Goal: Task Accomplishment & Management: Complete application form

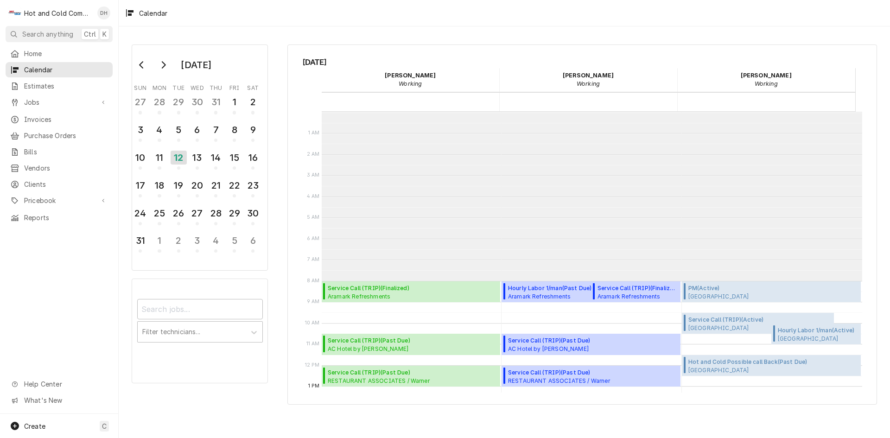
scroll to position [169, 0]
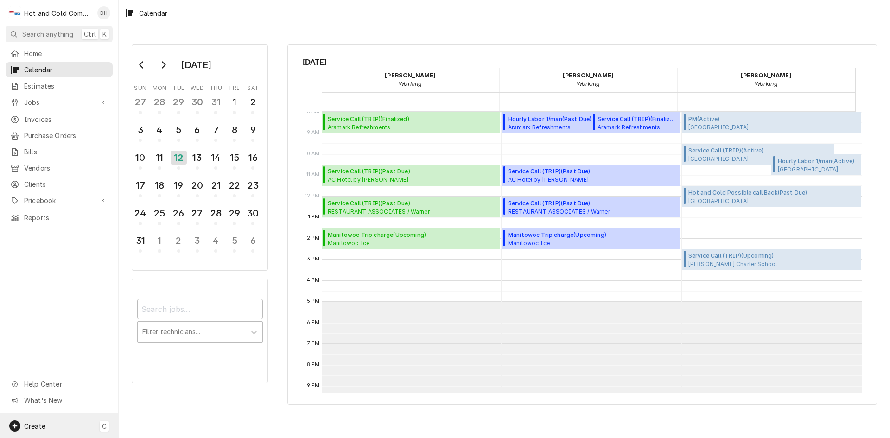
click at [44, 426] on span "Create" at bounding box center [34, 426] width 21 height 8
click at [162, 316] on div "Estimate" at bounding box center [173, 314] width 62 height 10
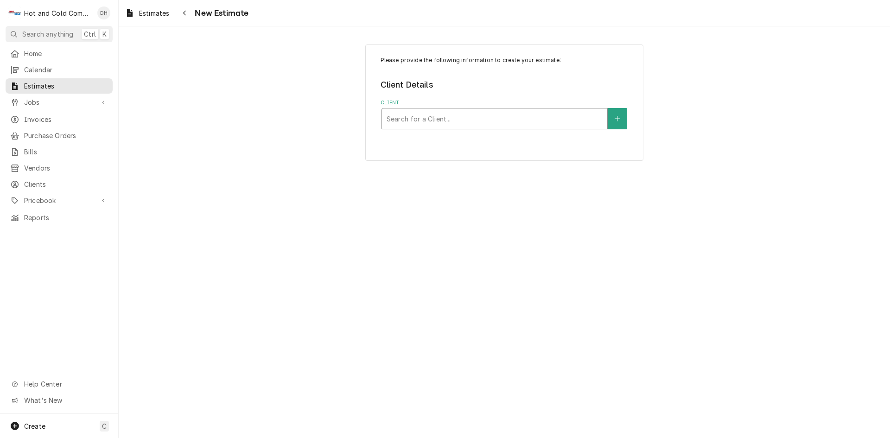
click at [498, 118] on div "Client" at bounding box center [494, 118] width 216 height 17
type input "White"
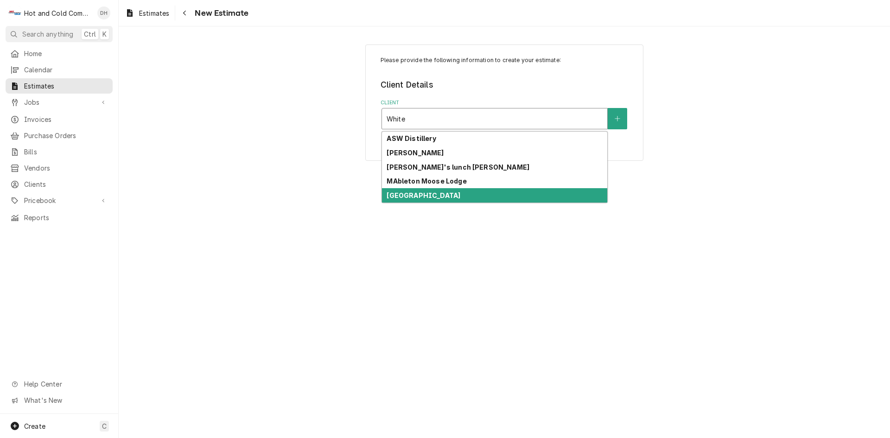
click at [457, 196] on div "[GEOGRAPHIC_DATA]" at bounding box center [494, 195] width 225 height 14
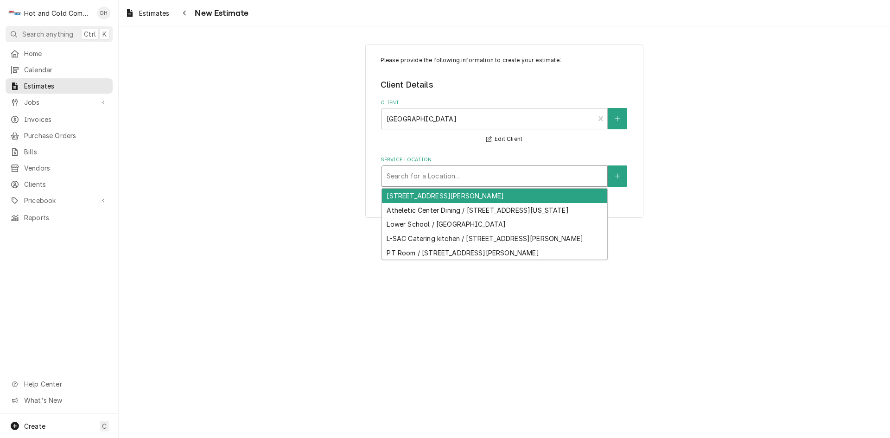
click at [555, 177] on div "Service Location" at bounding box center [494, 176] width 216 height 17
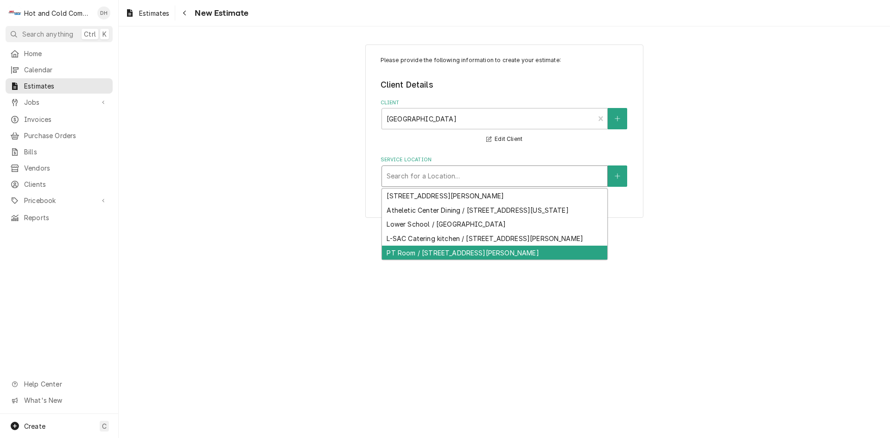
drag, startPoint x: 518, startPoint y: 260, endPoint x: 670, endPoint y: 234, distance: 154.2
click at [521, 260] on div "PT Room / 1 Whitefield Dr SE, Mableton, GA 30126" at bounding box center [494, 253] width 225 height 14
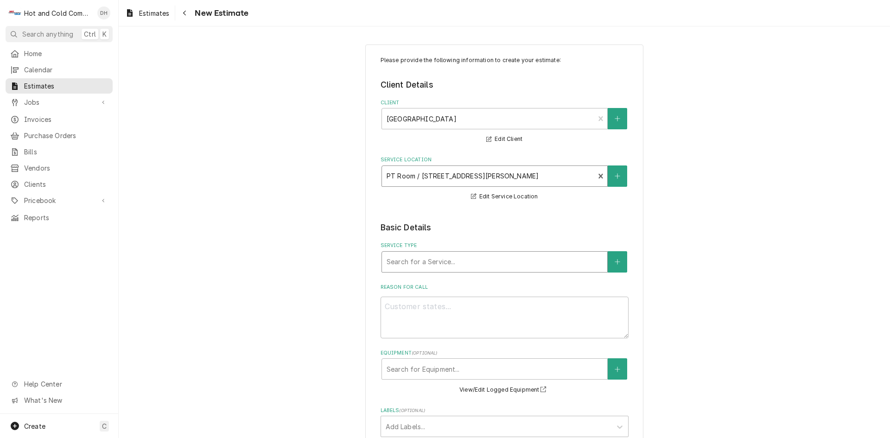
click at [574, 264] on div "Service Type" at bounding box center [494, 261] width 216 height 17
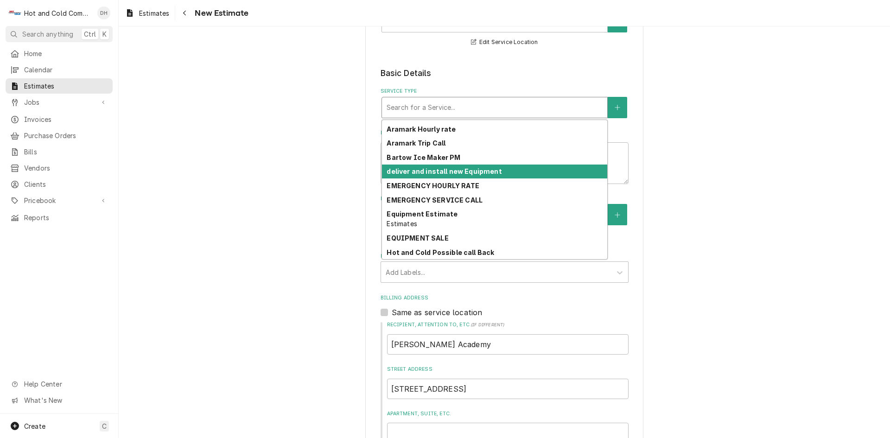
scroll to position [31, 0]
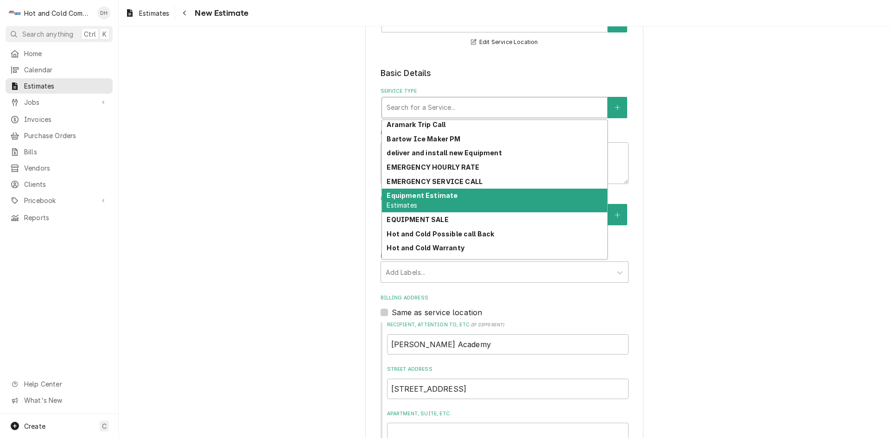
drag, startPoint x: 463, startPoint y: 202, endPoint x: 508, endPoint y: 202, distance: 45.0
click at [463, 201] on div "Equipment Estimate Estimates" at bounding box center [494, 201] width 225 height 24
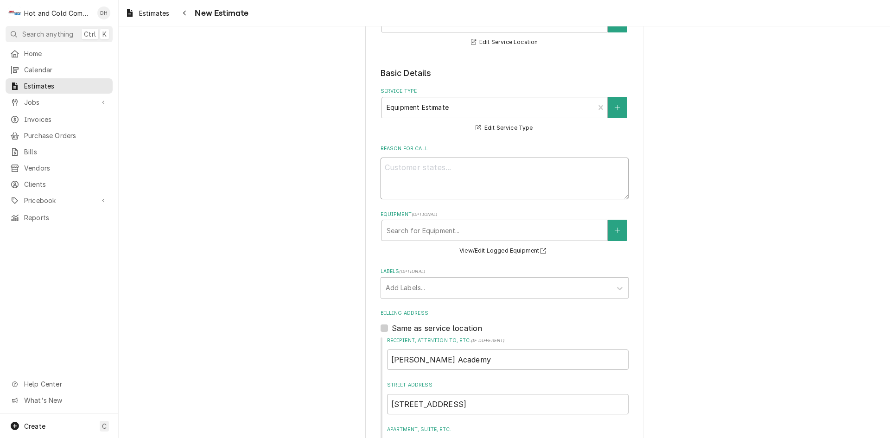
drag, startPoint x: 480, startPoint y: 179, endPoint x: 517, endPoint y: 199, distance: 42.3
click at [480, 179] on textarea "Reason For Call" at bounding box center [504, 179] width 248 height 42
type textarea "x"
type textarea "R"
type textarea "x"
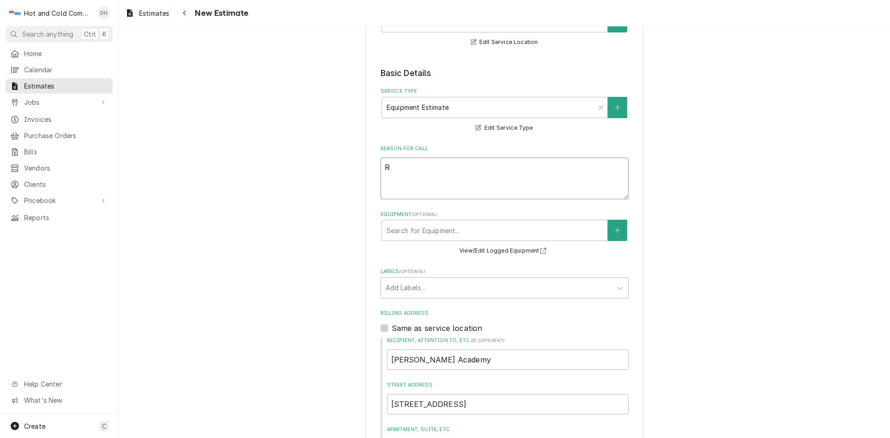
type textarea "Re"
type textarea "x"
type textarea "Rep"
type textarea "x"
type textarea "Repl"
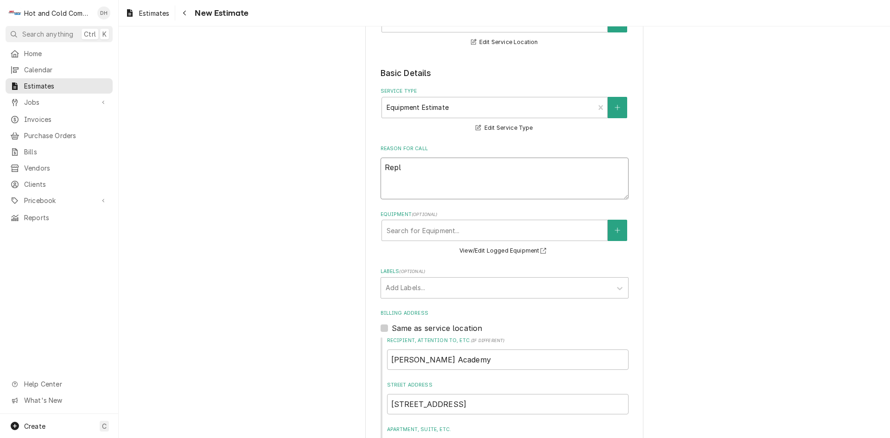
type textarea "x"
type textarea "Repla"
type textarea "x"
type textarea "Replac"
type textarea "x"
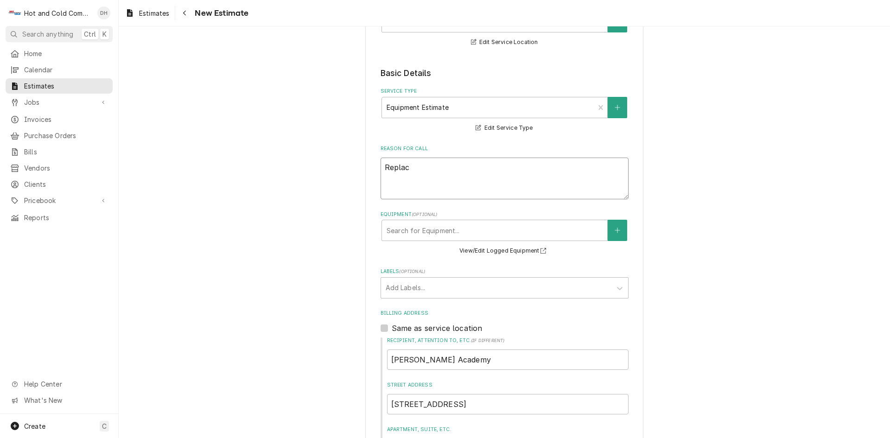
type textarea "Replace"
type textarea "x"
type textarea "Replace"
type textarea "x"
type textarea "Replace o"
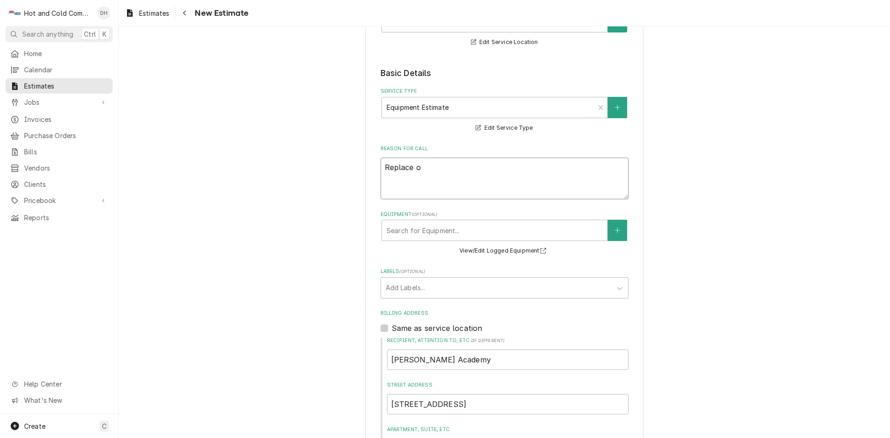
type textarea "x"
type textarea "Replace ol"
type textarea "x"
type textarea "Replace old"
type textarea "x"
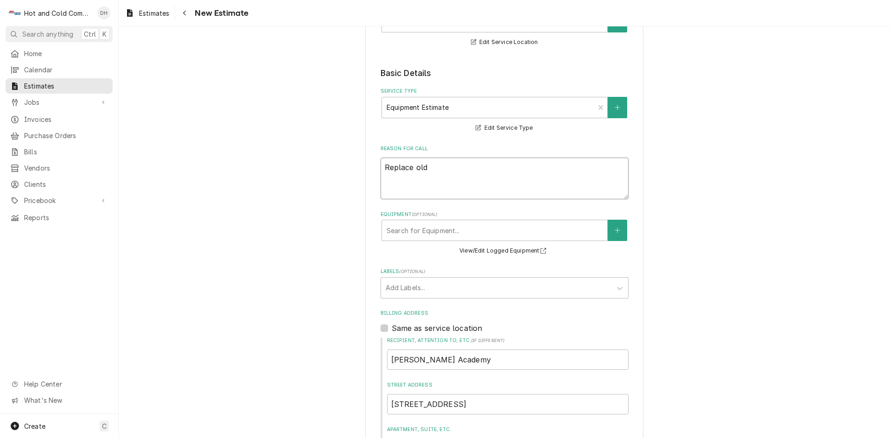
type textarea "Replace old"
type textarea "x"
type textarea "Replace old i"
type textarea "x"
type textarea "Replace old ic"
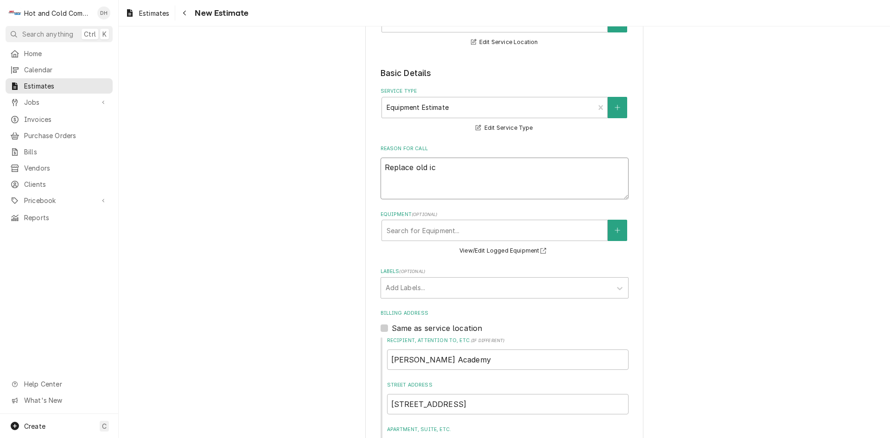
type textarea "x"
type textarea "Replace old ice"
type textarea "x"
type textarea "Replace old ice"
type textarea "x"
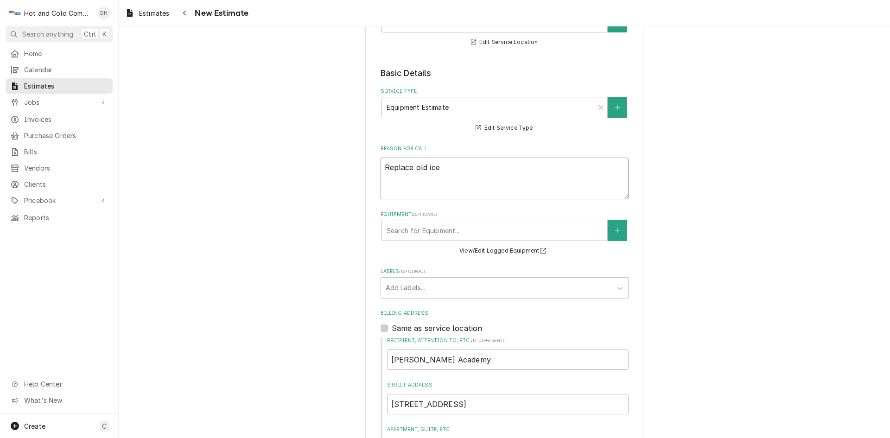
type textarea "Replace old ice m"
type textarea "x"
type textarea "Replace old ice ma"
type textarea "x"
type textarea "Replace old ice mak"
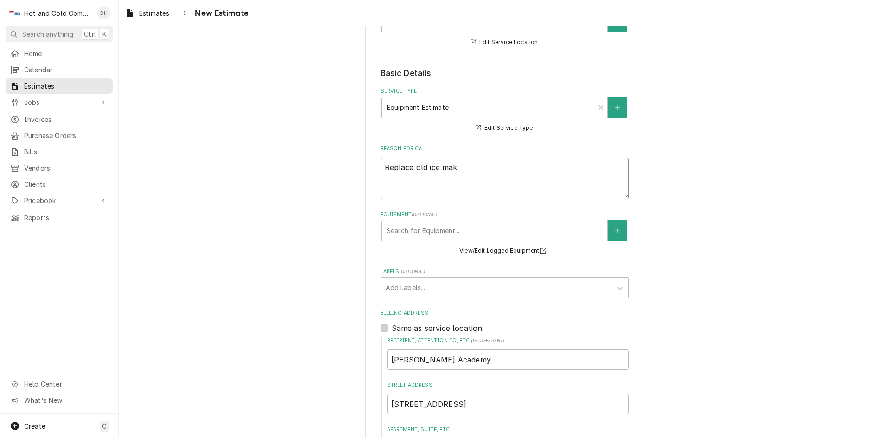
type textarea "x"
type textarea "Replace old ice make"
type textarea "x"
type textarea "Replace old ice maker"
type textarea "x"
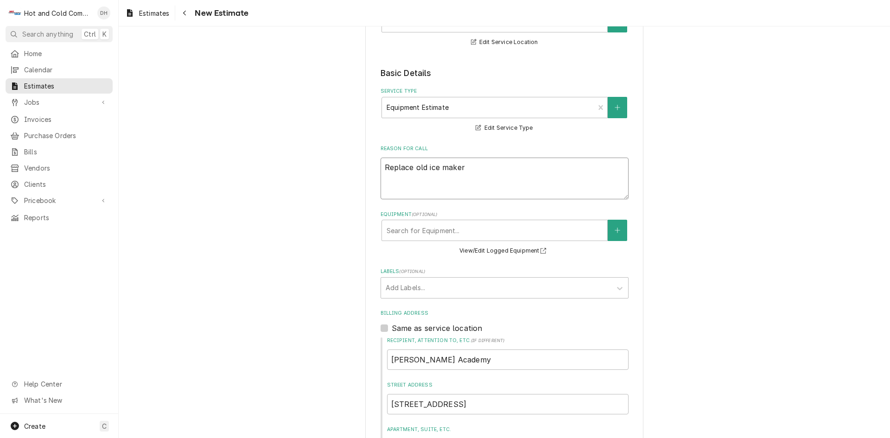
type textarea "Replace old ice maker"
type textarea "x"
type textarea "Replace old ice maker P"
type textarea "x"
type textarea "Replace old ice maker PT"
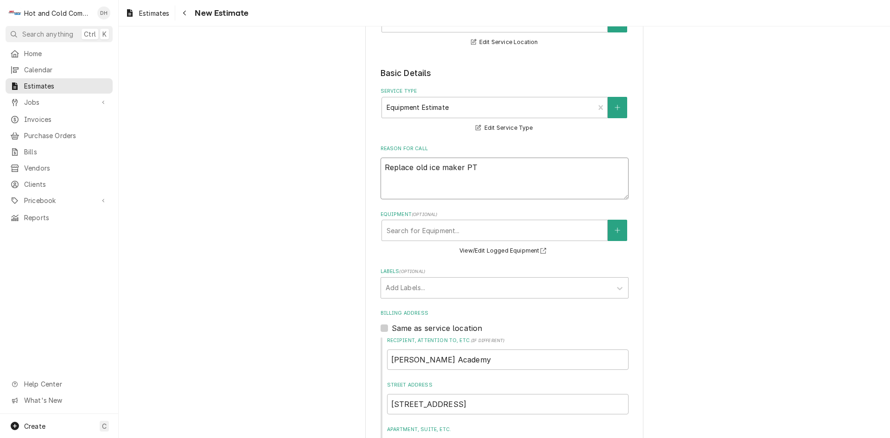
type textarea "x"
type textarea "Replace old ice maker PT"
type textarea "x"
type textarea "Replace old ice maker PT r"
type textarea "x"
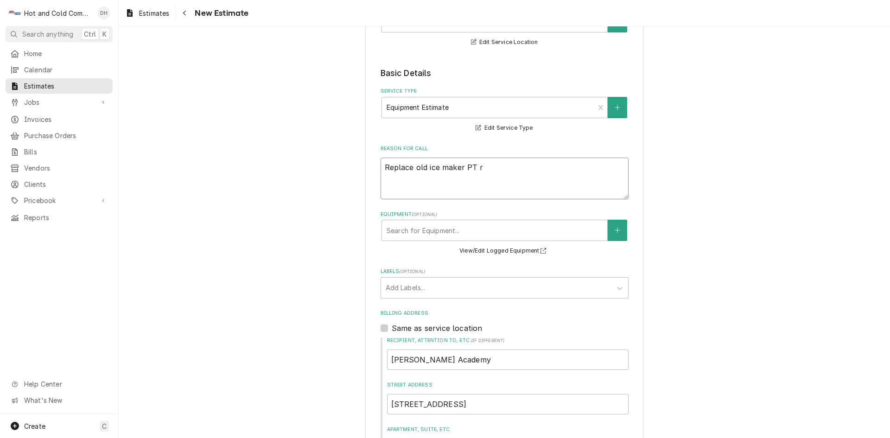
type textarea "Replace old ice maker PT ro"
type textarea "x"
type textarea "Replace old ice maker PT roo"
type textarea "x"
type textarea "Replace old ice maker PT room"
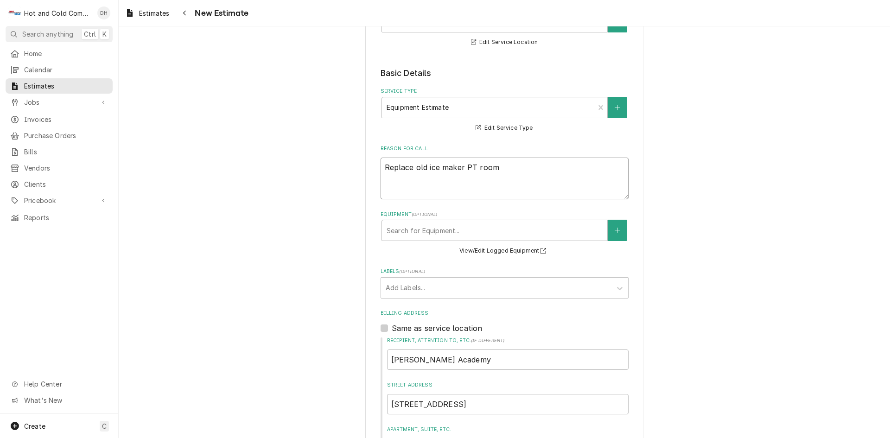
type textarea "x"
type textarea "Replace old ice maker PT room"
type textarea "x"
type textarea "Replace old ice maker PT room w"
type textarea "x"
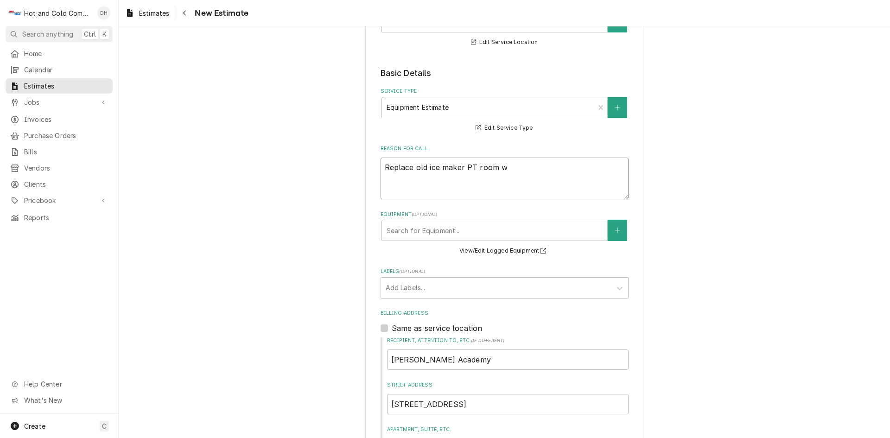
type textarea "Replace old ice maker PT room wi"
type textarea "x"
type textarea "Replace old ice maker PT room wit"
type textarea "x"
type textarea "Replace old ice maker PT room with"
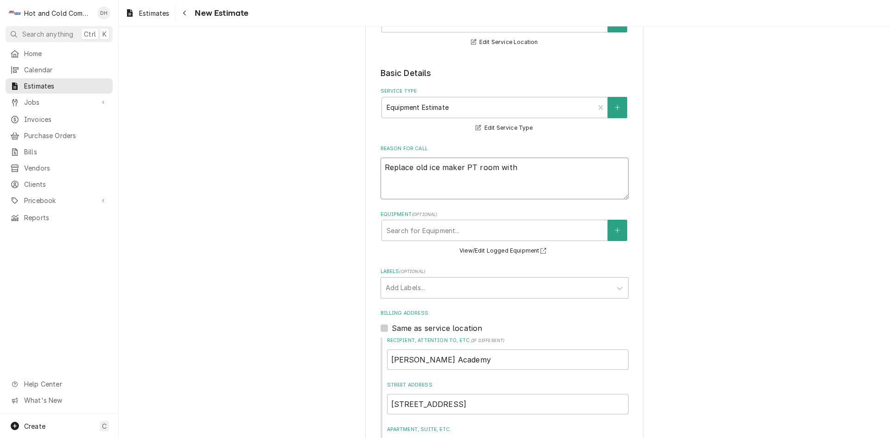
type textarea "x"
type textarea "Replace old ice maker PT room with"
type textarea "x"
type textarea "Replace old ice maker PT room with n"
type textarea "x"
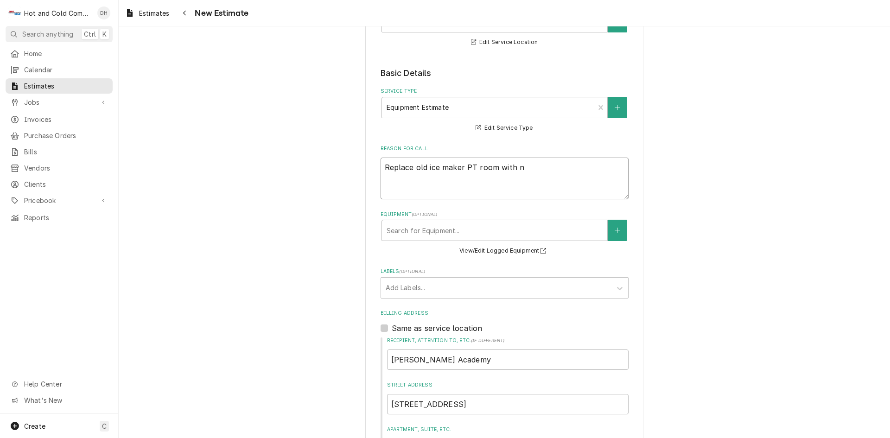
type textarea "Replace old ice maker PT room with ne"
type textarea "x"
type textarea "Replace old ice maker PT room with new"
type textarea "x"
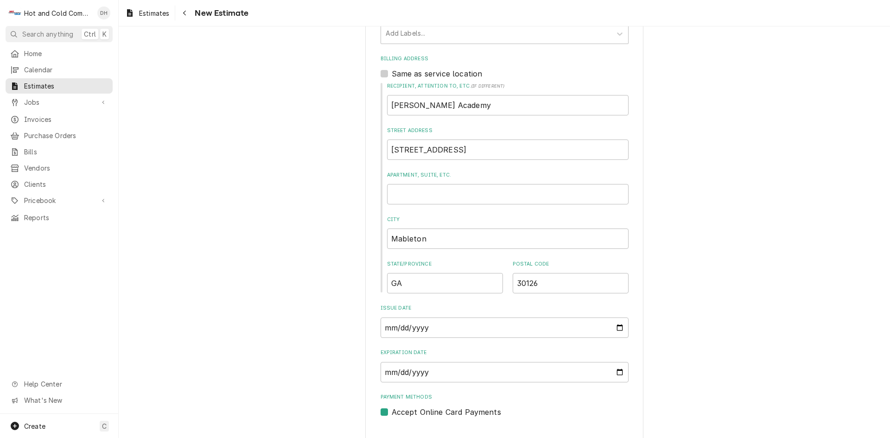
scroll to position [428, 0]
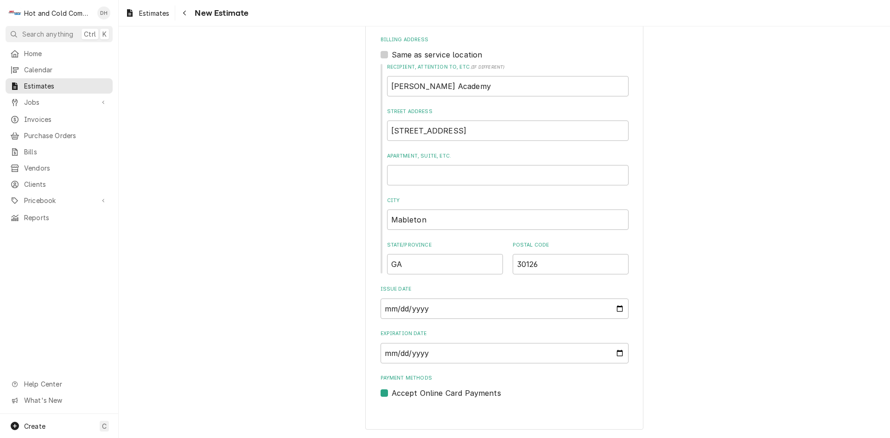
type textarea "Replace old ice maker PT room with new"
click at [616, 352] on input "Expiration Date" at bounding box center [504, 353] width 248 height 20
type textarea "x"
type input "2025-09-12"
type textarea "x"
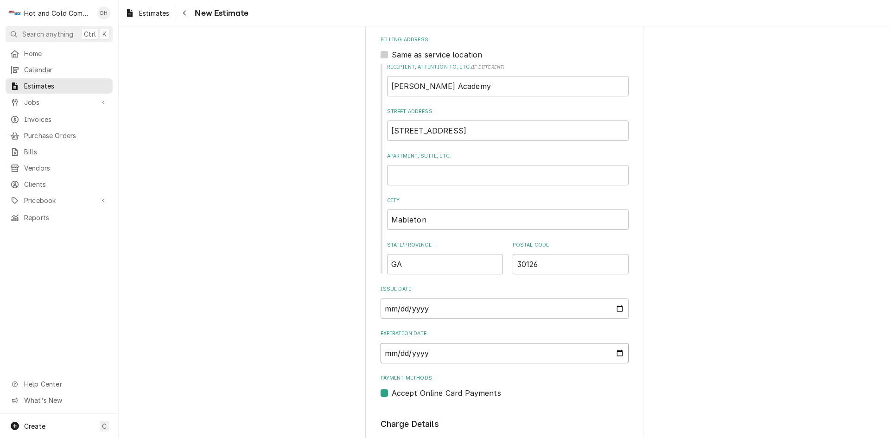
type input "2025-09-11"
type textarea "x"
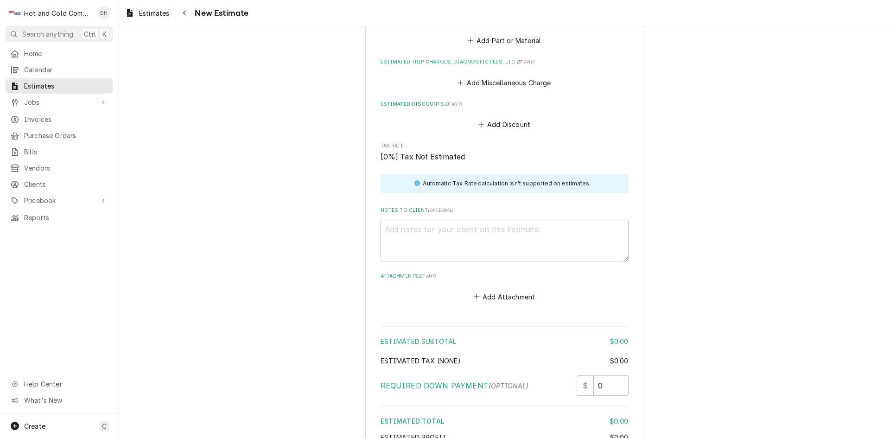
scroll to position [737, 0]
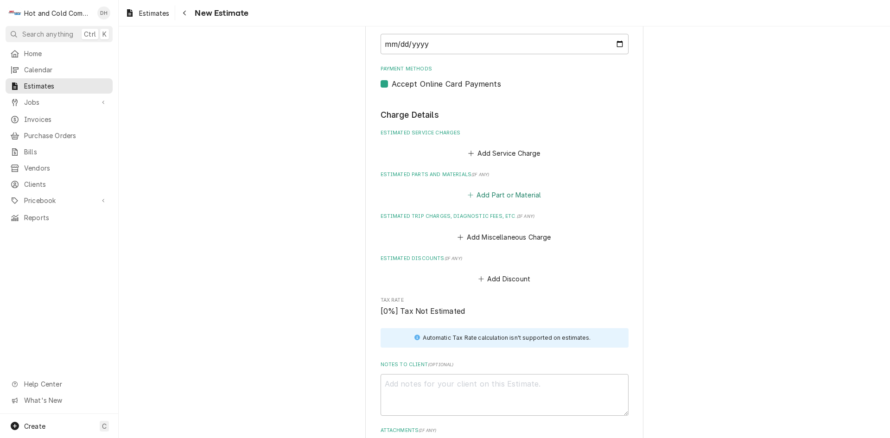
drag, startPoint x: 500, startPoint y: 196, endPoint x: 631, endPoint y: 166, distance: 133.9
click at [500, 196] on button "Add Part or Material" at bounding box center [504, 195] width 76 height 13
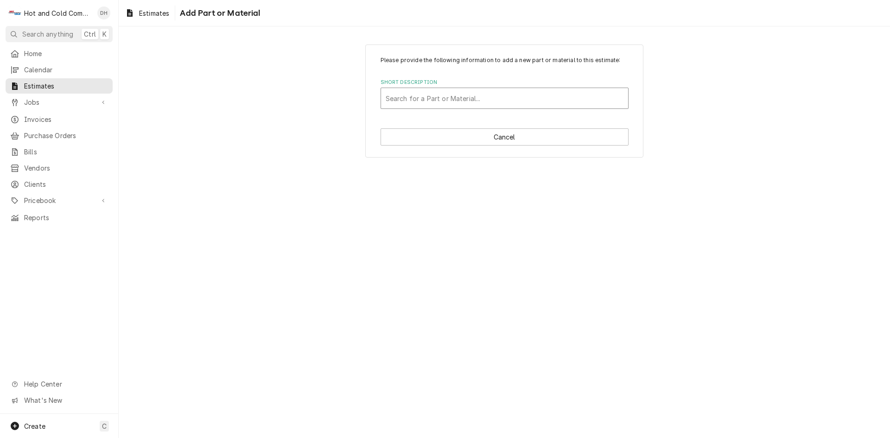
click at [428, 97] on div "Short Description" at bounding box center [504, 98] width 238 height 17
type input "Nugget Ice Maker RNP0620A-161"
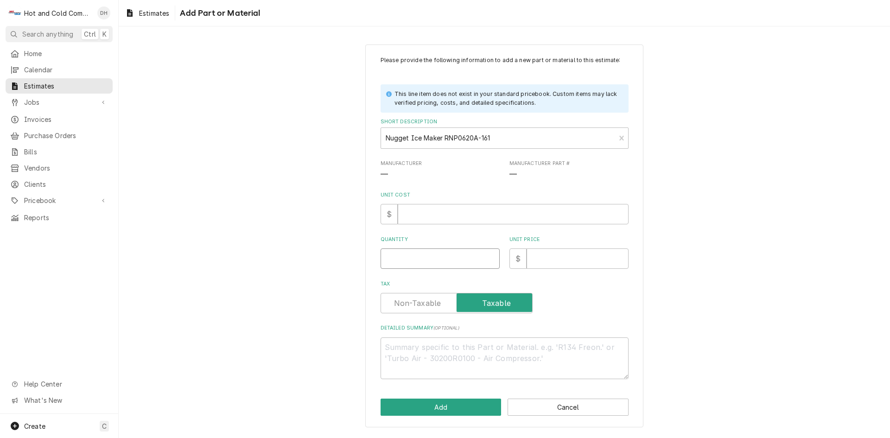
click at [407, 254] on input "Quantity" at bounding box center [439, 258] width 119 height 20
type textarea "x"
type input "1"
type textarea "x"
type input "1"
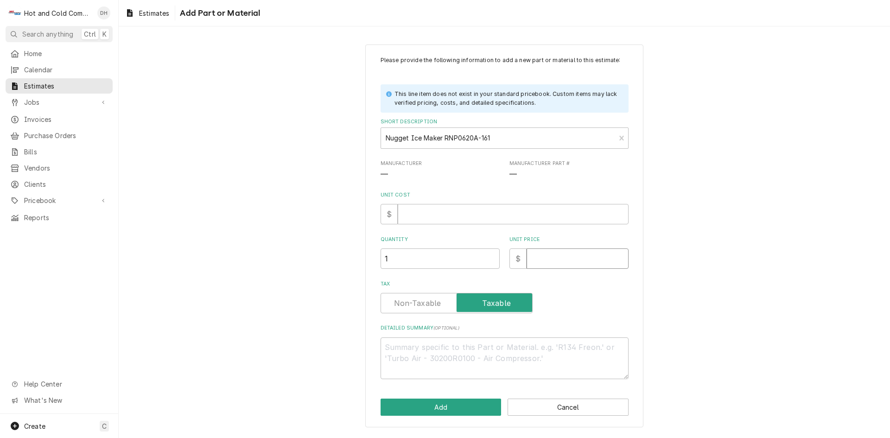
click at [533, 259] on input "Unit Price" at bounding box center [577, 258] width 102 height 20
type textarea "x"
type input "8"
type textarea "x"
type input "84"
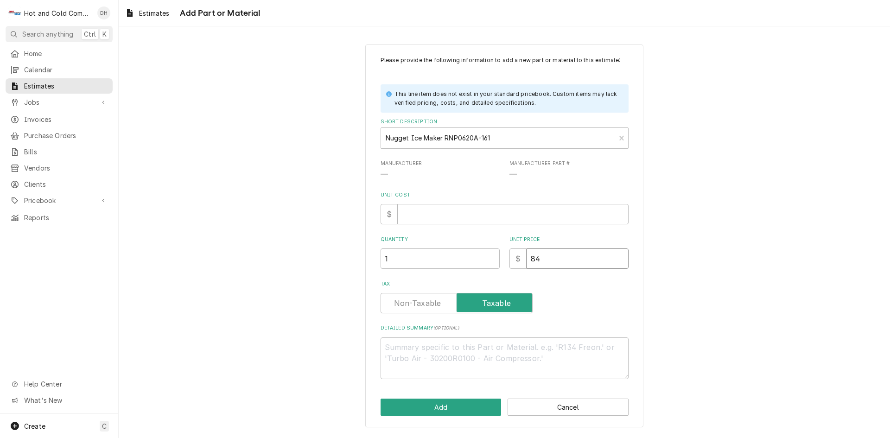
type textarea "x"
type input "841"
type textarea "x"
type input "8412"
type textarea "x"
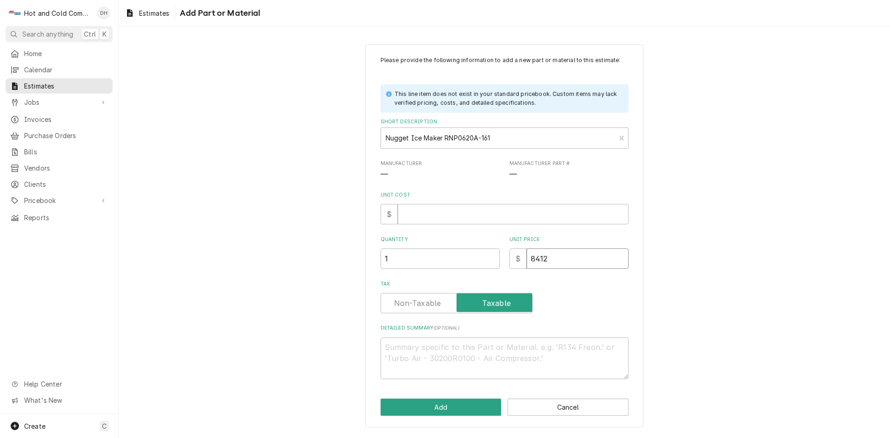
type input "8412.2"
type textarea "x"
type input "8412.20"
type textarea "x"
type input "8412.20"
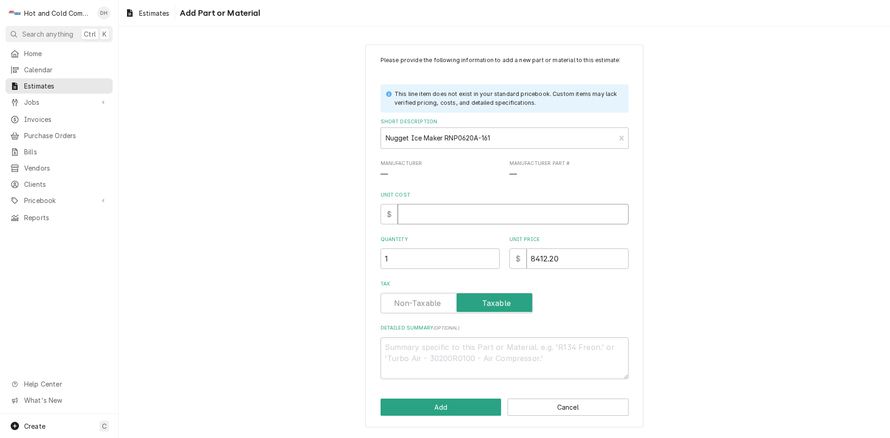
click at [423, 219] on input "Unit Cost" at bounding box center [513, 214] width 231 height 20
type textarea "x"
type input "6"
type textarea "x"
type input "67"
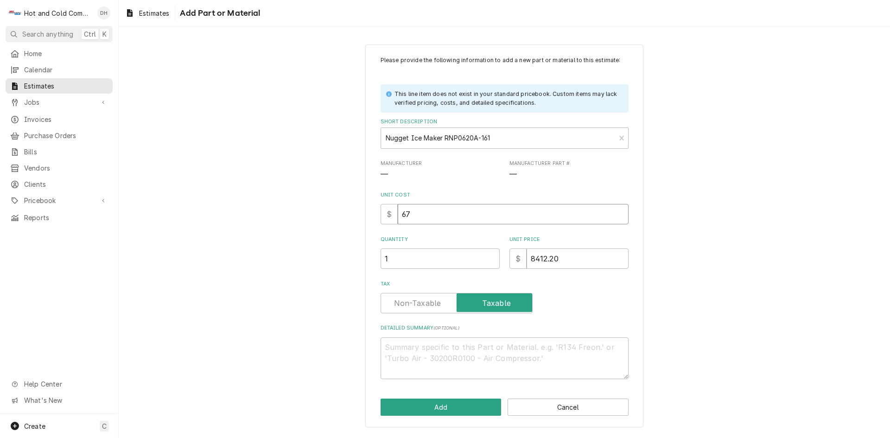
type textarea "x"
type input "672"
type textarea "x"
type input "6729"
type textarea "x"
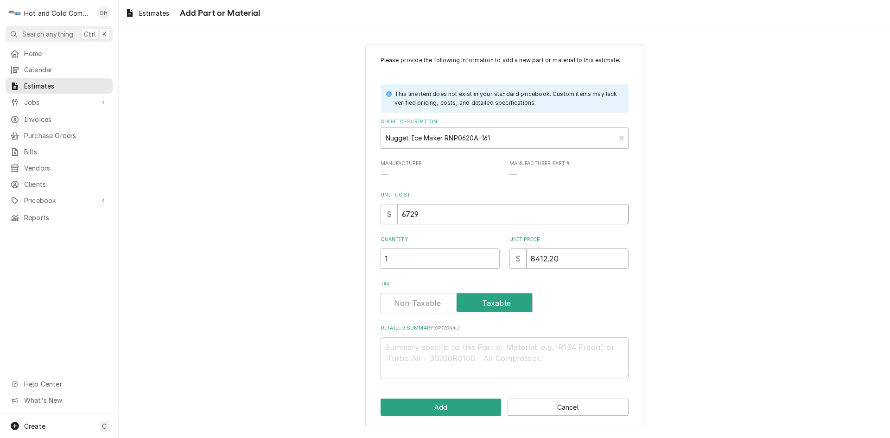
type input "6729.7"
type textarea "x"
type input "6729.76"
type textarea "x"
type input "6729.76"
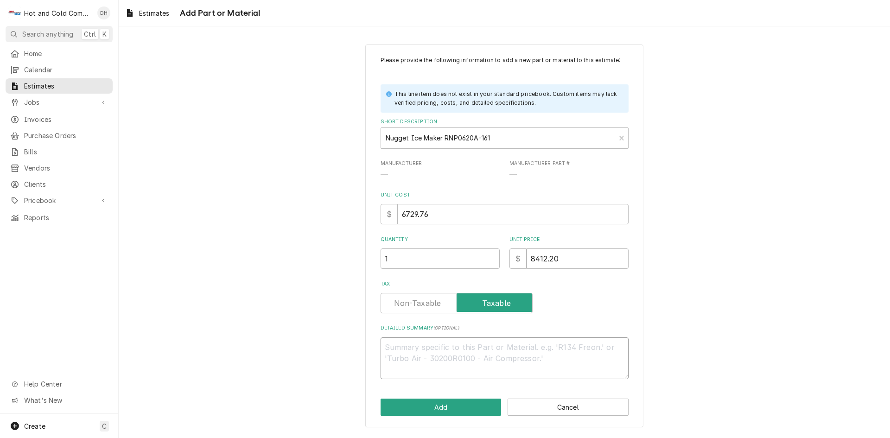
click at [487, 348] on textarea "Detailed Summary ( optional )" at bounding box center [504, 358] width 248 height 42
type textarea "x"
type textarea "!"
type textarea "x"
type textarea "!-"
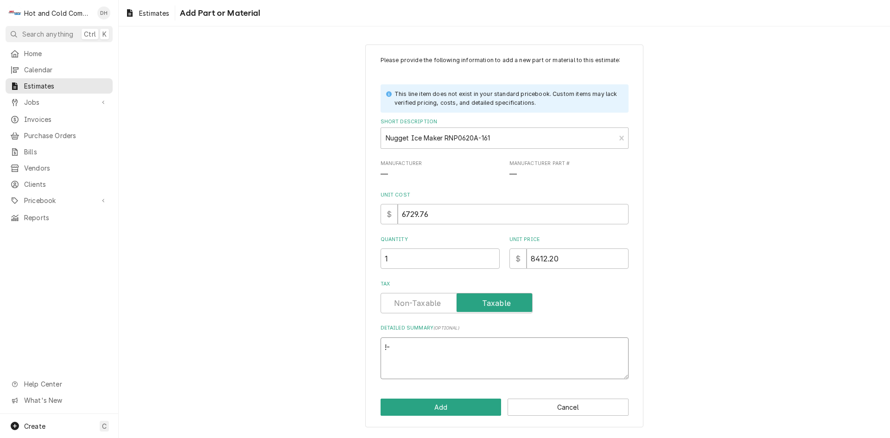
type textarea "x"
type textarea "!-"
type textarea "x"
type textarea "!- R"
type textarea "x"
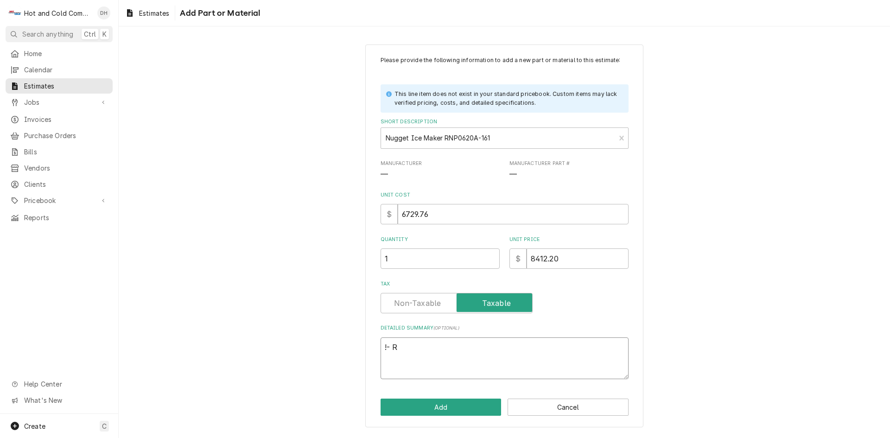
type textarea "!- RN"
type textarea "x"
type textarea "!- RNP"
type textarea "x"
type textarea "!- RNP0"
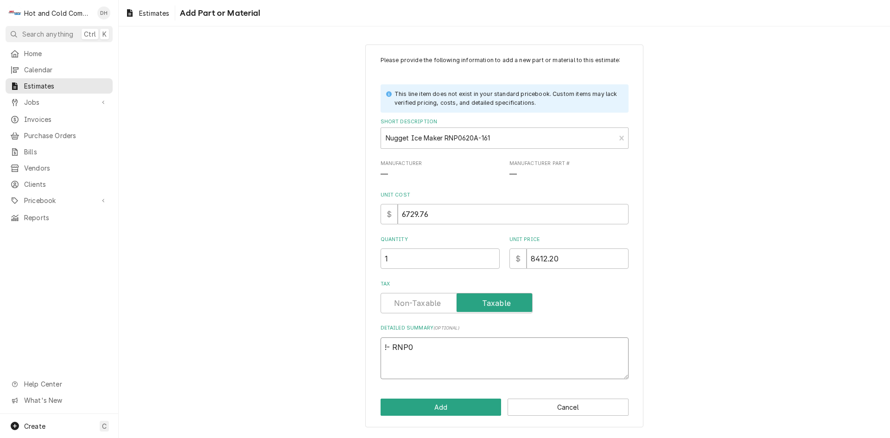
type textarea "x"
type textarea "!- RNP06"
type textarea "x"
type textarea "!- RNP062"
type textarea "x"
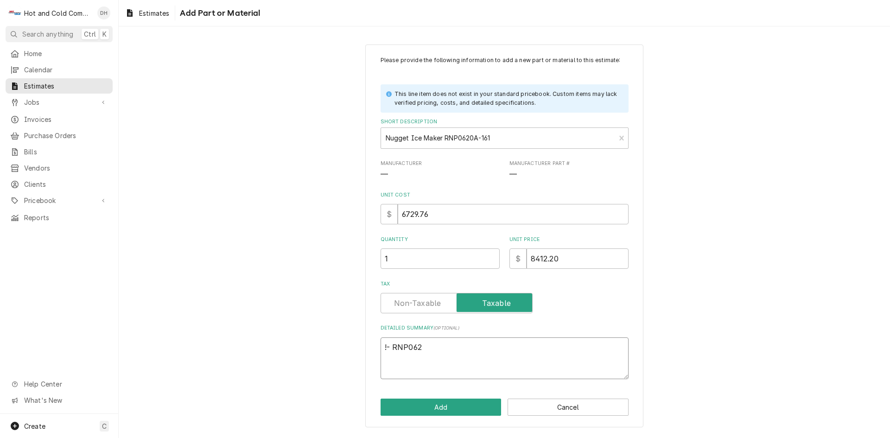
type textarea "!- RNP0620"
type textarea "x"
type textarea "!- RNP0620A"
type textarea "x"
type textarea "!- RNP0620A-"
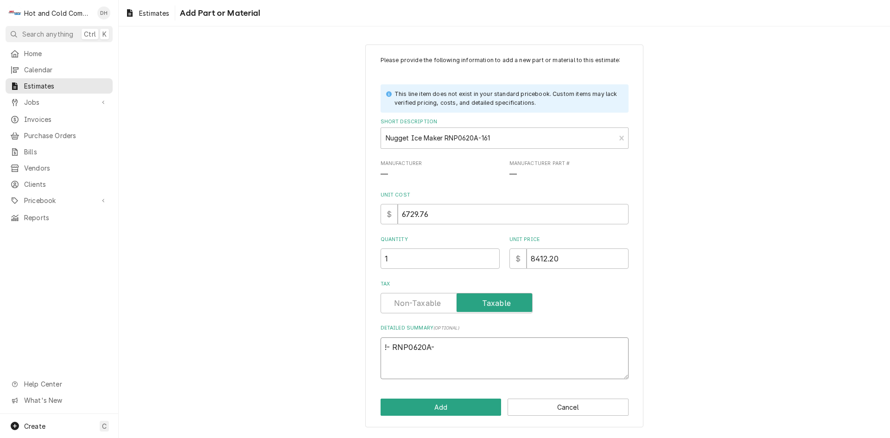
type textarea "x"
type textarea "!- RNP0620A-1"
type textarea "x"
type textarea "!- RNP0620A-16"
type textarea "x"
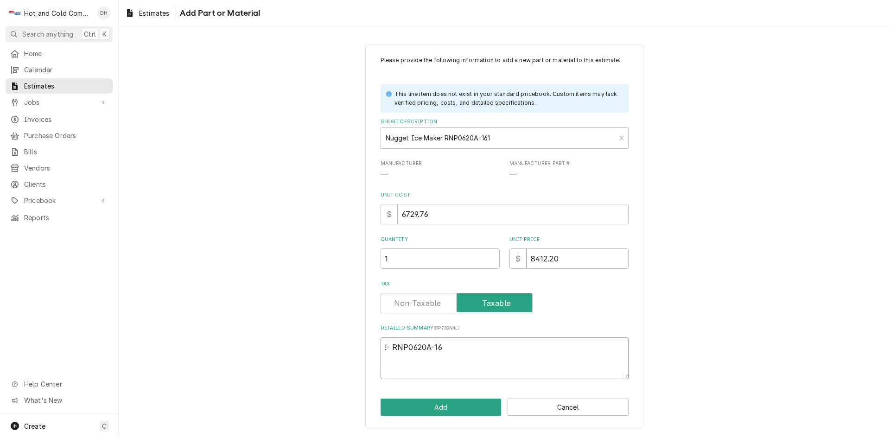
type textarea "!- RNP0620A-161"
type textarea "x"
type textarea "!- RNP0620A-161"
type textarea "x"
type textarea "!- RNP0620A-161 I"
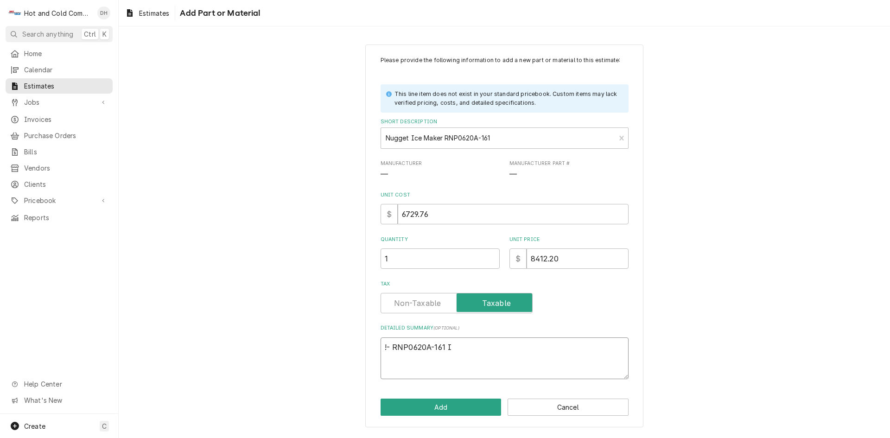
type textarea "x"
type textarea "!- RNP0620A-161 IC"
type textarea "x"
type textarea "!- RNP0620A-161 ICE"
type textarea "x"
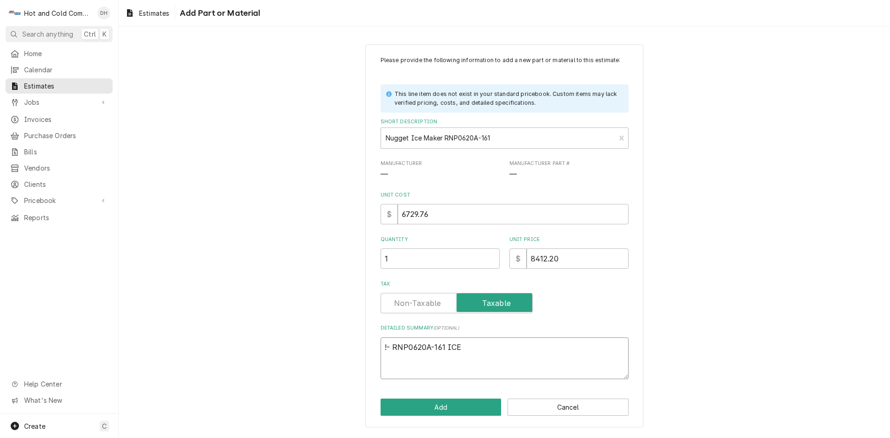
type textarea "!- RNP0620A-161 ICE"
type textarea "x"
type textarea "!- RNP0620A-161 ICE M"
type textarea "x"
type textarea "!- RNP0620A-161 ICE MA"
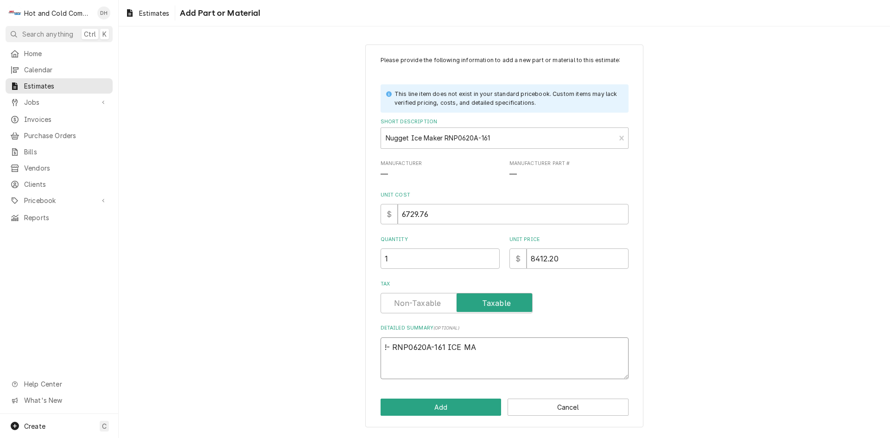
type textarea "x"
type textarea "!- RNP0620A-161 ICE MAK"
type textarea "x"
type textarea "!- RNP0620A-161 ICE MAKE"
type textarea "x"
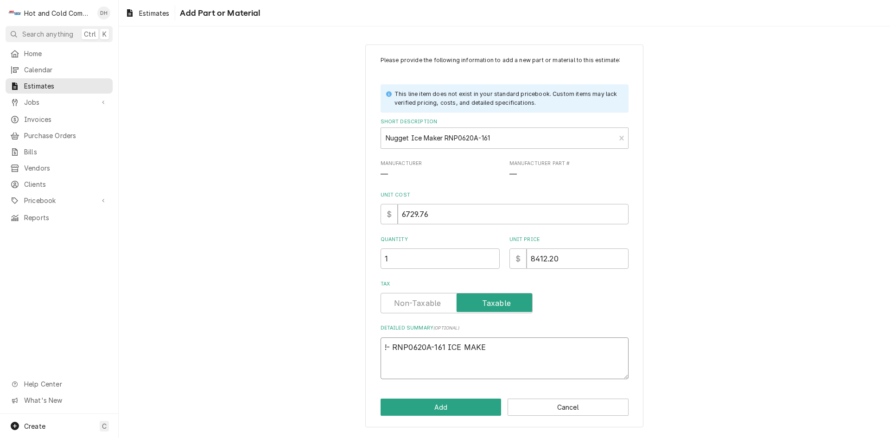
type textarea "!- RNP0620A-161 ICE MAKER"
type textarea "x"
type textarea "!- RNP0620A-161 ICE MAKER"
type textarea "x"
type textarea "!- RNP0620A-161 ICE MAKER"
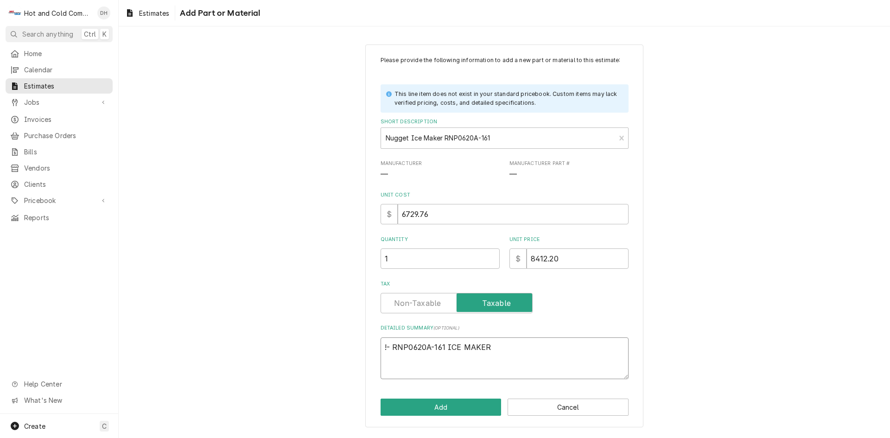
type textarea "x"
type textarea "- RNP0620A-161 ICE MAKER"
type textarea "x"
type textarea "1- RNP0620A-161 ICE MAKER"
type textarea "x"
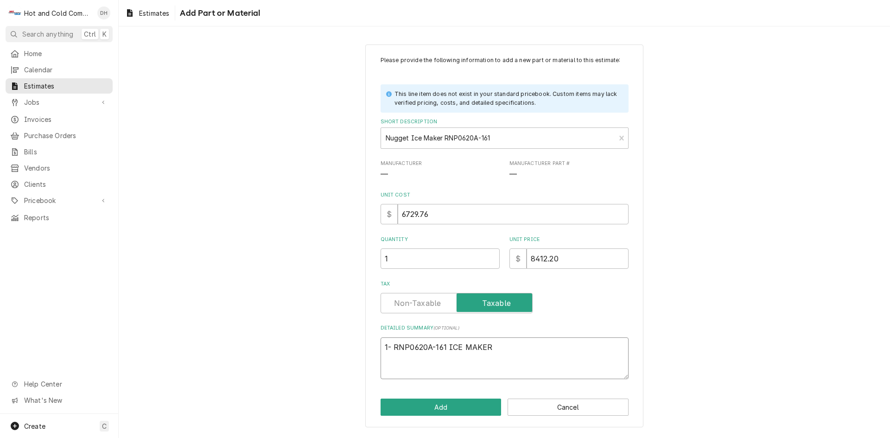
type textarea "1- RNP0620A-161 ICE MAKER 1"
type textarea "x"
type textarea "1- RNP0620A-161 ICE MAKER 1-"
type textarea "x"
type textarea "1- RNP0620A-161 ICE MAKER 1-D"
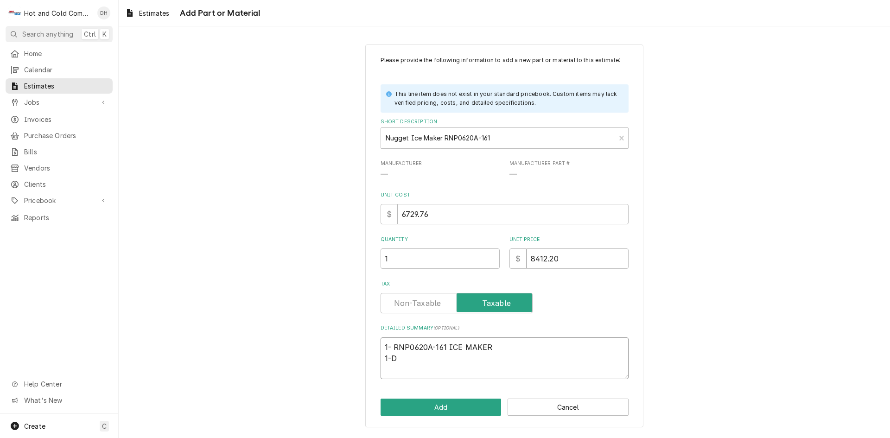
type textarea "x"
type textarea "1- RNP0620A-161 ICE MAKER 1-D-"
type textarea "x"
type textarea "1- RNP0620A-161 ICE MAKER 1-D-5"
type textarea "x"
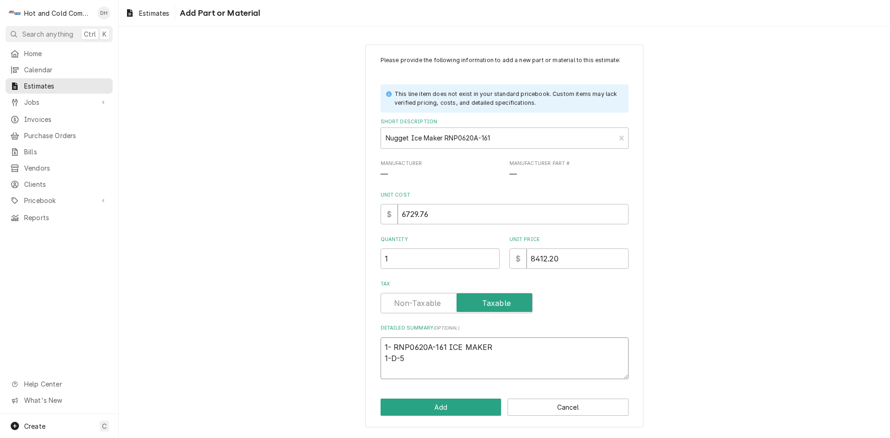
type textarea "1- RNP0620A-161 ICE MAKER 1-D-57"
type textarea "x"
type textarea "1- RNP0620A-161 ICE MAKER 1-D-570"
type textarea "x"
type textarea "1- RNP0620A-161 ICE MAKER 1-D-570"
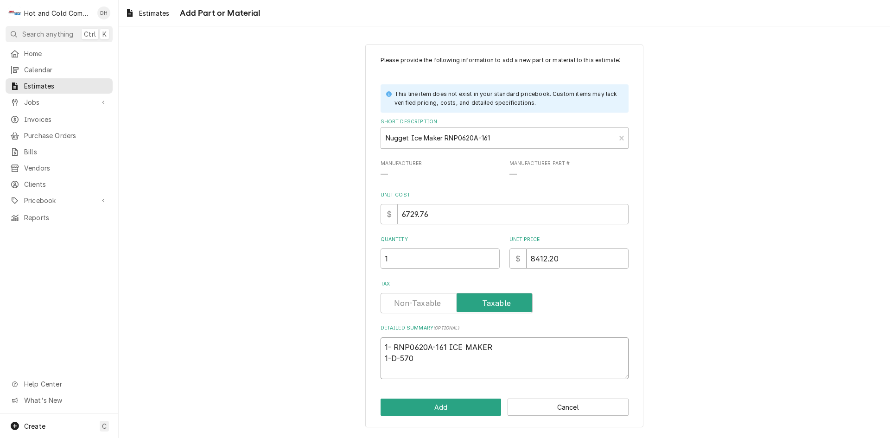
type textarea "x"
type textarea "1- RNP0620A-161 ICE MAKER 1-D-570 I"
type textarea "x"
type textarea "1- RNP0620A-161 ICE MAKER 1-D-570 IC"
type textarea "x"
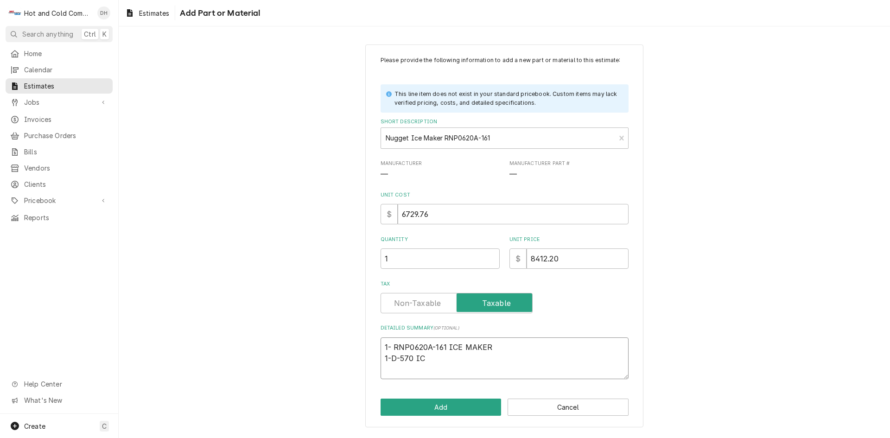
type textarea "1- RNP0620A-161 ICE MAKER 1-D-570 ICE"
type textarea "x"
type textarea "1- RNP0620A-161 ICE MAKER 1-D-570 ICE"
click at [446, 409] on button "Add" at bounding box center [440, 406] width 121 height 17
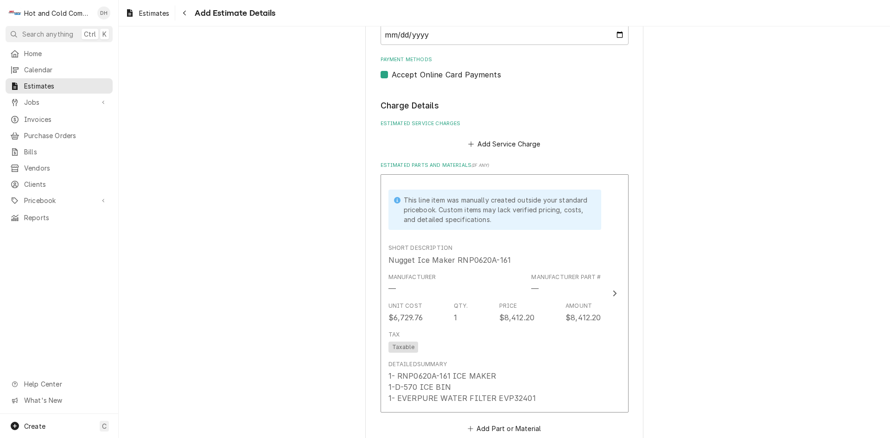
scroll to position [726, 0]
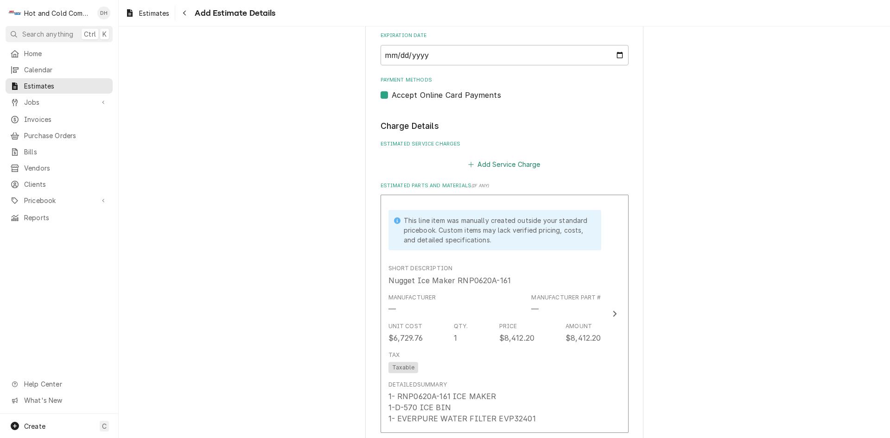
click at [507, 165] on button "Add Service Charge" at bounding box center [504, 164] width 75 height 13
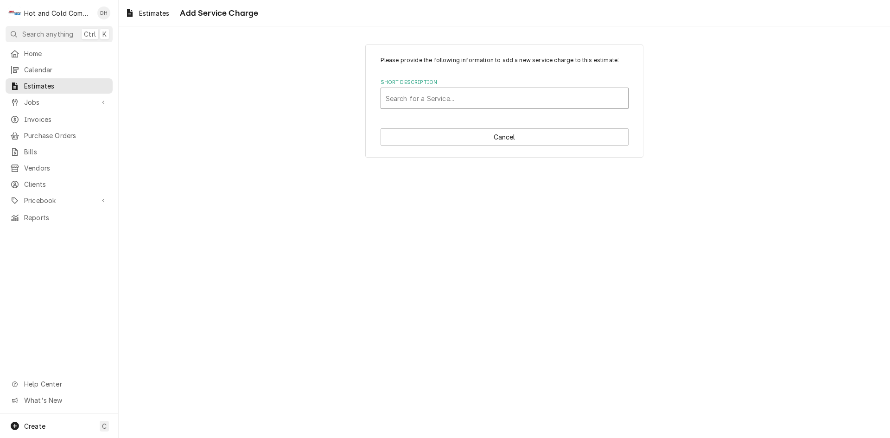
click at [472, 98] on div "Short Description" at bounding box center [504, 98] width 238 height 17
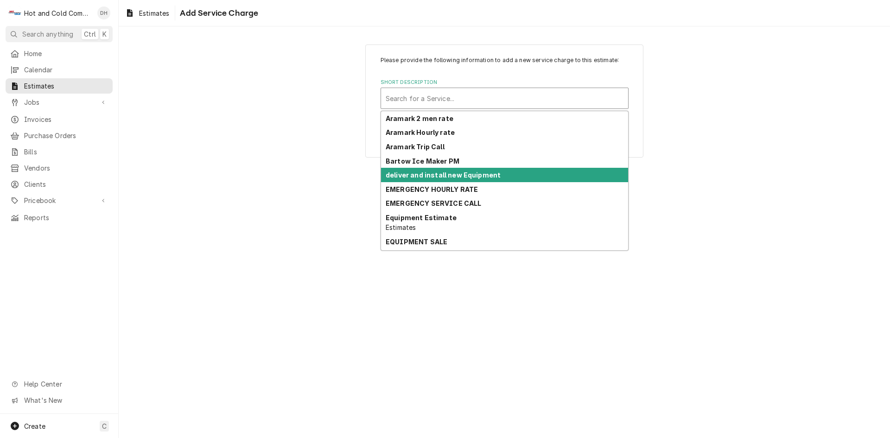
click at [487, 175] on strong "deliver and install new Equipment" at bounding box center [442, 175] width 115 height 8
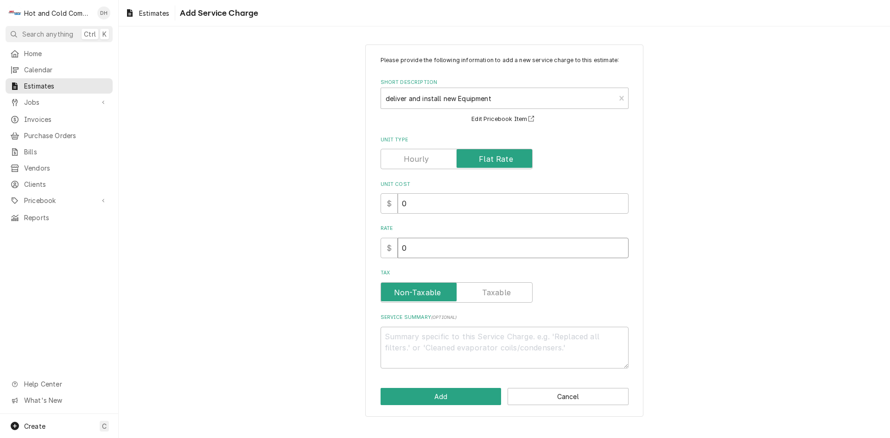
click at [426, 247] on input "0" at bounding box center [513, 248] width 231 height 20
click at [621, 245] on input "0.5" at bounding box center [513, 248] width 231 height 20
click at [621, 245] on input "1" at bounding box center [513, 248] width 231 height 20
click at [431, 208] on input "0" at bounding box center [513, 203] width 231 height 20
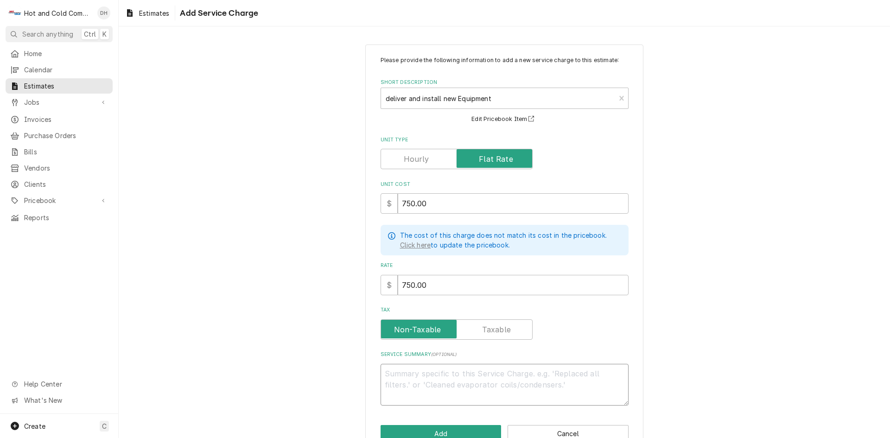
click at [472, 371] on textarea "Service Summary ( optional )" at bounding box center [504, 385] width 248 height 42
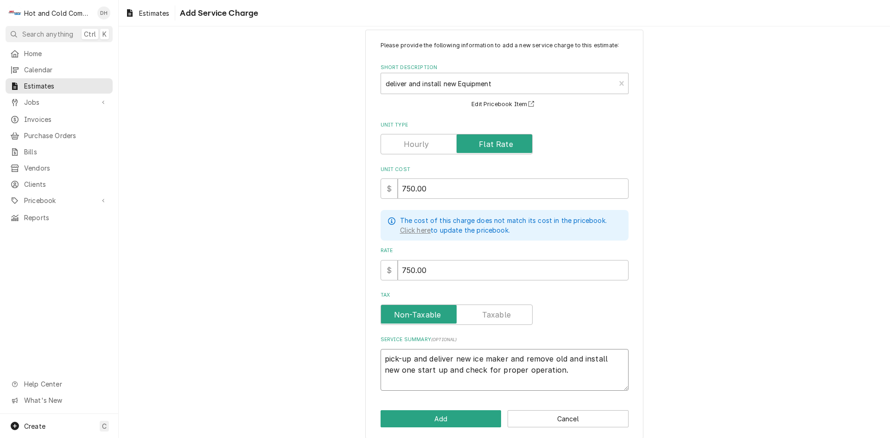
scroll to position [23, 0]
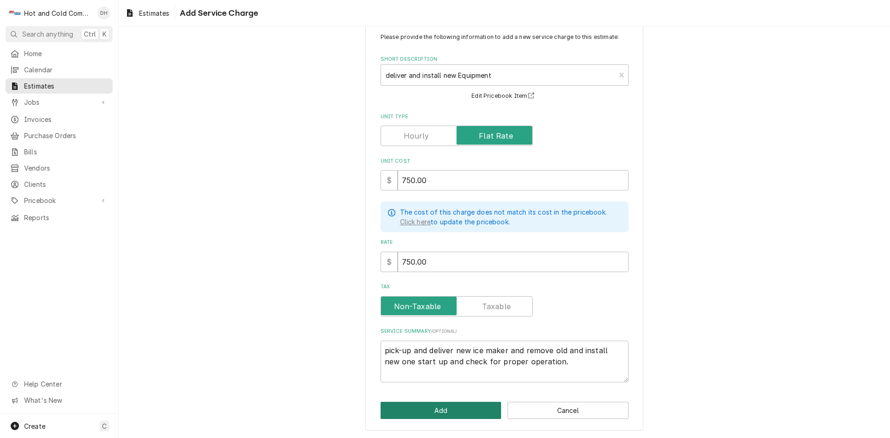
click at [434, 408] on button "Add" at bounding box center [440, 410] width 121 height 17
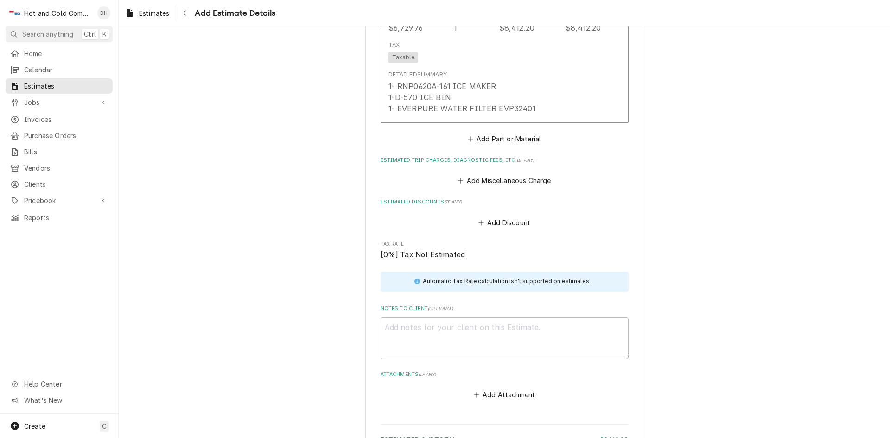
scroll to position [1367, 0]
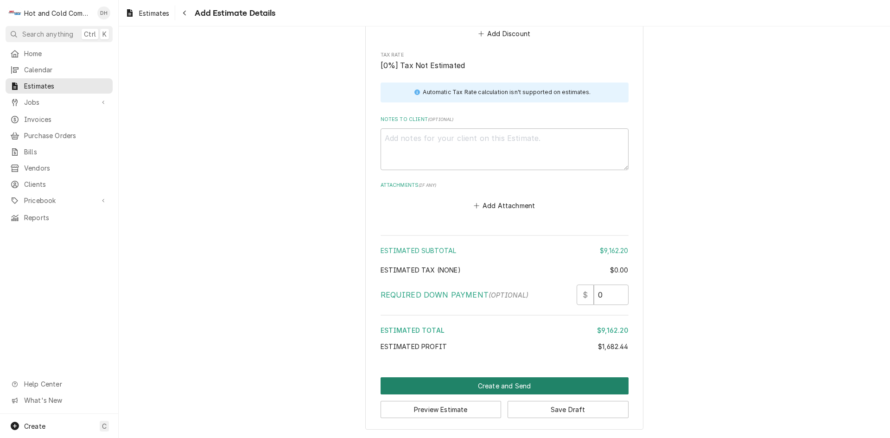
click at [493, 387] on button "Create and Send" at bounding box center [504, 385] width 248 height 17
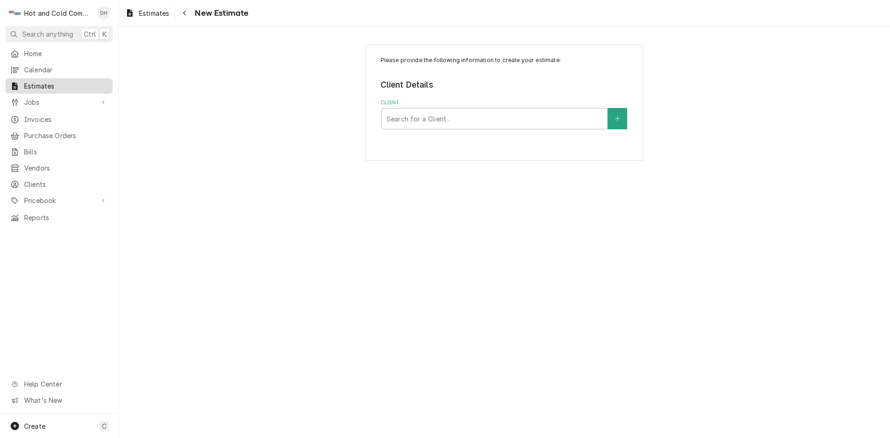
click at [51, 81] on span "Estimates" at bounding box center [66, 86] width 84 height 10
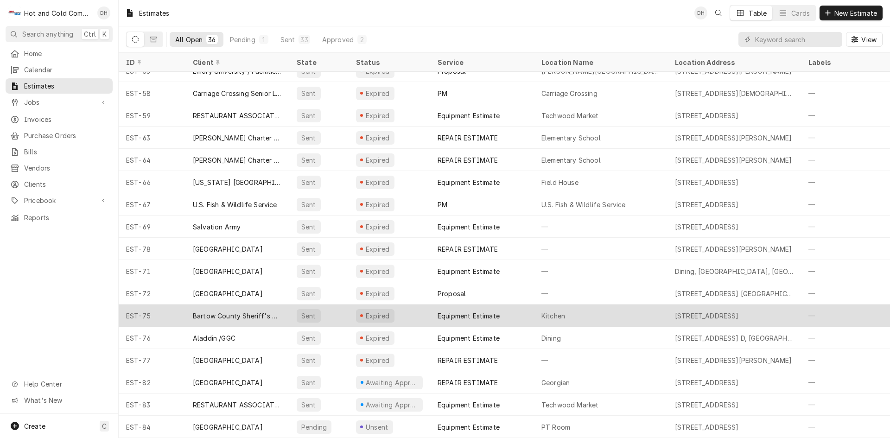
scroll to position [440, 0]
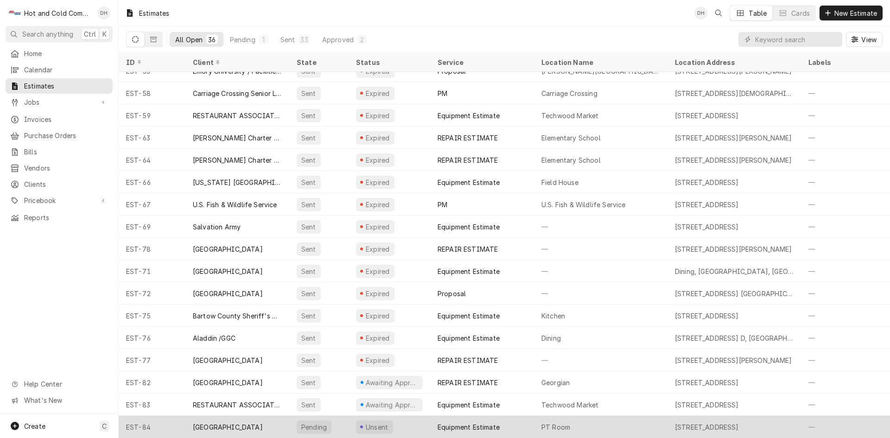
click at [617, 421] on div "PT Room" at bounding box center [600, 427] width 133 height 22
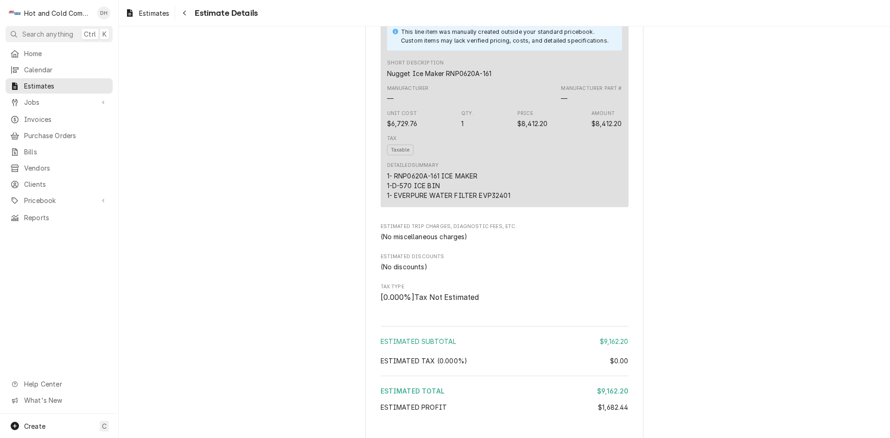
scroll to position [772, 0]
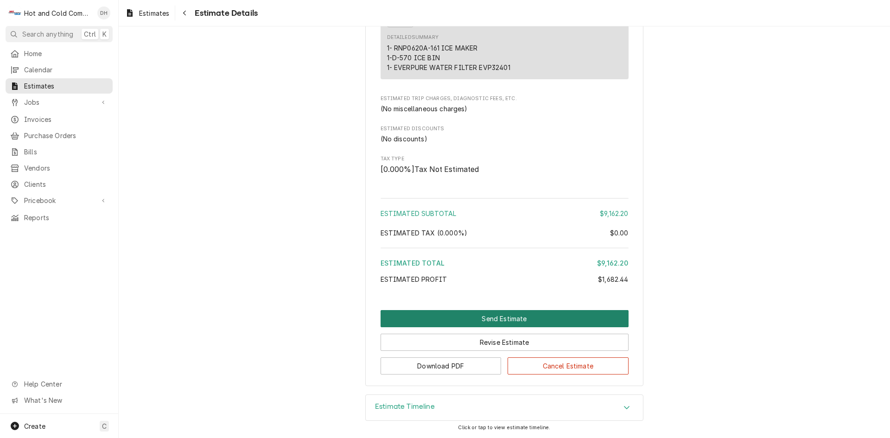
click at [482, 322] on button "Send Estimate" at bounding box center [504, 318] width 248 height 17
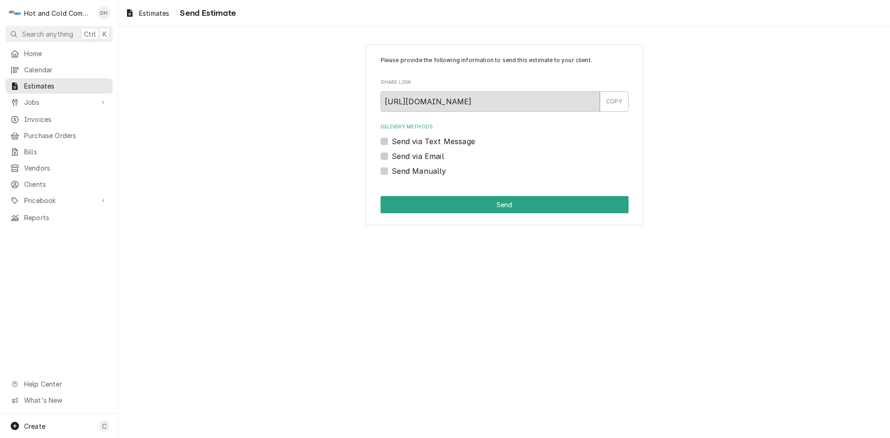
click at [392, 157] on label "Send via Email" at bounding box center [418, 156] width 52 height 11
click at [392, 157] on input "Send via Email" at bounding box center [516, 161] width 248 height 20
checkbox input "true"
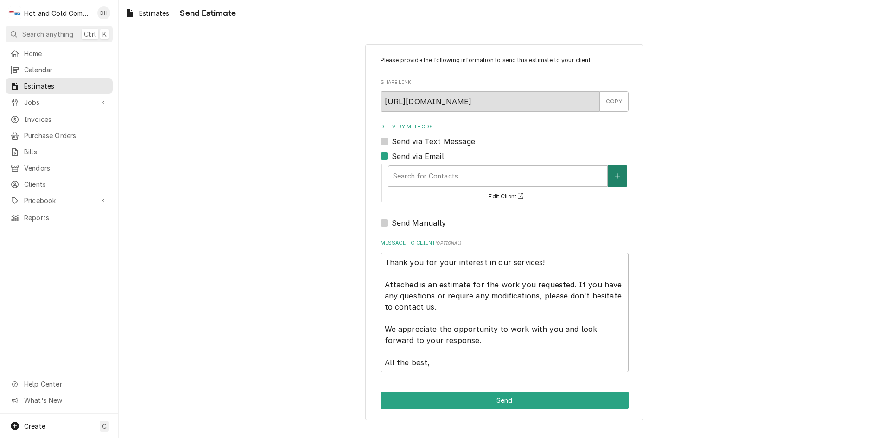
click at [618, 176] on icon "Create New Contact" at bounding box center [617, 176] width 6 height 6
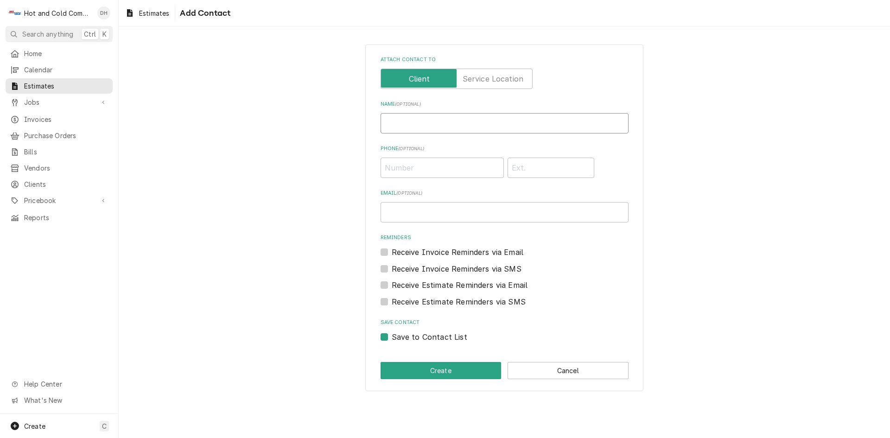
click at [439, 127] on input "Name ( optional )" at bounding box center [504, 123] width 248 height 20
click at [439, 213] on input "Email ( optional )" at bounding box center [504, 212] width 248 height 20
click at [418, 123] on input "Randy" at bounding box center [504, 123] width 248 height 20
type input "R"
type input "Danny"
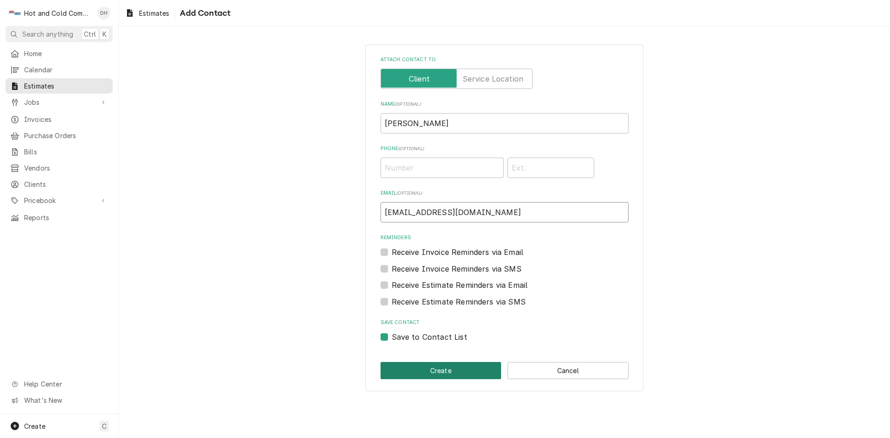
type input "Dryan@whitefieldacademy.com"
click at [447, 369] on button "Create" at bounding box center [440, 370] width 121 height 17
type textarea "x"
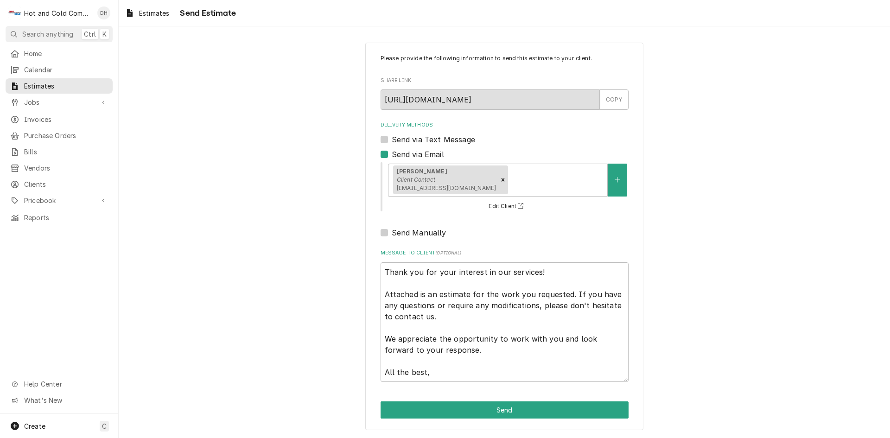
scroll to position [2, 0]
click at [536, 223] on div "Delivery Methods Send via Text Message Send via Email Danny Client Contact Drya…" at bounding box center [504, 179] width 248 height 117
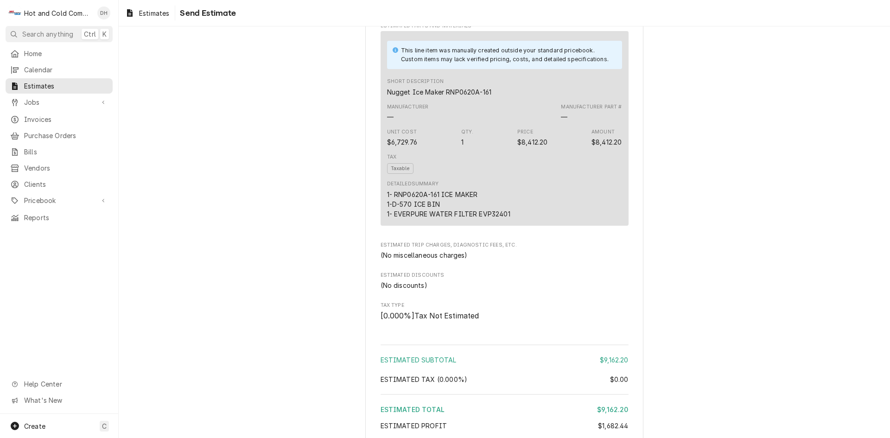
scroll to position [772, 0]
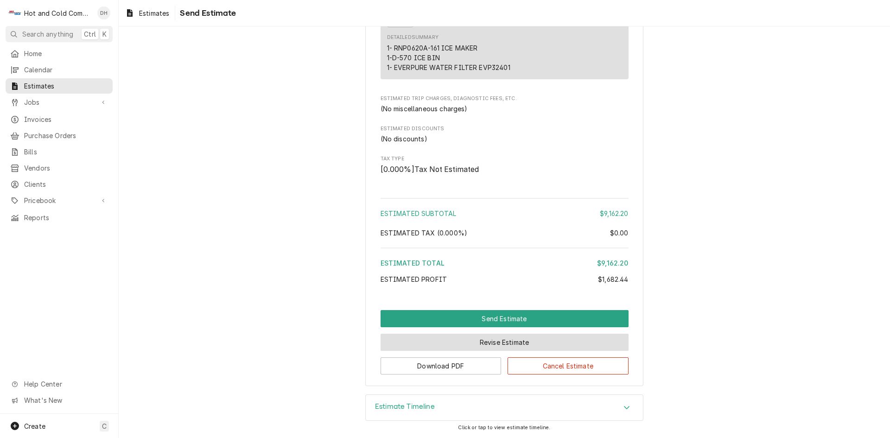
click at [515, 344] on button "Revise Estimate" at bounding box center [504, 342] width 248 height 17
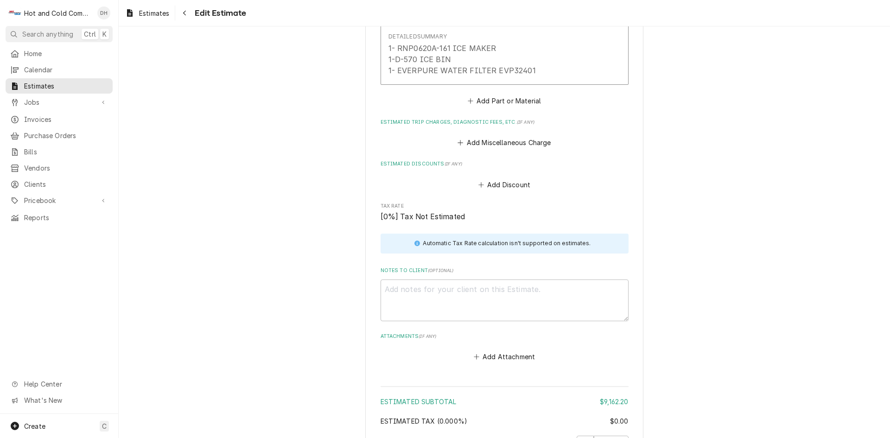
scroll to position [1236, 0]
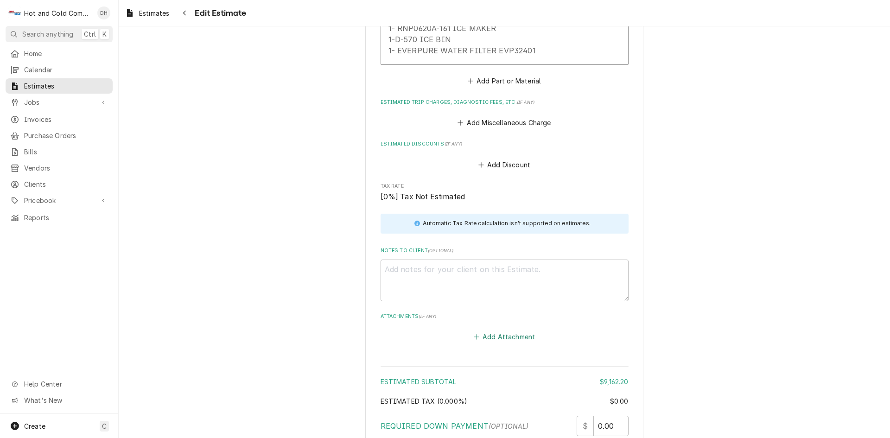
drag, startPoint x: 509, startPoint y: 334, endPoint x: 541, endPoint y: 300, distance: 46.2
click at [510, 334] on button "Add Attachment" at bounding box center [504, 336] width 65 height 13
type textarea "x"
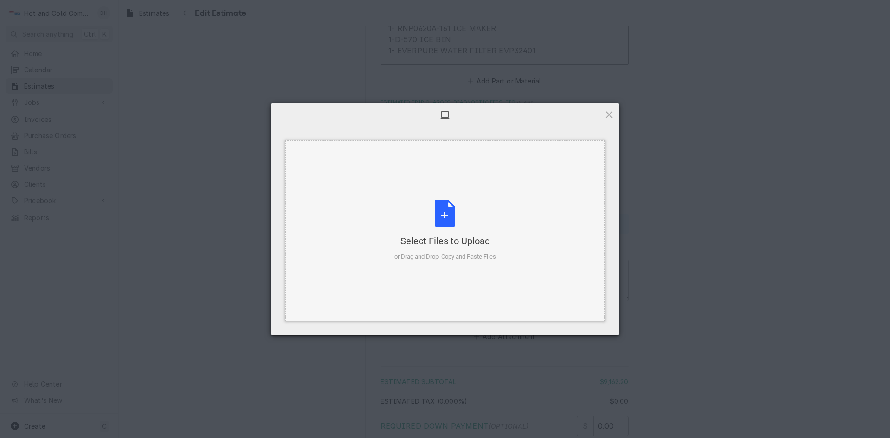
click at [443, 216] on div "Select Files to Upload or Drag and Drop, Copy and Paste Files" at bounding box center [444, 231] width 101 height 62
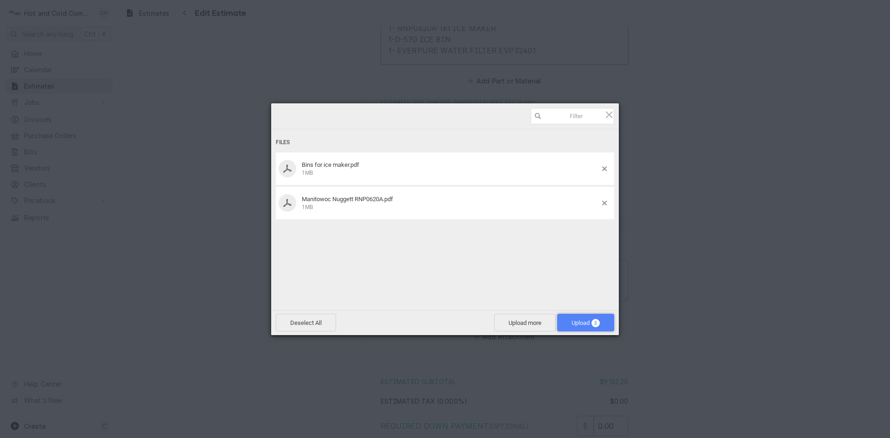
click at [585, 324] on span "Upload 2" at bounding box center [585, 322] width 28 height 7
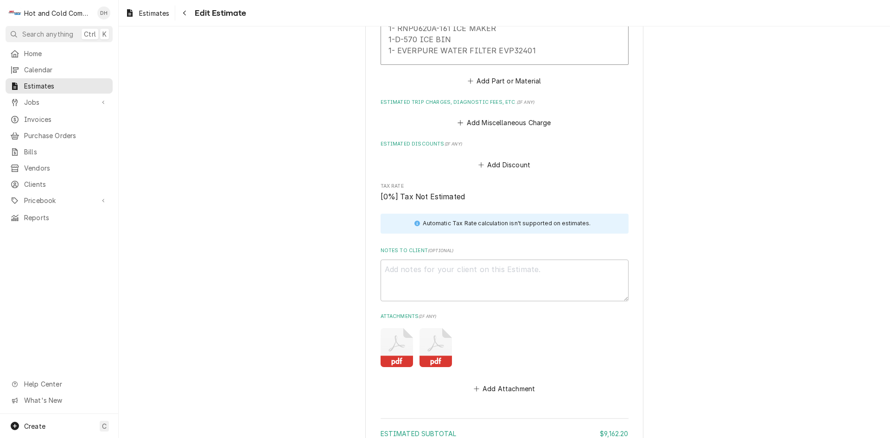
click at [437, 347] on icon "Attachments" at bounding box center [435, 343] width 16 height 16
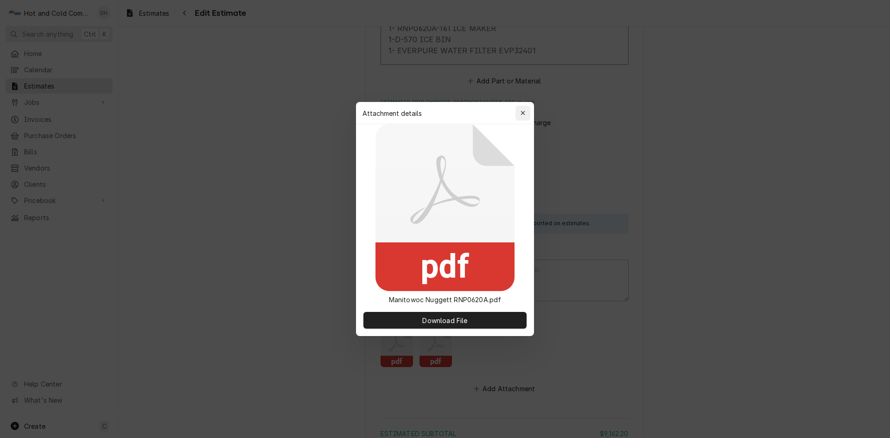
click at [524, 111] on icon "button" at bounding box center [522, 113] width 5 height 6
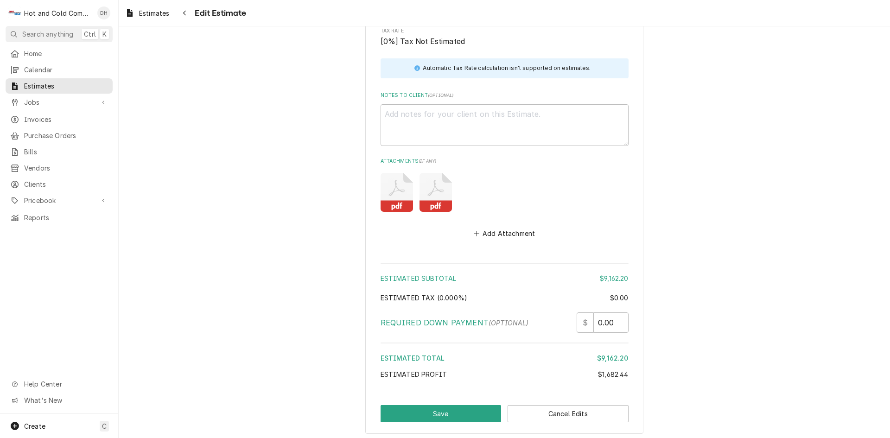
scroll to position [1439, 0]
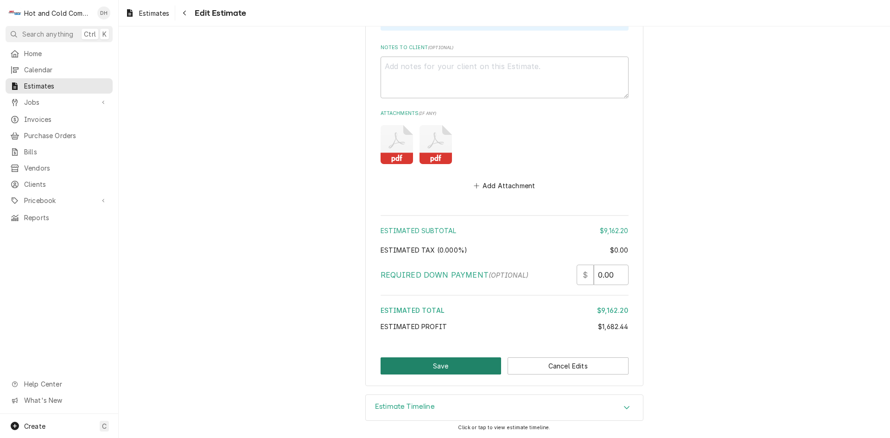
drag, startPoint x: 442, startPoint y: 364, endPoint x: 460, endPoint y: 348, distance: 24.0
click at [443, 364] on button "Save" at bounding box center [440, 365] width 121 height 17
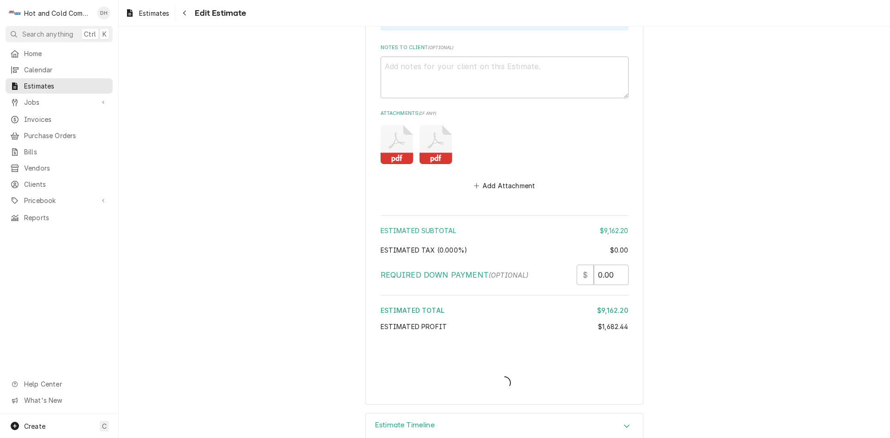
type textarea "x"
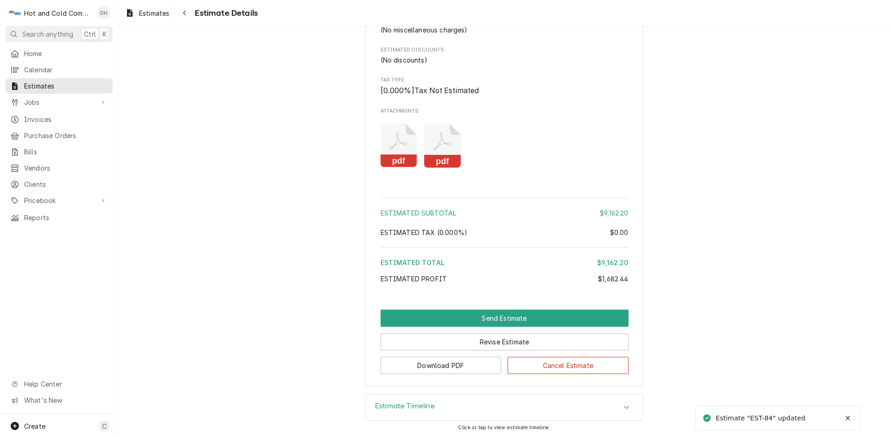
scroll to position [854, 0]
drag, startPoint x: 509, startPoint y: 319, endPoint x: 551, endPoint y: 295, distance: 48.3
click at [510, 319] on button "Send Estimate" at bounding box center [504, 317] width 248 height 17
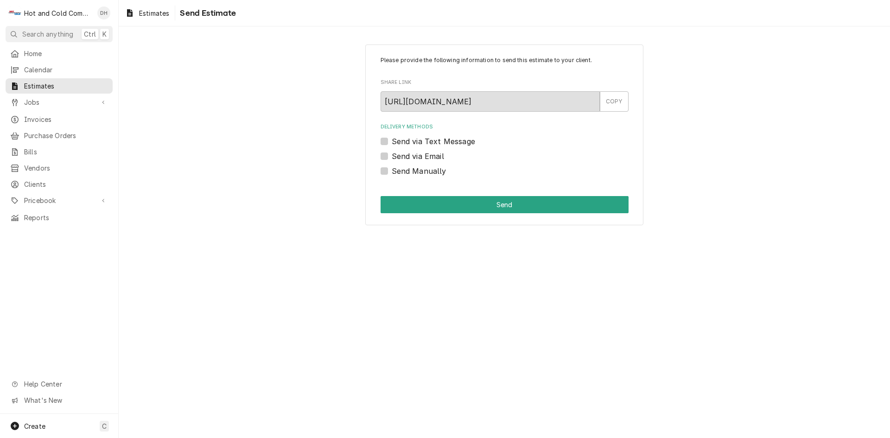
click at [392, 156] on label "Send via Email" at bounding box center [418, 156] width 52 height 11
click at [392, 156] on input "Send via Email" at bounding box center [516, 161] width 248 height 20
checkbox input "true"
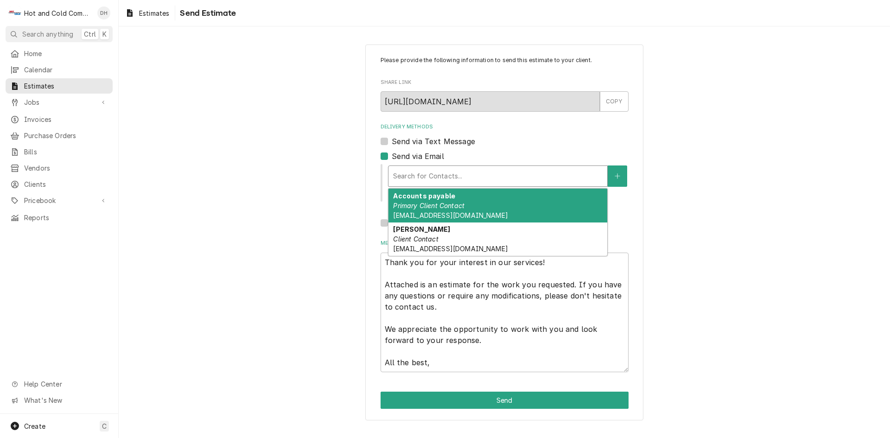
click at [436, 167] on div "Search for Contacts..." at bounding box center [497, 176] width 219 height 20
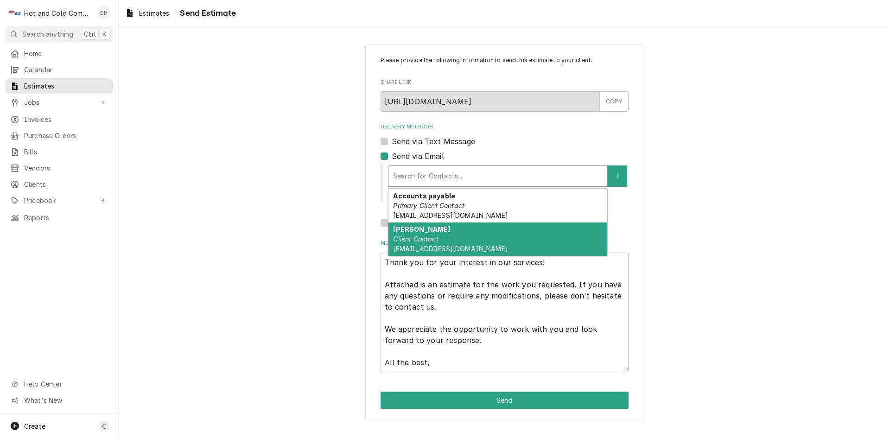
click at [453, 240] on div "Danny Client Contact Dryan@whitefieldacademy.com" at bounding box center [497, 239] width 219 height 34
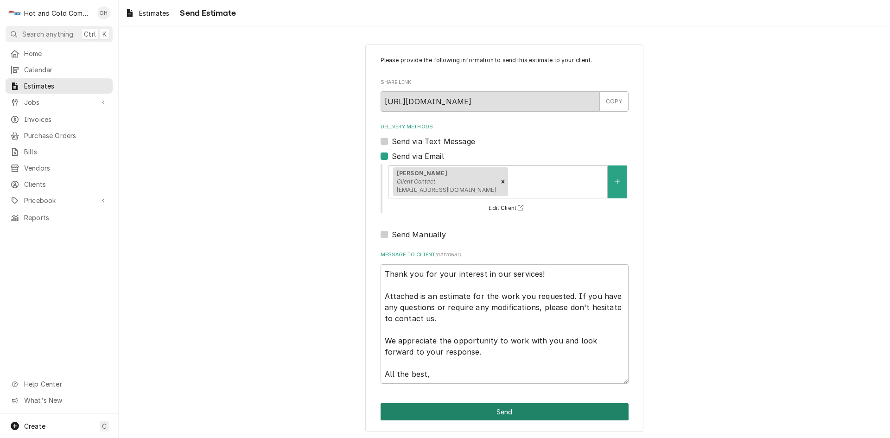
click at [499, 417] on button "Send" at bounding box center [504, 411] width 248 height 17
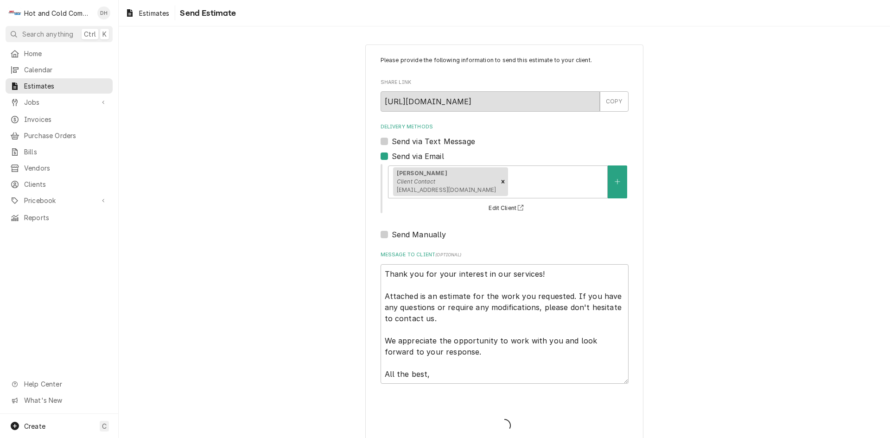
type textarea "x"
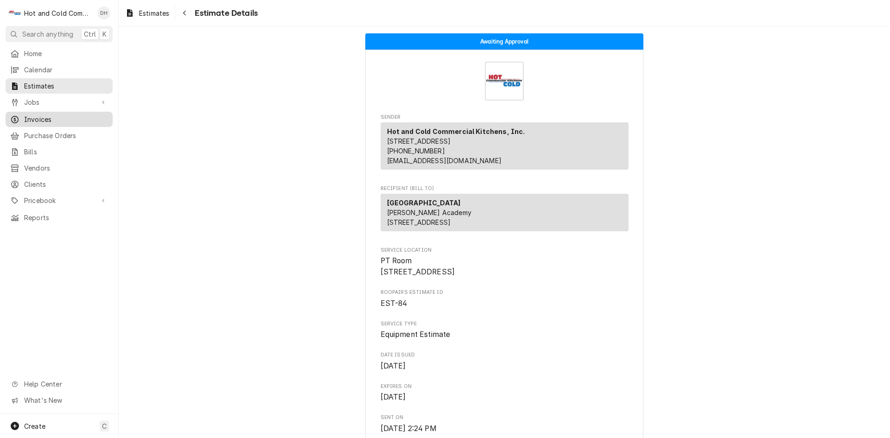
click at [80, 118] on span "Invoices" at bounding box center [66, 119] width 84 height 10
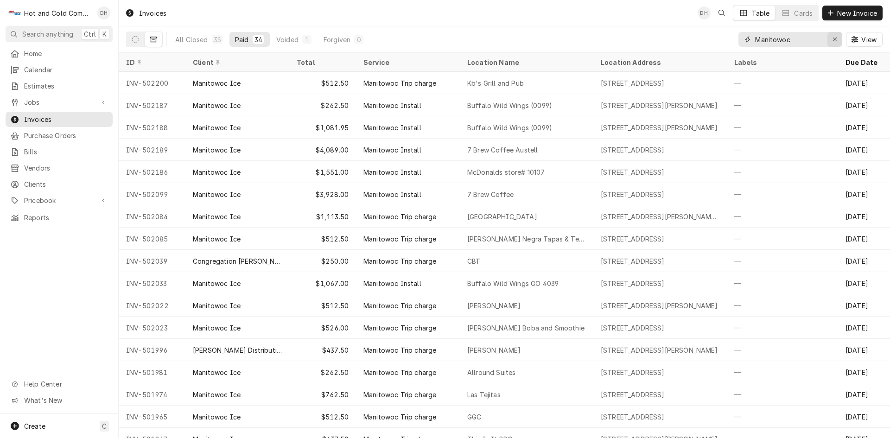
click at [834, 37] on icon "Erase input" at bounding box center [834, 39] width 5 height 6
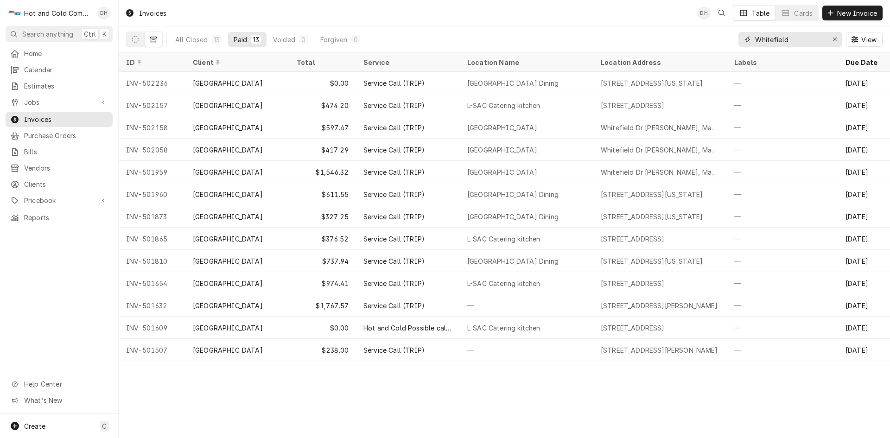
type input "Whitefield"
click at [159, 40] on button "Dynamic Content Wrapper" at bounding box center [154, 39] width 18 height 15
click at [133, 41] on icon "Dynamic Content Wrapper" at bounding box center [135, 39] width 6 height 6
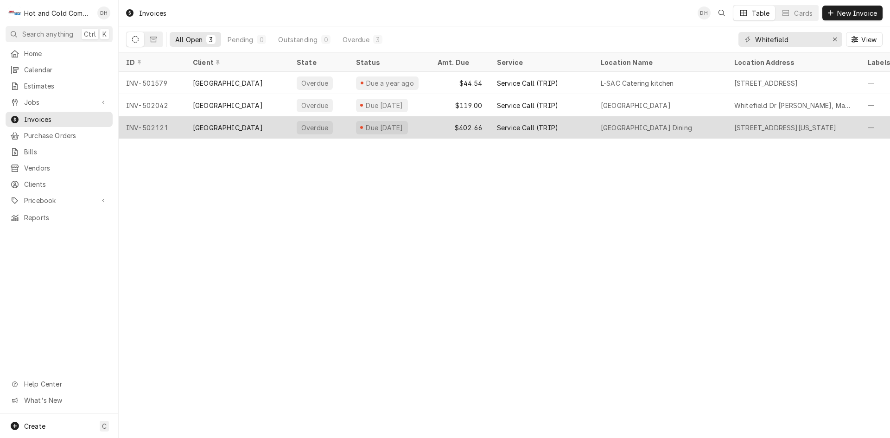
click at [588, 129] on div "Service Call (TRIP)" at bounding box center [541, 127] width 104 height 22
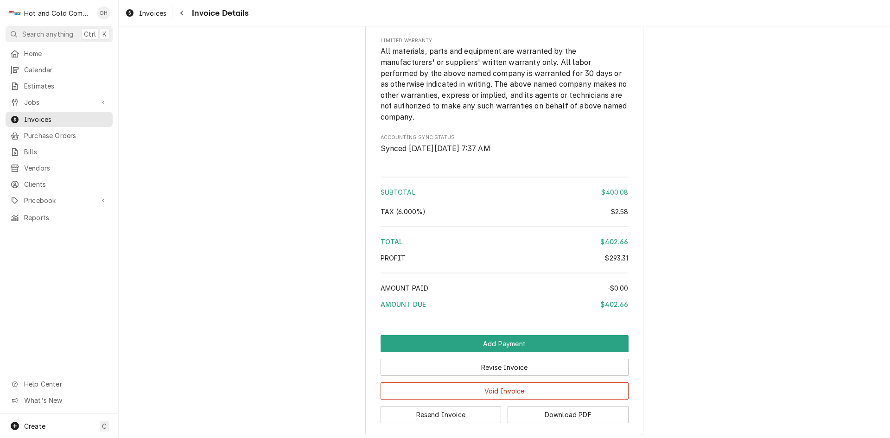
scroll to position [1160, 0]
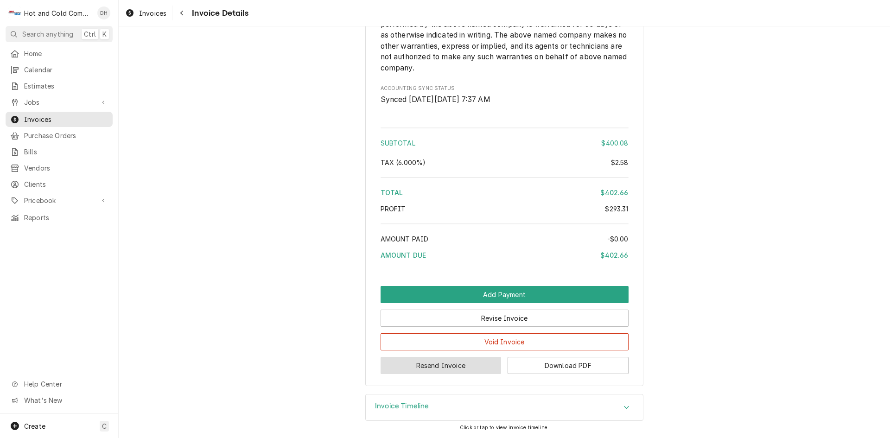
click at [425, 366] on button "Resend Invoice" at bounding box center [440, 365] width 121 height 17
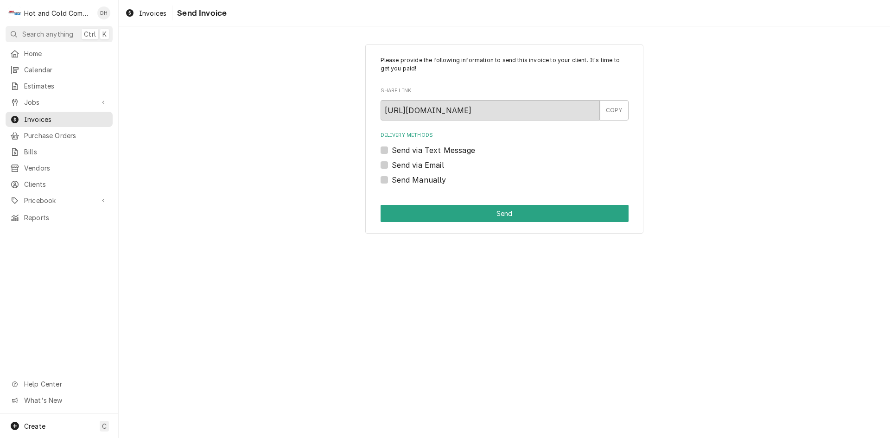
click at [392, 164] on label "Send via Email" at bounding box center [418, 164] width 52 height 11
click at [392, 164] on input "Send via Email" at bounding box center [516, 169] width 248 height 20
checkbox input "true"
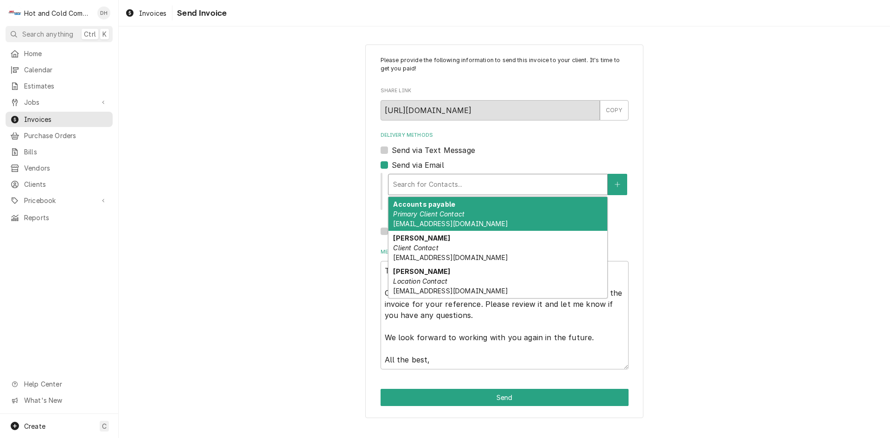
click at [495, 180] on div "Delivery Methods" at bounding box center [497, 184] width 209 height 17
click at [454, 221] on span "[EMAIL_ADDRESS][DOMAIN_NAME]" at bounding box center [450, 224] width 114 height 8
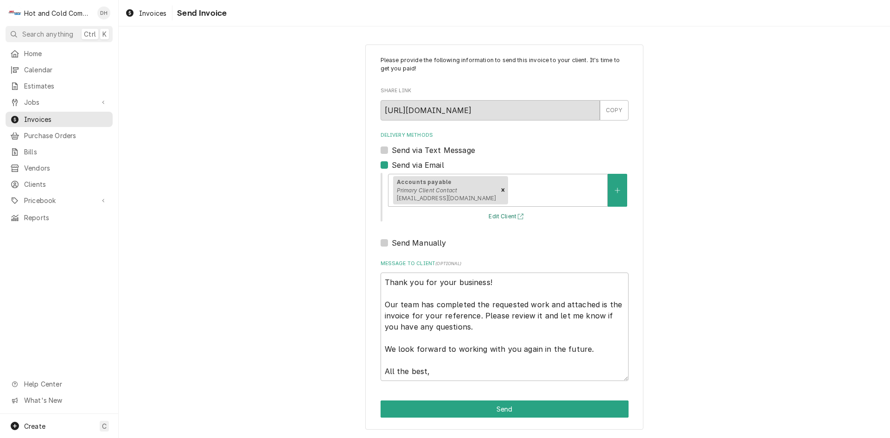
click at [503, 218] on button "Edit Client" at bounding box center [507, 217] width 40 height 12
click at [505, 189] on icon "Remove [object Object]" at bounding box center [502, 190] width 3 height 3
type textarea "x"
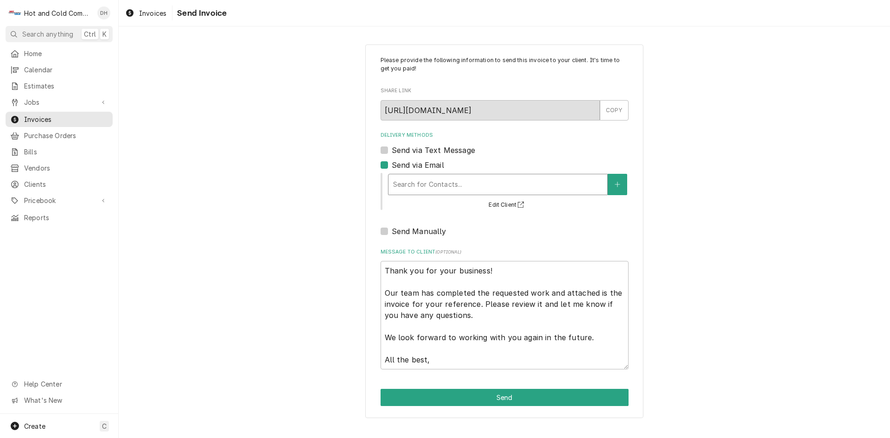
click at [550, 186] on div "Delivery Methods" at bounding box center [497, 184] width 209 height 17
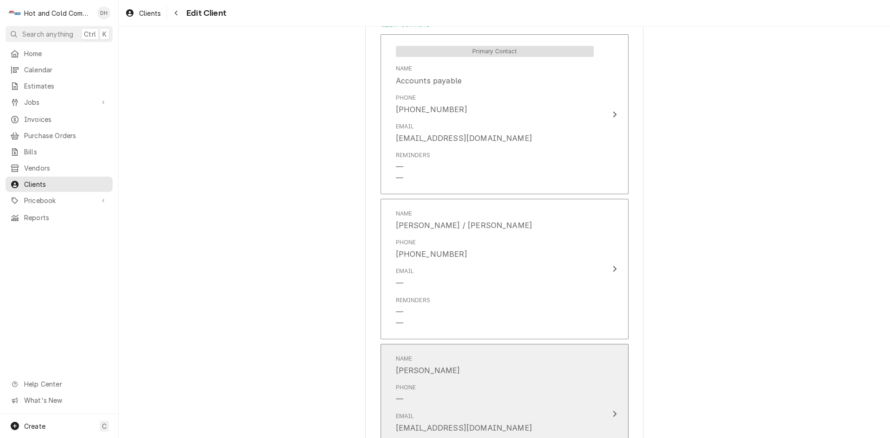
scroll to position [618, 0]
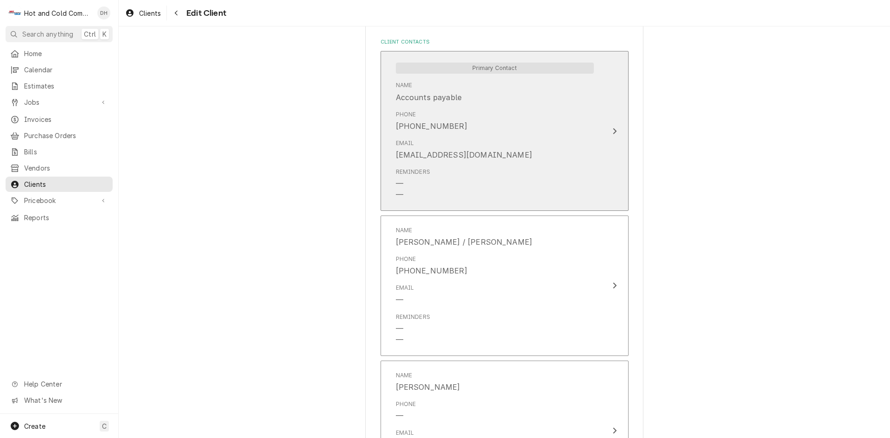
click at [590, 171] on div "Primary Contact Name Accounts payable Phone (678) 305-2909 Email accountspayabl…" at bounding box center [494, 131] width 213 height 150
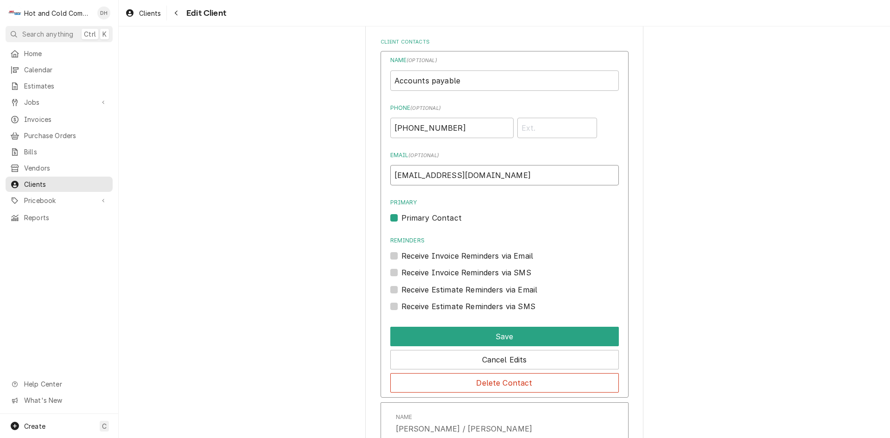
click at [483, 173] on input "[EMAIL_ADDRESS][DOMAIN_NAME]" at bounding box center [504, 175] width 228 height 20
type input "accountspayable@whitefieldacademy.com"
click at [504, 338] on button "Save" at bounding box center [504, 336] width 228 height 19
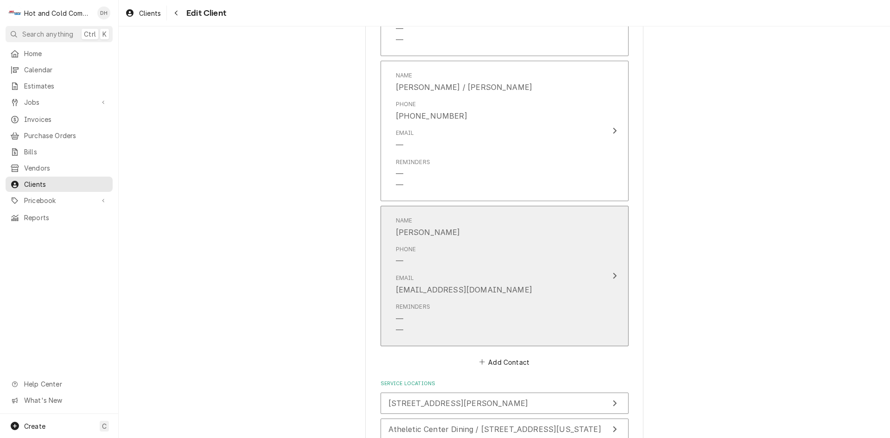
scroll to position [927, 0]
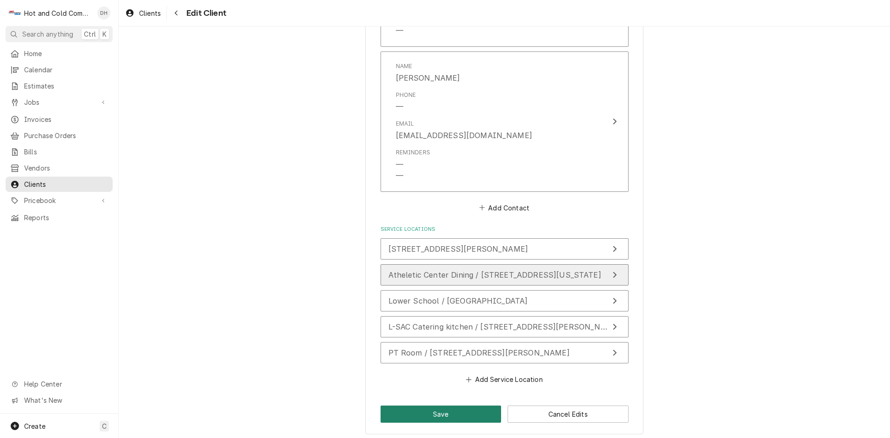
drag, startPoint x: 453, startPoint y: 415, endPoint x: 501, endPoint y: 269, distance: 153.7
click at [455, 413] on button "Save" at bounding box center [440, 413] width 121 height 17
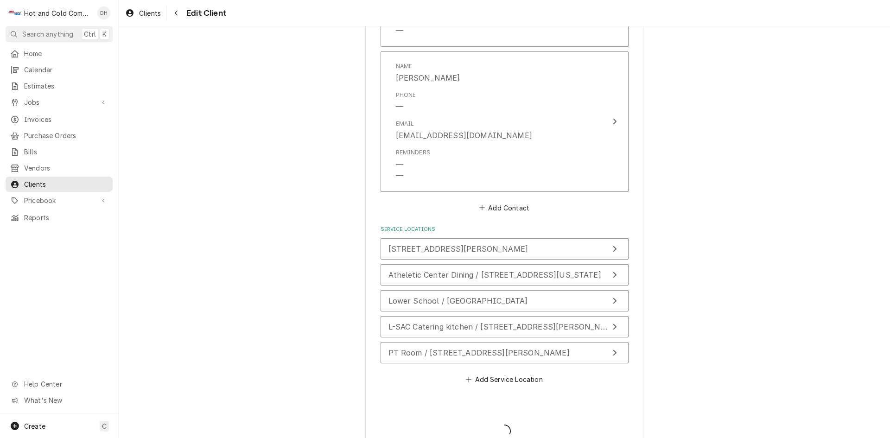
type textarea "x"
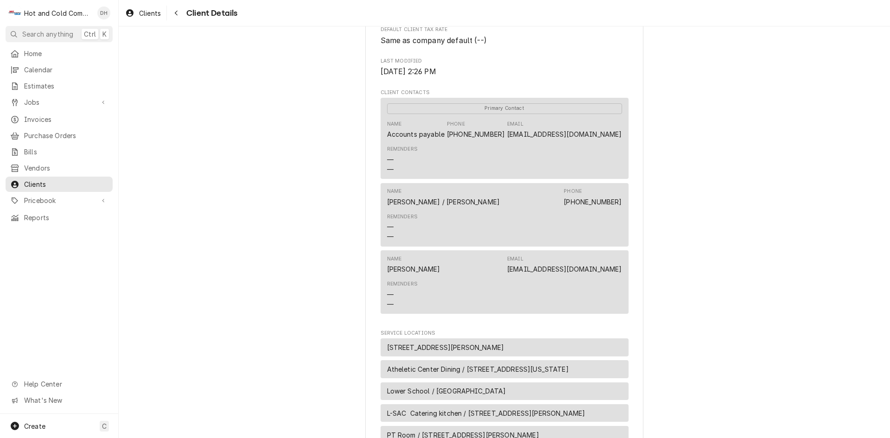
scroll to position [522, 0]
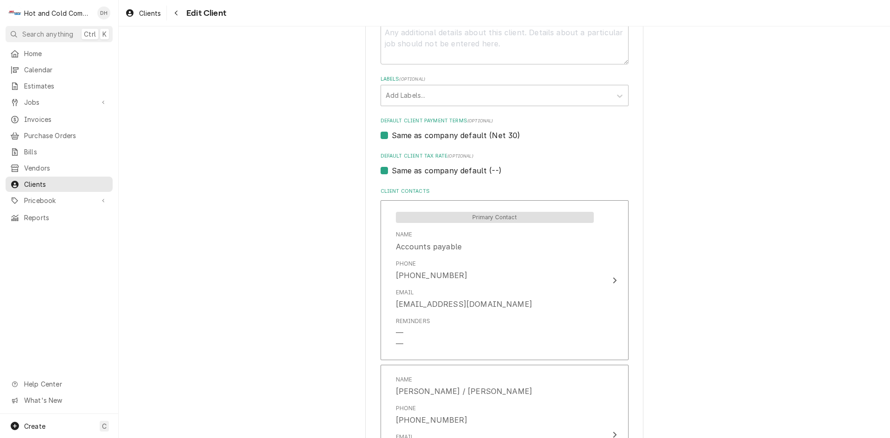
scroll to position [618, 0]
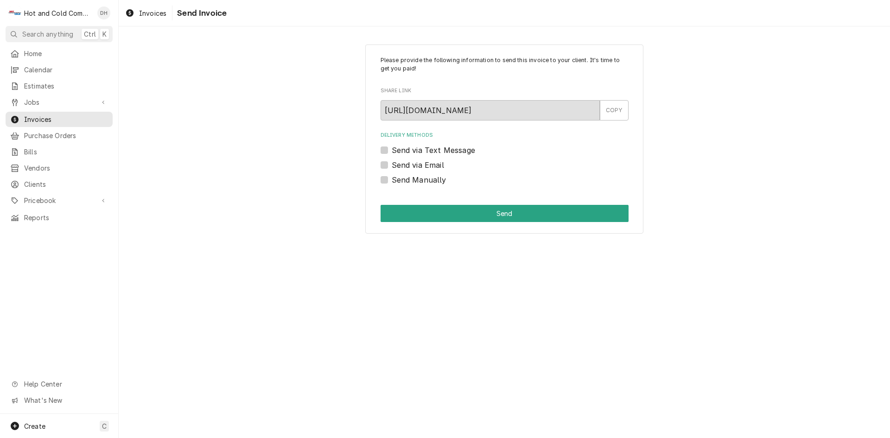
click at [384, 160] on div "Send via Email" at bounding box center [504, 164] width 248 height 11
click at [392, 166] on label "Send via Email" at bounding box center [418, 164] width 52 height 11
click at [392, 166] on input "Send via Email" at bounding box center [516, 169] width 248 height 20
checkbox input "true"
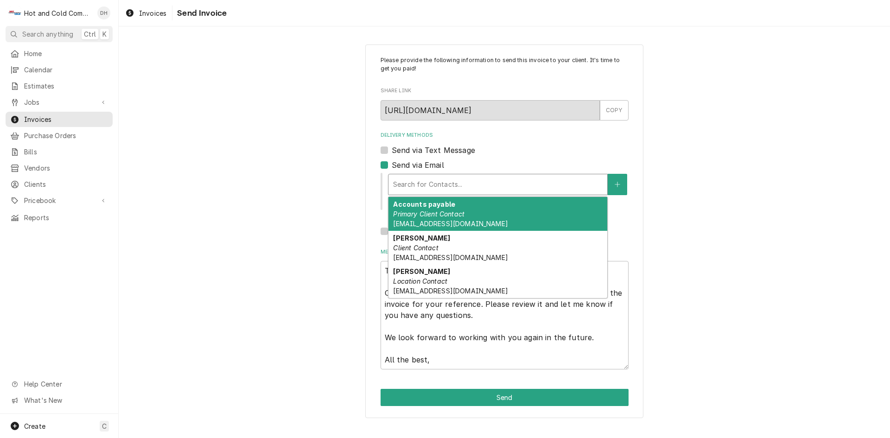
click at [504, 184] on div "Delivery Methods" at bounding box center [497, 184] width 209 height 17
click at [548, 213] on div "Accounts payable Primary Client Contact accountspayable@whitefieldacademy.com" at bounding box center [497, 214] width 219 height 34
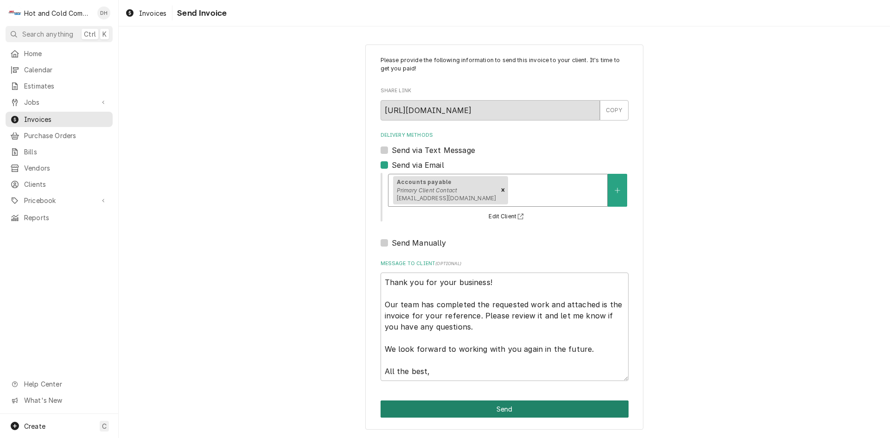
click at [514, 410] on button "Send" at bounding box center [504, 408] width 248 height 17
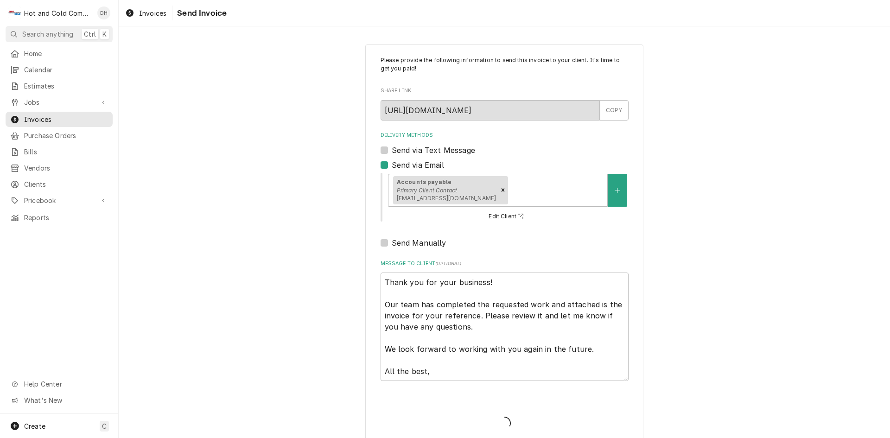
type textarea "x"
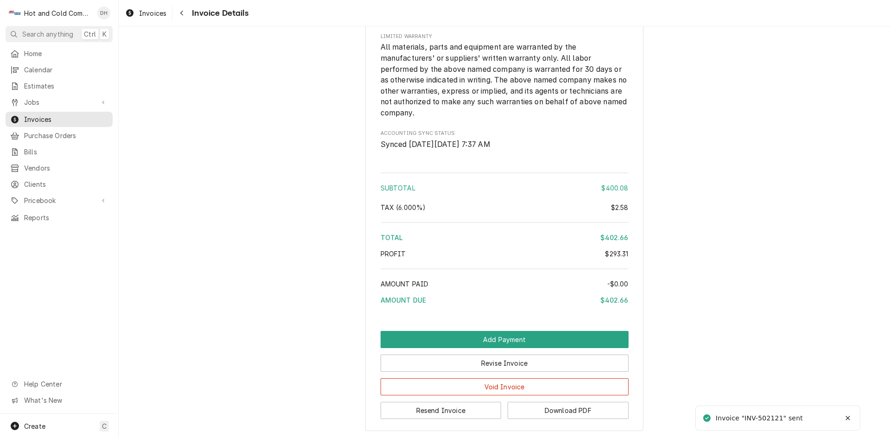
scroll to position [1160, 0]
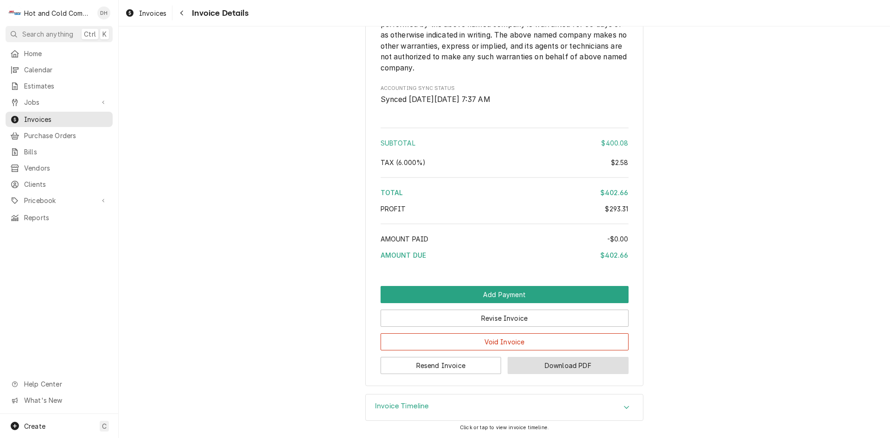
click at [575, 364] on button "Download PDF" at bounding box center [567, 365] width 121 height 17
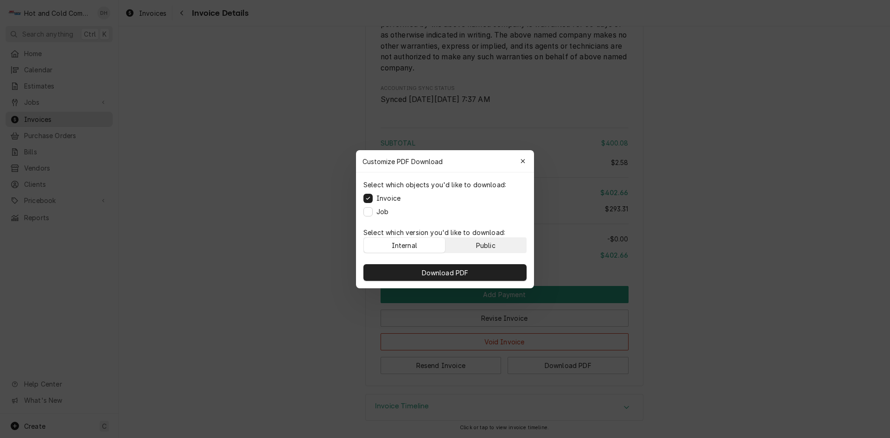
click at [501, 243] on button "Public" at bounding box center [485, 245] width 81 height 15
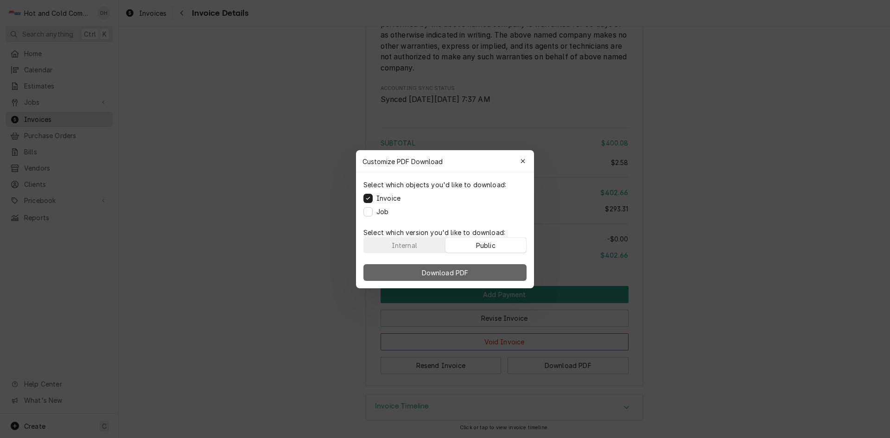
click at [488, 269] on button "Download PDF" at bounding box center [444, 272] width 163 height 17
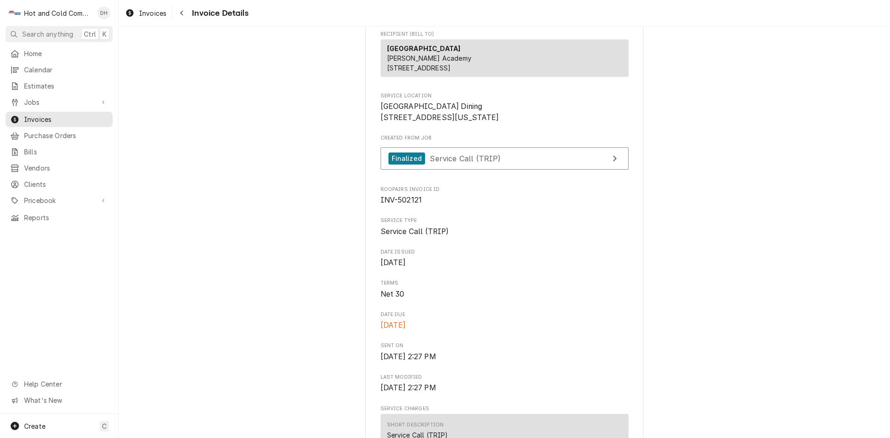
scroll to position [0, 0]
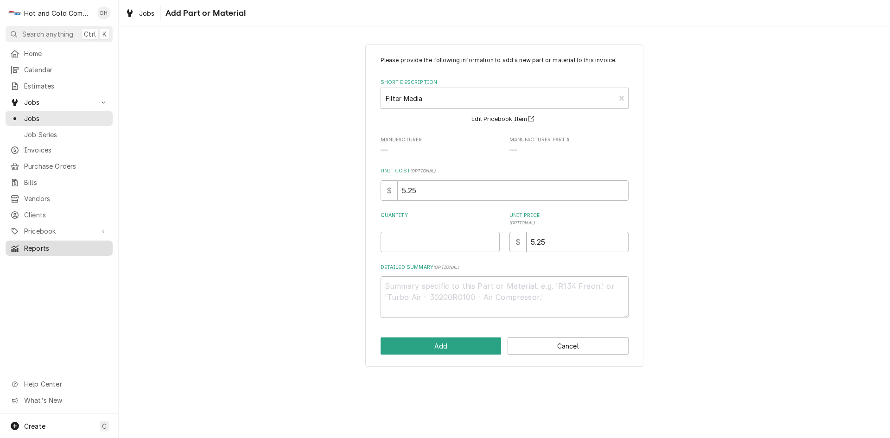
type textarea "x"
type input "1"
type textarea "x"
type input "18"
type textarea "x"
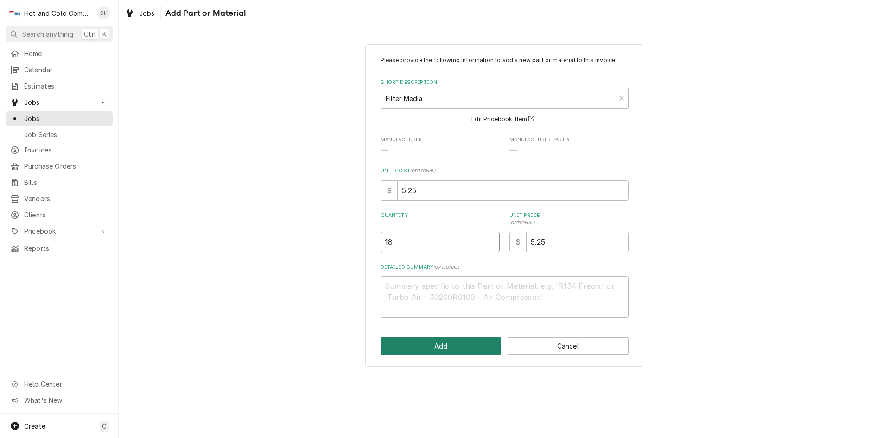
type input "18"
click at [463, 347] on button "Add" at bounding box center [440, 345] width 121 height 17
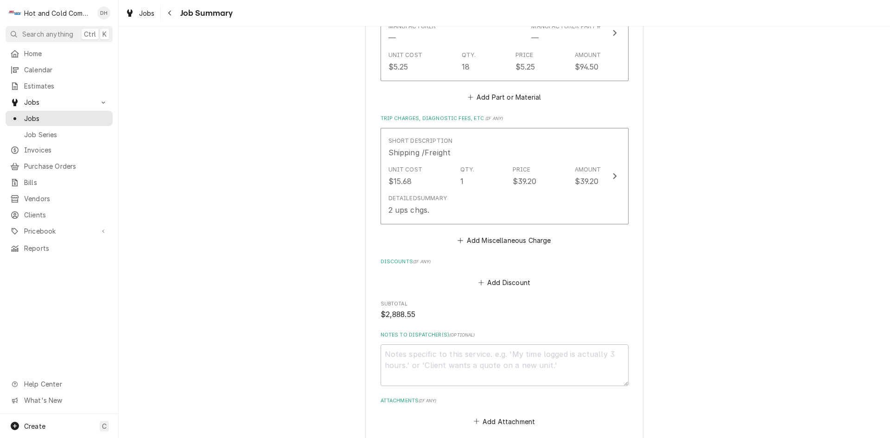
scroll to position [1090, 0]
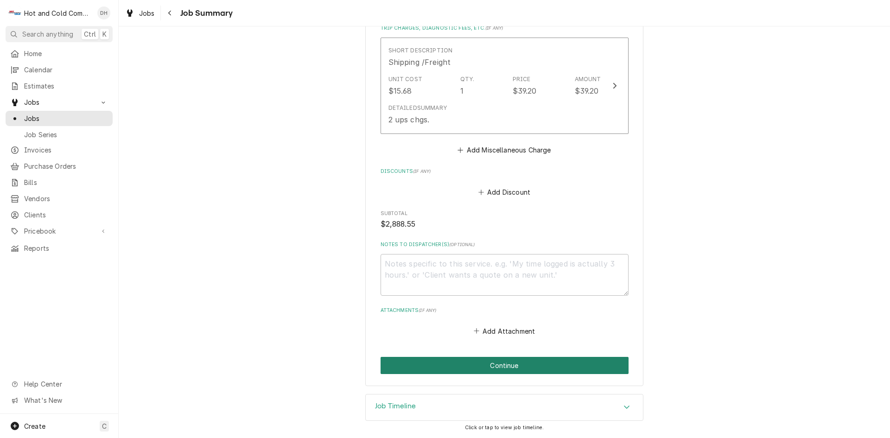
click at [509, 366] on button "Continue" at bounding box center [504, 365] width 248 height 17
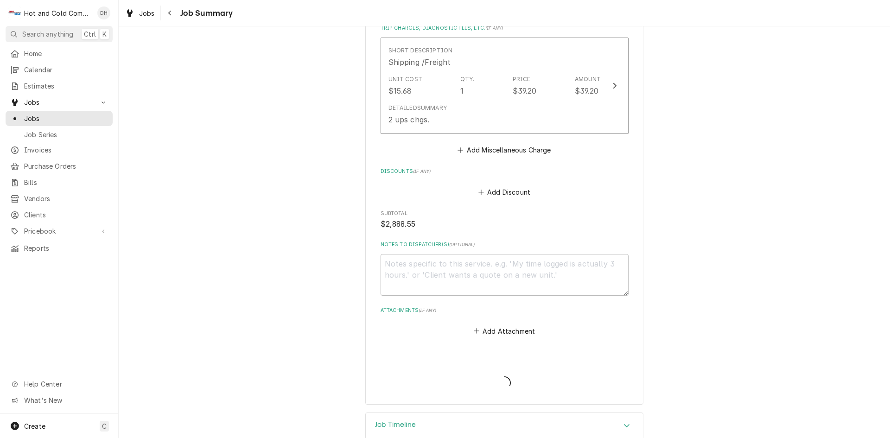
type textarea "x"
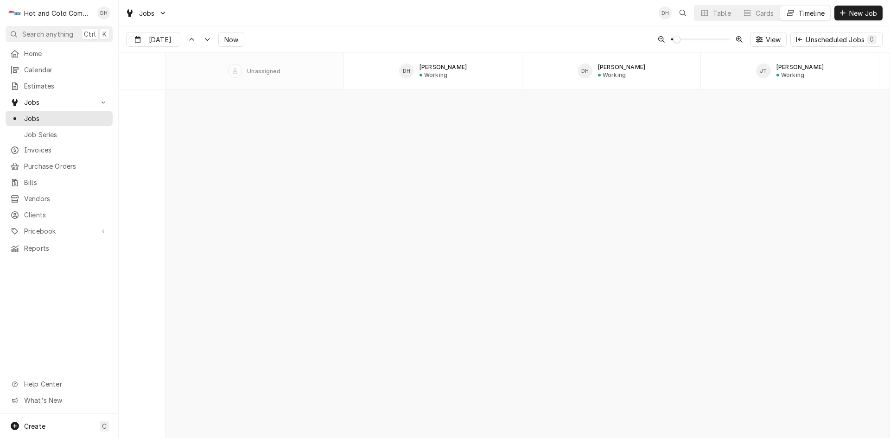
scroll to position [7267, 0]
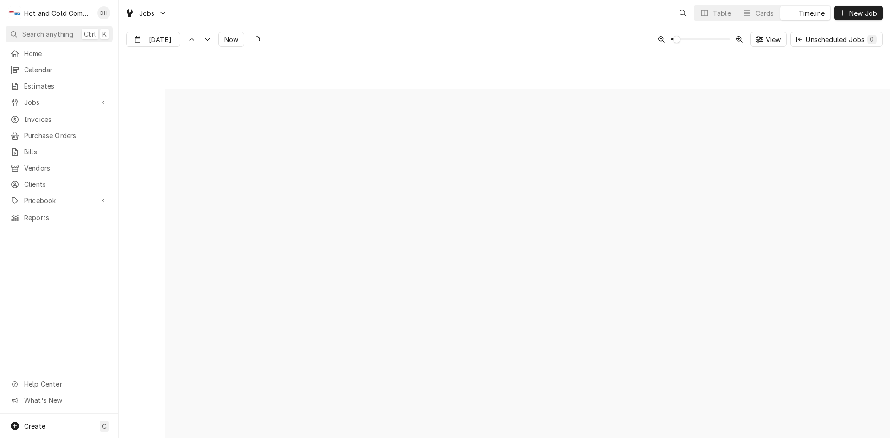
scroll to position [7267, 0]
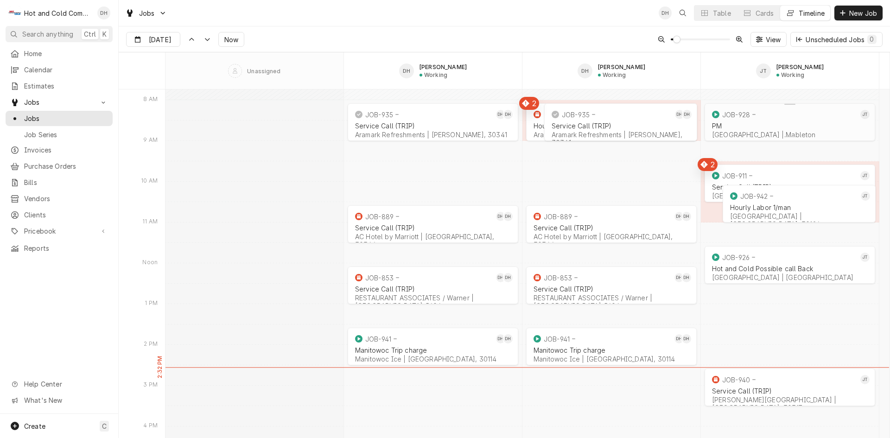
click at [800, 120] on div "PM Whitefield Academy | Mableton" at bounding box center [789, 130] width 159 height 20
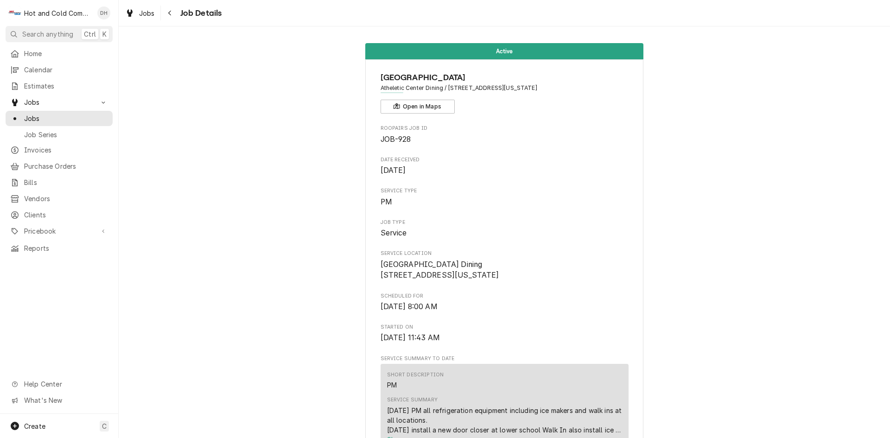
scroll to position [309, 0]
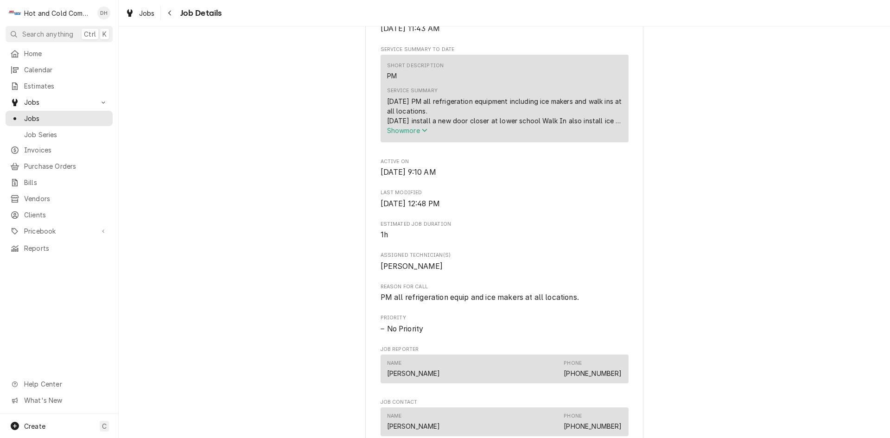
click at [424, 133] on icon "Service Summary" at bounding box center [425, 130] width 6 height 6
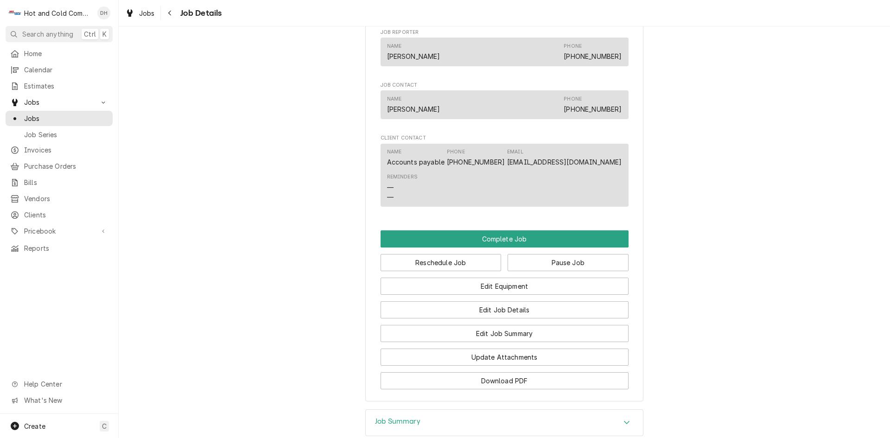
scroll to position [618, 0]
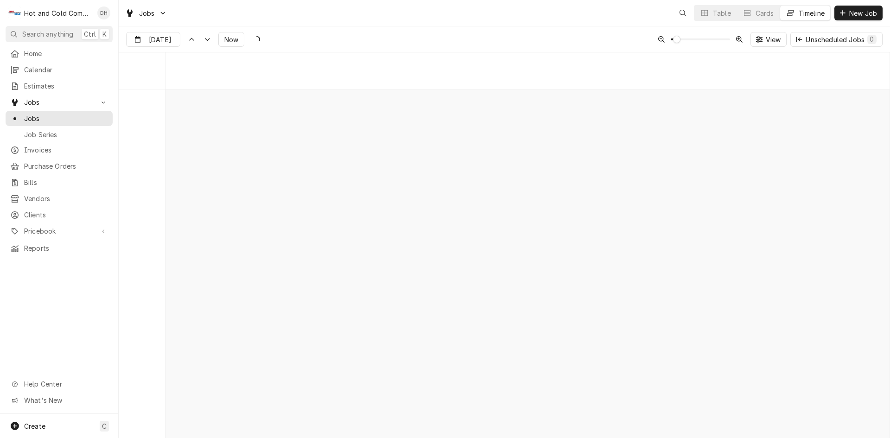
scroll to position [7267, 0]
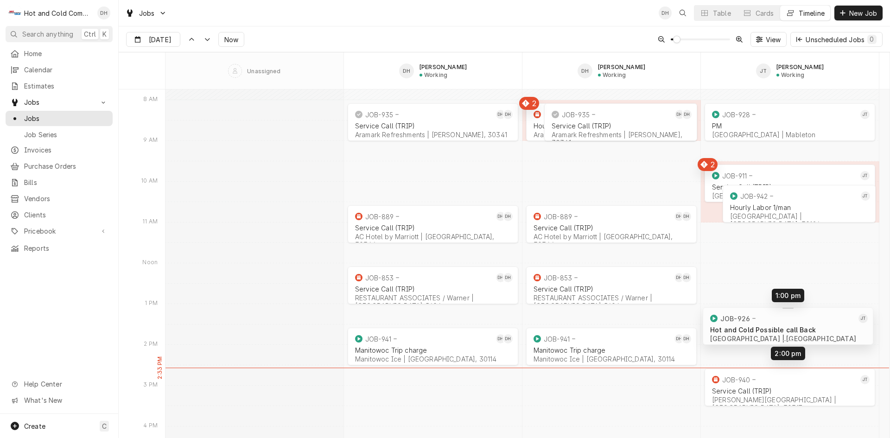
drag, startPoint x: 810, startPoint y: 266, endPoint x: 808, endPoint y: 332, distance: 65.4
click at [808, 332] on div "8:00 AM 9:00 AM JOB-935 DH DH Service Call (TRIP) Aramark Refreshments | [PERSO…" at bounding box center [527, 344] width 724 height 15045
drag, startPoint x: 775, startPoint y: 215, endPoint x: 774, endPoint y: 221, distance: 6.6
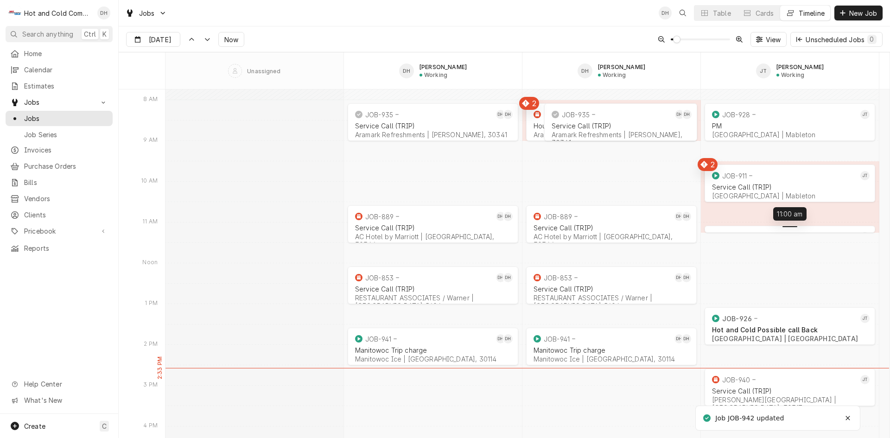
drag, startPoint x: 779, startPoint y: 193, endPoint x: 778, endPoint y: 244, distance: 50.5
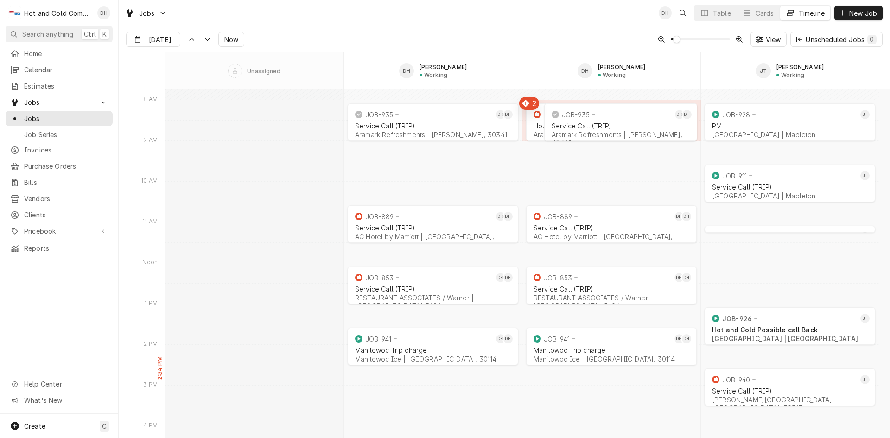
drag, startPoint x: 788, startPoint y: 229, endPoint x: 788, endPoint y: 205, distance: 24.1
click at [788, 205] on div "8:00 AM 9:00 AM JOB-935 DH DH Service Call (TRIP) Aramark Refreshments | [PERSO…" at bounding box center [527, 344] width 724 height 15045
drag, startPoint x: 793, startPoint y: 232, endPoint x: 790, endPoint y: 207, distance: 25.6
click at [790, 207] on div "8:00 AM 9:00 AM JOB-935 DH DH Service Call (TRIP) Aramark Refreshments | [PERSO…" at bounding box center [527, 344] width 724 height 15045
drag, startPoint x: 790, startPoint y: 228, endPoint x: 790, endPoint y: 209, distance: 19.0
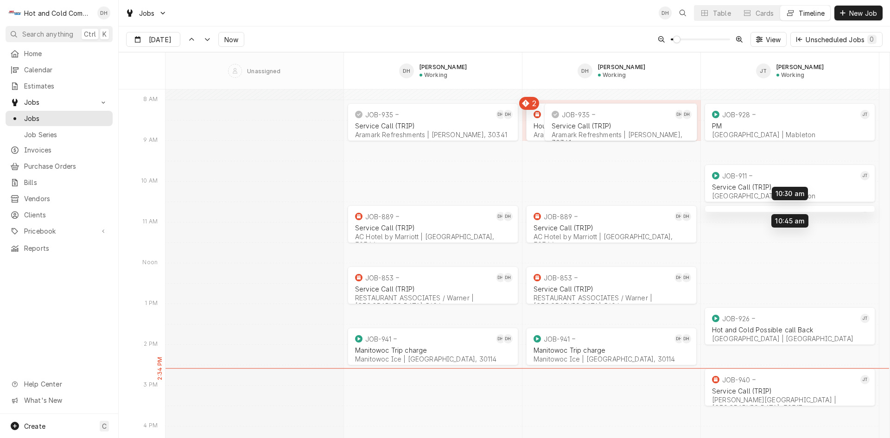
click at [790, 209] on div "8:00 AM 9:00 AM JOB-935 DH DH Service Call (TRIP) Aramark Refreshments | [PERSO…" at bounding box center [527, 344] width 724 height 15045
drag, startPoint x: 792, startPoint y: 215, endPoint x: 801, endPoint y: 270, distance: 55.8
click at [801, 270] on div "Dynamic Content Wrapper" at bounding box center [522, 344] width 714 height 15045
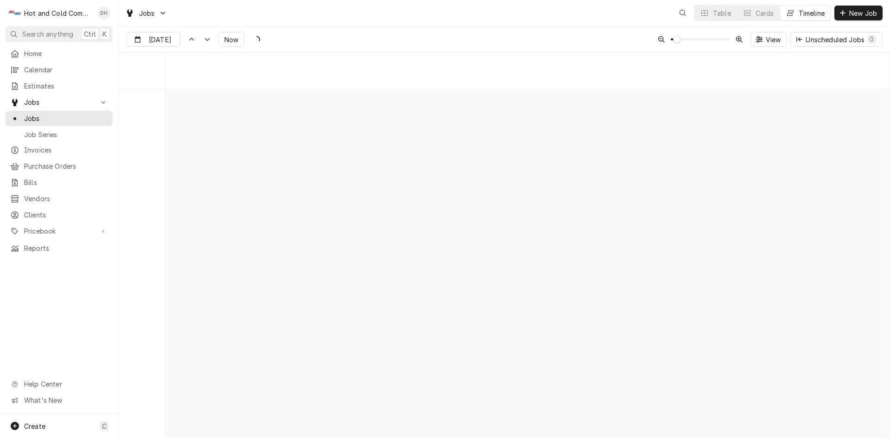
scroll to position [7267, 0]
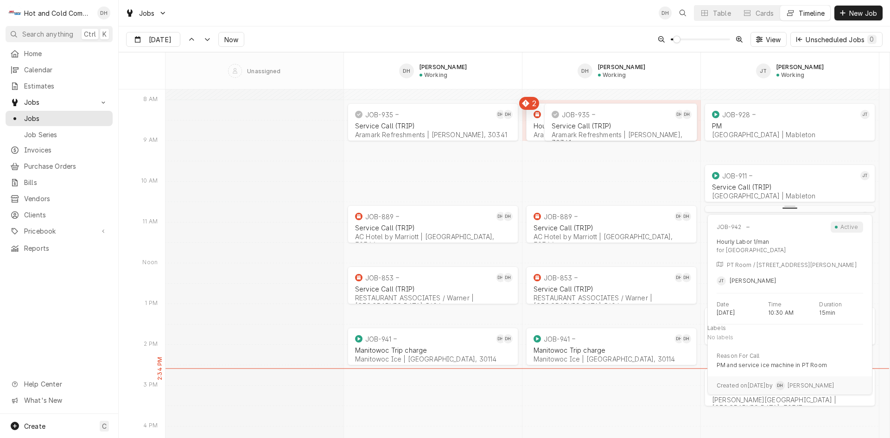
click at [869, 211] on div "8:00 AM 9:00 AM JOB-935 DH DH Service Call (TRIP) Aramark Refreshments | Chambl…" at bounding box center [527, 344] width 724 height 15045
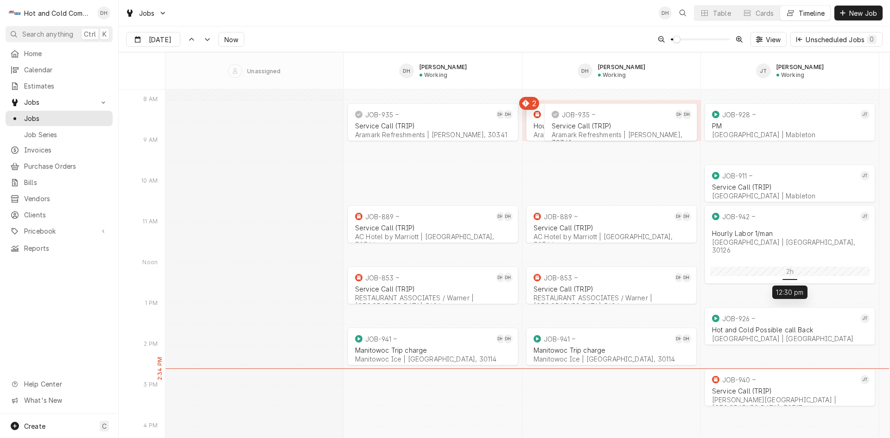
drag, startPoint x: 783, startPoint y: 211, endPoint x: 787, endPoint y: 280, distance: 68.7
click at [777, 231] on div "Hourly Labor 1/man" at bounding box center [790, 233] width 156 height 8
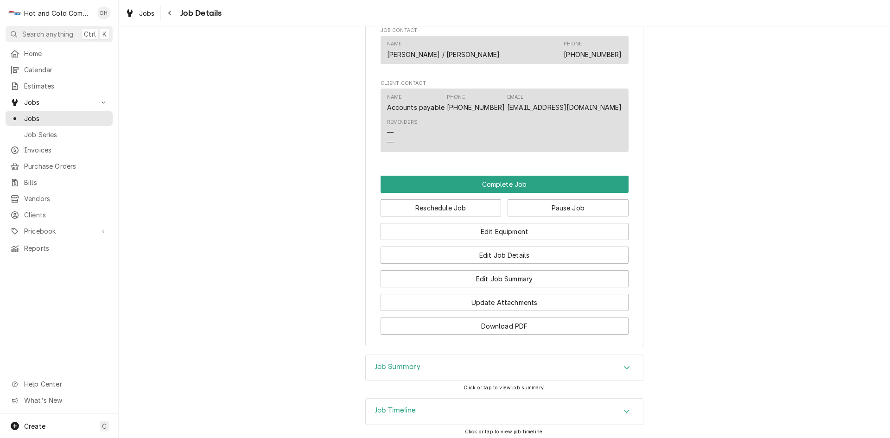
scroll to position [618, 0]
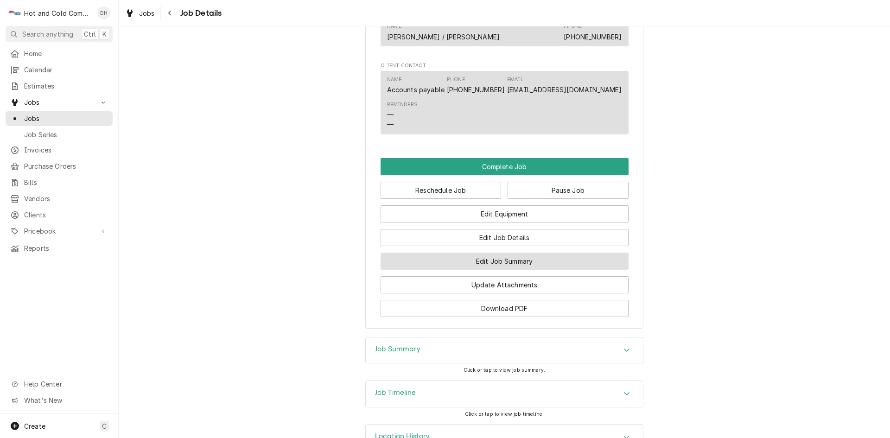
click at [534, 270] on button "Edit Job Summary" at bounding box center [504, 261] width 248 height 17
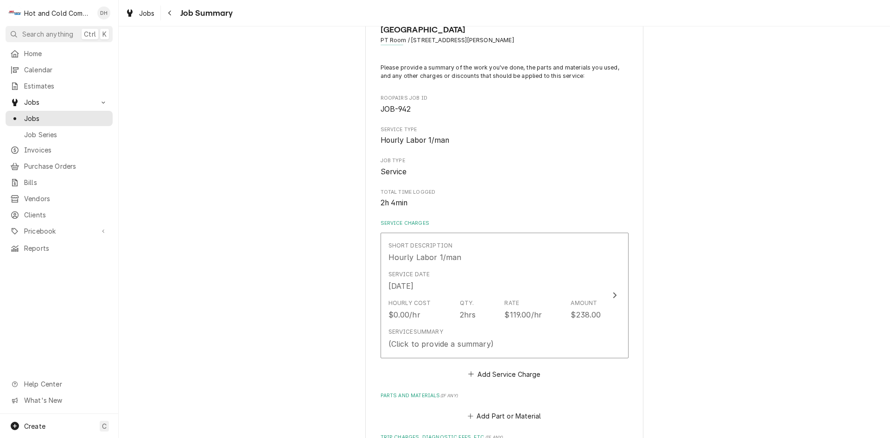
scroll to position [31, 0]
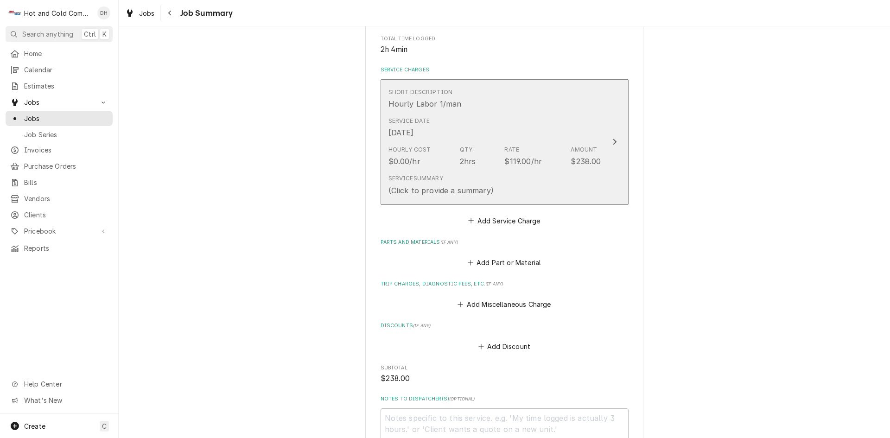
click at [564, 106] on div "Short Description Hourly Labor 1/man" at bounding box center [494, 98] width 213 height 29
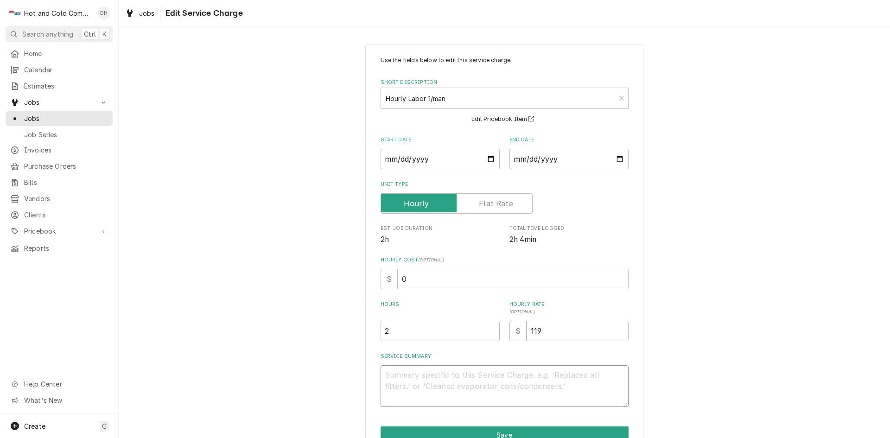
click at [408, 381] on textarea "Service Summary" at bounding box center [504, 386] width 248 height 42
type textarea "x"
type textarea "8"
type textarea "x"
type textarea "8/"
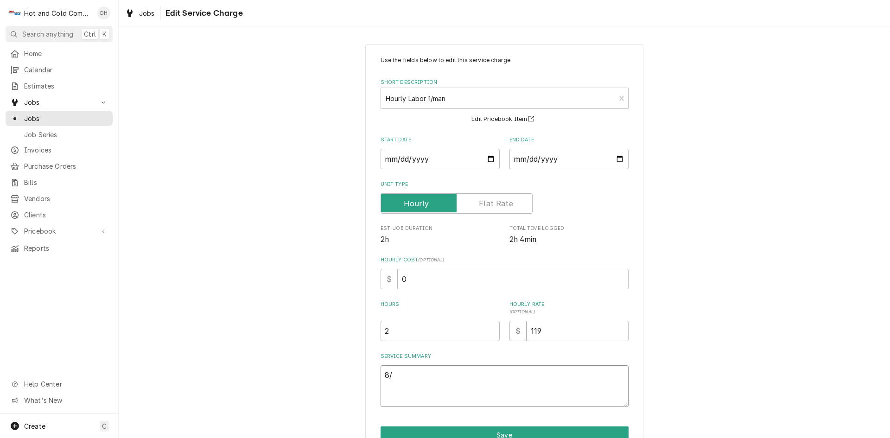
type textarea "x"
type textarea "8/1"
type textarea "x"
type textarea "8/12"
type textarea "x"
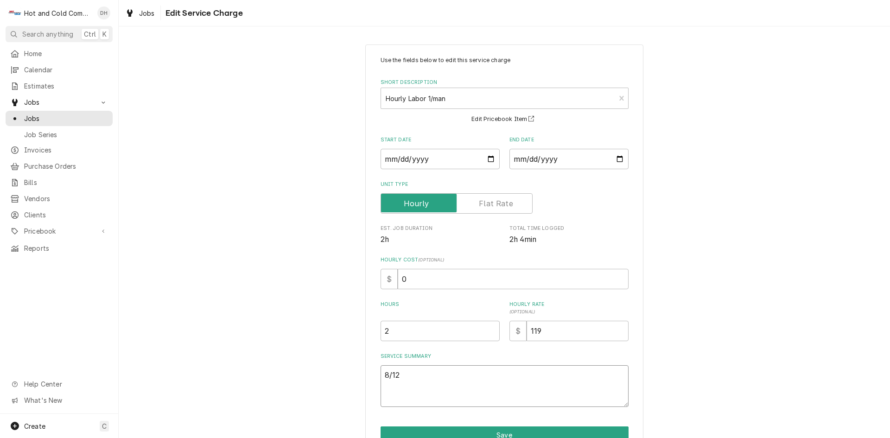
type textarea "8/12/"
type textarea "x"
type textarea "8/12/2"
type textarea "x"
type textarea "[DATE]"
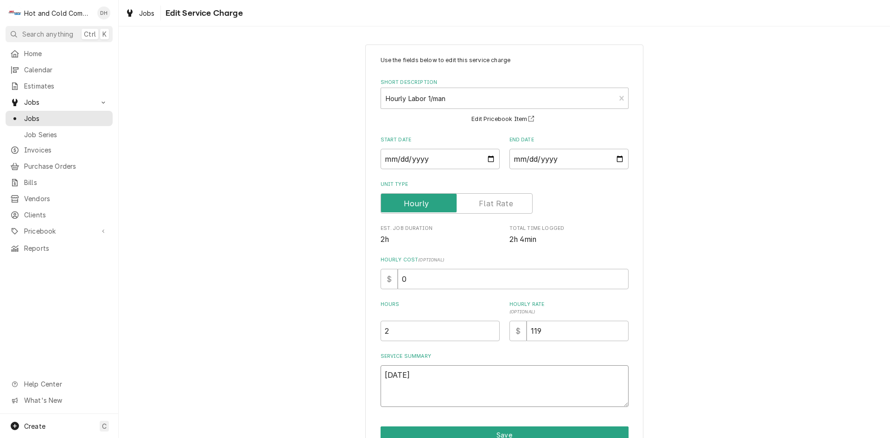
type textarea "x"
type textarea "[DATE]"
type textarea "x"
type textarea "[DATE] C"
type textarea "x"
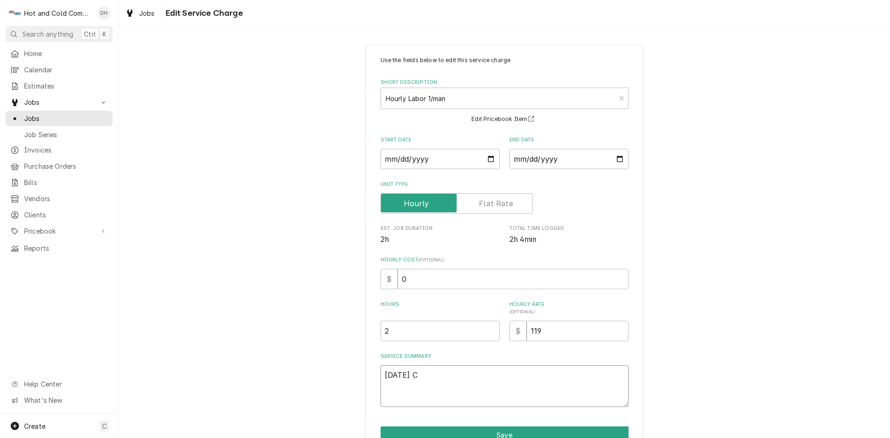
type textarea "[DATE] Ch"
type textarea "x"
type textarea "[DATE] Che"
type textarea "x"
type textarea "[DATE] Chec"
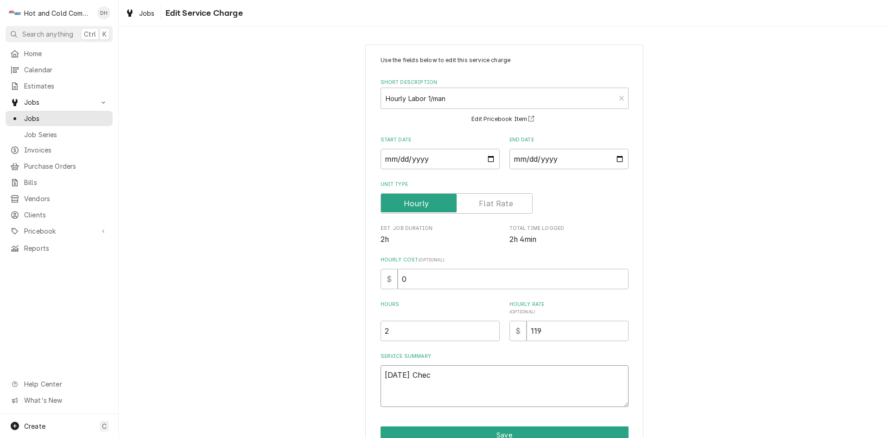
type textarea "x"
type textarea "8/12/25 Check"
type textarea "x"
type textarea "8/12/25 Checke"
type textarea "x"
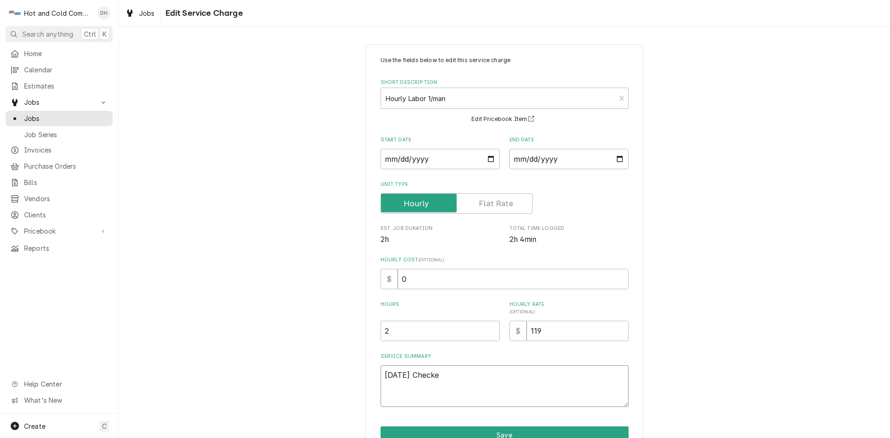
type textarea "8/12/25 Checked"
type textarea "x"
type textarea "8/12/25 Checked"
type textarea "x"
type textarea "8/12/25 Checked i"
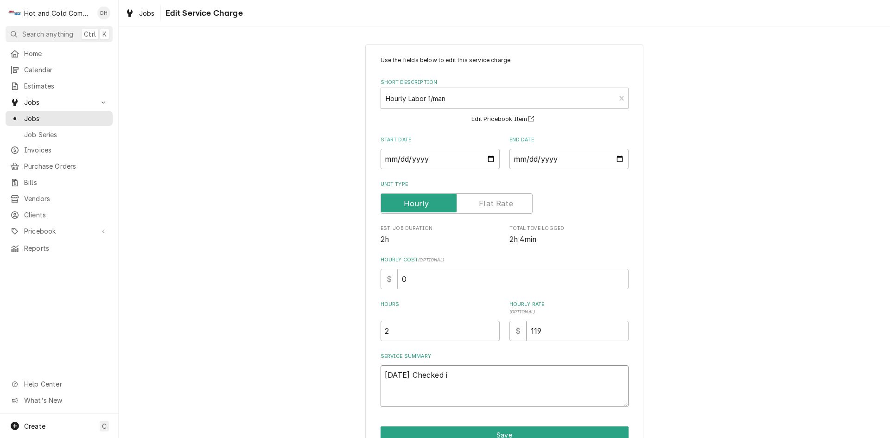
type textarea "x"
type textarea "8/12/25 Checked ic"
type textarea "x"
type textarea "8/12/25 Checked ice"
type textarea "x"
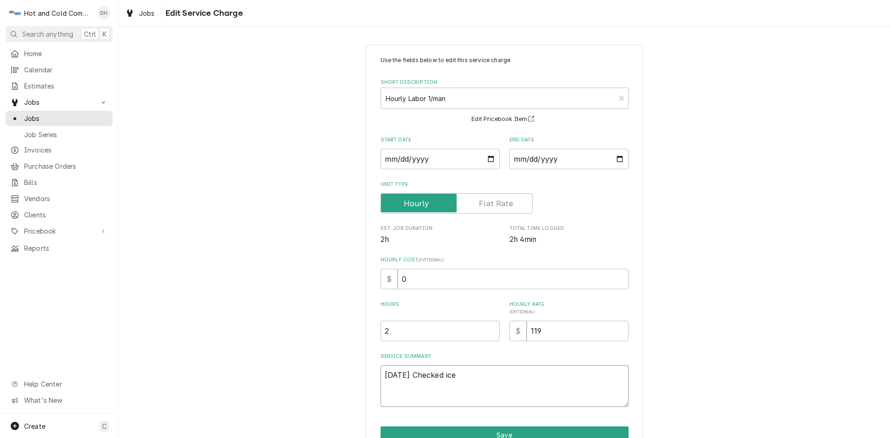
type textarea "8/12/25 Checked ice"
type textarea "x"
type textarea "8/12/25 Checked ice m"
type textarea "x"
type textarea "8/12/25 Checked ice ma"
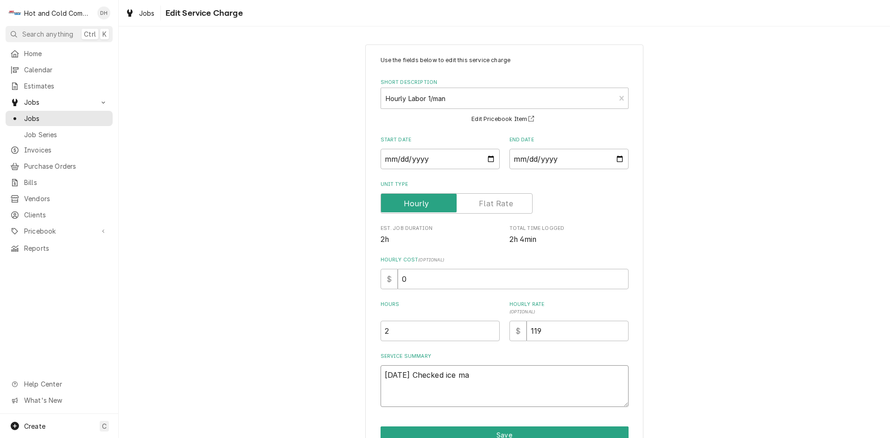
type textarea "x"
type textarea "8/12/25 Checked ice mak"
type textarea "x"
type textarea "8/12/25 Checked ice make"
type textarea "x"
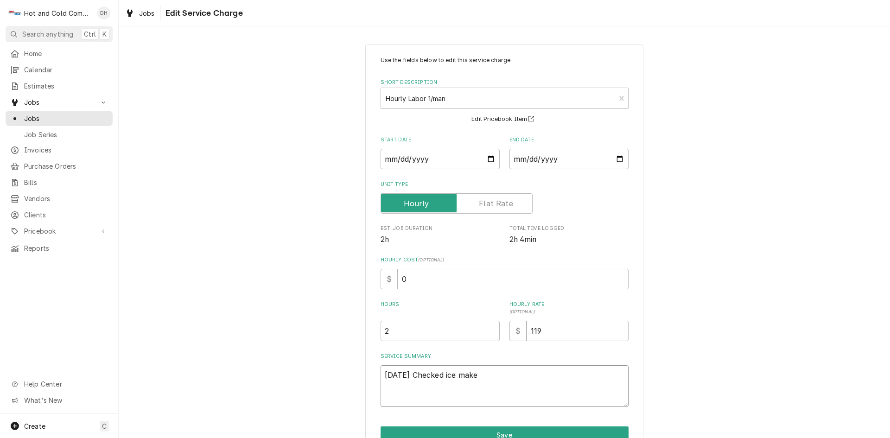
type textarea "8/12/25 Checked ice maker"
type textarea "x"
type textarea "8/12/25 Checked ice maker"
type textarea "x"
type textarea "8/12/25 Checked ice maker f"
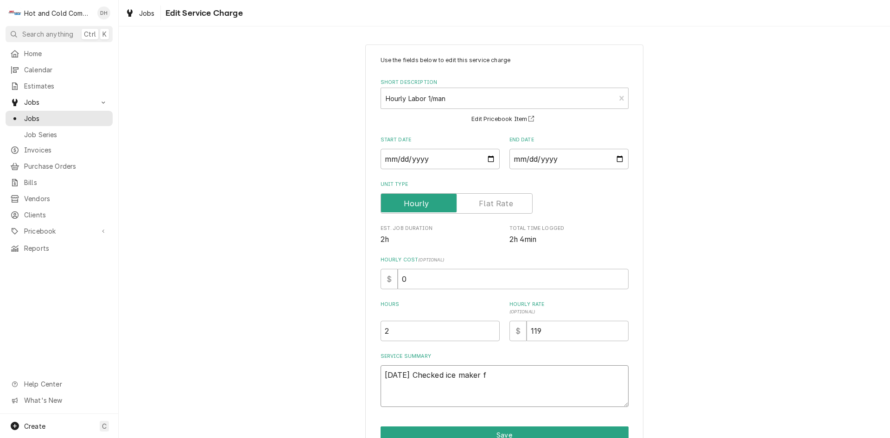
type textarea "x"
type textarea "8/12/25 Checked ice maker fo"
type textarea "x"
type textarea "8/12/25 Checked ice maker fou"
type textarea "x"
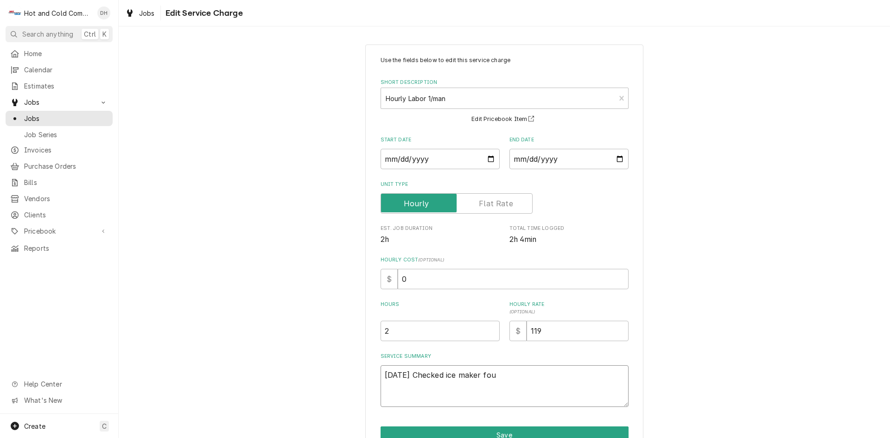
type textarea "8/12/25 Checked ice maker foun"
type textarea "x"
type textarea "8/12/25 Checked ice maker found"
type textarea "x"
type textarea "8/12/25 Checked ice maker found"
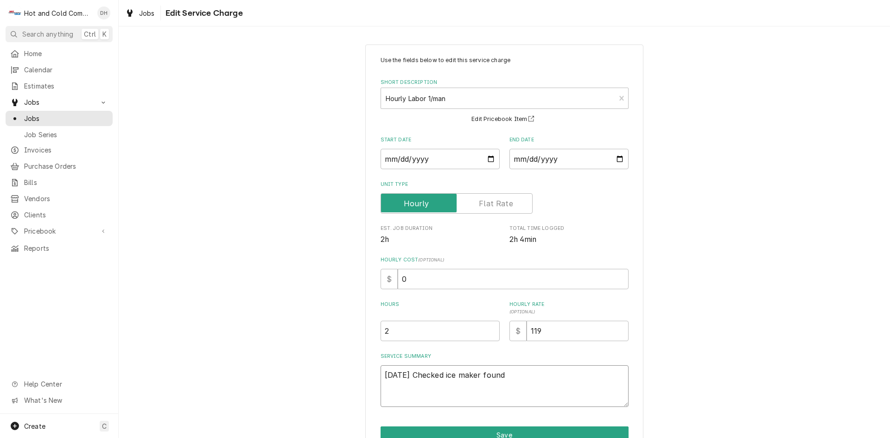
type textarea "x"
type textarea "8/12/25 Checked ice maker found a"
type textarea "x"
type textarea "8/12/25 Checked ice maker found au"
type textarea "x"
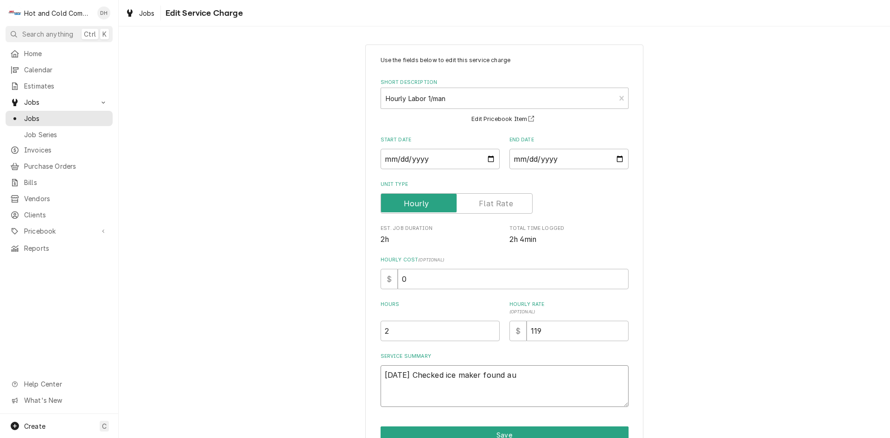
type textarea "8/12/25 Checked ice maker found aug"
type textarea "x"
type textarea "8/12/25 Checked ice maker found auge"
type textarea "x"
type textarea "8/12/25 Checked ice maker found auger"
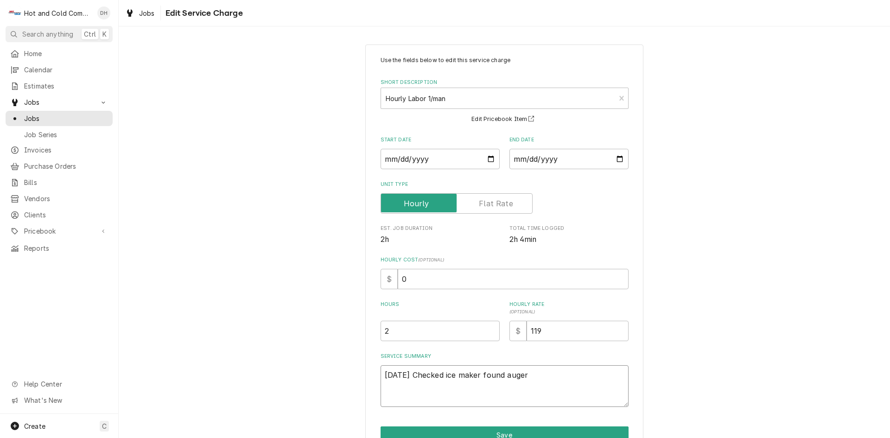
type textarea "x"
type textarea "8/12/25 Checked ice maker found auger"
type textarea "x"
type textarea "8/12/25 Checked ice maker found auger m"
type textarea "x"
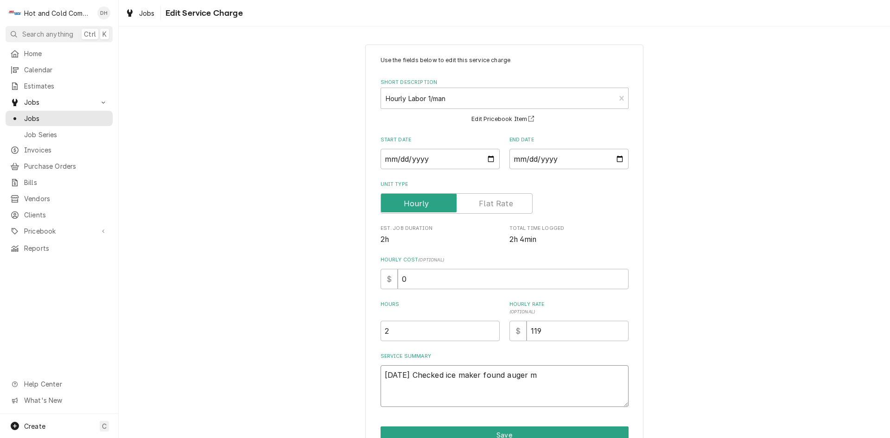
type textarea "8/12/25 Checked ice maker found auger"
type textarea "x"
type textarea "8/12/25 Checked ice maker found auger a"
type textarea "x"
type textarea "8/12/25 Checked ice maker found auger an"
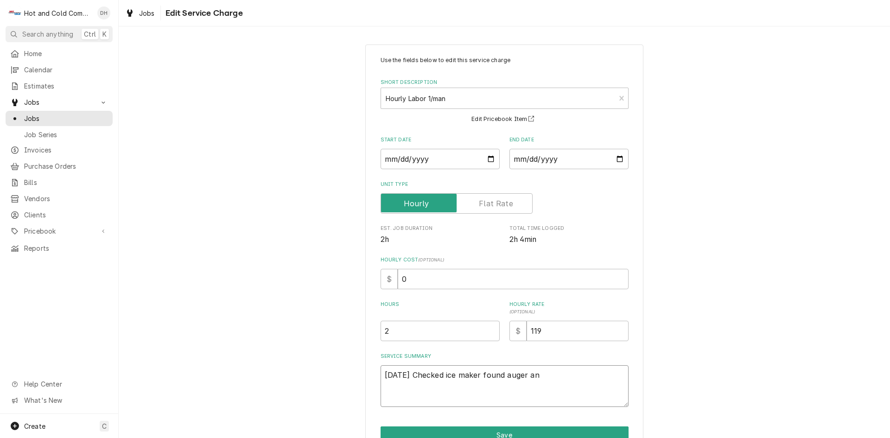
type textarea "x"
type textarea "8/12/25 Checked ice maker found auger and"
type textarea "x"
type textarea "8/12/25 Checked ice maker found auger and"
type textarea "x"
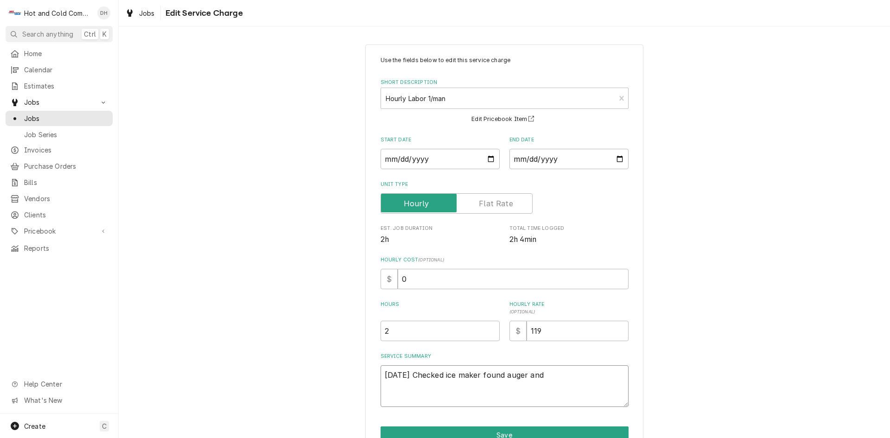
type textarea "8/12/25 Checked ice maker found auger and m"
type textarea "x"
type textarea "8/12/25 Checked ice maker found auger and mo"
type textarea "x"
type textarea "8/12/25 Checked ice maker found auger and mot"
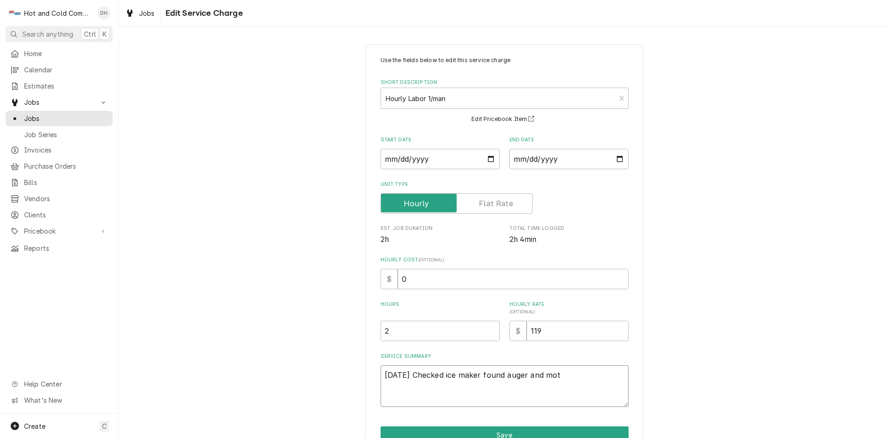
type textarea "x"
type textarea "8/12/25 Checked ice maker found auger and moto"
type textarea "x"
type textarea "8/12/25 Checked ice maker found auger and motor"
type textarea "x"
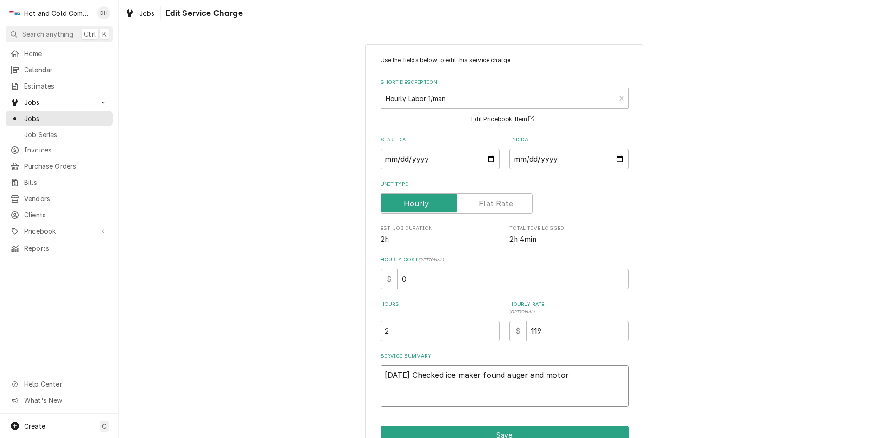
type textarea "8/12/25 Checked ice maker found auger and motor"
type textarea "x"
type textarea "8/12/25 Checked ice maker found auger and motor b"
type textarea "x"
type textarea "8/12/25 Checked ice maker found auger and motor ba"
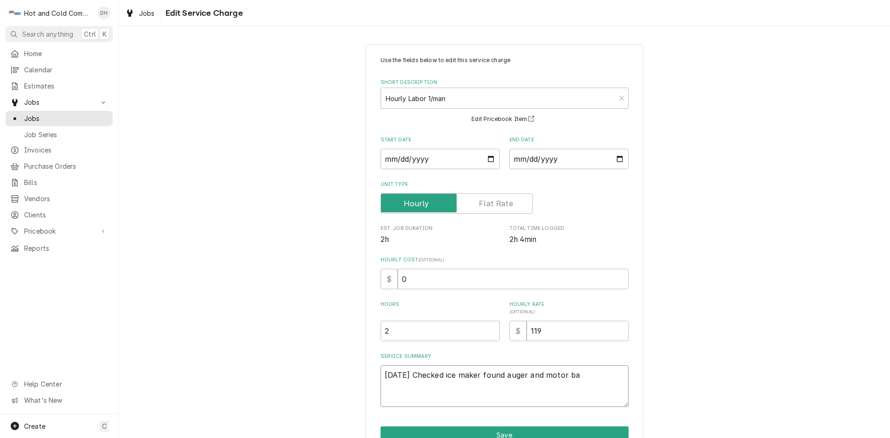
type textarea "x"
type textarea "8/12/25 Checked ice maker found auger and motor bad"
type textarea "x"
type textarea "8/12/25 Checked ice maker found auger and motor bad"
type textarea "x"
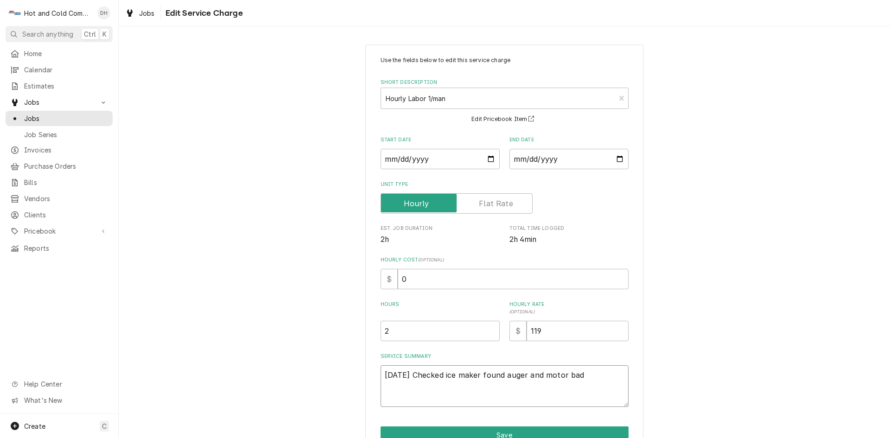
type textarea "8/12/25 Checked ice maker found auger and motor bad a"
type textarea "x"
type textarea "8/12/25 Checked ice maker found auger and motor bad ad"
type textarea "x"
type textarea "8/12/25 Checked ice maker found auger and motor bad adv"
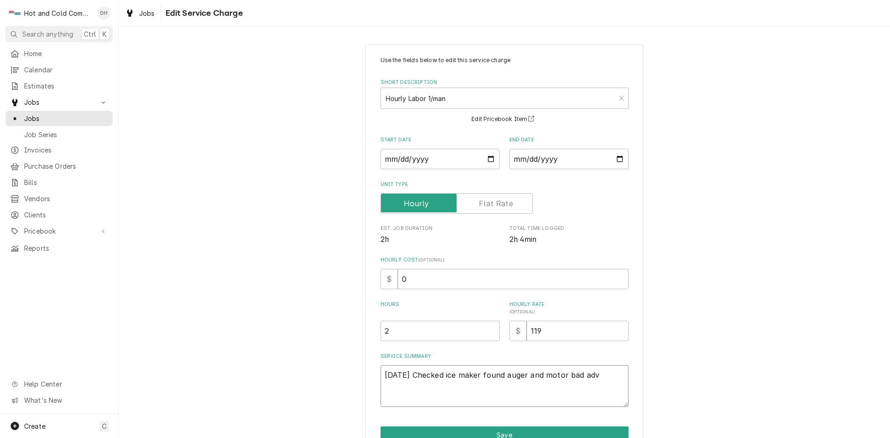
type textarea "x"
type textarea "8/12/25 Checked ice maker found auger and motor bad advi"
type textarea "x"
type textarea "8/12/25 Checked ice maker found auger and motor bad advis"
type textarea "x"
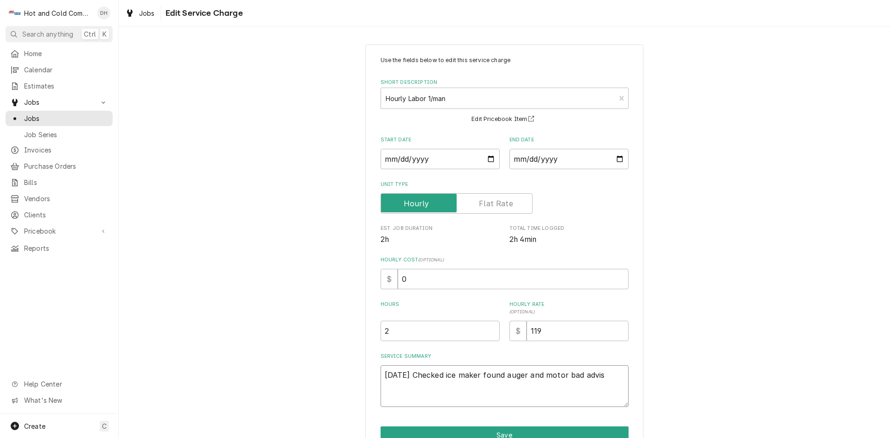
type textarea "8/12/25 Checked ice maker found auger and motor bad advise"
type textarea "x"
type textarea "8/12/25 Checked ice maker found auger and motor bad advised"
type textarea "x"
type textarea "8/12/25 Checked ice maker found auger and motor bad advised"
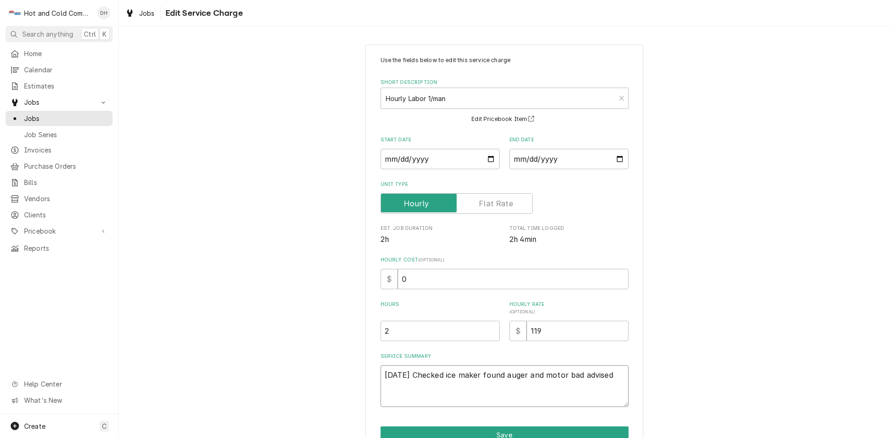
type textarea "x"
type textarea "8/12/25 Checked ice maker found auger and motor bad advised t"
type textarea "x"
type textarea "8/12/25 Checked ice maker found auger and motor bad advised to"
type textarea "x"
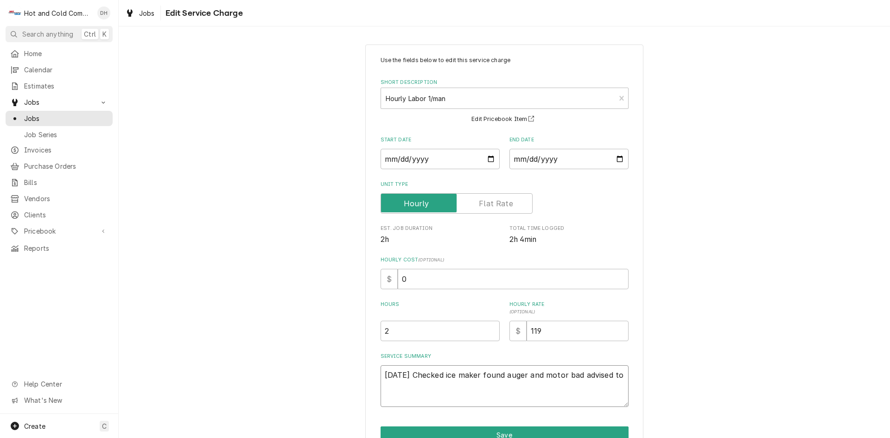
type textarea "8/12/25 Checked ice maker found auger and motor bad advised to"
type textarea "x"
type textarea "8/12/25 Checked ice maker found auger and motor bad advised to r"
type textarea "x"
type textarea "8/12/25 Checked ice maker found auger and motor bad advised to re"
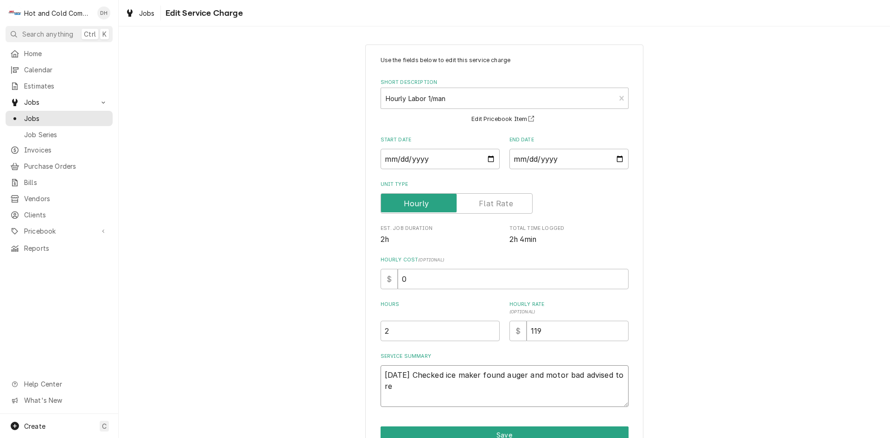
type textarea "x"
type textarea "8/12/25 Checked ice maker found auger and motor bad advised to rep"
type textarea "x"
type textarea "8/12/25 Checked ice maker found auger and motor bad advised to repl"
type textarea "x"
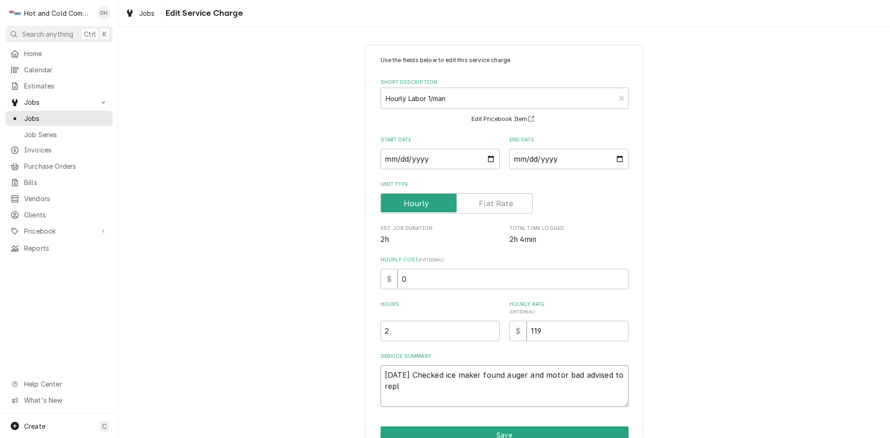
type textarea "8/12/25 Checked ice maker found auger and motor bad advised to repla"
type textarea "x"
type textarea "8/12/25 Checked ice maker found auger and motor bad advised to replac"
type textarea "x"
type textarea "8/12/25 Checked ice maker found auger and motor bad advised to replace"
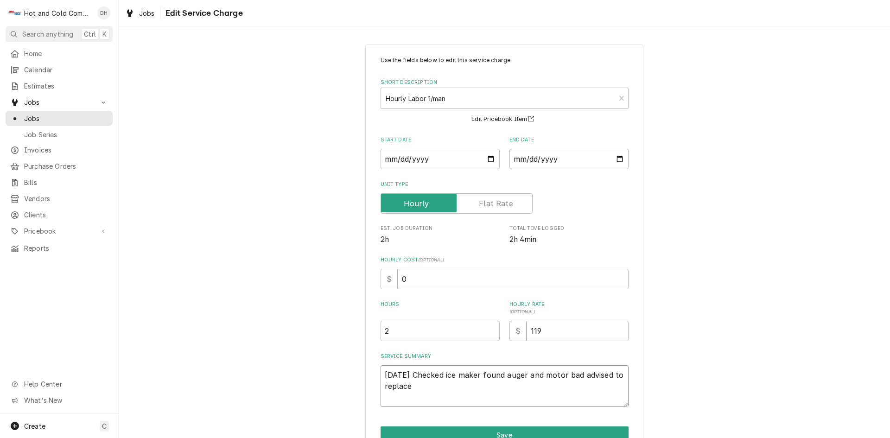
type textarea "x"
type textarea "8/12/25 Checked ice maker found auger and motor bad advised to replace"
type textarea "x"
type textarea "8/12/25 Checked ice maker found auger and motor bad advised to replace n"
type textarea "x"
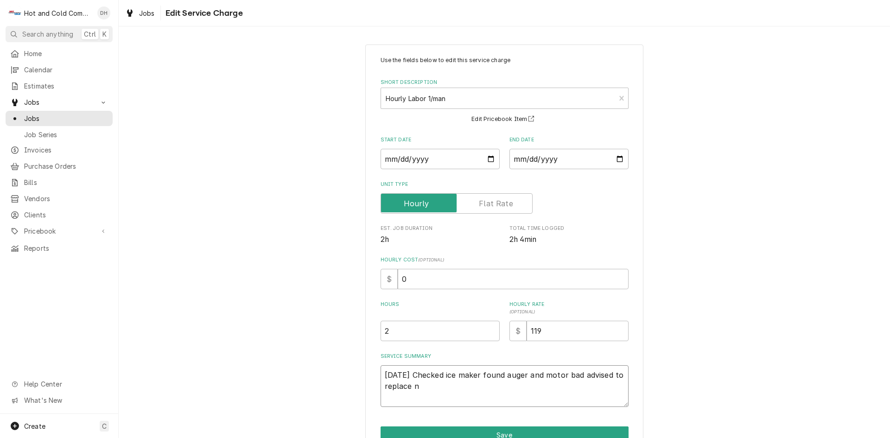
type textarea "8/12/25 Checked ice maker found auger and motor bad advised to replace no"
type textarea "x"
type textarea "8/12/25 Checked ice maker found auger and motor bad advised to replace no"
type textarea "x"
type textarea "8/12/25 Checked ice maker found auger and motor bad advised to replace no n"
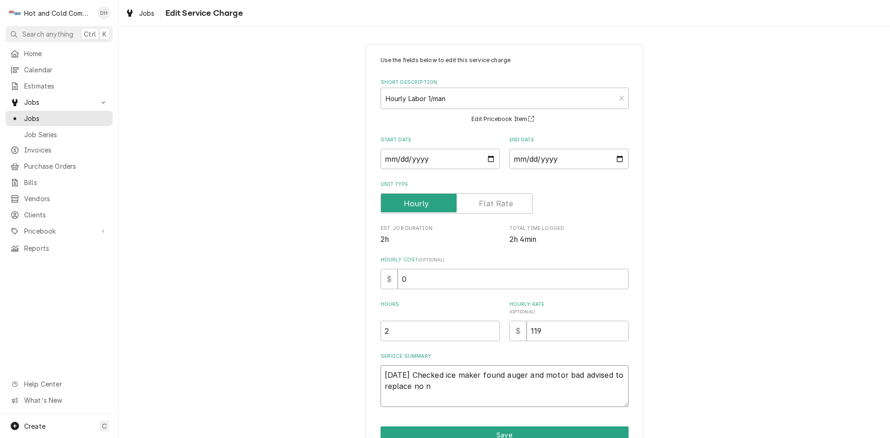
type textarea "x"
type textarea "8/12/25 Checked ice maker found auger and motor bad advised to replace no ne"
type textarea "x"
type textarea "8/12/25 Checked ice maker found auger and motor bad advised to replace no nee"
type textarea "x"
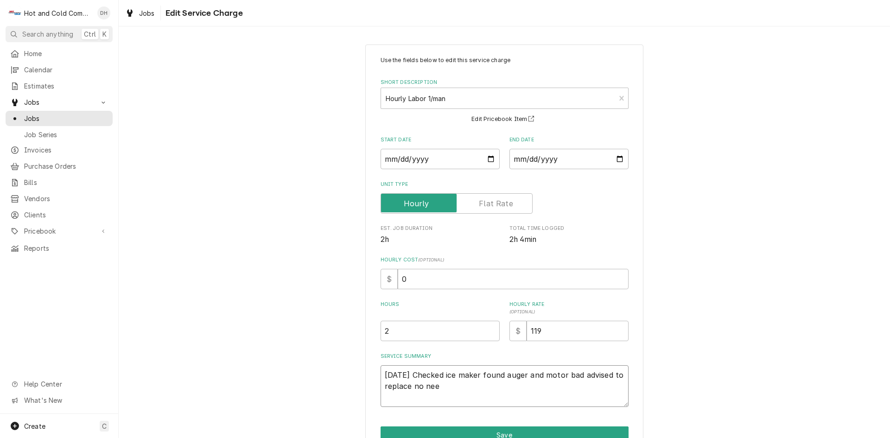
type textarea "8/12/25 Checked ice maker found auger and motor bad advised to replace no need"
type textarea "x"
type textarea "8/12/25 Checked ice maker found auger and motor bad advised to replace no need"
type textarea "x"
type textarea "8/12/25 Checked ice maker found auger and motor bad advised to replace no need t"
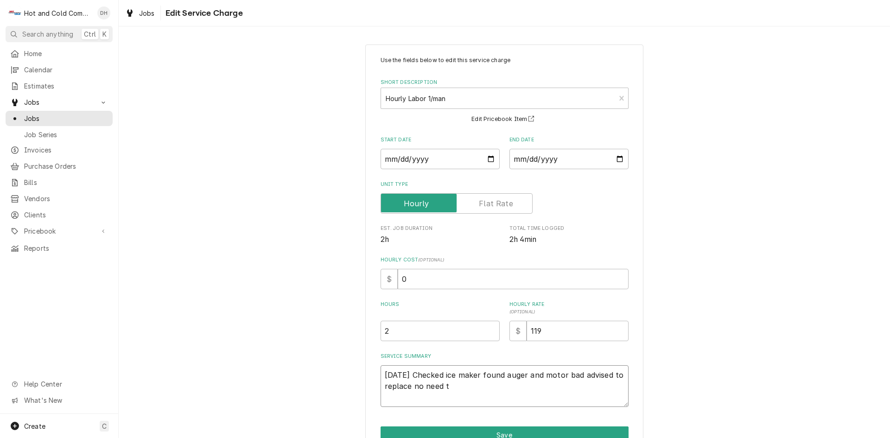
type textarea "x"
type textarea "8/12/25 Checked ice maker found auger and motor bad advised to replace no need …"
type textarea "x"
type textarea "8/12/25 Checked ice maker found auger and motor bad advised to replace no need …"
type textarea "x"
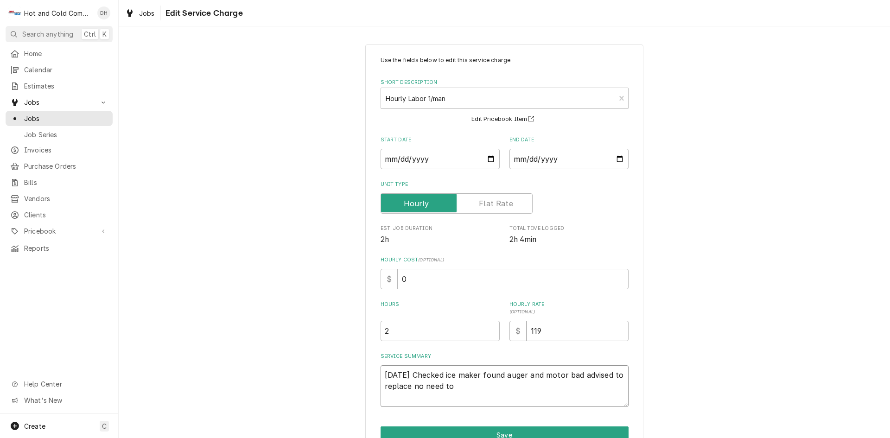
type textarea "8/12/25 Checked ice maker found auger and motor bad advised to replace no need …"
type textarea "x"
type textarea "8/12/25 Checked ice maker found auger and motor bad advised to replace no need …"
type textarea "x"
type textarea "8/12/25 Checked ice maker found auger and motor bad advised to replace no need …"
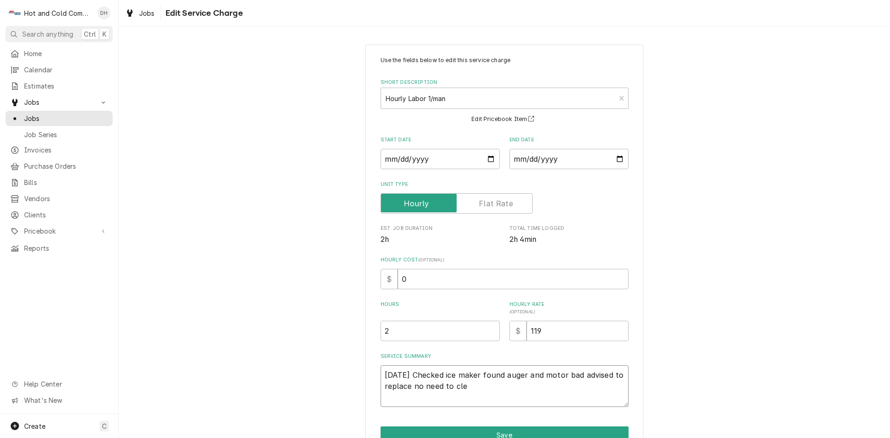
type textarea "x"
type textarea "8/12/25 Checked ice maker found auger and motor bad advised to replace no need …"
type textarea "x"
type textarea "8/12/25 Checked ice maker found auger and motor bad advised to replace no need …"
type textarea "x"
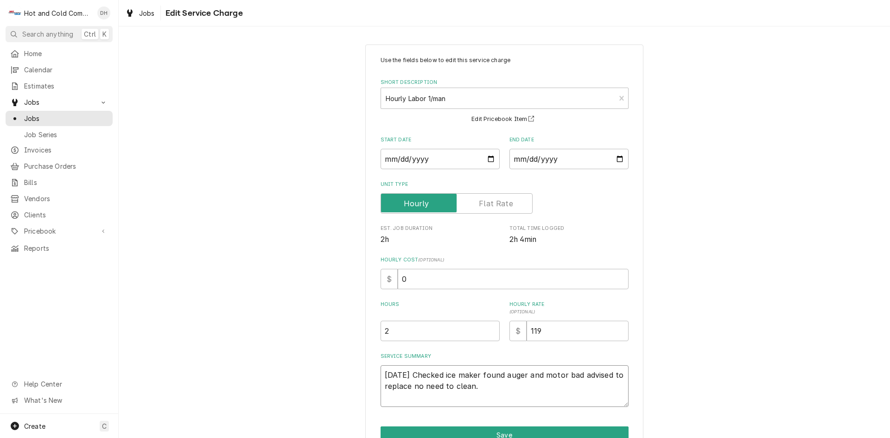
type textarea "8/12/25 Checked ice maker found auger and motor bad advised to replace no need …"
click at [399, 333] on input "2" at bounding box center [439, 331] width 119 height 20
type textarea "x"
type input "1"
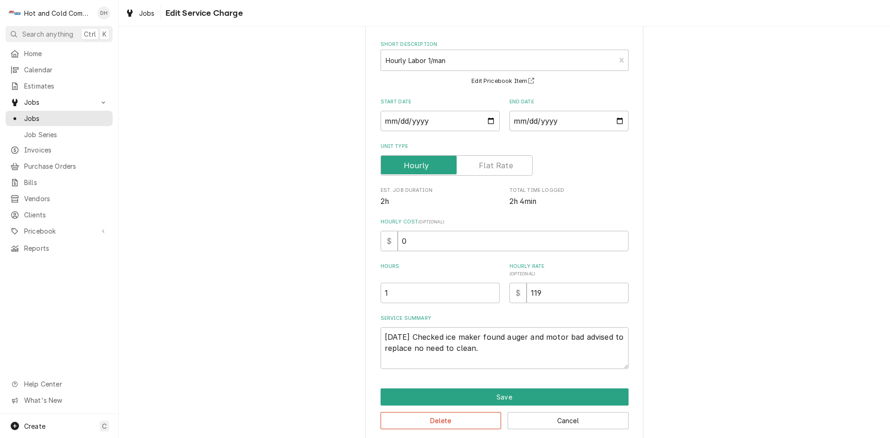
scroll to position [49, 0]
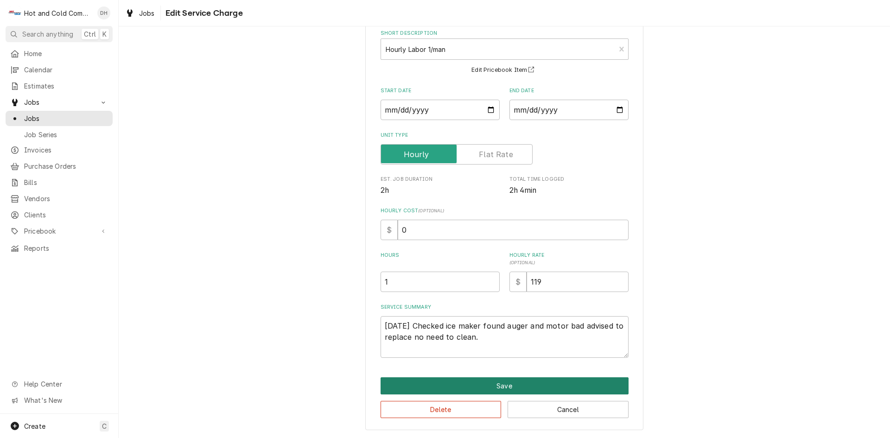
click at [505, 381] on button "Save" at bounding box center [504, 385] width 248 height 17
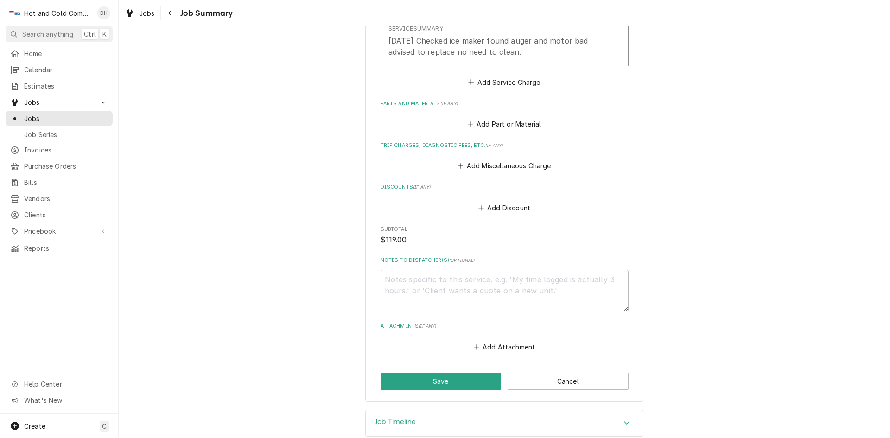
scroll to position [351, 0]
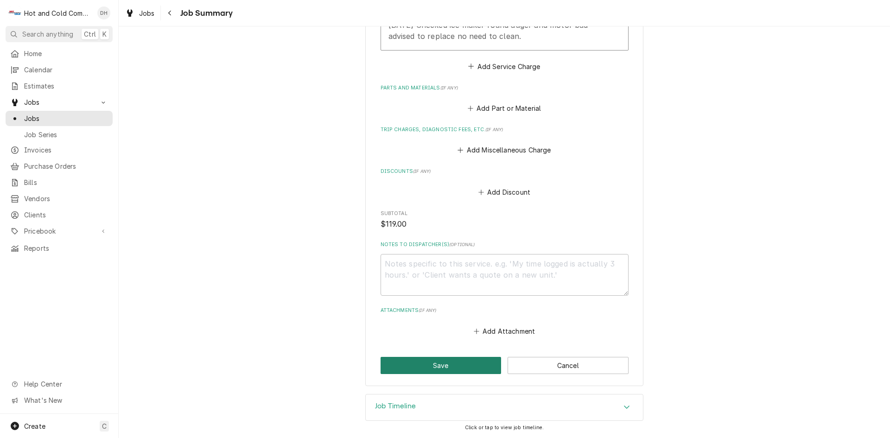
click at [448, 363] on button "Save" at bounding box center [440, 365] width 121 height 17
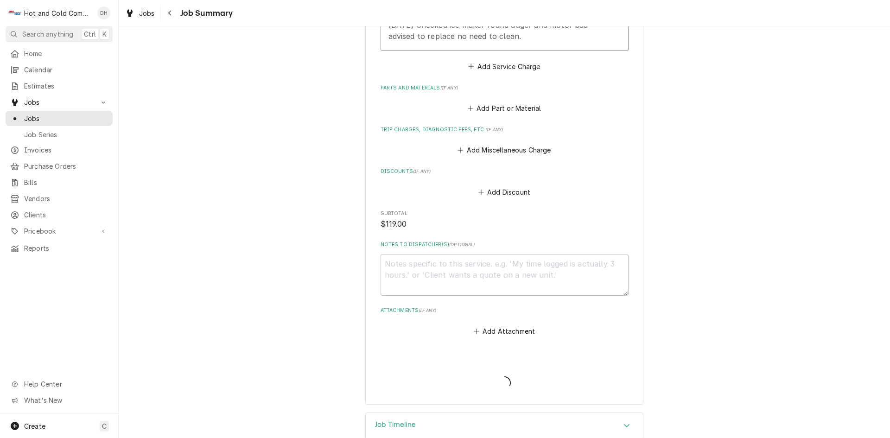
type textarea "x"
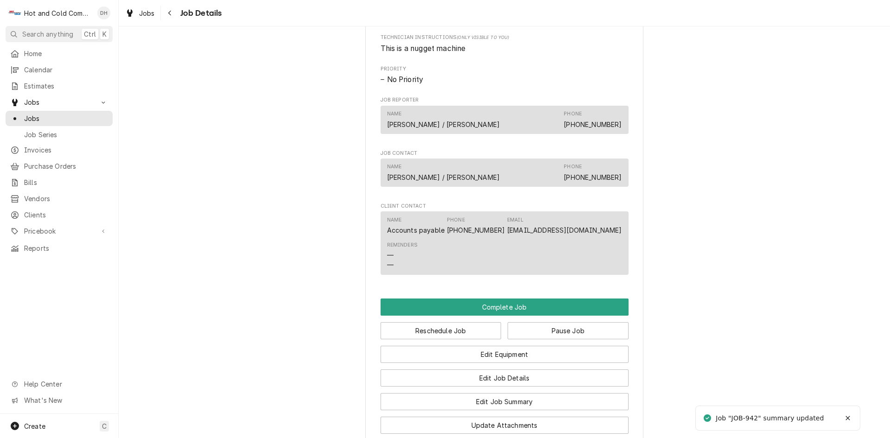
scroll to position [618, 0]
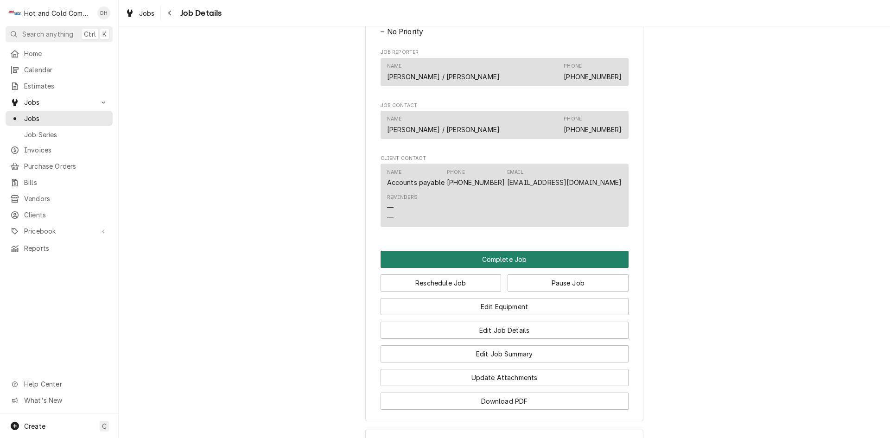
drag, startPoint x: 500, startPoint y: 294, endPoint x: 540, endPoint y: 285, distance: 40.8
click at [502, 268] on button "Complete Job" at bounding box center [504, 259] width 248 height 17
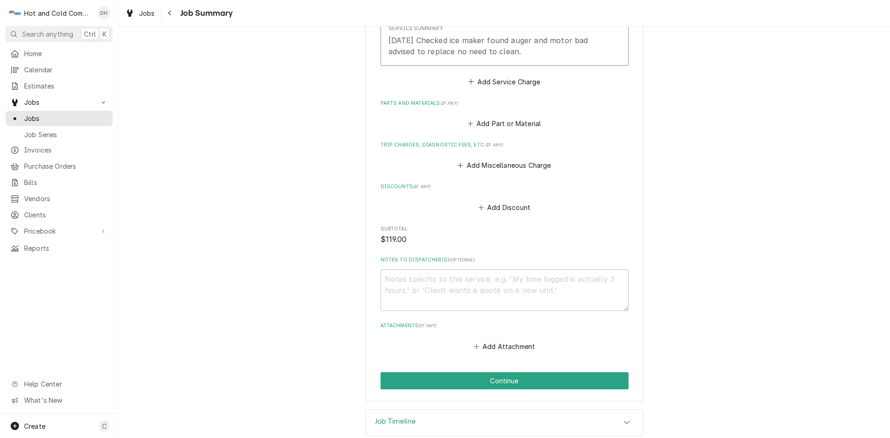
scroll to position [351, 0]
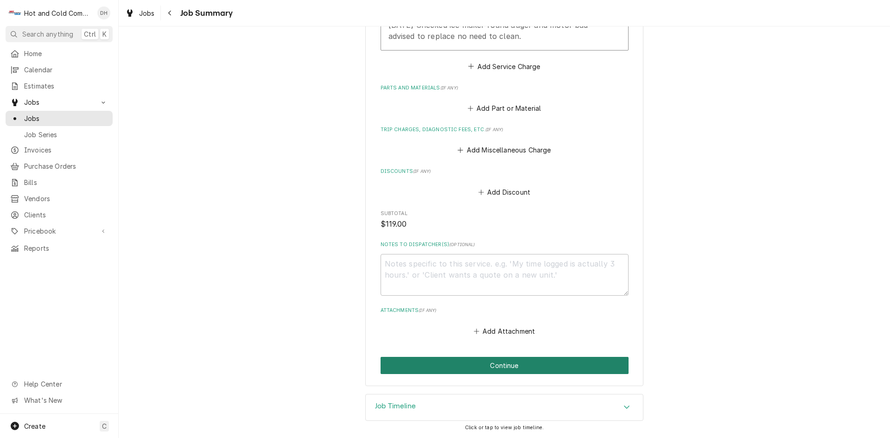
drag, startPoint x: 508, startPoint y: 367, endPoint x: 588, endPoint y: 273, distance: 123.2
click at [531, 343] on div "[GEOGRAPHIC_DATA] PT Room / [STREET_ADDRESS] Please provide a summary of the wo…" at bounding box center [504, 39] width 278 height 693
click at [486, 359] on button "Continue" at bounding box center [504, 365] width 248 height 17
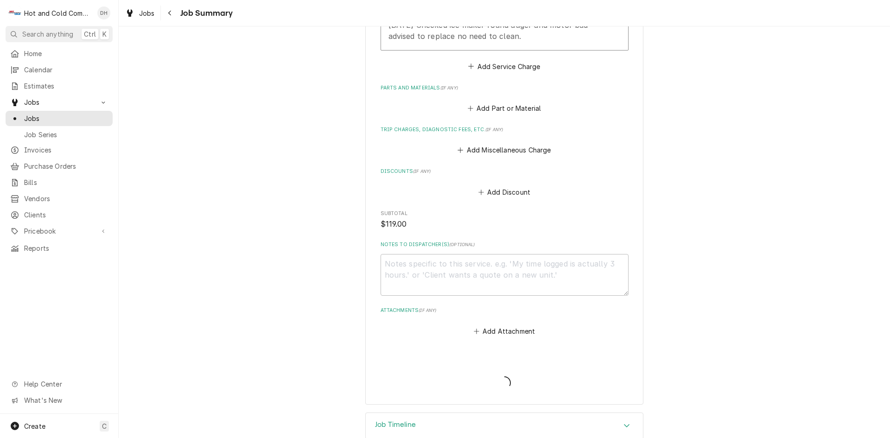
type textarea "x"
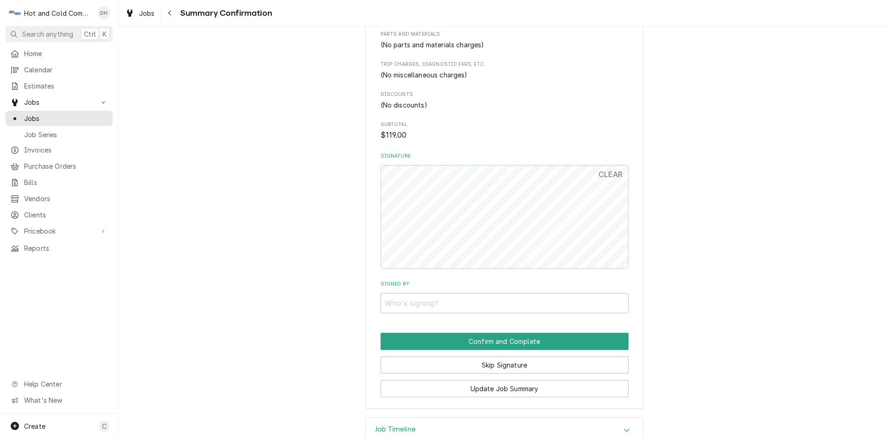
scroll to position [387, 0]
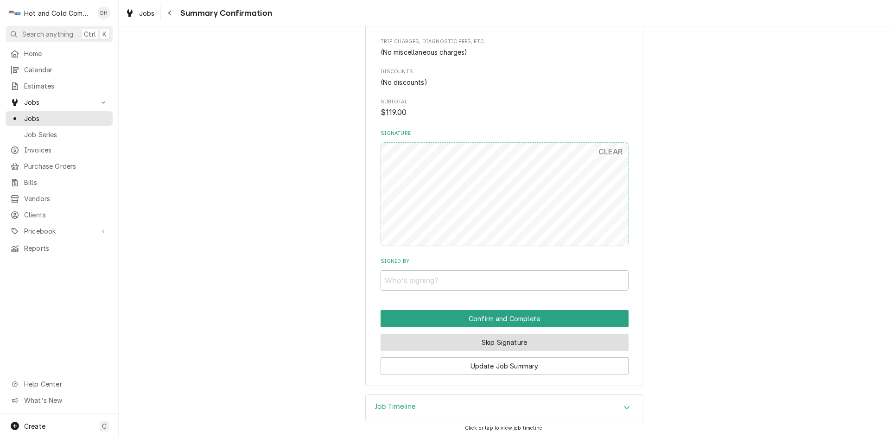
drag, startPoint x: 519, startPoint y: 341, endPoint x: 535, endPoint y: 338, distance: 15.7
click at [519, 341] on button "Skip Signature" at bounding box center [504, 342] width 248 height 17
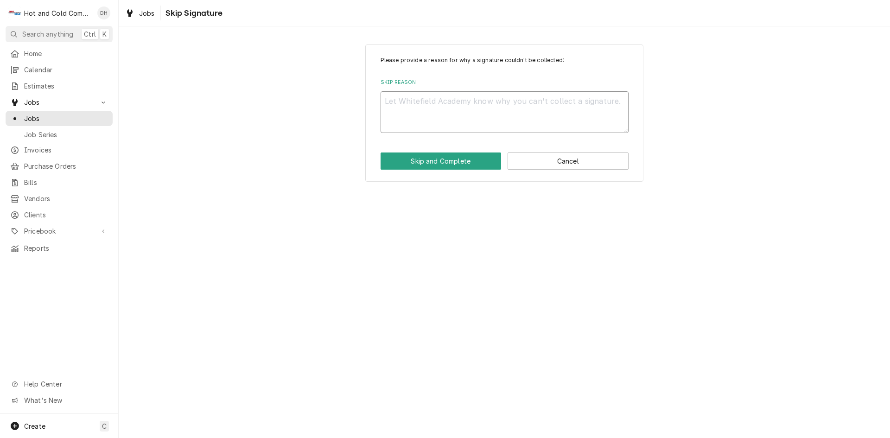
drag, startPoint x: 409, startPoint y: 107, endPoint x: 432, endPoint y: 119, distance: 26.5
click at [409, 107] on textarea "Skip Reason" at bounding box center [504, 112] width 248 height 42
type textarea "x"
type textarea "e"
type textarea "x"
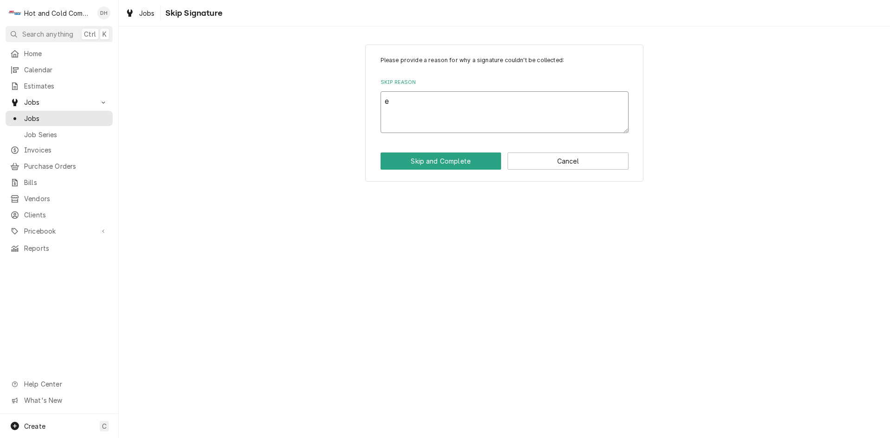
type textarea "em"
type textarea "x"
type textarea "ema"
type textarea "x"
type textarea "emai"
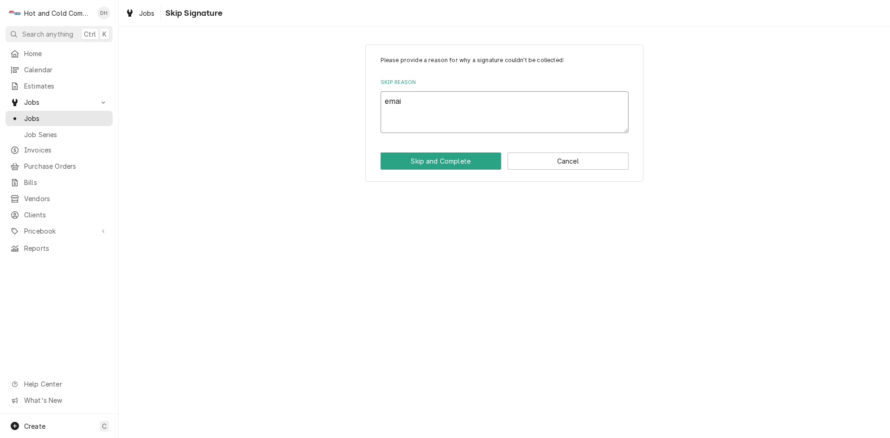
type textarea "x"
type textarea "email"
type textarea "x"
type textarea "emaile"
type textarea "x"
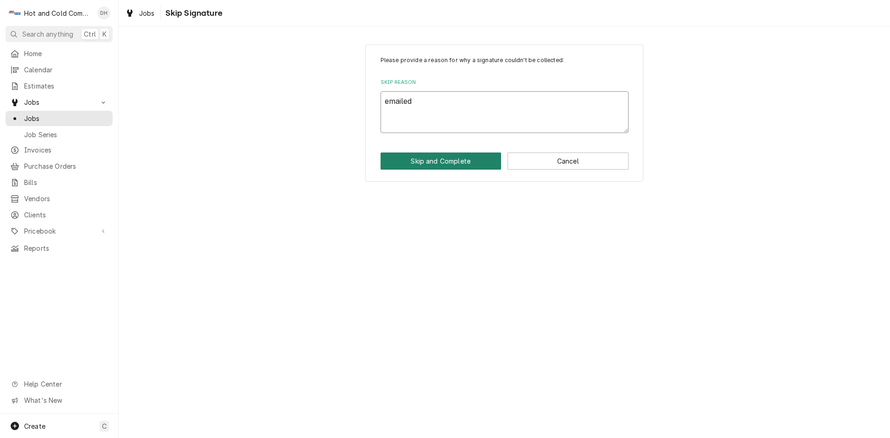
type textarea "emailed"
click at [471, 160] on button "Skip and Complete" at bounding box center [440, 160] width 121 height 17
type textarea "x"
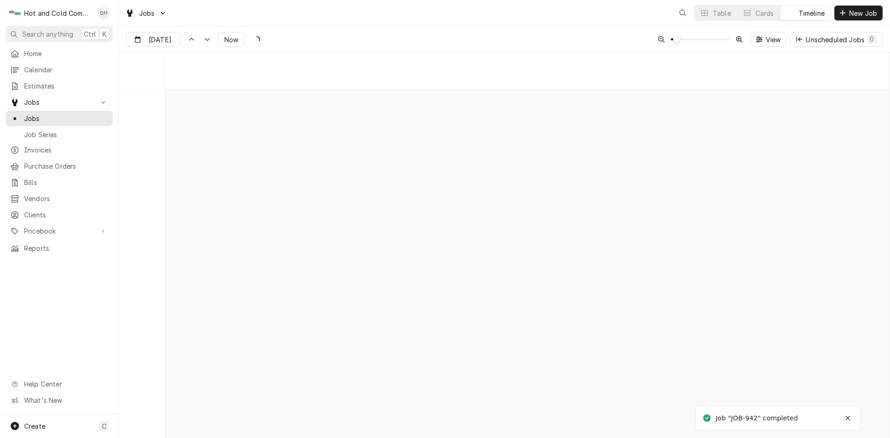
scroll to position [7267, 0]
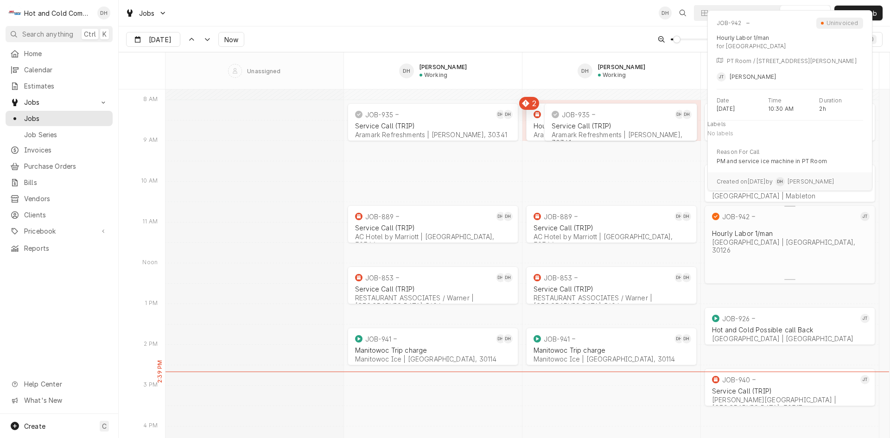
click at [802, 229] on div "Hourly Labor 1/man" at bounding box center [790, 233] width 156 height 8
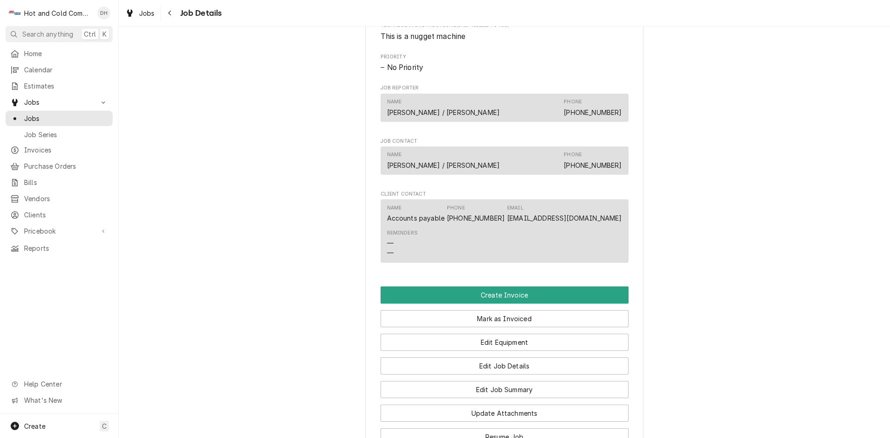
scroll to position [618, 0]
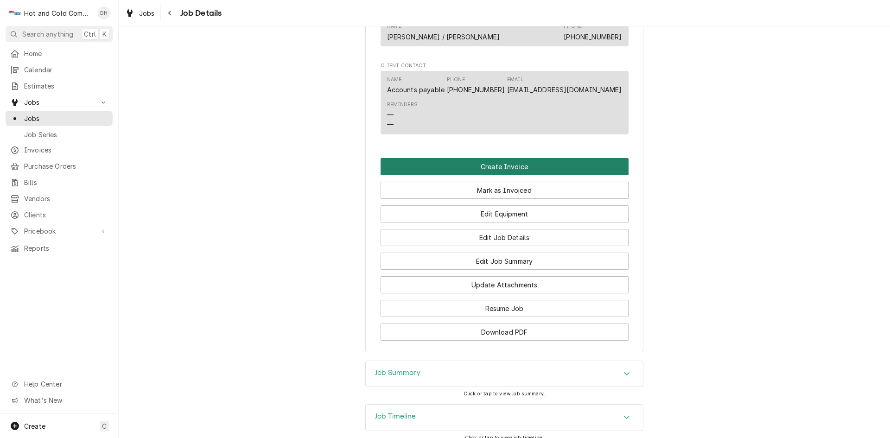
drag, startPoint x: 489, startPoint y: 201, endPoint x: 641, endPoint y: 169, distance: 155.4
click at [489, 175] on button "Create Invoice" at bounding box center [504, 166] width 248 height 17
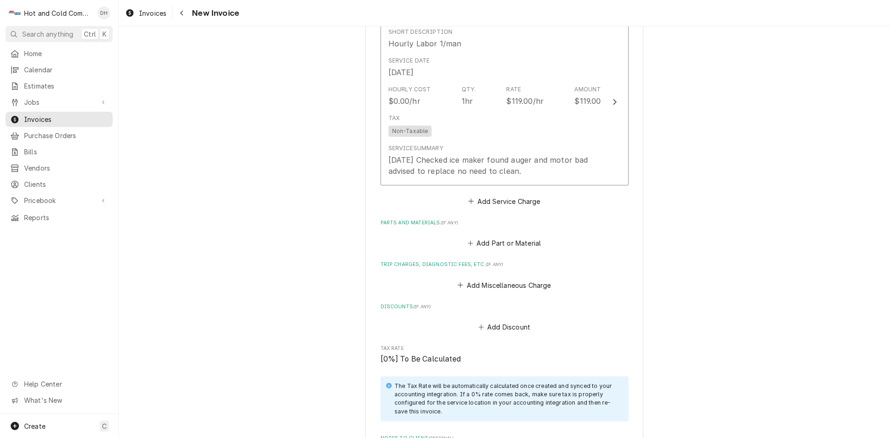
scroll to position [1061, 0]
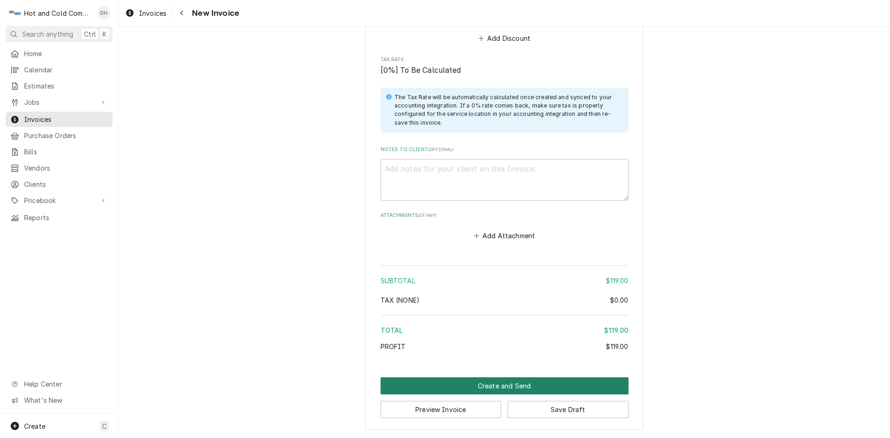
click at [508, 384] on button "Create and Send" at bounding box center [504, 385] width 248 height 17
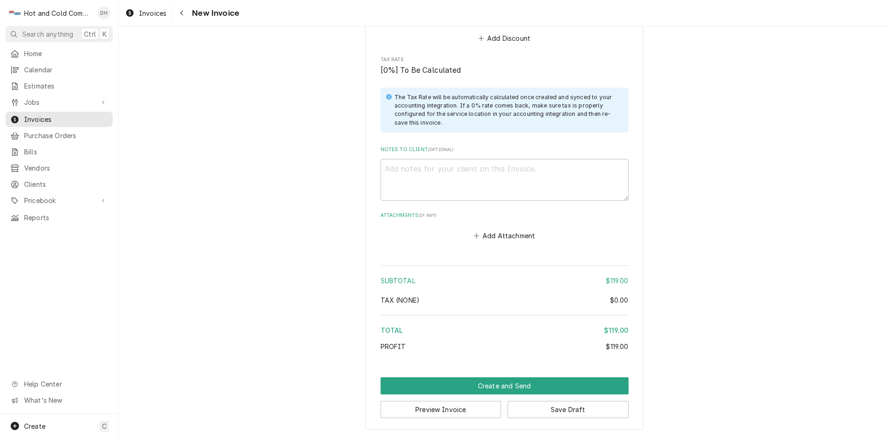
scroll to position [1056, 0]
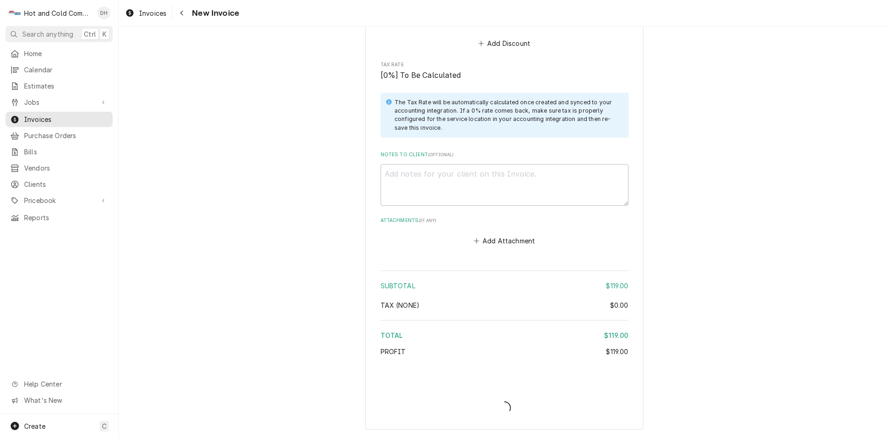
type textarea "x"
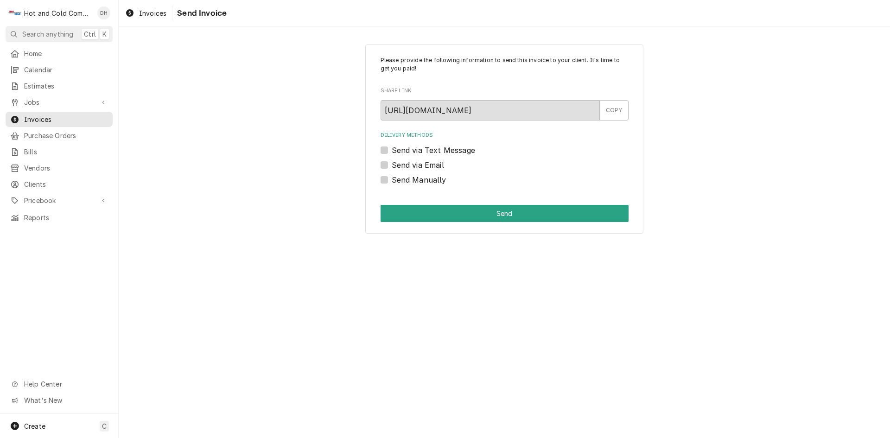
click at [392, 165] on label "Send via Email" at bounding box center [418, 164] width 52 height 11
click at [392, 165] on input "Send via Email" at bounding box center [516, 169] width 248 height 20
checkbox input "true"
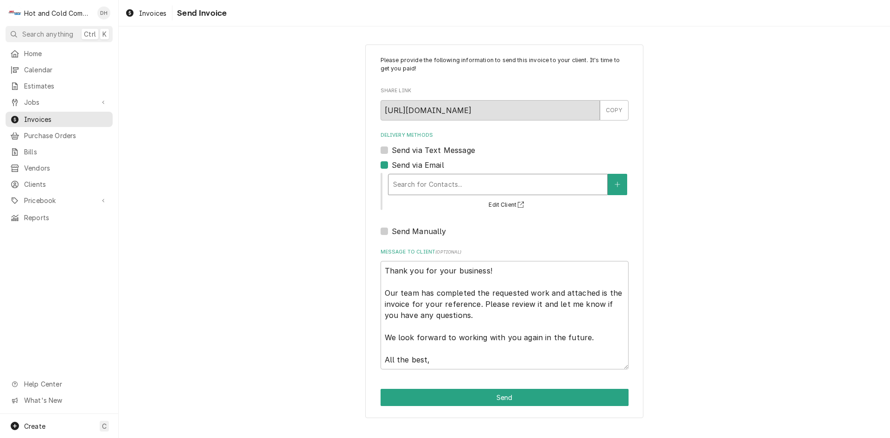
click at [462, 183] on div "Delivery Methods" at bounding box center [497, 184] width 209 height 17
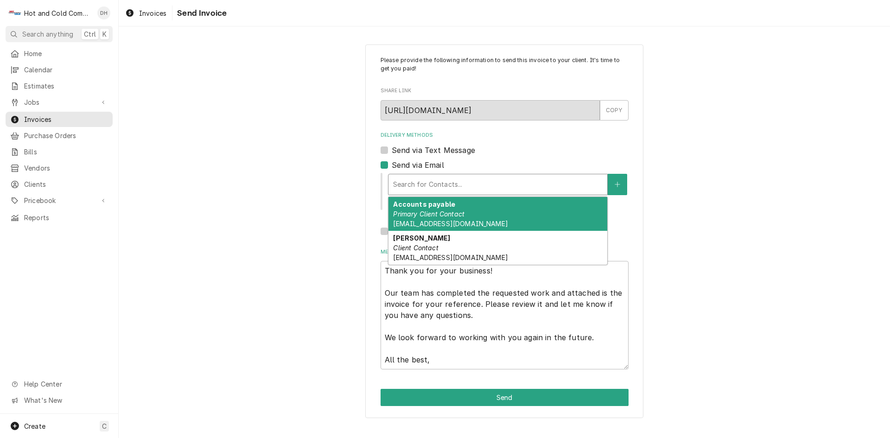
drag, startPoint x: 455, startPoint y: 210, endPoint x: 549, endPoint y: 238, distance: 98.1
click at [455, 209] on div "Accounts payable Primary Client Contact [EMAIL_ADDRESS][DOMAIN_NAME]" at bounding box center [497, 214] width 219 height 34
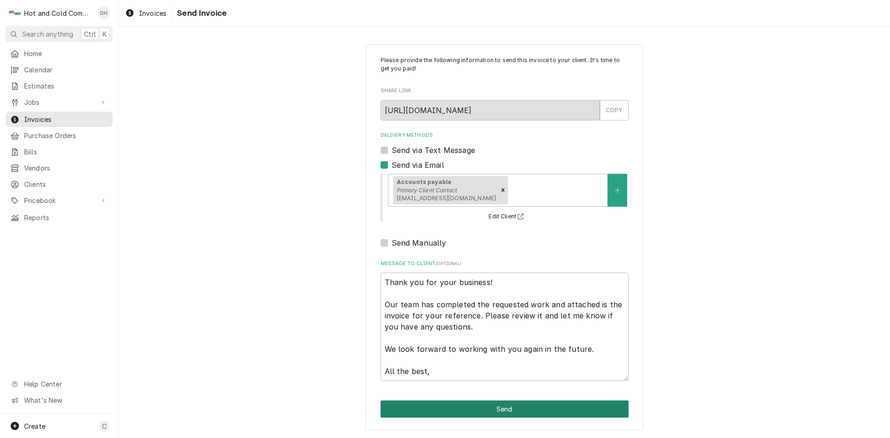
drag, startPoint x: 495, startPoint y: 405, endPoint x: 682, endPoint y: 303, distance: 213.1
click at [499, 403] on button "Send" at bounding box center [504, 408] width 248 height 17
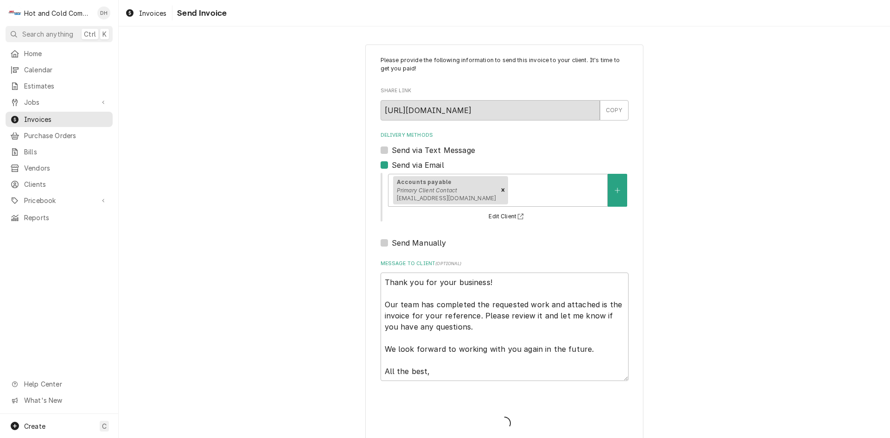
type textarea "x"
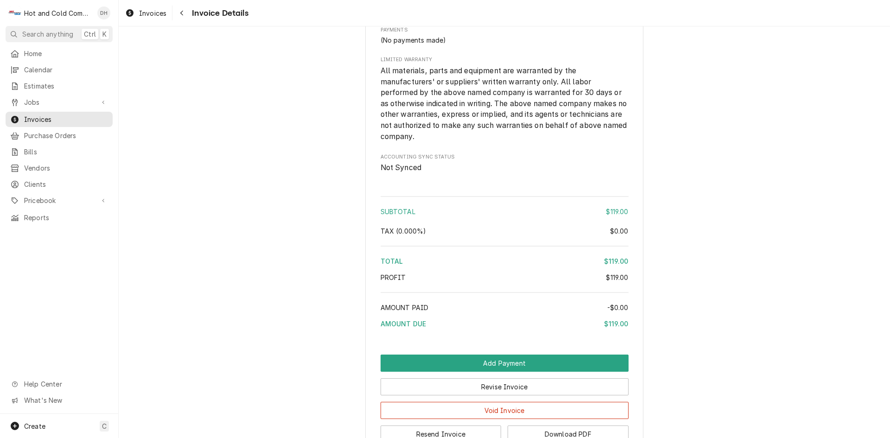
scroll to position [871, 0]
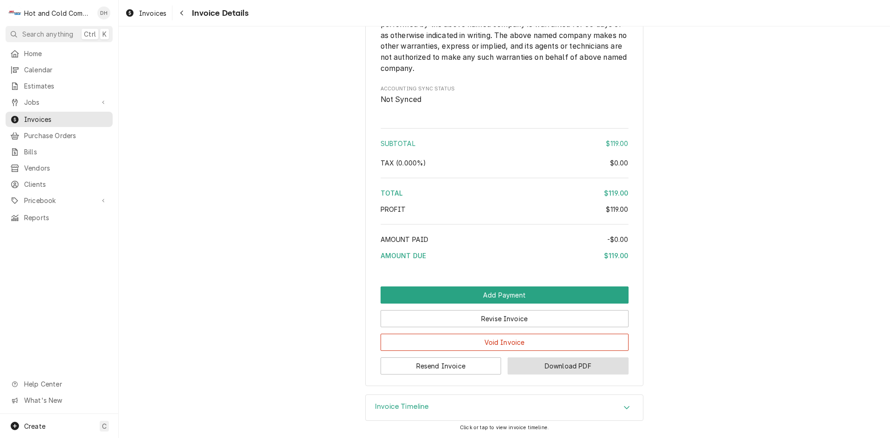
click at [566, 367] on button "Download PDF" at bounding box center [567, 365] width 121 height 17
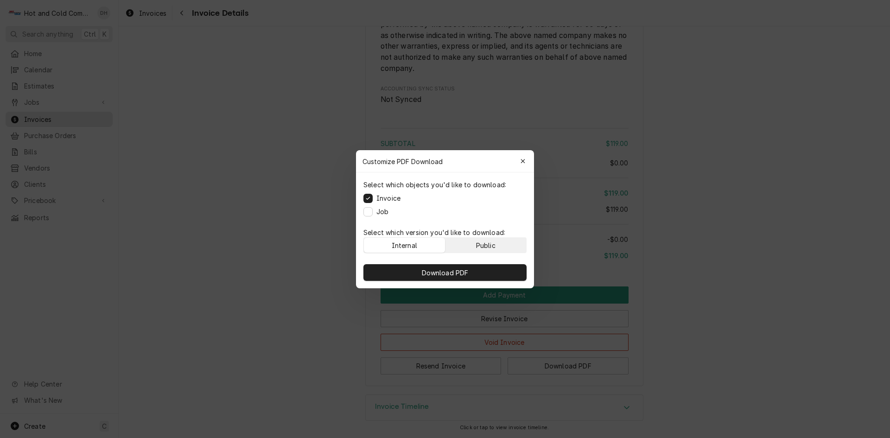
click at [512, 243] on button "Public" at bounding box center [485, 245] width 81 height 15
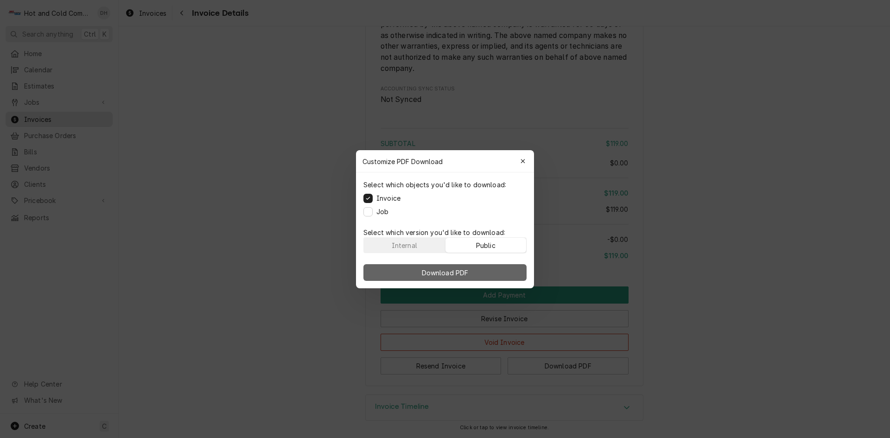
click at [482, 272] on button "Download PDF" at bounding box center [444, 272] width 163 height 17
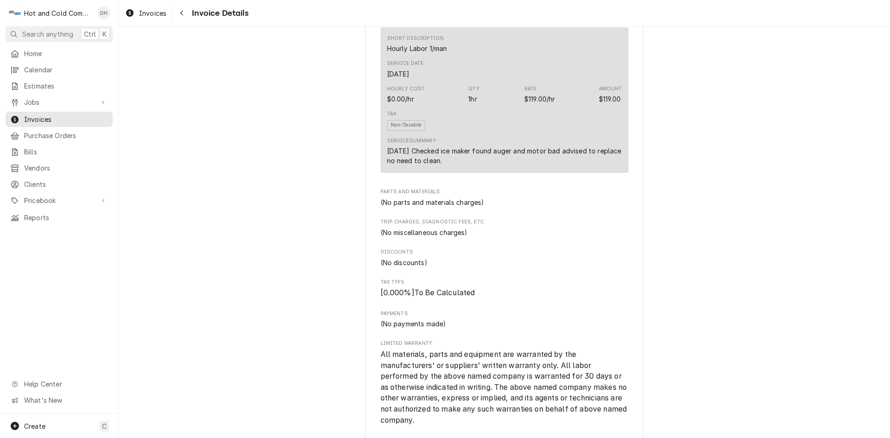
scroll to position [0, 0]
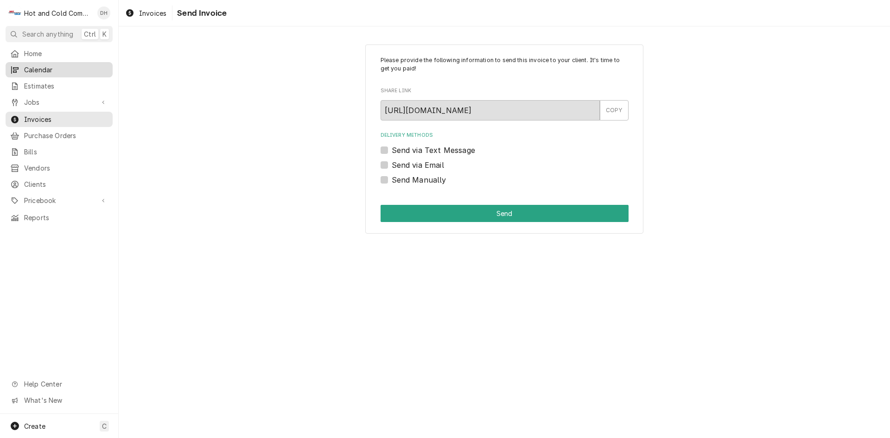
click at [44, 68] on span "Calendar" at bounding box center [66, 70] width 84 height 10
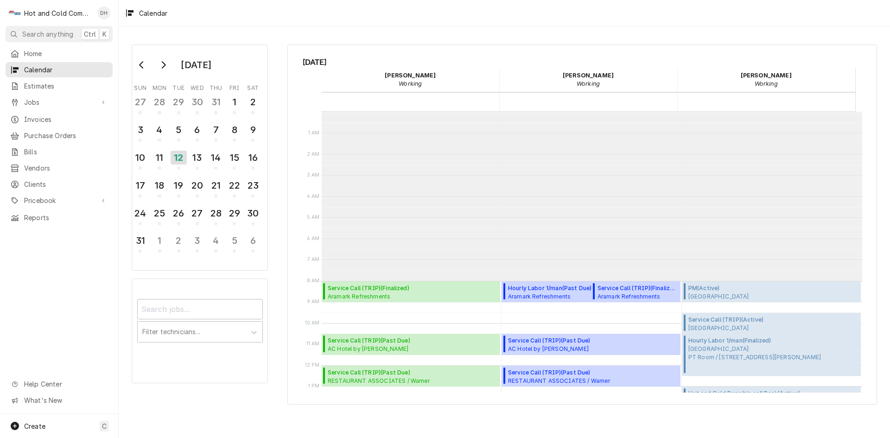
scroll to position [169, 0]
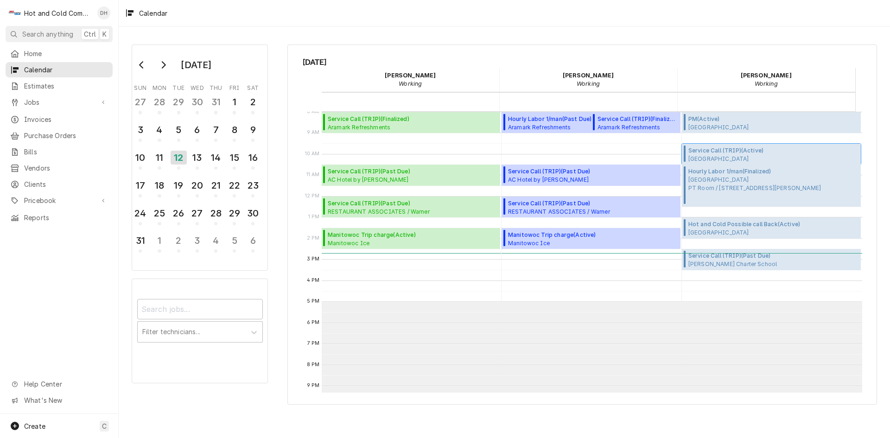
click at [712, 152] on span "Service Call (TRIP) ( Active )" at bounding box center [765, 150] width 155 height 8
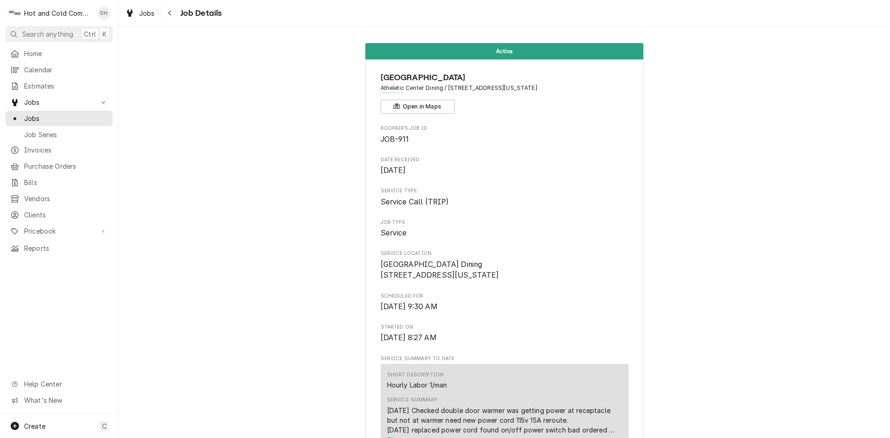
scroll to position [309, 0]
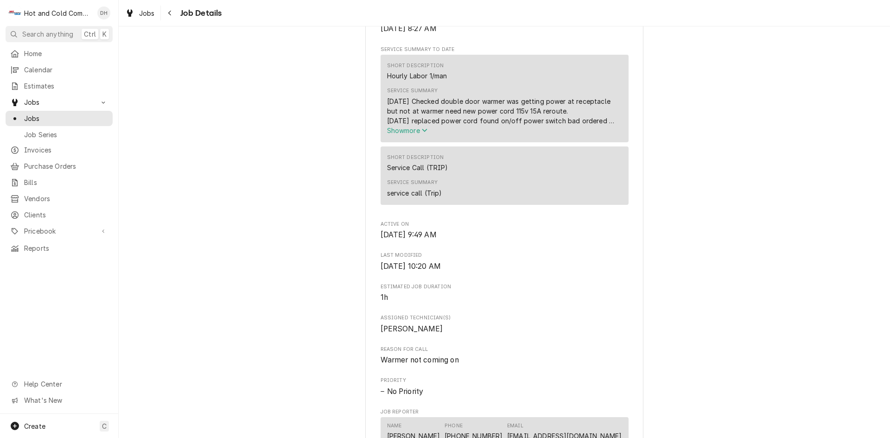
click at [424, 133] on icon "Service Summary" at bounding box center [425, 130] width 6 height 6
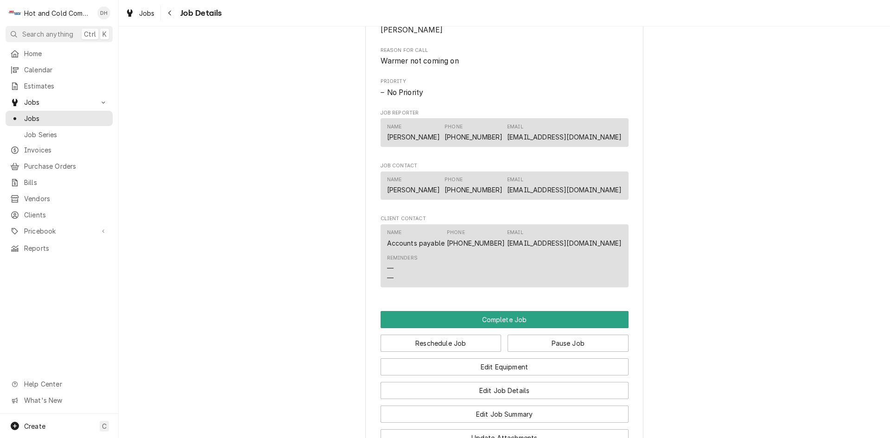
scroll to position [772, 0]
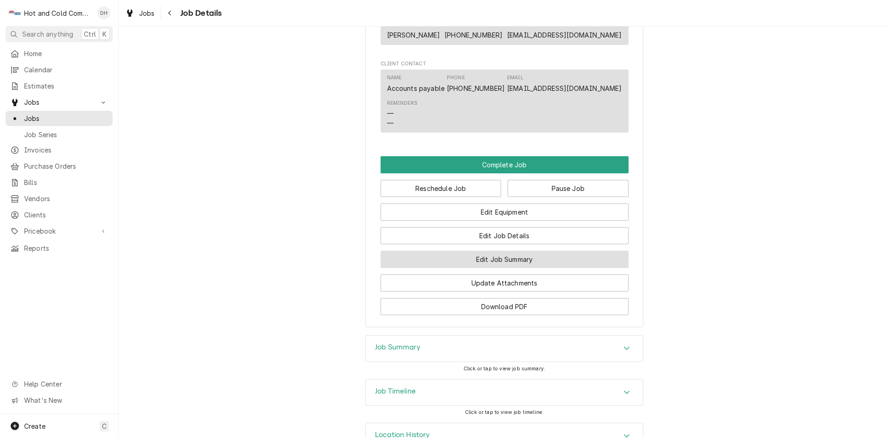
click at [533, 268] on button "Edit Job Summary" at bounding box center [504, 259] width 248 height 17
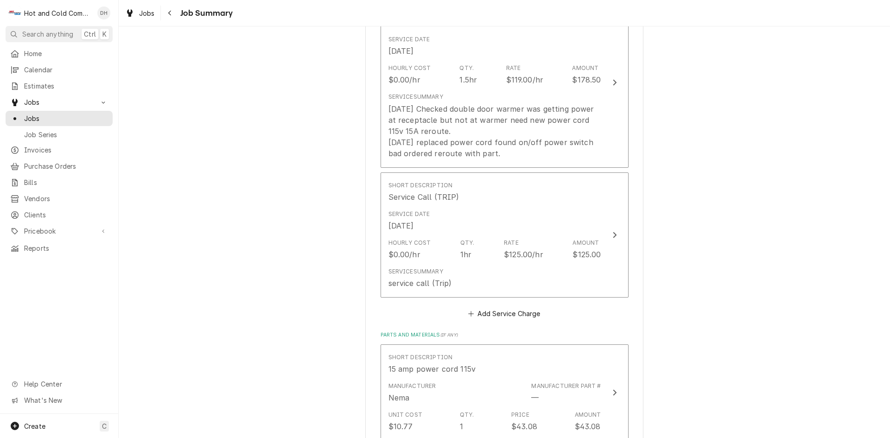
scroll to position [240, 0]
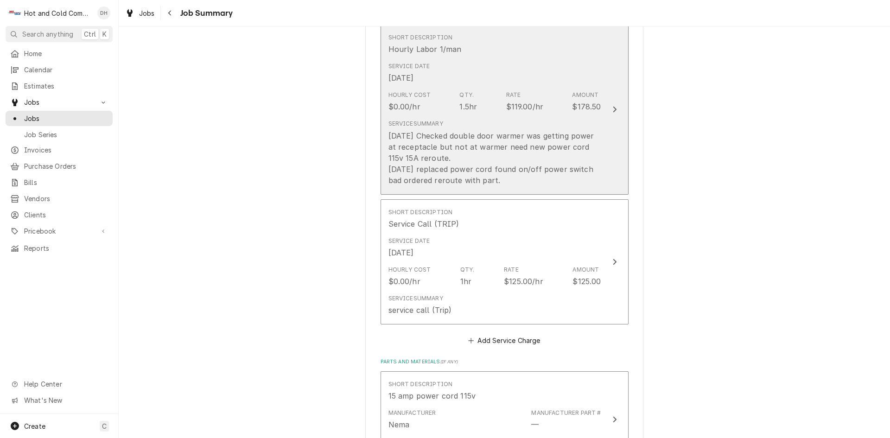
click at [571, 78] on div "Service Date Aug 6, 2025" at bounding box center [494, 72] width 213 height 29
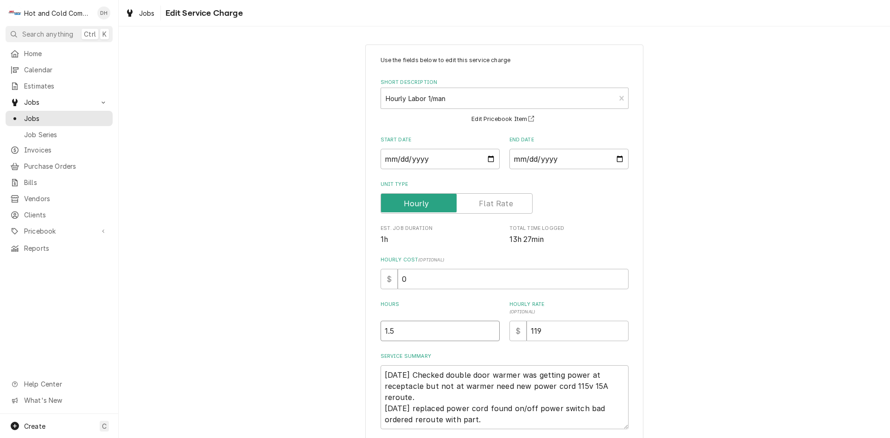
click at [400, 331] on input "1.5" at bounding box center [439, 331] width 119 height 20
type textarea "x"
type input "1"
type textarea "x"
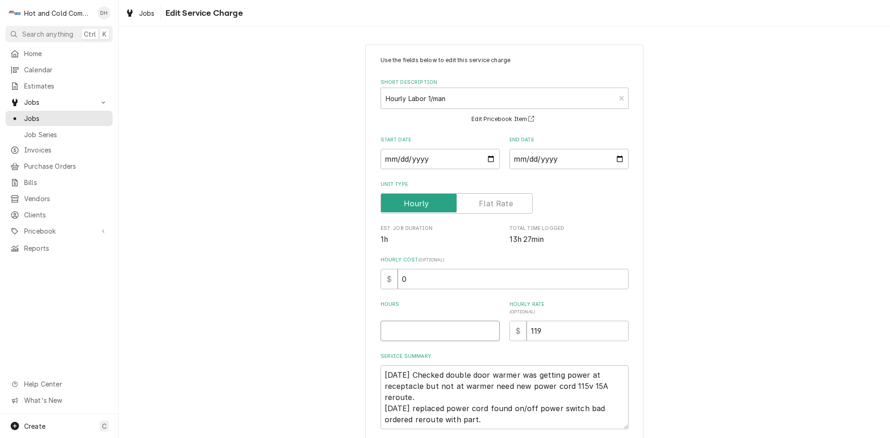
type input "2"
type textarea "x"
type input "2.5"
drag, startPoint x: 481, startPoint y: 419, endPoint x: 502, endPoint y: 426, distance: 22.4
click at [481, 419] on textarea "8/6/25 Checked double door warmer was getting power at receptacle but not at wa…" at bounding box center [504, 397] width 248 height 64
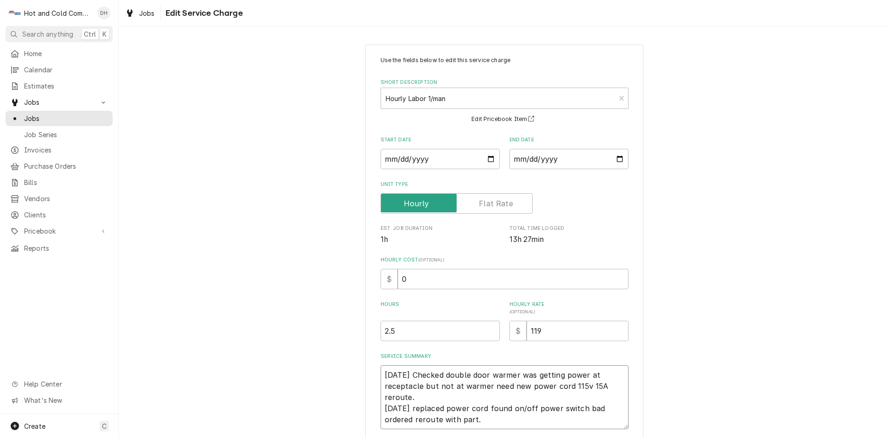
type textarea "x"
type textarea "8/6/25 Checked double door warmer was getting power at receptacle but not at wa…"
type textarea "x"
type textarea "8/6/25 Checked double door warmer was getting power at receptacle but not at wa…"
type textarea "x"
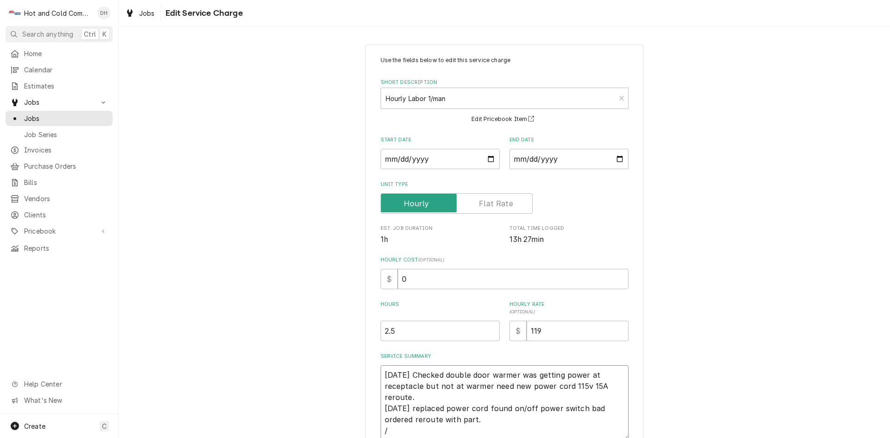
type textarea "8/6/25 Checked double door warmer was getting power at receptacle but not at wa…"
type textarea "x"
type textarea "8/6/25 Checked double door warmer was getting power at receptacle but not at wa…"
type textarea "x"
type textarea "8/6/25 Checked double door warmer was getting power at receptacle but not at wa…"
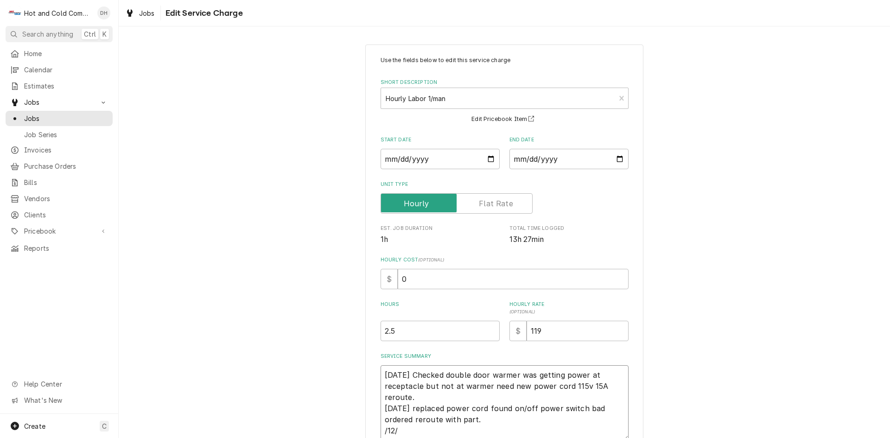
type textarea "x"
type textarea "8/6/25 Checked double door warmer was getting power at receptacle but not at wa…"
type textarea "x"
type textarea "8/6/25 Checked double door warmer was getting power at receptacle but not at wa…"
type textarea "x"
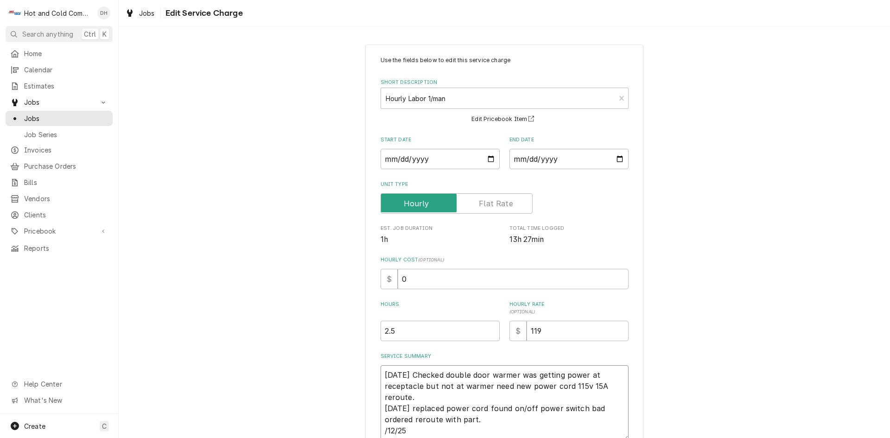
type textarea "8/6/25 Checked double door warmer was getting power at receptacle but not at wa…"
type textarea "x"
type textarea "8/6/25 Checked double door warmer was getting power at receptacle but not at wa…"
type textarea "x"
type textarea "8/6/25 Checked double door warmer was getting power at receptacle but not at wa…"
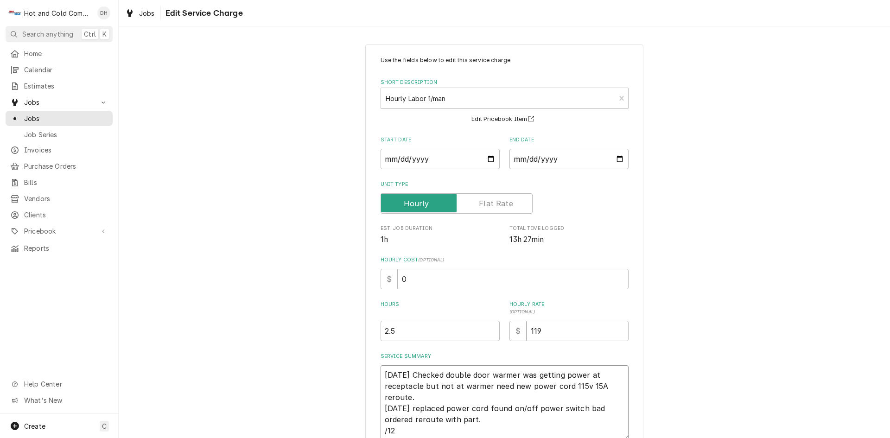
type textarea "x"
type textarea "8/6/25 Checked double door warmer was getting power at receptacle but not at wa…"
type textarea "x"
type textarea "8/6/25 Checked double door warmer was getting power at receptacle but not at wa…"
type textarea "x"
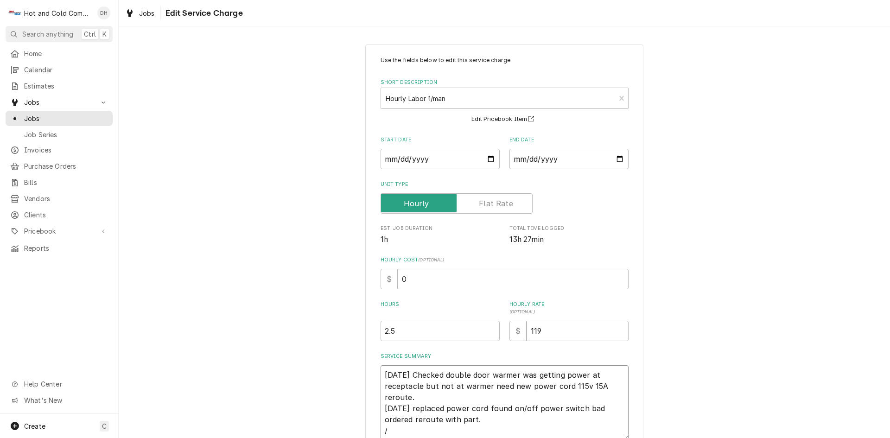
type textarea "8/6/25 Checked double door warmer was getting power at receptacle but not at wa…"
type textarea "x"
type textarea "8/6/25 Checked double door warmer was getting power at receptacle but not at wa…"
type textarea "x"
type textarea "8/6/25 Checked double door warmer was getting power at receptacle but not at wa…"
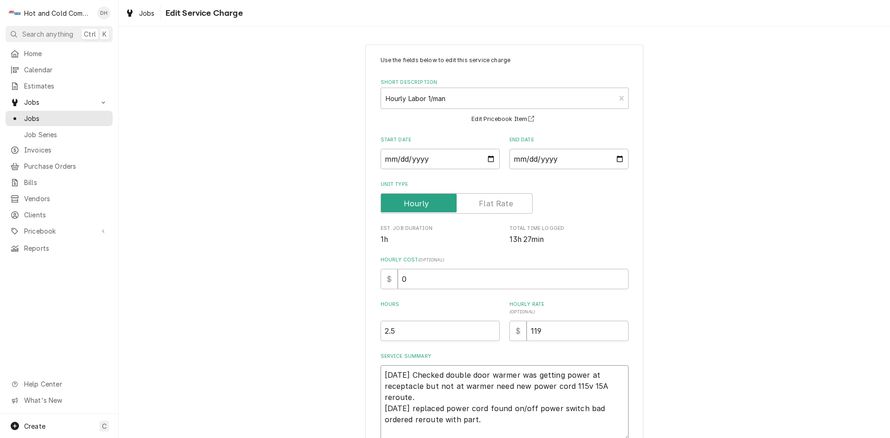
type textarea "x"
type textarea "8/6/25 Checked double door warmer was getting power at receptacle but not at wa…"
type textarea "x"
type textarea "8/6/25 Checked double door warmer was getting power at receptacle but not at wa…"
type textarea "x"
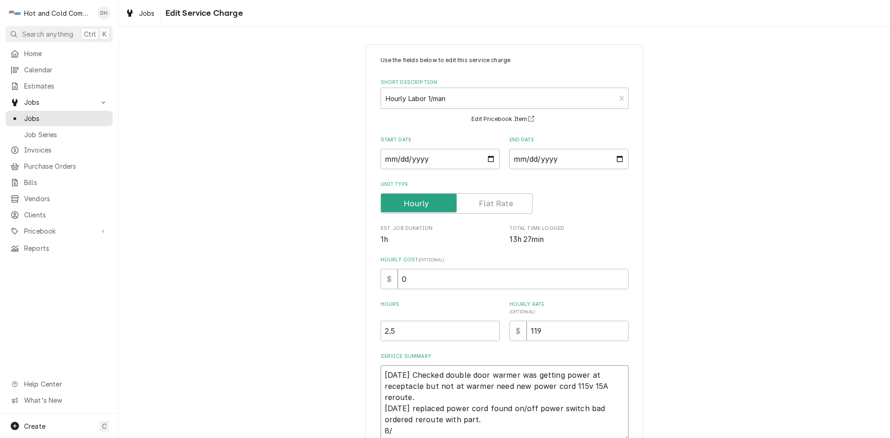
type textarea "8/6/25 Checked double door warmer was getting power at receptacle but not at wa…"
type textarea "x"
type textarea "8/6/25 Checked double door warmer was getting power at receptacle but not at wa…"
type textarea "x"
type textarea "8/6/25 Checked double door warmer was getting power at receptacle but not at wa…"
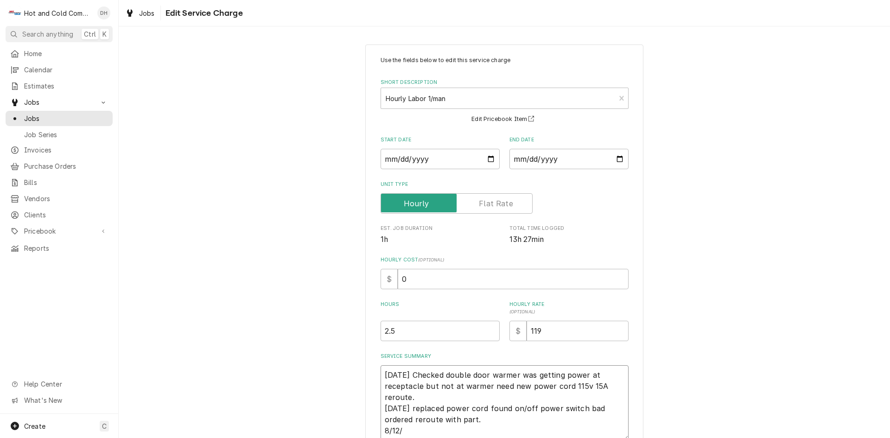
type textarea "x"
type textarea "8/6/25 Checked double door warmer was getting power at receptacle but not at wa…"
type textarea "x"
type textarea "8/6/25 Checked double door warmer was getting power at receptacle but not at wa…"
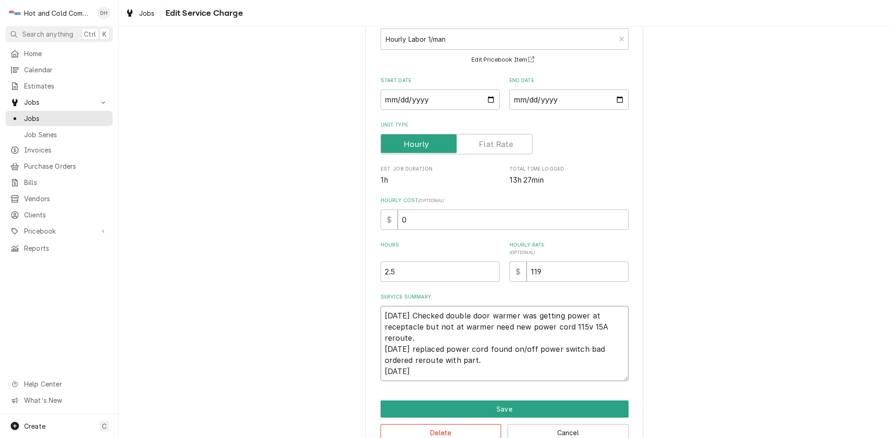
scroll to position [82, 0]
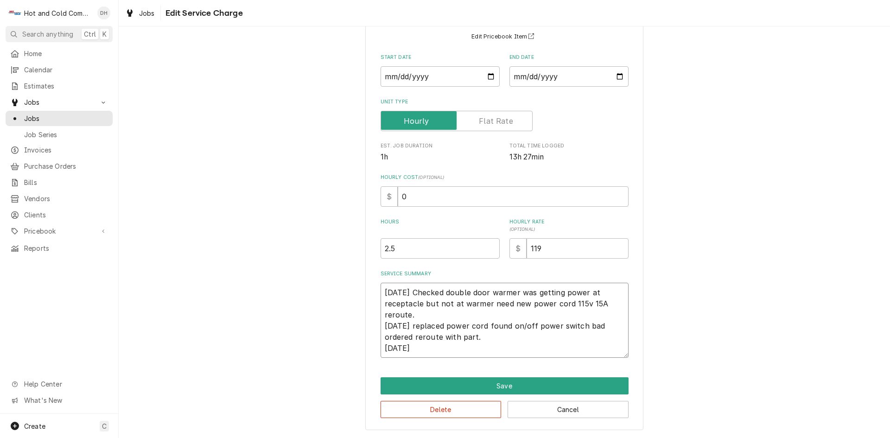
type textarea "x"
type textarea "8/6/25 Checked double door warmer was getting power at receptacle but not at wa…"
type textarea "x"
type textarea "8/6/25 Checked double door warmer was getting power at receptacle but not at wa…"
type textarea "x"
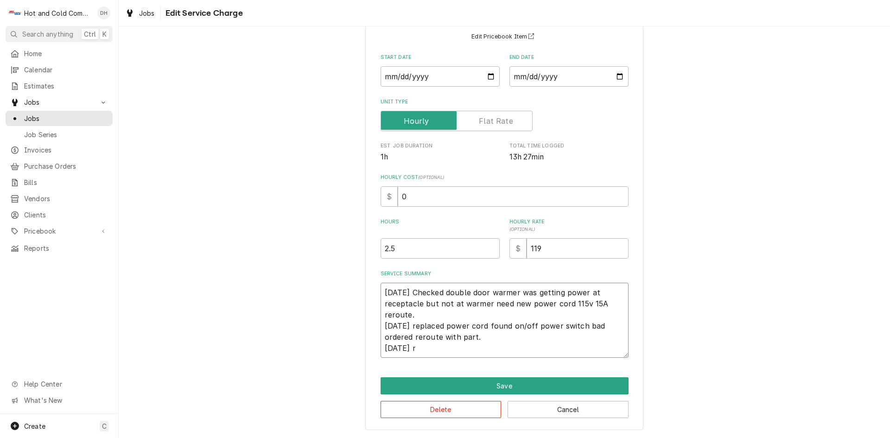
type textarea "8/6/25 Checked double door warmer was getting power at receptacle but not at wa…"
type textarea "x"
type textarea "8/6/25 Checked double door warmer was getting power at receptacle but not at wa…"
type textarea "x"
type textarea "8/6/25 Checked double door warmer was getting power at receptacle but not at wa…"
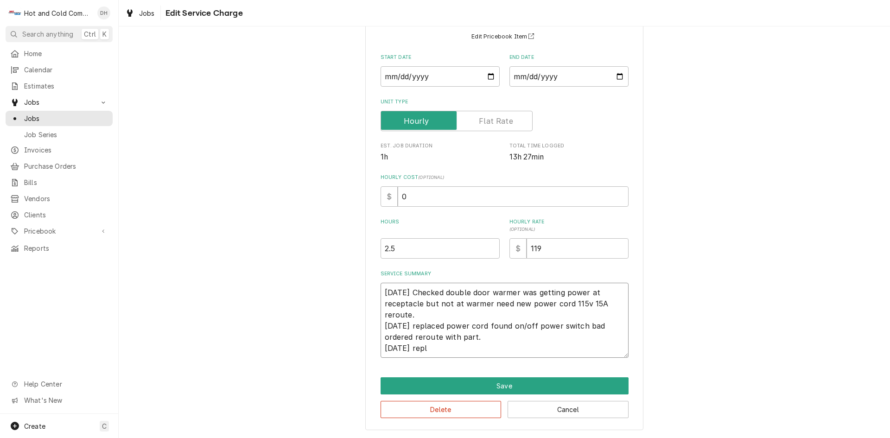
type textarea "x"
type textarea "8/6/25 Checked double door warmer was getting power at receptacle but not at wa…"
type textarea "x"
type textarea "8/6/25 Checked double door warmer was getting power at receptacle but not at wa…"
type textarea "x"
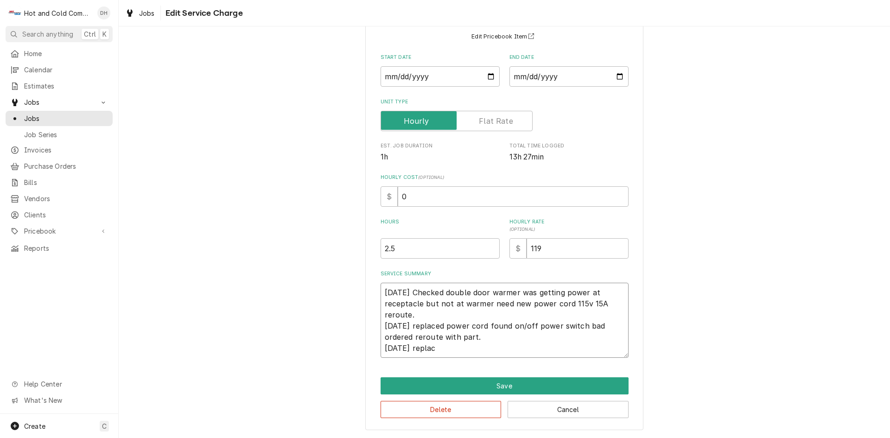
type textarea "8/6/25 Checked double door warmer was getting power at receptacle but not at wa…"
type textarea "x"
type textarea "8/6/25 Checked double door warmer was getting power at receptacle but not at wa…"
type textarea "x"
type textarea "8/6/25 Checked double door warmer was getting power at receptacle but not at wa…"
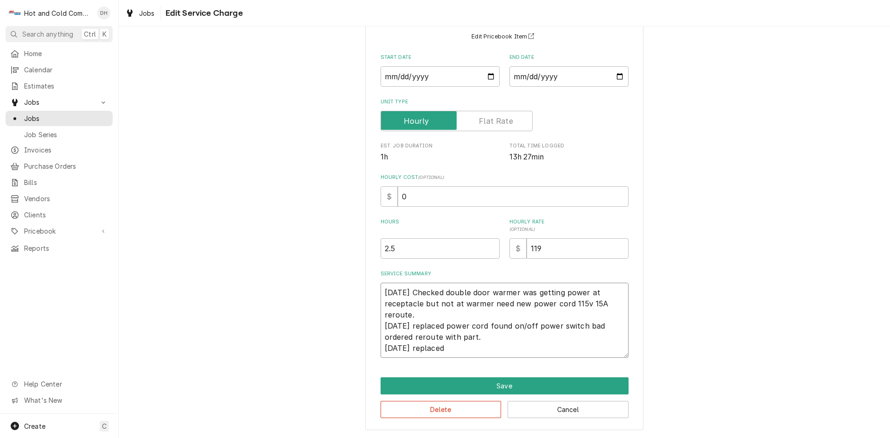
type textarea "x"
type textarea "8/6/25 Checked double door warmer was getting power at receptacle but not at wa…"
type textarea "x"
type textarea "8/6/25 Checked double door warmer was getting power at receptacle but not at wa…"
type textarea "x"
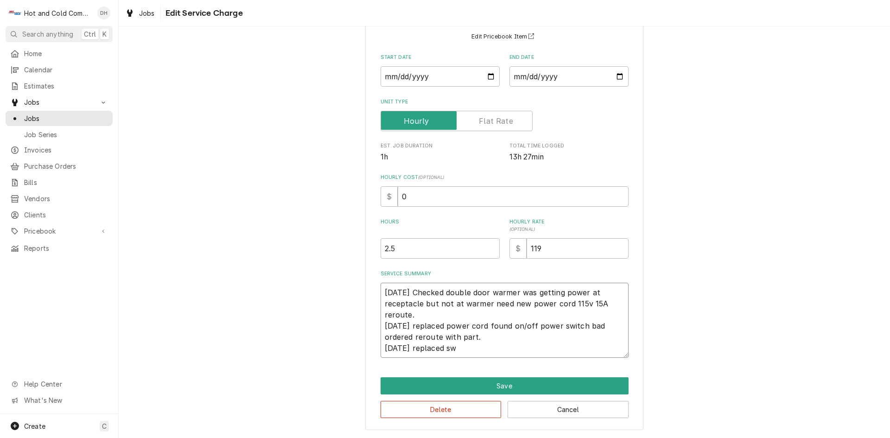
type textarea "8/6/25 Checked double door warmer was getting power at receptacle but not at wa…"
type textarea "x"
type textarea "8/6/25 Checked double door warmer was getting power at receptacle but not at wa…"
type textarea "x"
type textarea "8/6/25 Checked double door warmer was getting power at receptacle but not at wa…"
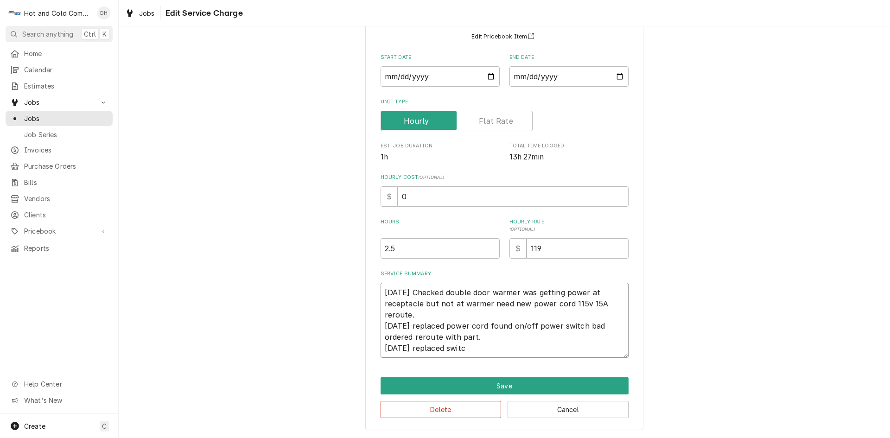
type textarea "x"
type textarea "8/6/25 Checked double door warmer was getting power at receptacle but not at wa…"
type textarea "x"
type textarea "8/6/25 Checked double door warmer was getting power at receptacle but not at wa…"
type textarea "x"
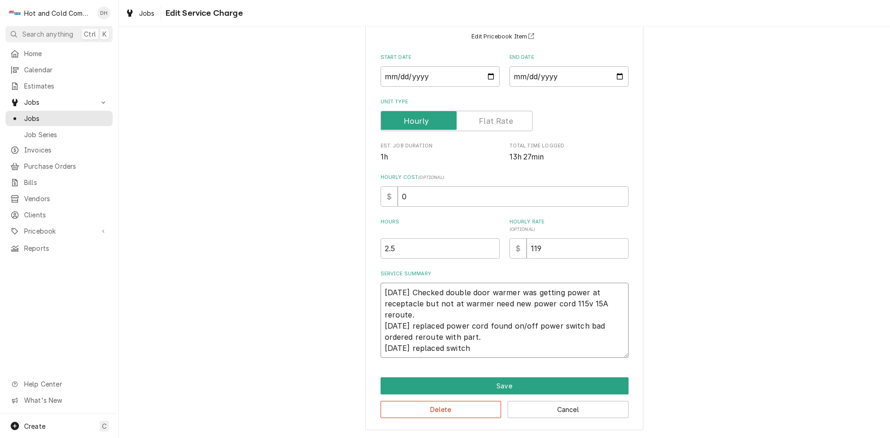
type textarea "8/6/25 Checked double door warmer was getting power at receptacle but not at wa…"
type textarea "x"
type textarea "8/6/25 Checked double door warmer was getting power at receptacle but not at wa…"
type textarea "x"
type textarea "8/6/25 Checked double door warmer was getting power at receptacle but not at wa…"
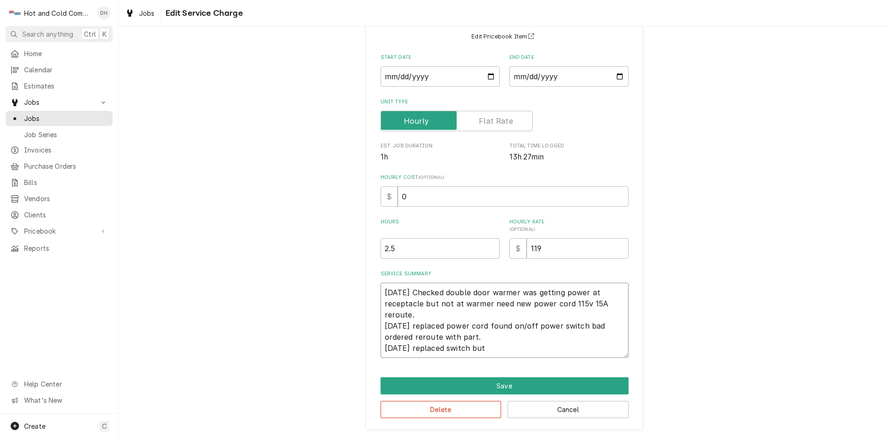
type textarea "x"
type textarea "8/6/25 Checked double door warmer was getting power at receptacle but not at wa…"
type textarea "x"
type textarea "8/6/25 Checked double door warmer was getting power at receptacle but not at wa…"
type textarea "x"
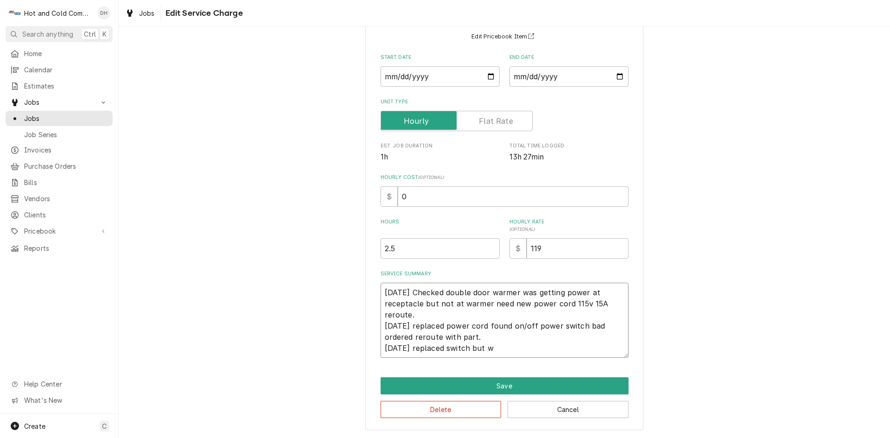
type textarea "8/6/25 Checked double door warmer was getting power at receptacle but not at wa…"
type textarea "x"
type textarea "8/6/25 Checked double door warmer was getting power at receptacle but not at wa…"
type textarea "x"
type textarea "8/6/25 Checked double door warmer was getting power at receptacle but not at wa…"
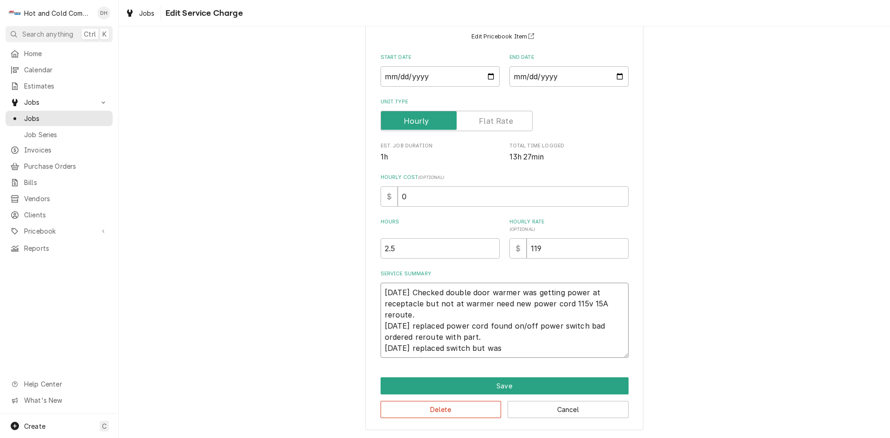
type textarea "x"
type textarea "8/6/25 Checked double door warmer was getting power at receptacle but not at wa…"
type textarea "x"
type textarea "8/6/25 Checked double door warmer was getting power at receptacle but not at wa…"
type textarea "x"
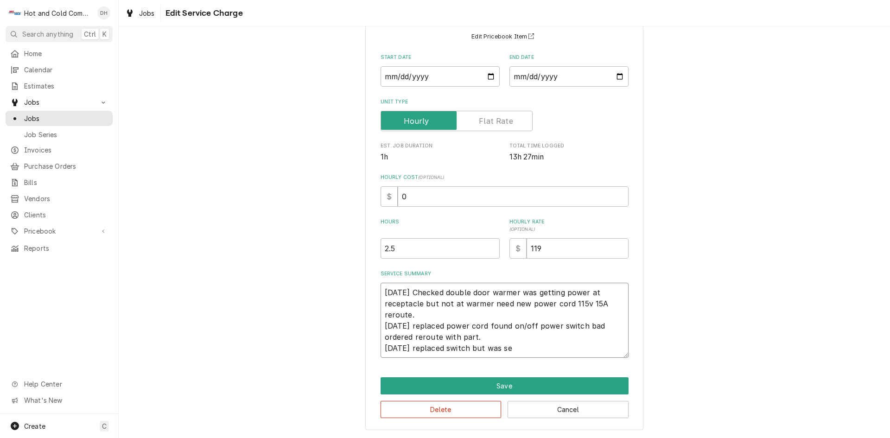
type textarea "8/6/25 Checked double door warmer was getting power at receptacle but not at wa…"
type textarea "x"
type textarea "8/6/25 Checked double door warmer was getting power at receptacle but not at wa…"
type textarea "x"
type textarea "8/6/25 Checked double door warmer was getting power at receptacle but not at wa…"
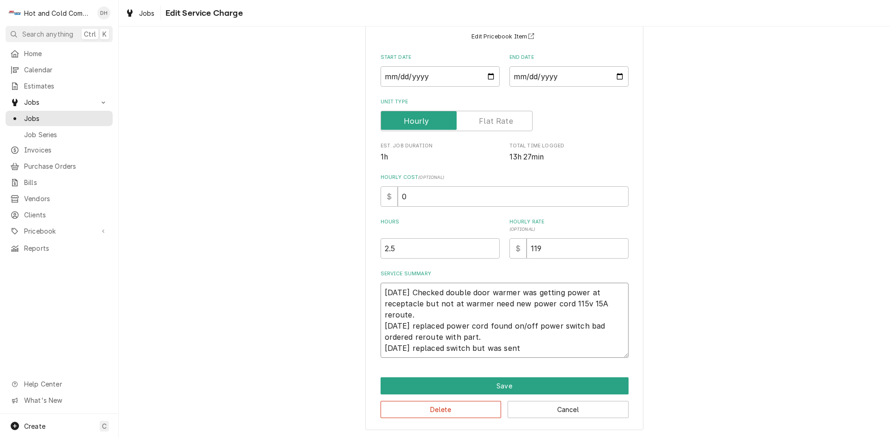
type textarea "x"
type textarea "8/6/25 Checked double door warmer was getting power at receptacle but not at wa…"
type textarea "x"
type textarea "8/6/25 Checked double door warmer was getting power at receptacle but not at wa…"
type textarea "x"
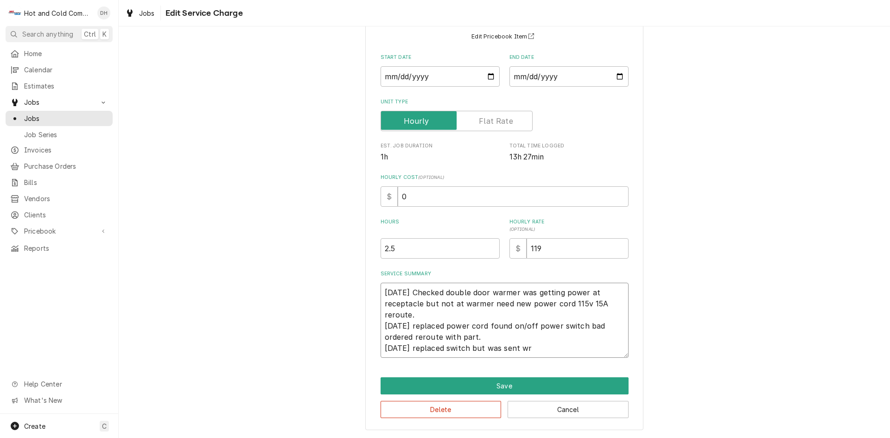
type textarea "8/6/25 Checked double door warmer was getting power at receptacle but not at wa…"
type textarea "x"
type textarea "8/6/25 Checked double door warmer was getting power at receptacle but not at wa…"
type textarea "x"
type textarea "8/6/25 Checked double door warmer was getting power at receptacle but not at wa…"
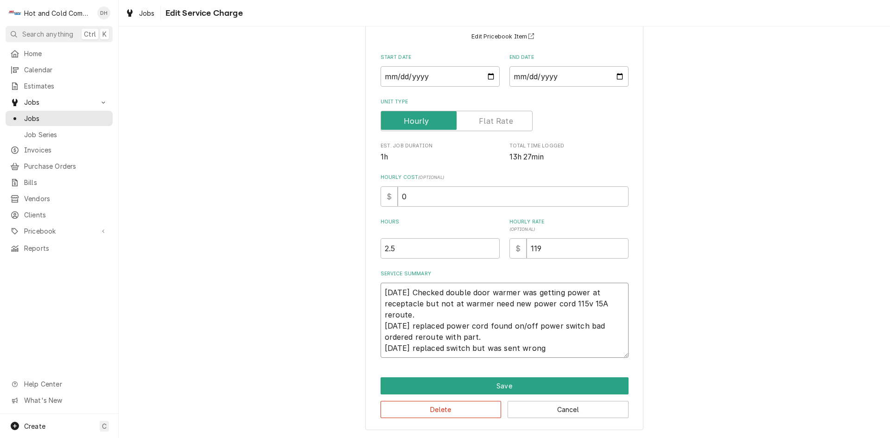
type textarea "x"
type textarea "8/6/25 Checked double door warmer was getting power at receptacle but not at wa…"
type textarea "x"
type textarea "8/6/25 Checked double door warmer was getting power at receptacle but not at wa…"
type textarea "x"
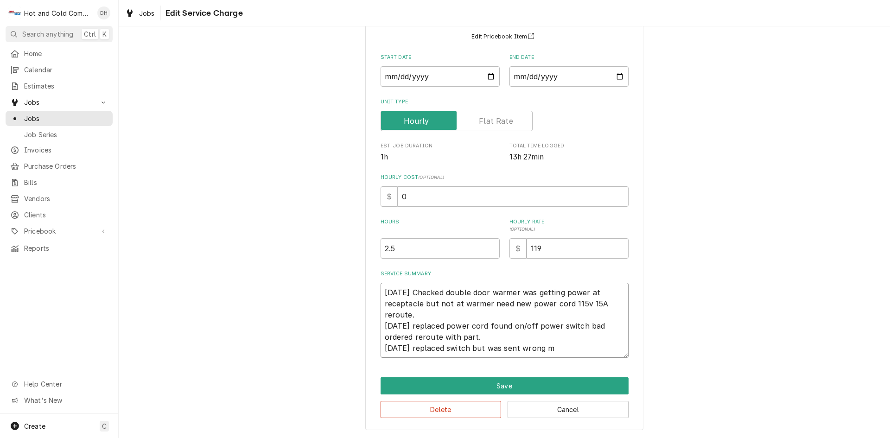
type textarea "8/6/25 Checked double door warmer was getting power at receptacle but not at wa…"
type textarea "x"
type textarea "8/6/25 Checked double door warmer was getting power at receptacle but not at wa…"
type textarea "x"
type textarea "8/6/25 Checked double door warmer was getting power at receptacle but not at wa…"
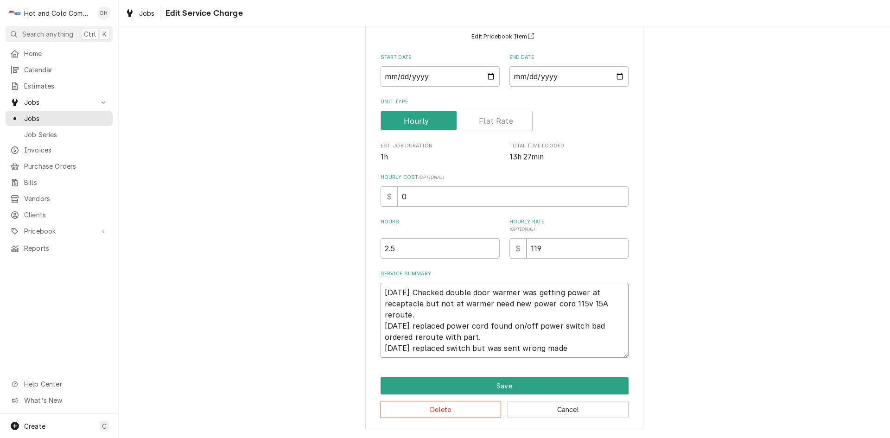
type textarea "x"
type textarea "8/6/25 Checked double door warmer was getting power at receptacle but not at wa…"
type textarea "x"
type textarea "8/6/25 Checked double door warmer was getting power at receptacle but not at wa…"
type textarea "x"
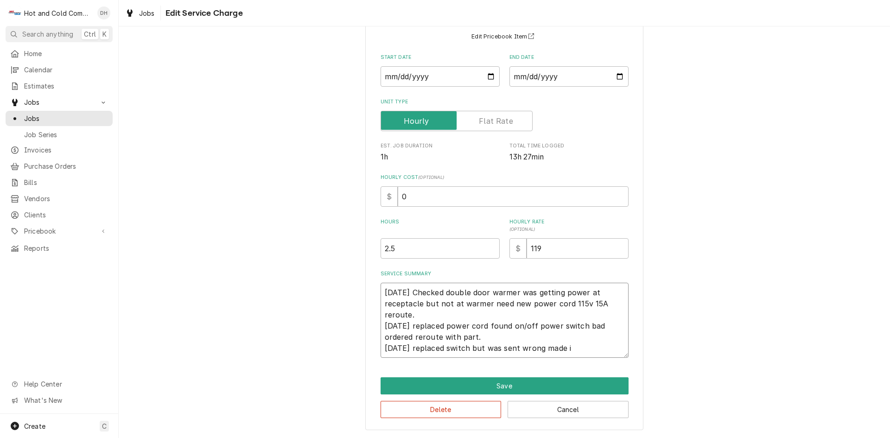
type textarea "8/6/25 Checked double door warmer was getting power at receptacle but not at wa…"
type textarea "x"
type textarea "8/6/25 Checked double door warmer was getting power at receptacle but not at wa…"
type textarea "x"
type textarea "8/6/25 Checked double door warmer was getting power at receptacle but not at wa…"
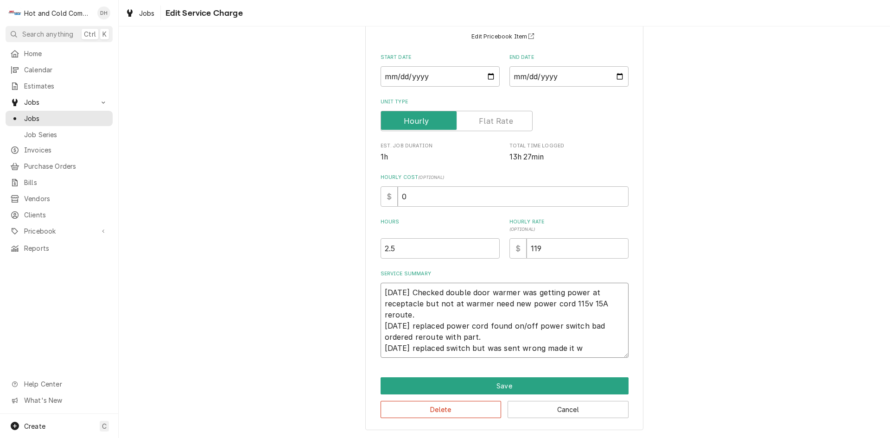
type textarea "x"
type textarea "8/6/25 Checked double door warmer was getting power at receptacle but not at wa…"
type textarea "x"
type textarea "8/6/25 Checked double door warmer was getting power at receptacle but not at wa…"
type textarea "x"
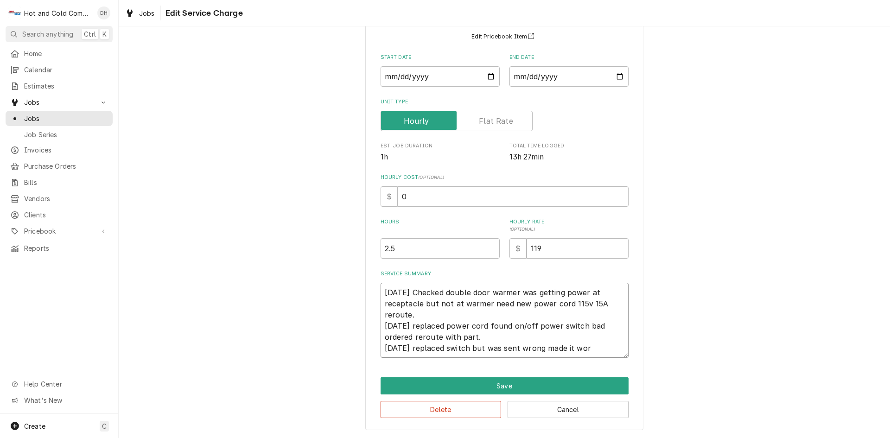
type textarea "8/6/25 Checked double door warmer was getting power at receptacle but not at wa…"
type textarea "x"
type textarea "8/6/25 Checked double door warmer was getting power at receptacle but not at wa…"
type textarea "x"
type textarea "8/6/25 Checked double door warmer was getting power at receptacle but not at wa…"
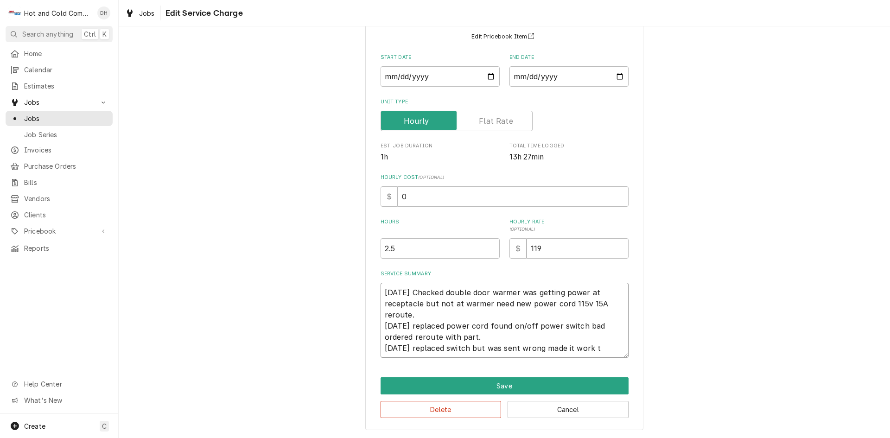
type textarea "x"
type textarea "8/6/25 Checked double door warmer was getting power at receptacle but not at wa…"
type textarea "x"
type textarea "8/6/25 Checked double door warmer was getting power at receptacle but not at wa…"
type textarea "x"
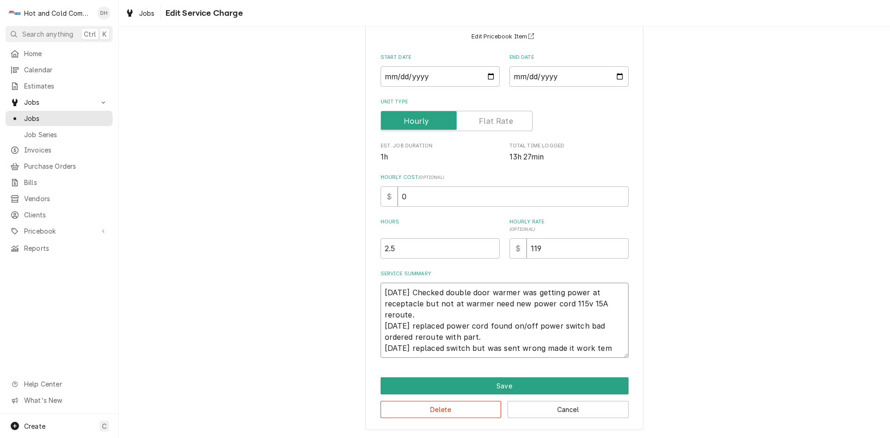
type textarea "8/6/25 Checked double door warmer was getting power at receptacle but not at wa…"
type textarea "x"
type textarea "8/6/25 Checked double door warmer was getting power at receptacle but not at wa…"
type textarea "x"
type textarea "8/6/25 Checked double door warmer was getting power at receptacle but not at wa…"
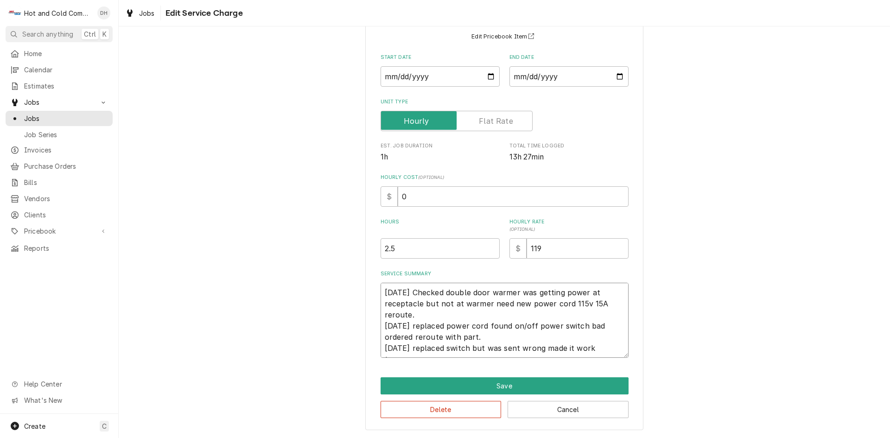
type textarea "x"
type textarea "8/6/25 Checked double door warmer was getting power at receptacle but not at wa…"
type textarea "x"
type textarea "8/6/25 Checked double door warmer was getting power at receptacle but not at wa…"
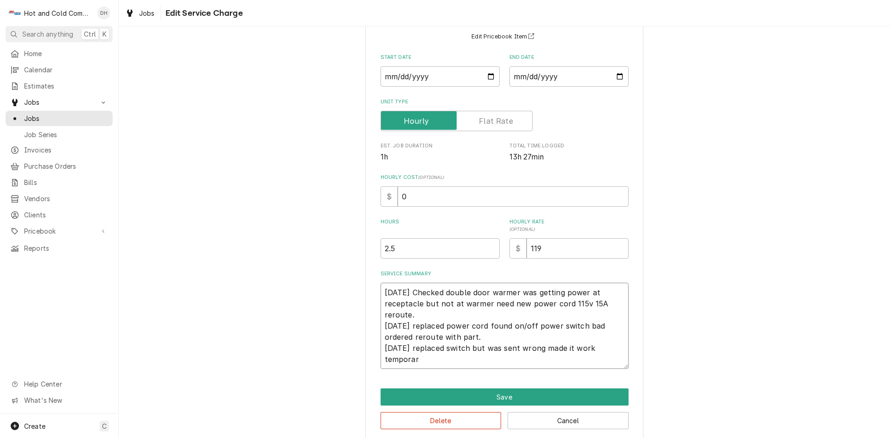
type textarea "x"
type textarea "8/6/25 Checked double door warmer was getting power at receptacle but not at wa…"
type textarea "x"
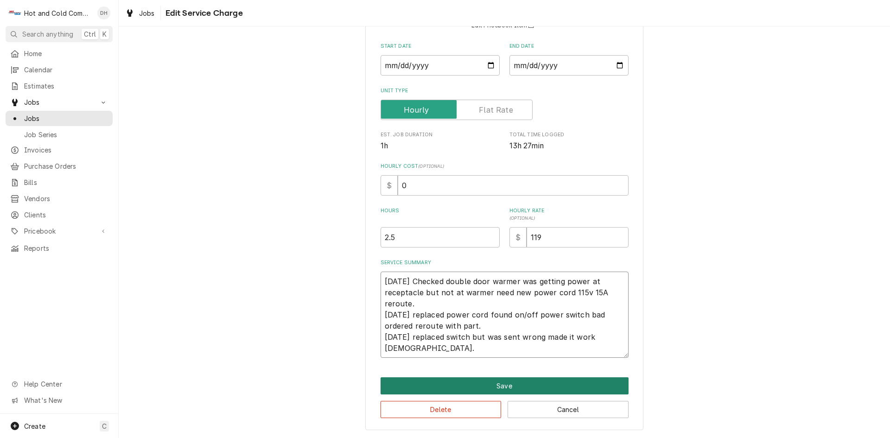
type textarea "8/6/25 Checked double door warmer was getting power at receptacle but not at wa…"
click at [535, 386] on button "Save" at bounding box center [504, 385] width 248 height 17
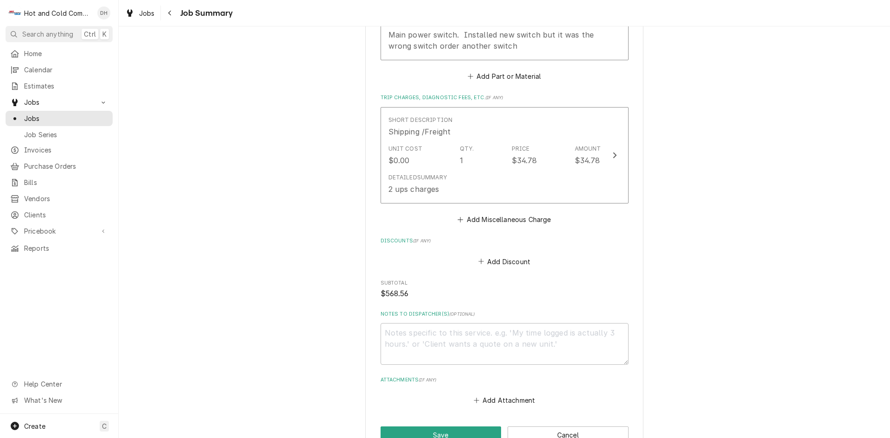
scroll to position [858, 0]
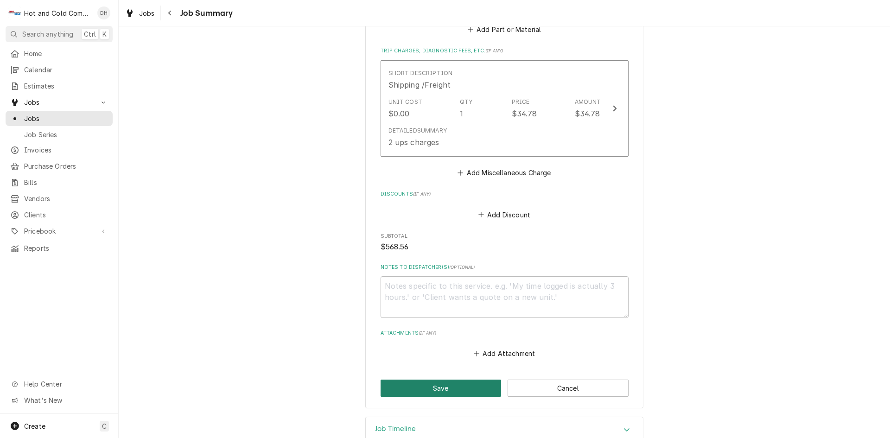
click at [435, 388] on button "Save" at bounding box center [440, 387] width 121 height 17
type textarea "x"
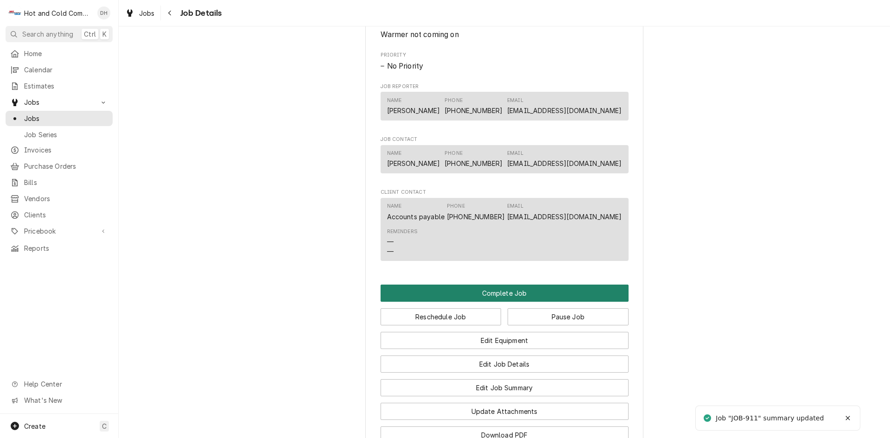
scroll to position [772, 0]
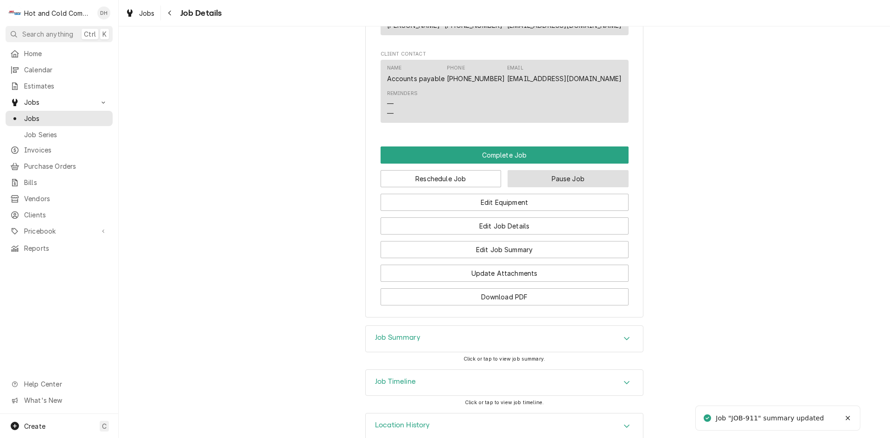
click at [572, 187] on button "Pause Job" at bounding box center [567, 178] width 121 height 17
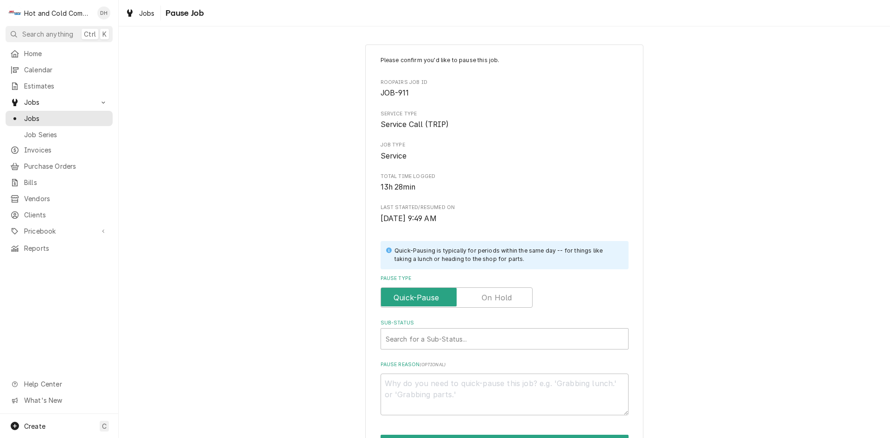
click at [503, 292] on label "Pause Type" at bounding box center [456, 297] width 152 height 20
click at [503, 292] on input "Pause Type" at bounding box center [457, 297] width 144 height 20
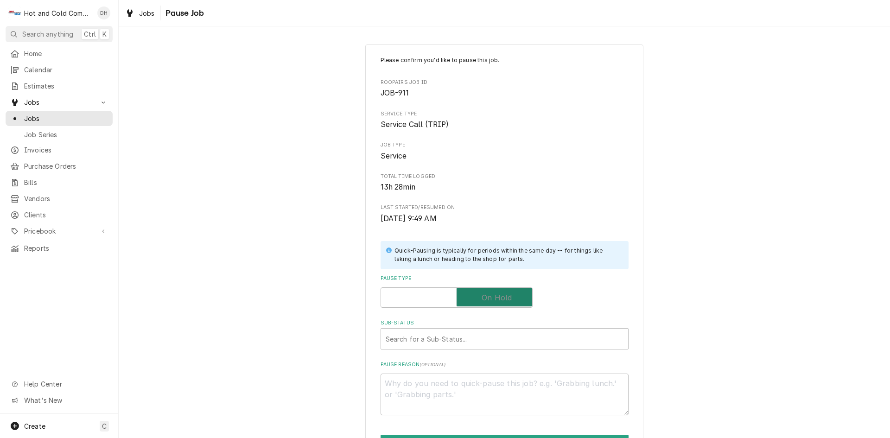
checkbox input "true"
click at [447, 339] on div "Sub-Status" at bounding box center [504, 338] width 238 height 17
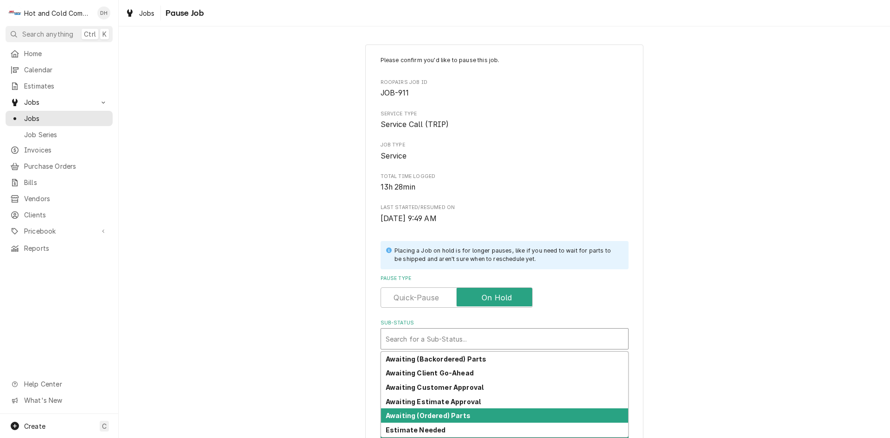
click at [452, 413] on div "Awaiting (Ordered) Parts" at bounding box center [504, 415] width 247 height 14
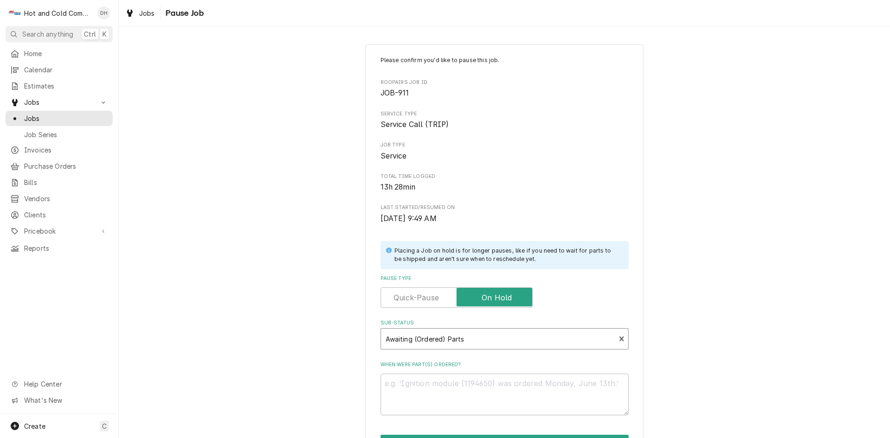
scroll to position [81, 0]
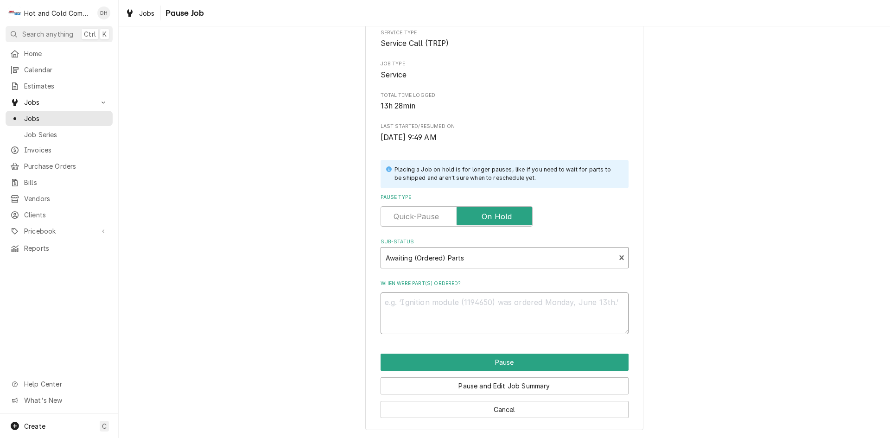
drag, startPoint x: 389, startPoint y: 296, endPoint x: 393, endPoint y: 297, distance: 4.7
click at [389, 296] on textarea "When were part(s) ordered?" at bounding box center [504, 313] width 248 height 42
type textarea "x"
type textarea "8"
type textarea "x"
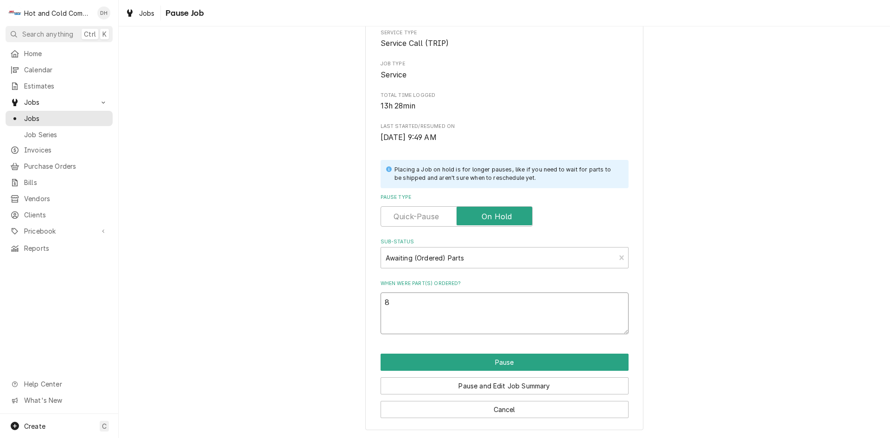
type textarea "8/"
type textarea "x"
type textarea "8/8"
type textarea "x"
type textarea "8/8/"
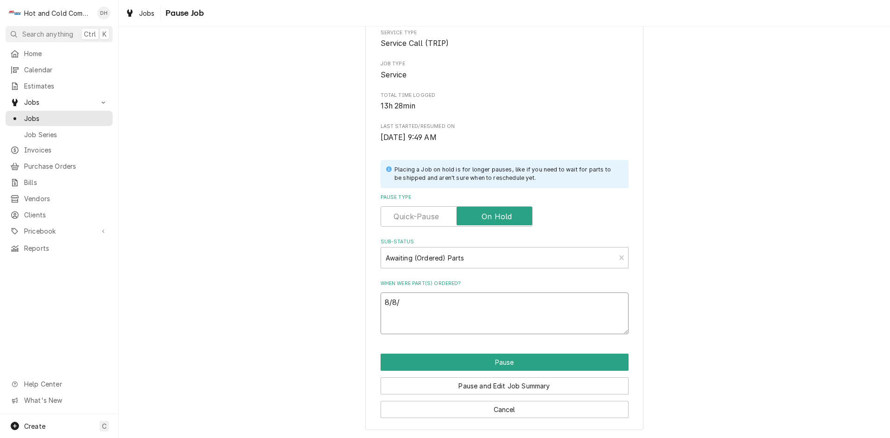
type textarea "x"
type textarea "8/8/2"
type textarea "x"
type textarea "[DATE]"
drag, startPoint x: 506, startPoint y: 363, endPoint x: 599, endPoint y: 354, distance: 92.6
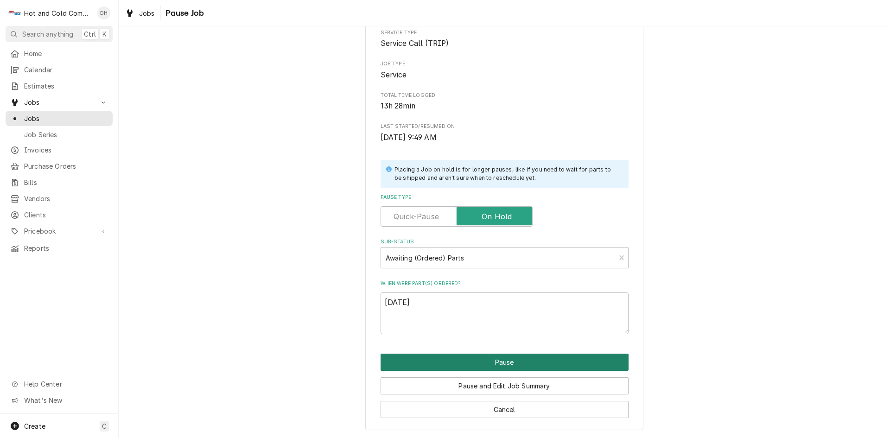
click at [507, 363] on button "Pause" at bounding box center [504, 362] width 248 height 17
type textarea "x"
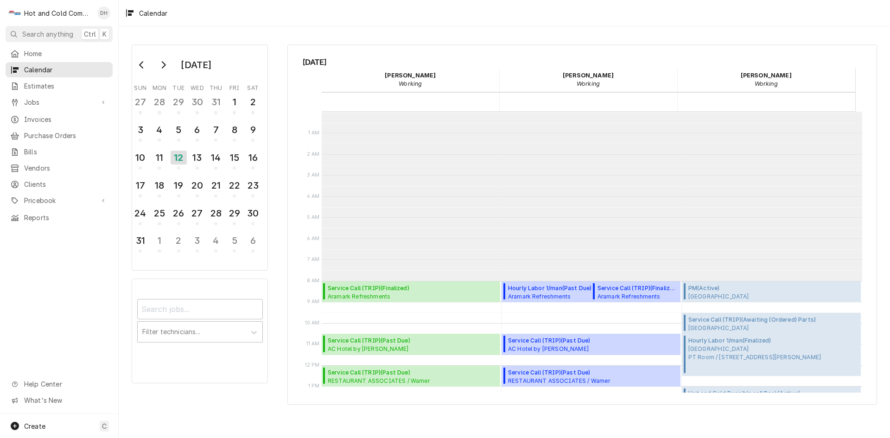
scroll to position [169, 0]
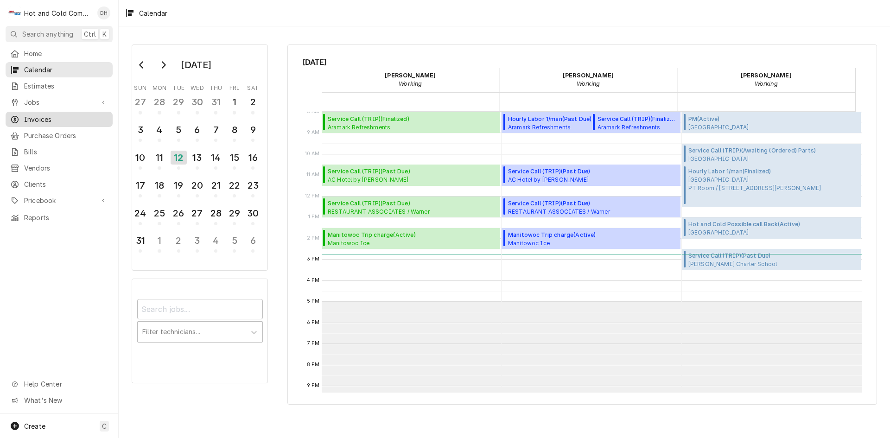
click at [58, 115] on span "Invoices" at bounding box center [66, 119] width 84 height 10
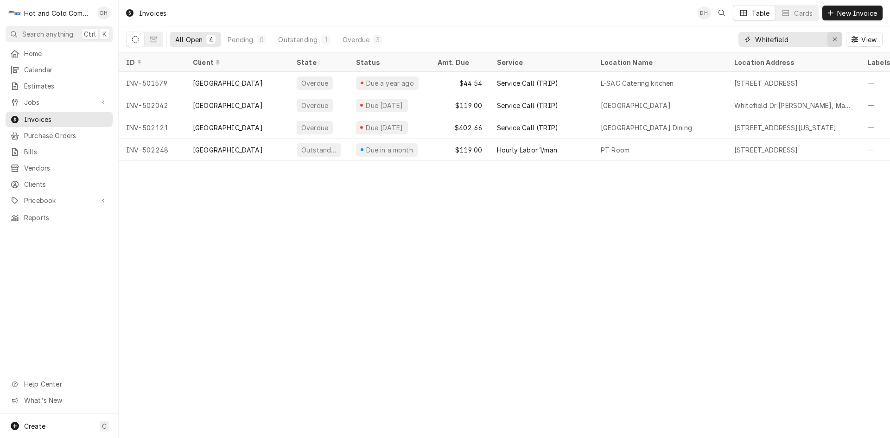
click at [838, 36] on div "Erase input" at bounding box center [834, 39] width 9 height 9
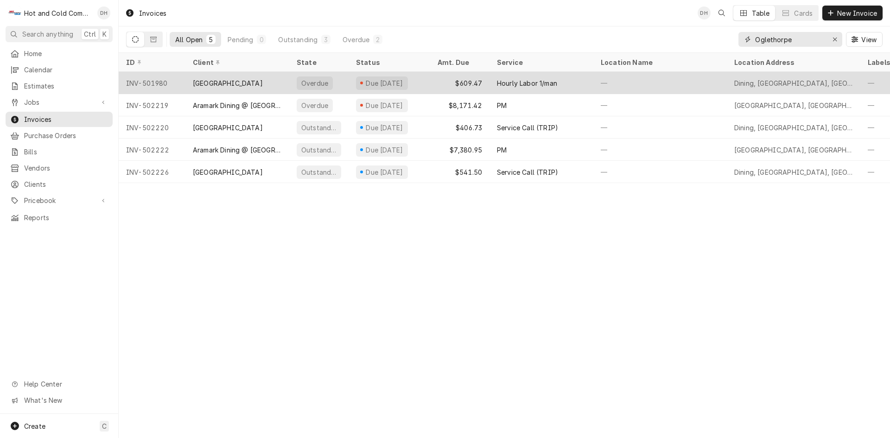
type input "Oglethorpe"
click at [647, 79] on div "—" at bounding box center [659, 83] width 133 height 22
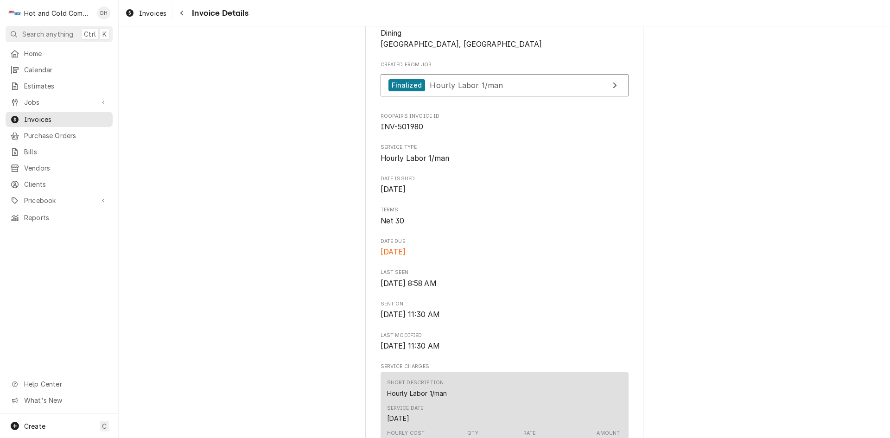
scroll to position [174, 0]
click at [52, 115] on span "Invoices" at bounding box center [66, 119] width 84 height 10
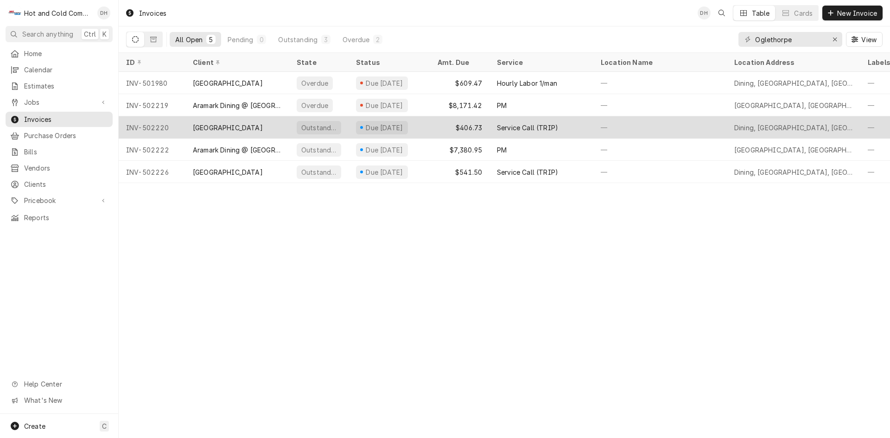
click at [434, 121] on div "$406.73" at bounding box center [459, 127] width 59 height 22
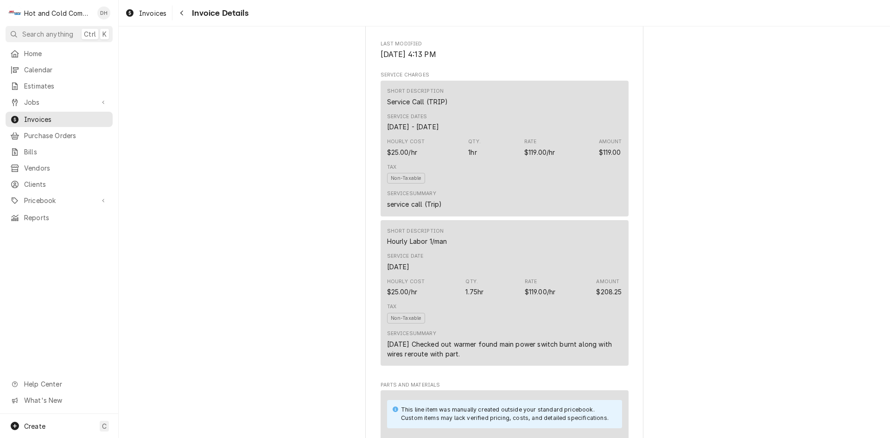
scroll to position [463, 0]
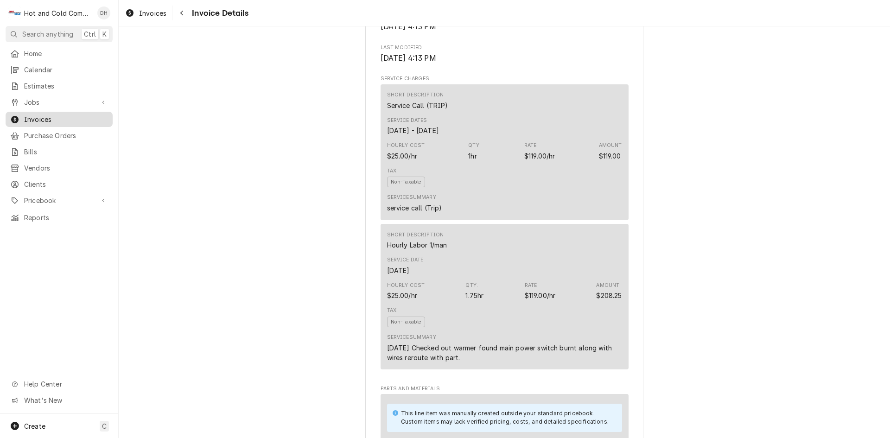
click at [50, 114] on span "Invoices" at bounding box center [66, 119] width 84 height 10
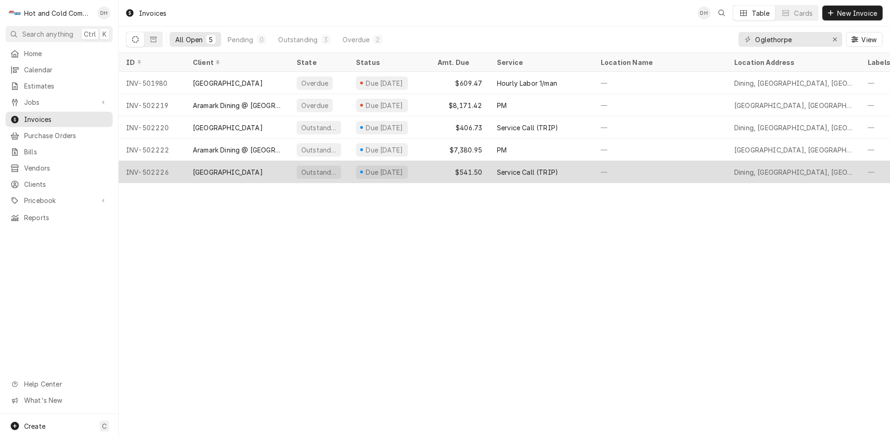
click at [579, 170] on div "Service Call (TRIP)" at bounding box center [541, 172] width 104 height 22
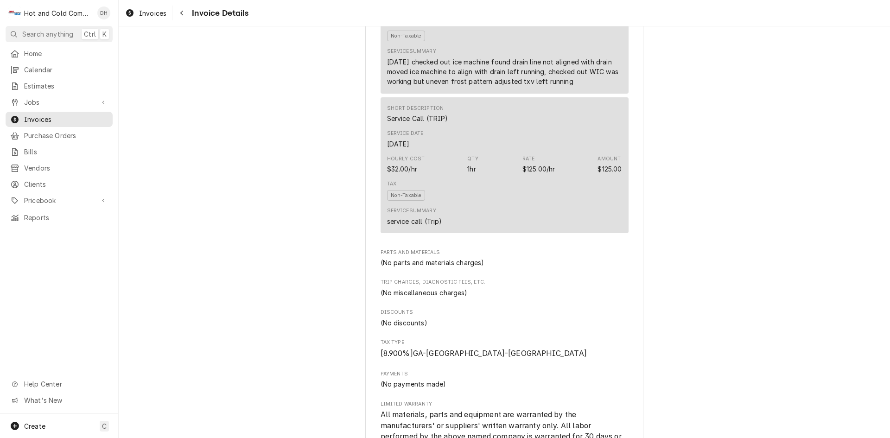
scroll to position [618, 0]
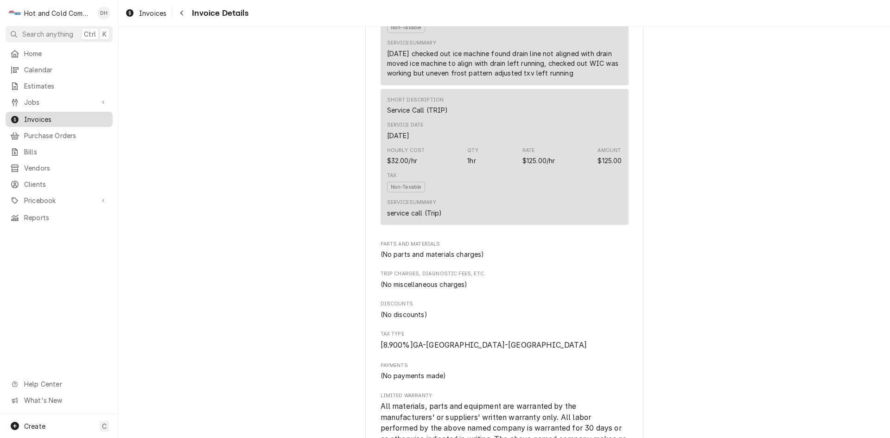
click at [61, 114] on span "Invoices" at bounding box center [66, 119] width 84 height 10
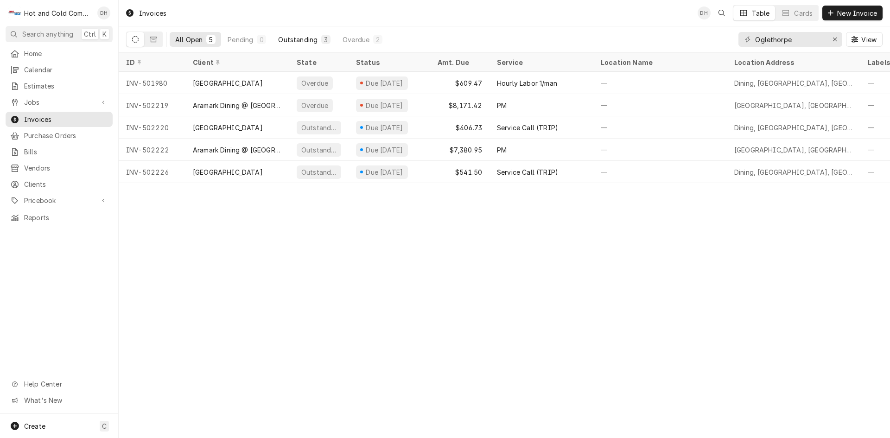
click at [309, 37] on div "Outstanding" at bounding box center [297, 40] width 39 height 10
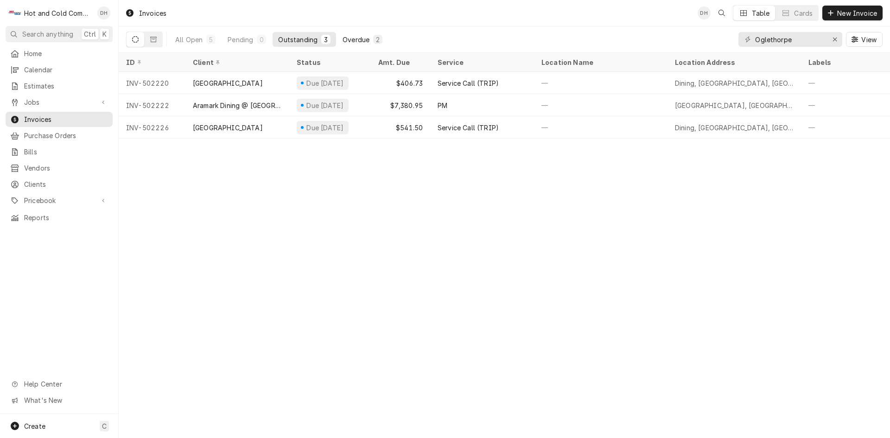
click at [367, 38] on div "Overdue" at bounding box center [355, 40] width 27 height 10
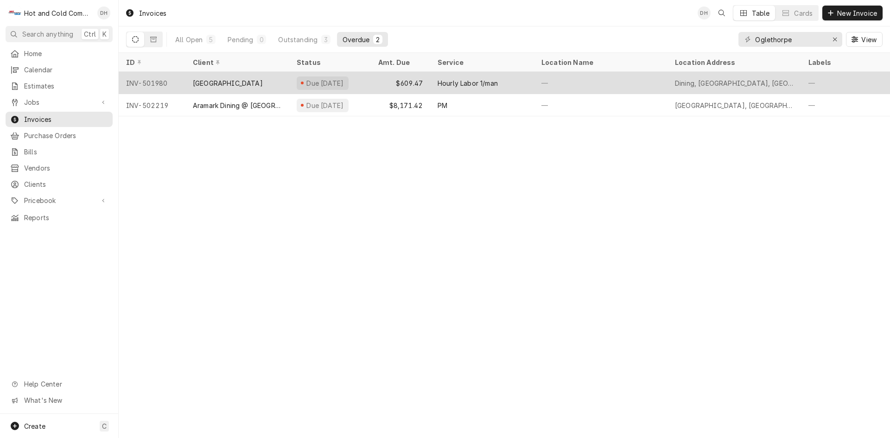
click at [380, 80] on div "$609.47" at bounding box center [400, 83] width 59 height 22
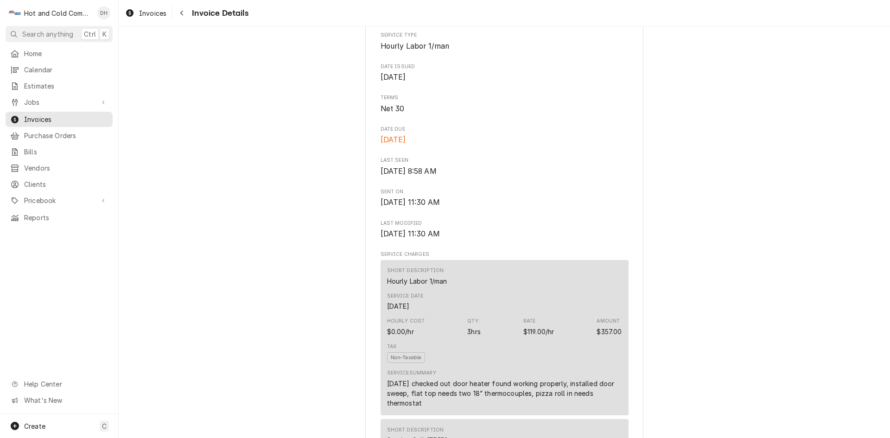
scroll to position [309, 0]
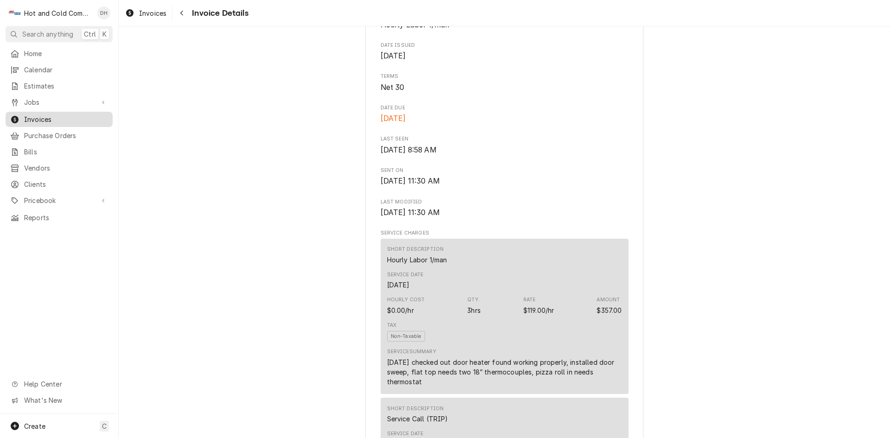
click at [35, 114] on span "Invoices" at bounding box center [66, 119] width 84 height 10
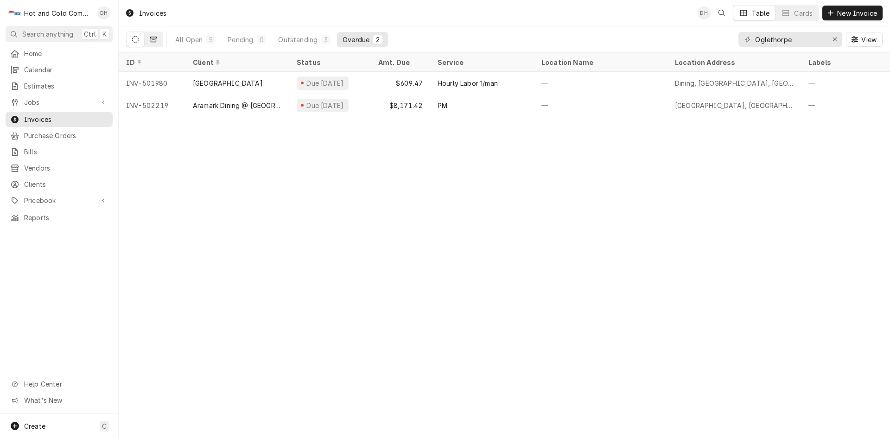
click at [153, 38] on icon "Dynamic Content Wrapper" at bounding box center [153, 40] width 6 height 6
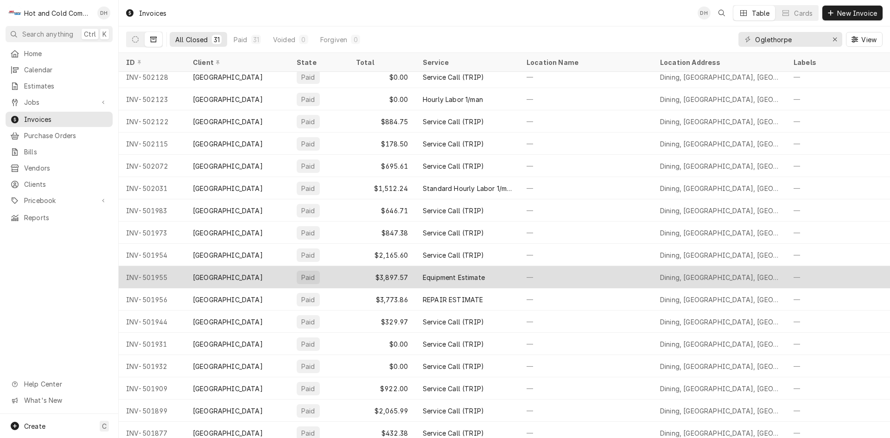
scroll to position [107, 0]
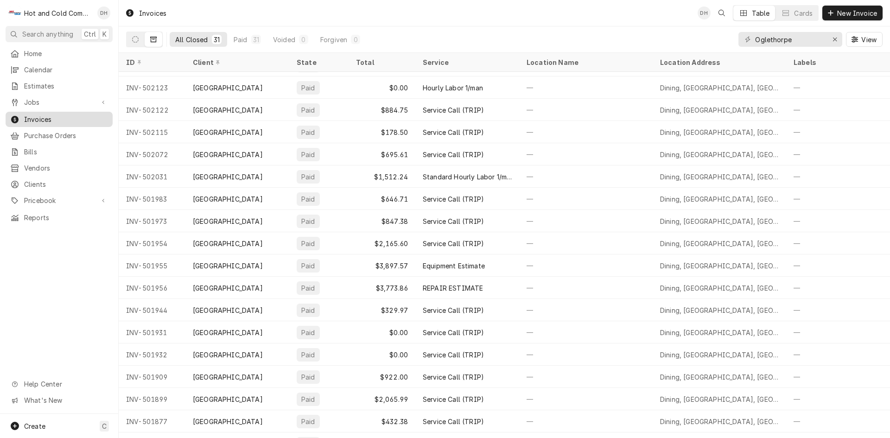
click at [56, 115] on span "Invoices" at bounding box center [66, 119] width 84 height 10
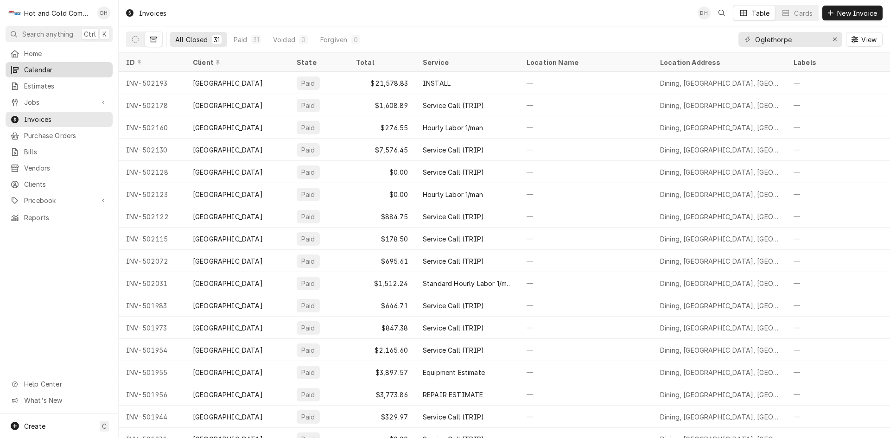
click at [68, 68] on span "Calendar" at bounding box center [66, 70] width 84 height 10
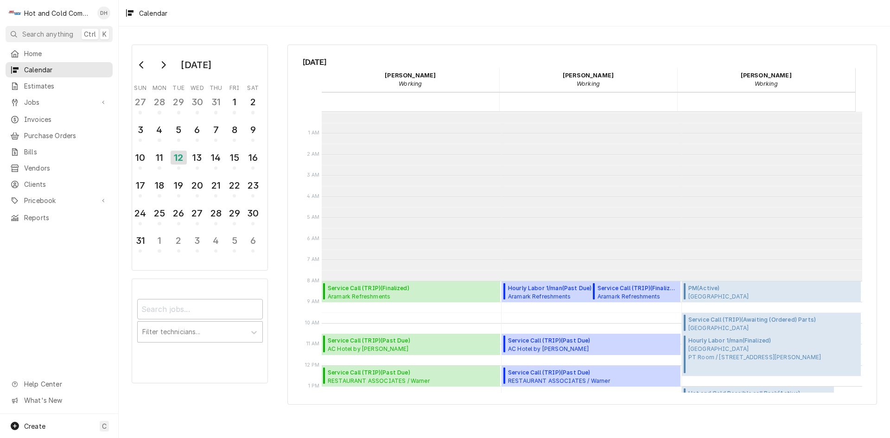
scroll to position [169, 0]
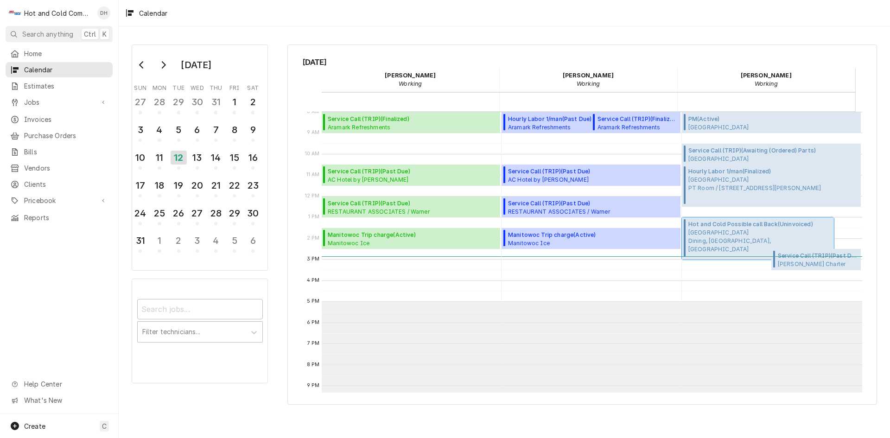
click at [726, 234] on span "[GEOGRAPHIC_DATA] Dining, [GEOGRAPHIC_DATA], [GEOGRAPHIC_DATA]" at bounding box center [759, 240] width 143 height 25
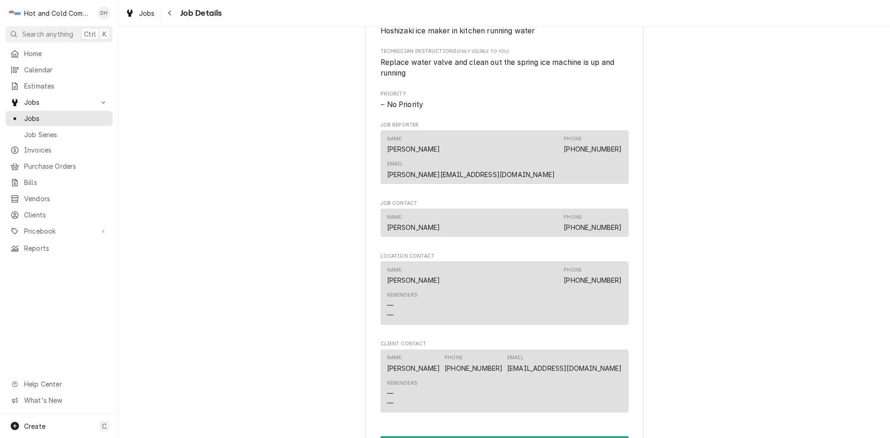
scroll to position [618, 0]
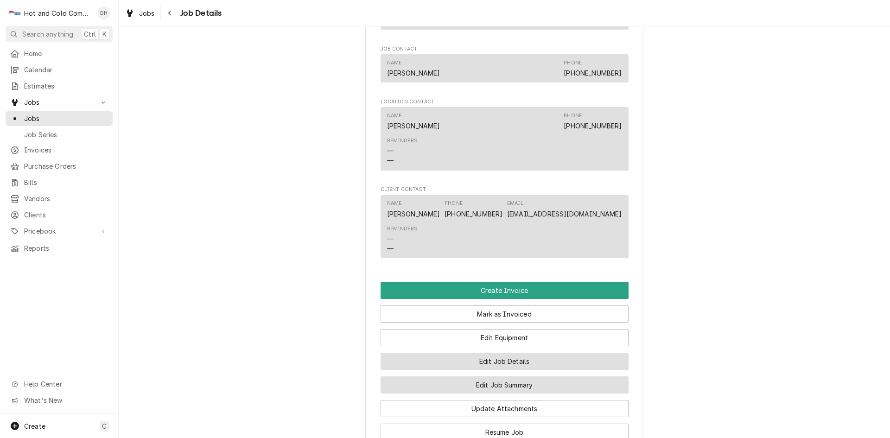
drag, startPoint x: 507, startPoint y: 358, endPoint x: 548, endPoint y: 342, distance: 43.4
click at [508, 376] on button "Edit Job Summary" at bounding box center [504, 384] width 248 height 17
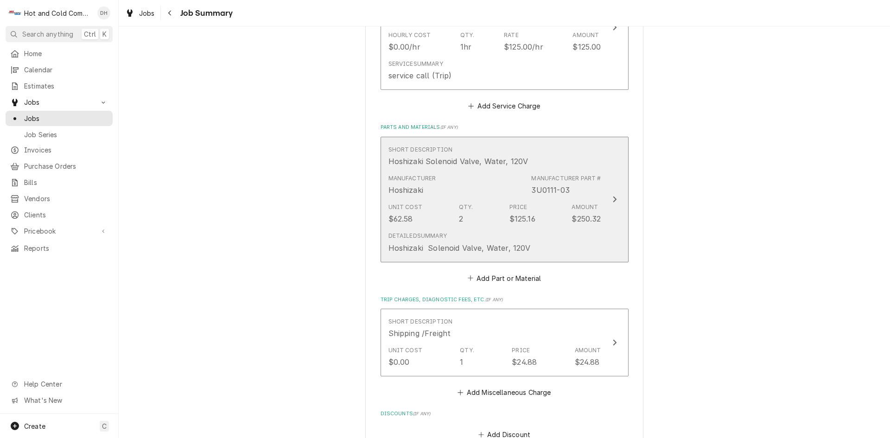
scroll to position [463, 0]
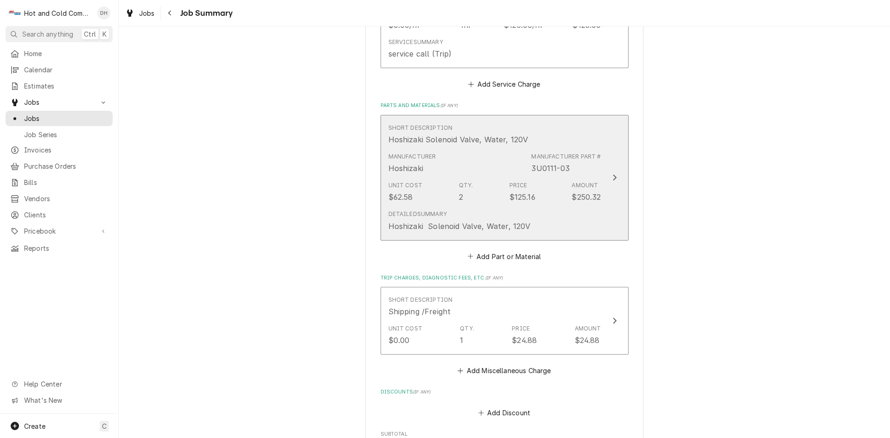
click at [505, 165] on div "Manufacturer Hoshizaki Manufacturer Part # 3U0111-03" at bounding box center [494, 163] width 213 height 29
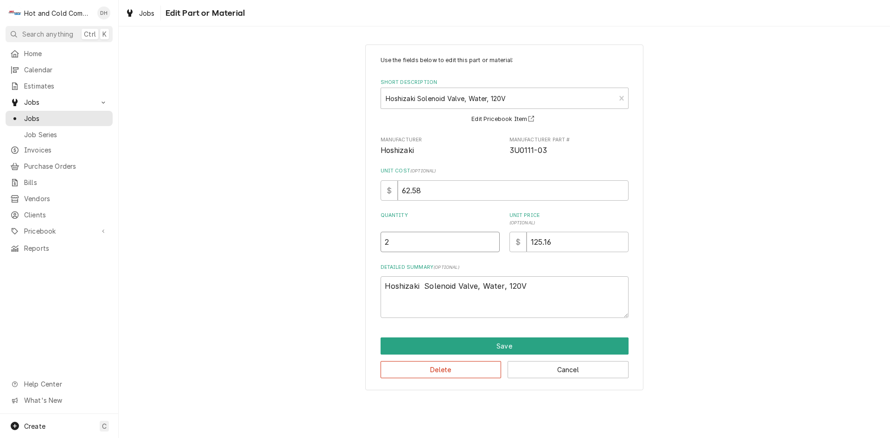
click at [398, 243] on input "2" at bounding box center [439, 242] width 119 height 20
type textarea "x"
type input "1"
click at [505, 345] on button "Save" at bounding box center [504, 345] width 248 height 17
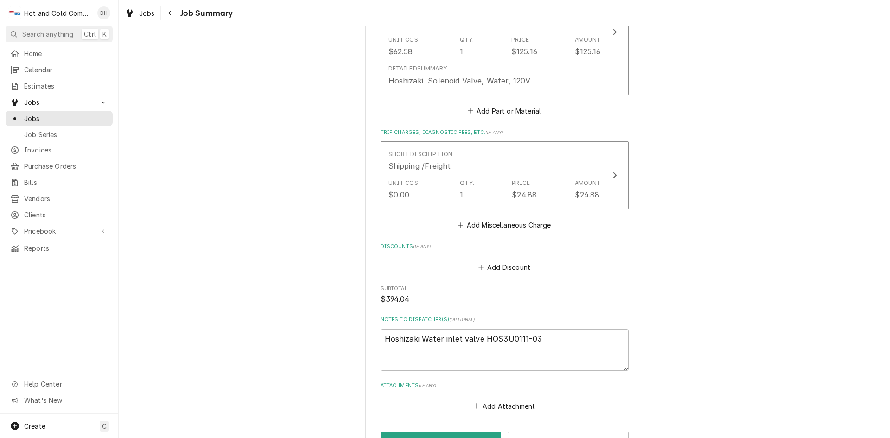
scroll to position [618, 0]
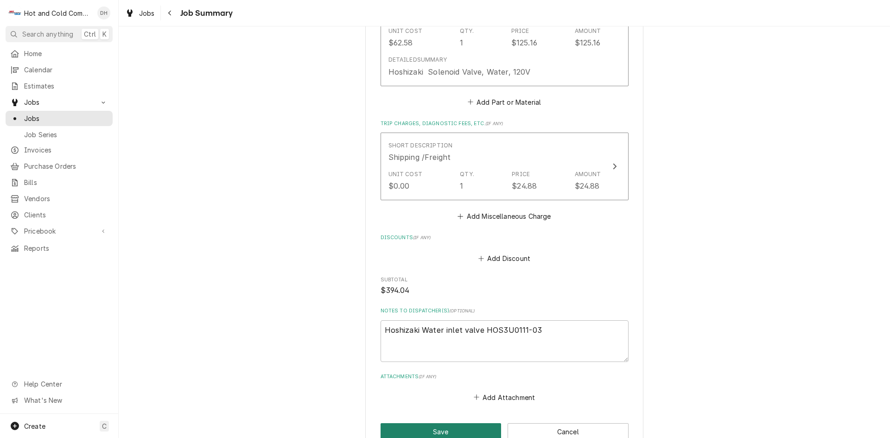
drag, startPoint x: 460, startPoint y: 431, endPoint x: 481, endPoint y: 409, distance: 31.5
click at [461, 430] on button "Save" at bounding box center [440, 431] width 121 height 17
type textarea "x"
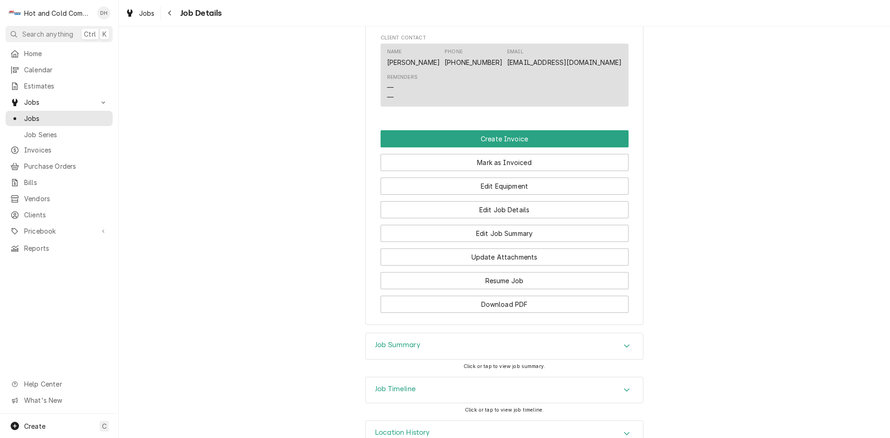
scroll to position [770, 0]
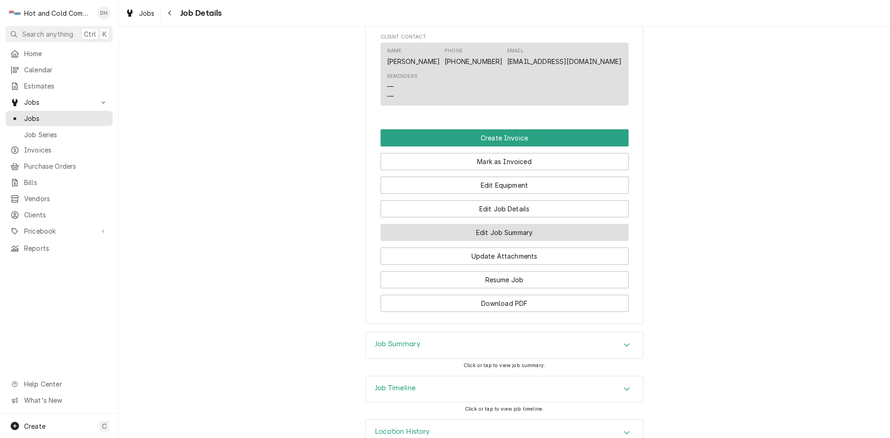
click at [524, 224] on button "Edit Job Summary" at bounding box center [504, 232] width 248 height 17
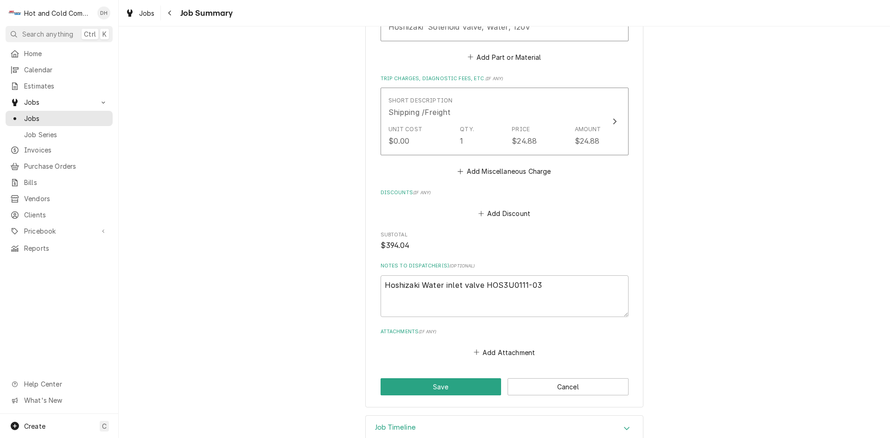
scroll to position [684, 0]
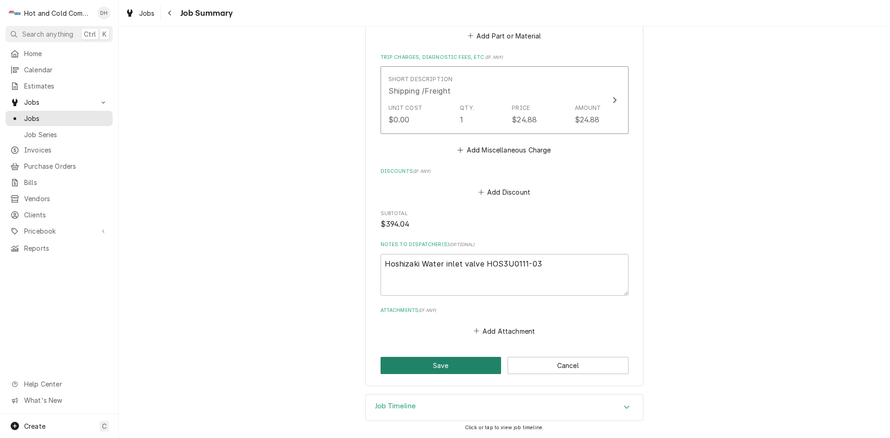
click at [446, 362] on button "Save" at bounding box center [440, 365] width 121 height 17
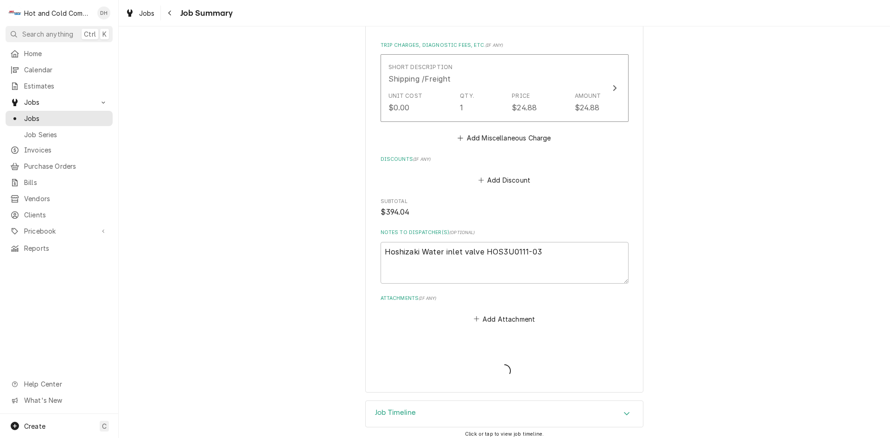
type textarea "x"
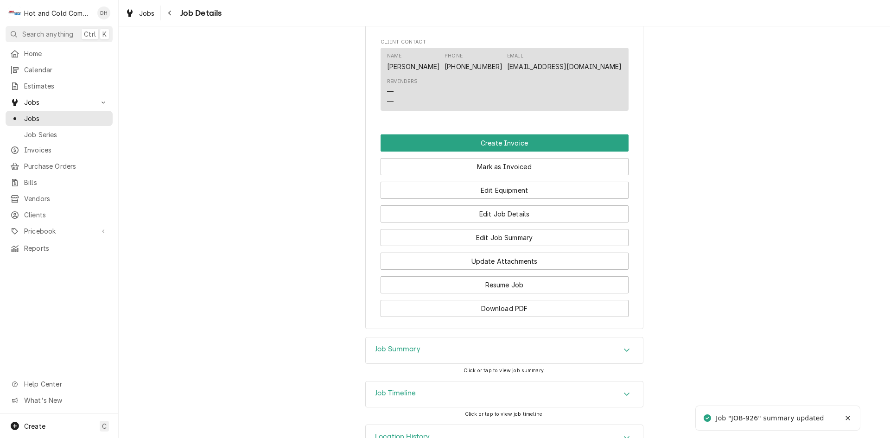
scroll to position [770, 0]
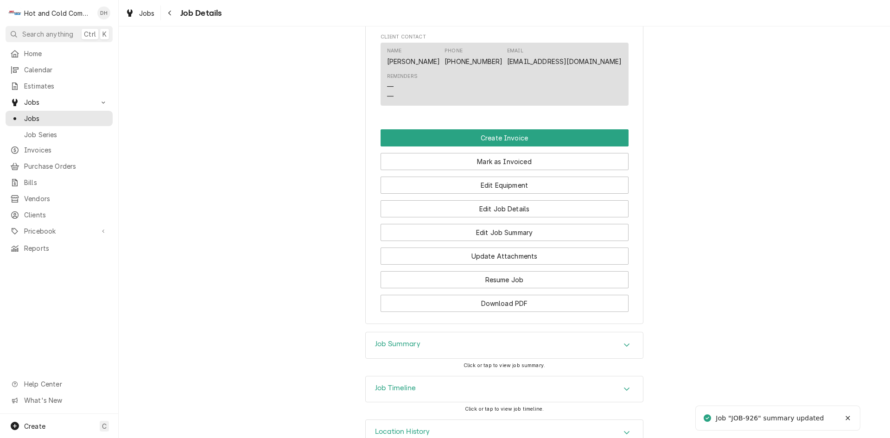
click at [624, 385] on icon "Accordion Header" at bounding box center [626, 388] width 6 height 7
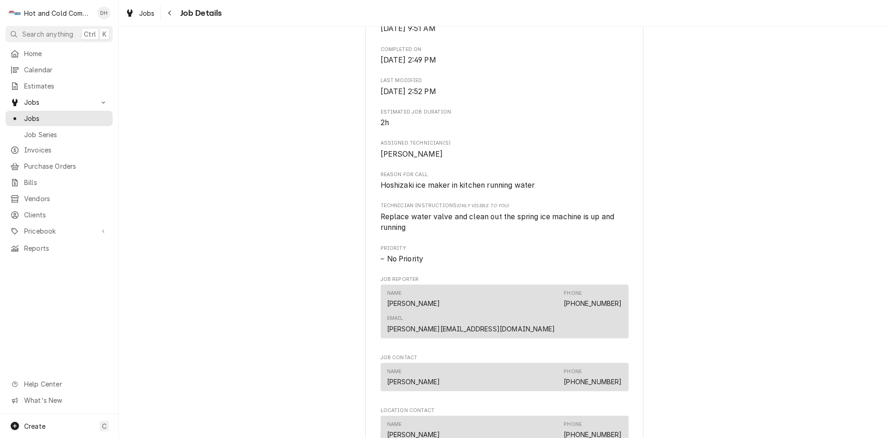
scroll to position [772, 0]
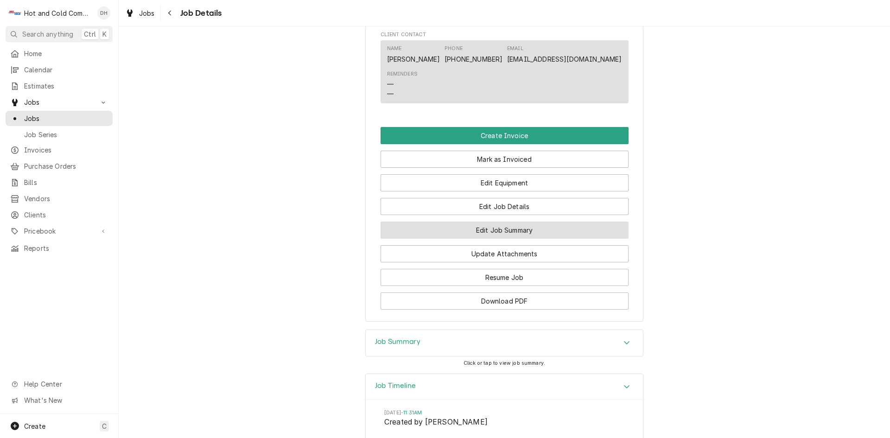
click at [521, 221] on button "Edit Job Summary" at bounding box center [504, 229] width 248 height 17
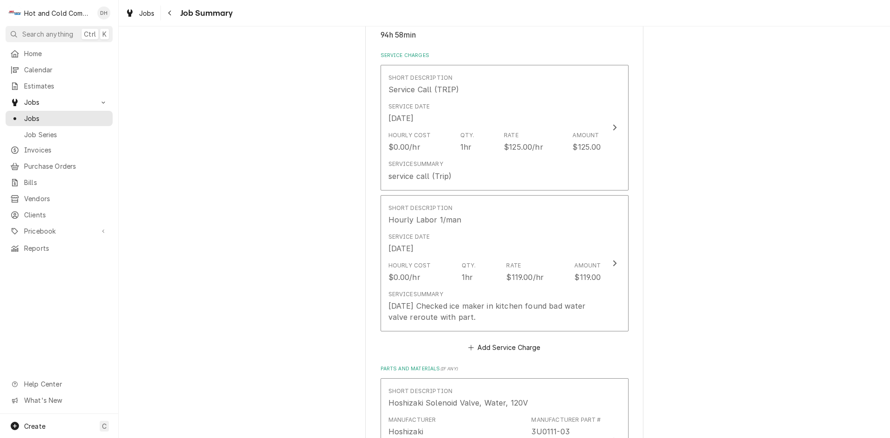
scroll to position [309, 0]
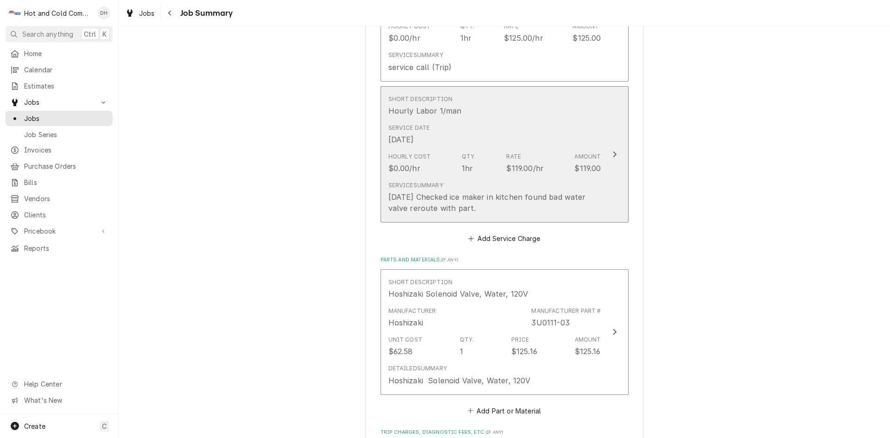
click at [544, 118] on div "Short Description Hourly Labor 1/man" at bounding box center [494, 105] width 213 height 29
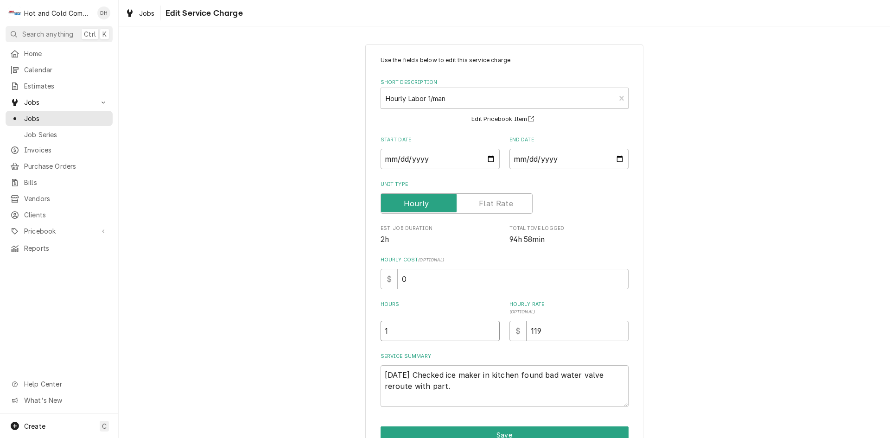
drag, startPoint x: 403, startPoint y: 322, endPoint x: 420, endPoint y: 335, distance: 21.8
click at [407, 325] on input "1" at bounding box center [439, 331] width 119 height 20
type textarea "x"
type input "2"
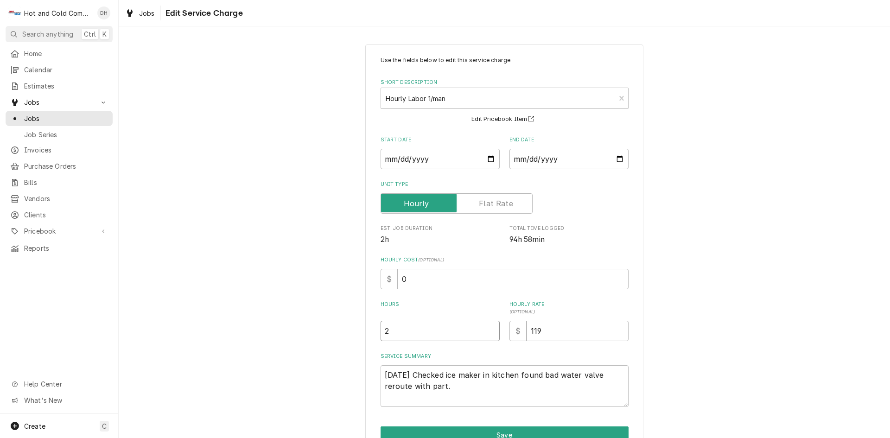
type textarea "x"
type input "2.5"
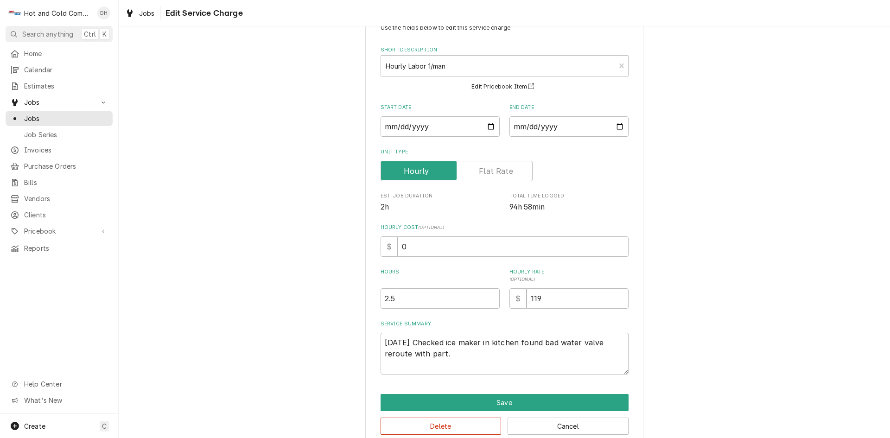
scroll to position [49, 0]
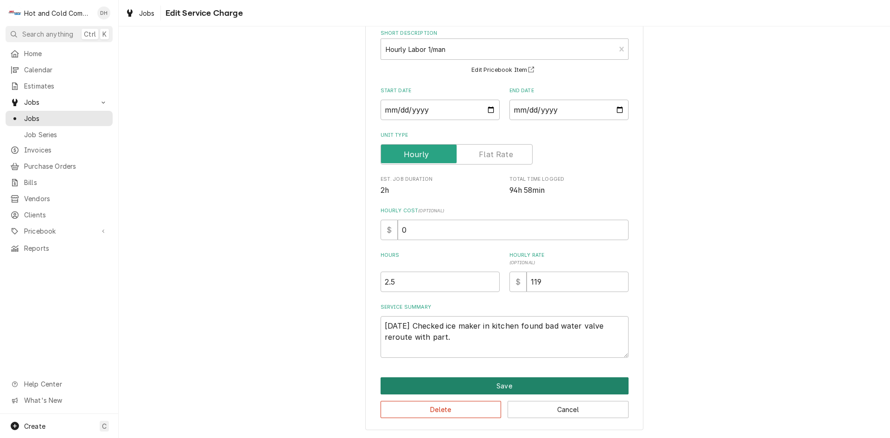
click at [501, 385] on button "Save" at bounding box center [504, 385] width 248 height 17
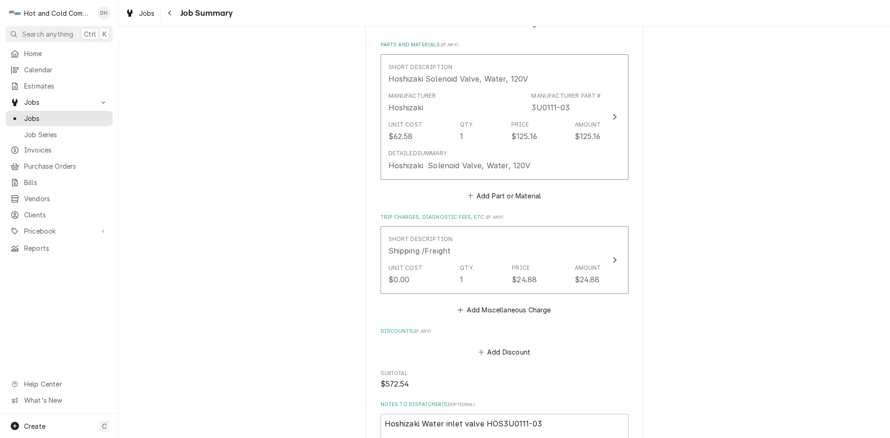
scroll to position [684, 0]
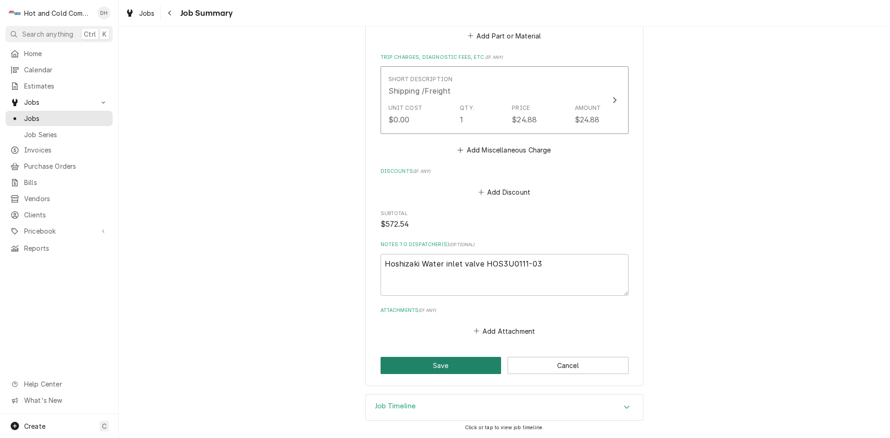
drag, startPoint x: 441, startPoint y: 366, endPoint x: 715, endPoint y: 267, distance: 291.1
click at [443, 365] on button "Save" at bounding box center [440, 365] width 121 height 17
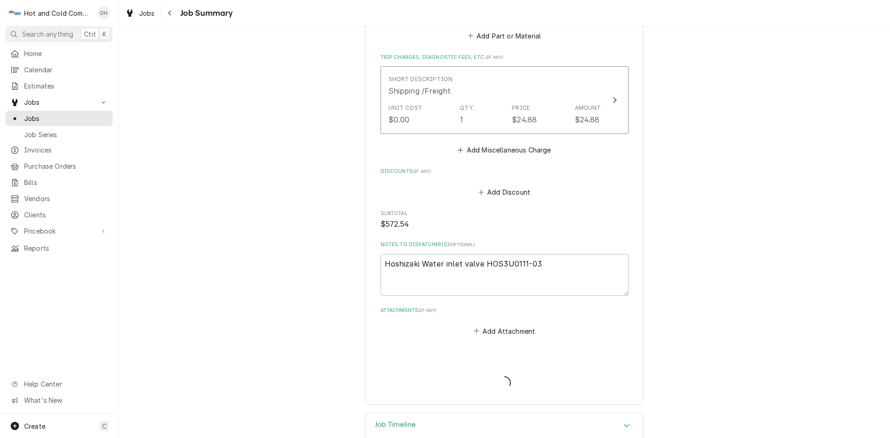
type textarea "x"
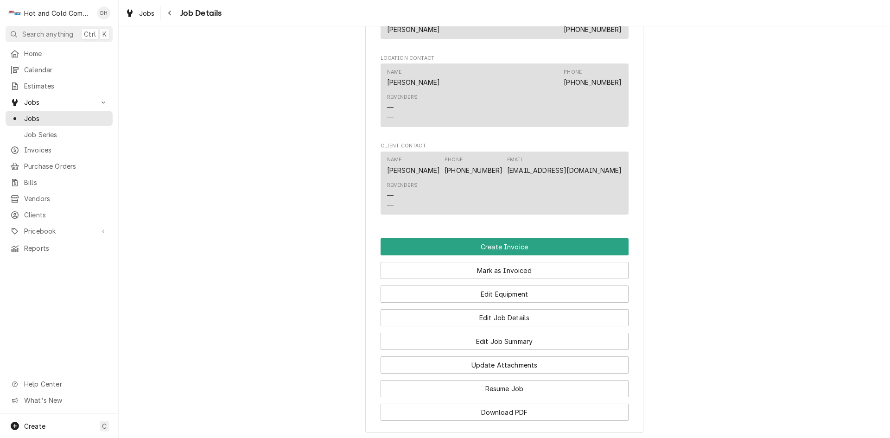
scroll to position [770, 0]
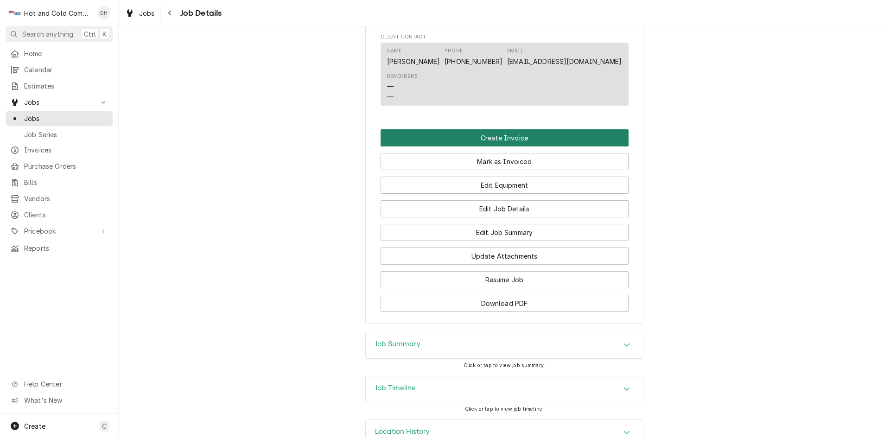
click at [487, 129] on button "Create Invoice" at bounding box center [504, 137] width 248 height 17
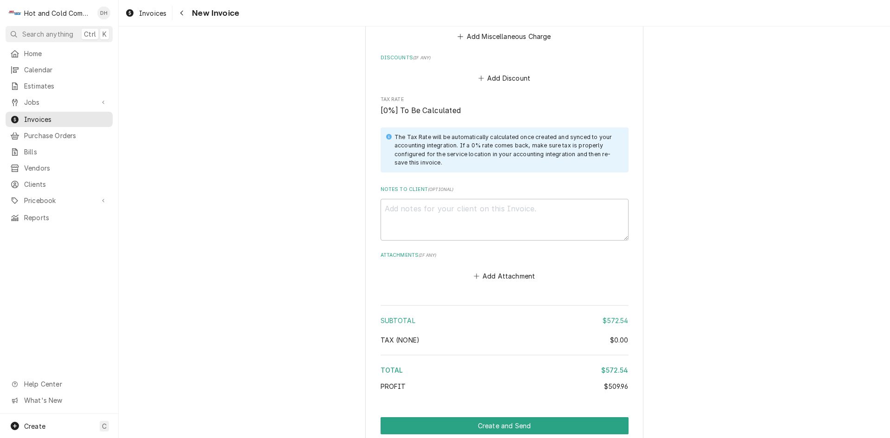
scroll to position [1514, 0]
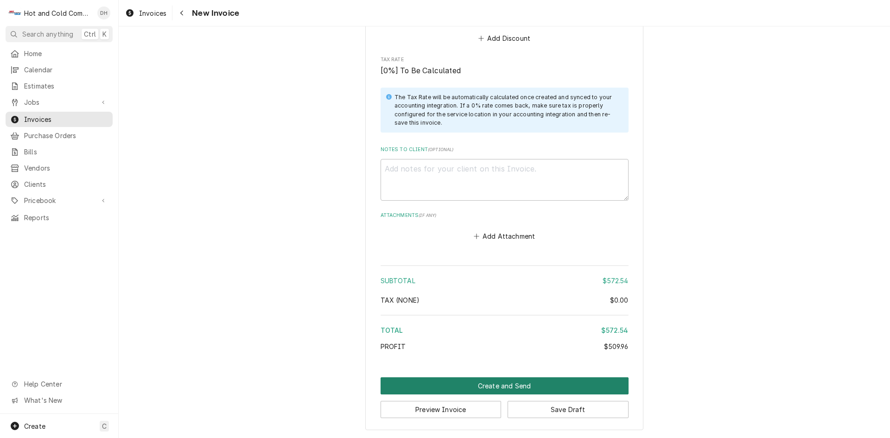
click at [504, 382] on button "Create and Send" at bounding box center [504, 385] width 248 height 17
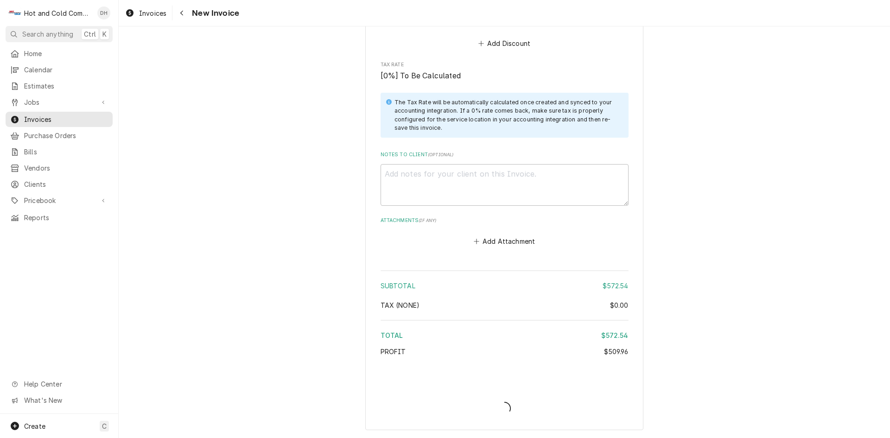
scroll to position [1509, 0]
type textarea "x"
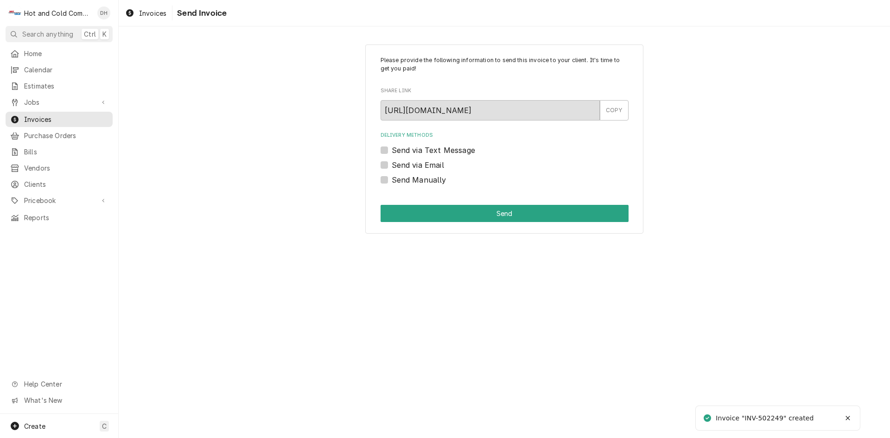
click at [392, 163] on label "Send via Email" at bounding box center [418, 164] width 52 height 11
click at [392, 163] on input "Send via Email" at bounding box center [516, 169] width 248 height 20
checkbox input "true"
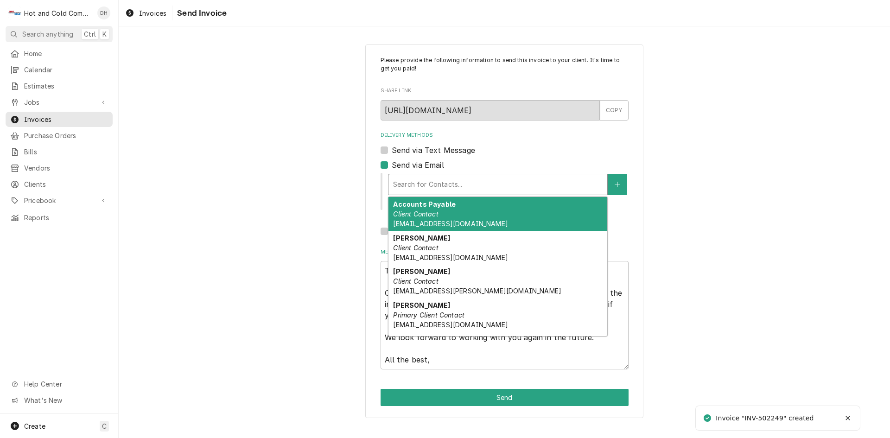
click at [486, 184] on div "Delivery Methods" at bounding box center [497, 184] width 209 height 17
click at [430, 218] on div "Accounts Payable Client Contact AP@oglethorpe.edu" at bounding box center [497, 214] width 219 height 34
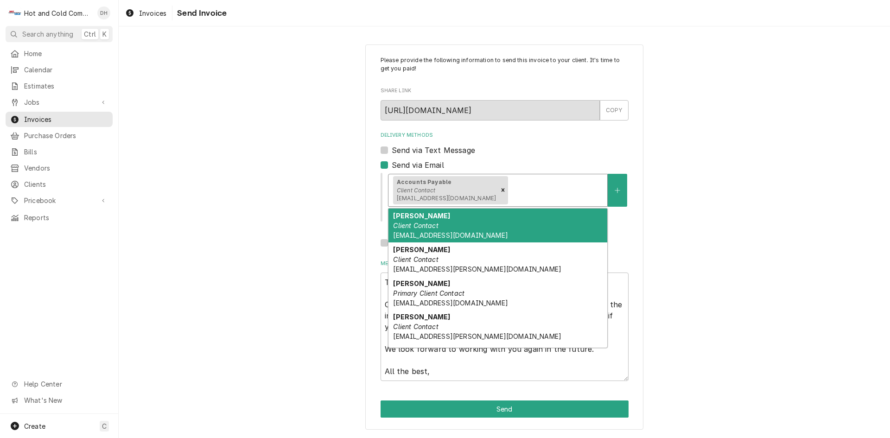
click at [540, 191] on div "Delivery Methods" at bounding box center [556, 190] width 93 height 17
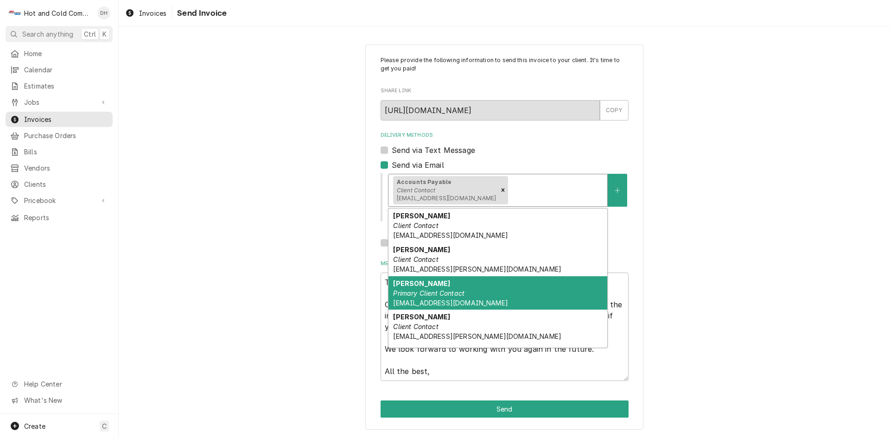
drag, startPoint x: 437, startPoint y: 283, endPoint x: 513, endPoint y: 273, distance: 76.2
click at [444, 285] on strong "Luetrell Langston" at bounding box center [421, 283] width 57 height 8
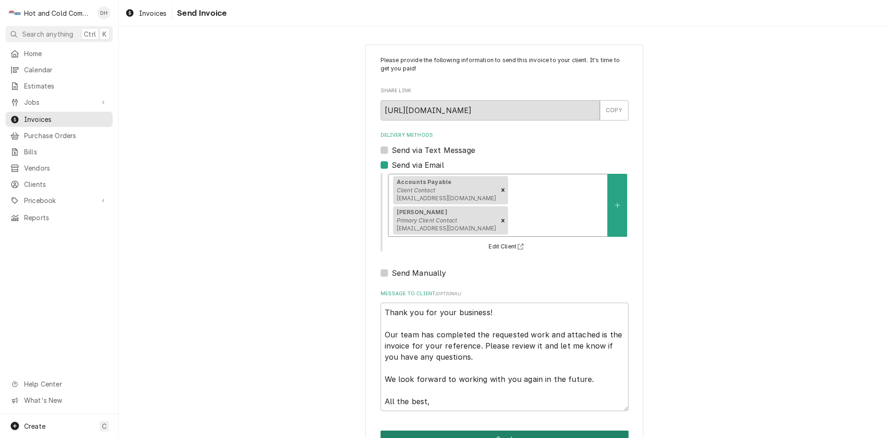
drag, startPoint x: 512, startPoint y: 408, endPoint x: 518, endPoint y: 407, distance: 5.2
click at [513, 430] on button "Send" at bounding box center [504, 438] width 248 height 17
type textarea "x"
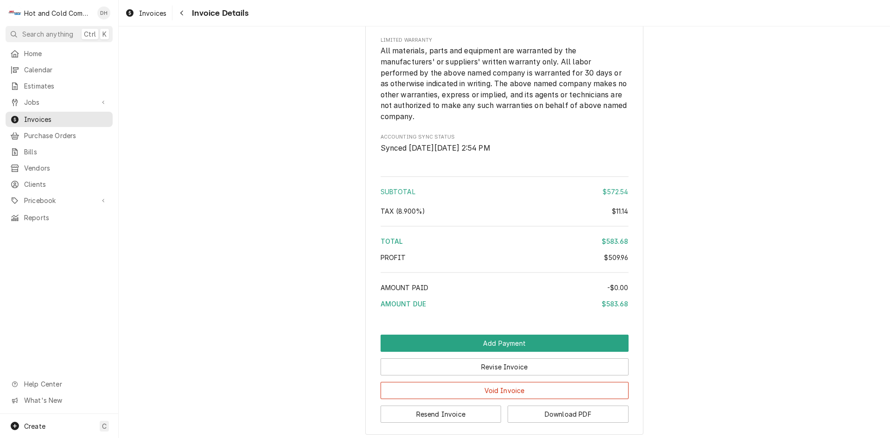
scroll to position [1210, 0]
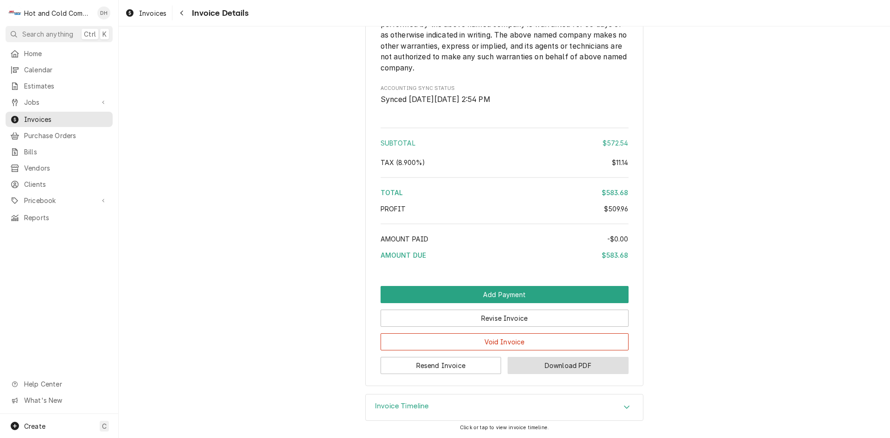
click at [585, 364] on button "Download PDF" at bounding box center [567, 365] width 121 height 17
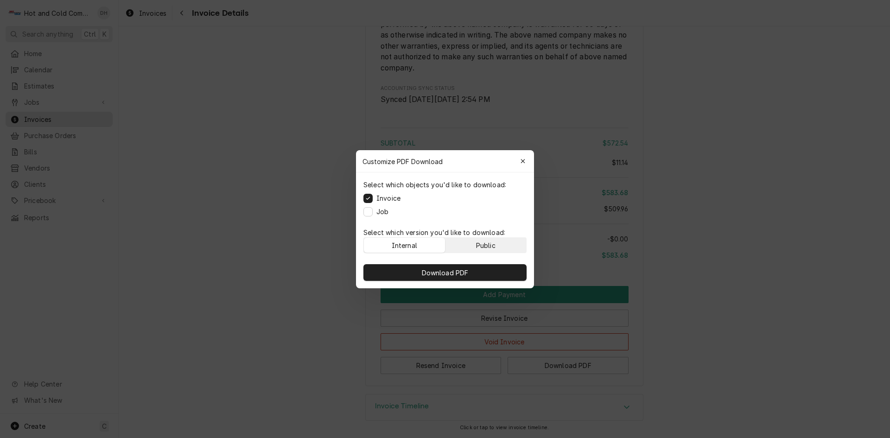
click at [487, 241] on div "Public" at bounding box center [485, 245] width 19 height 10
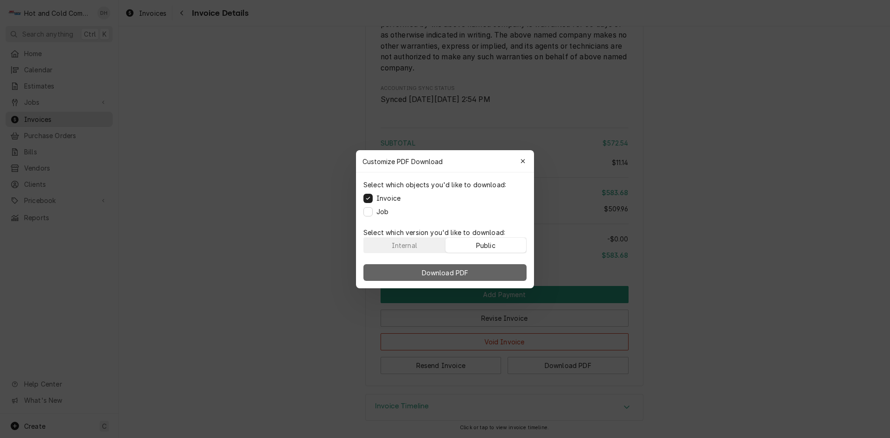
click at [467, 272] on span "Download PDF" at bounding box center [445, 272] width 51 height 10
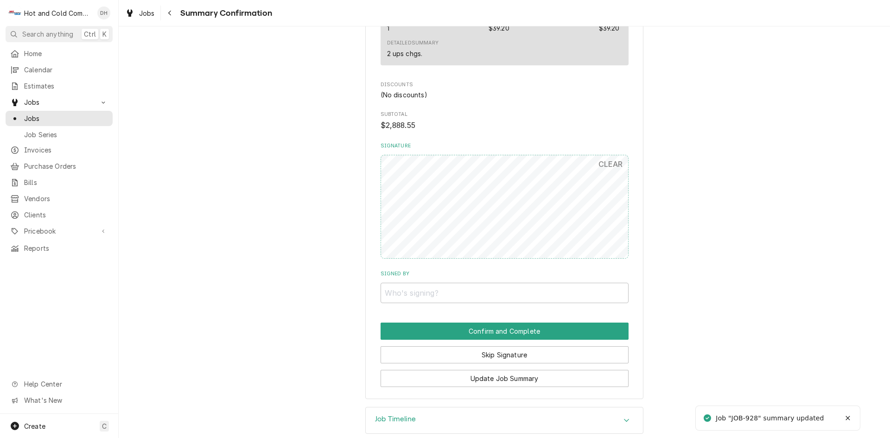
scroll to position [990, 0]
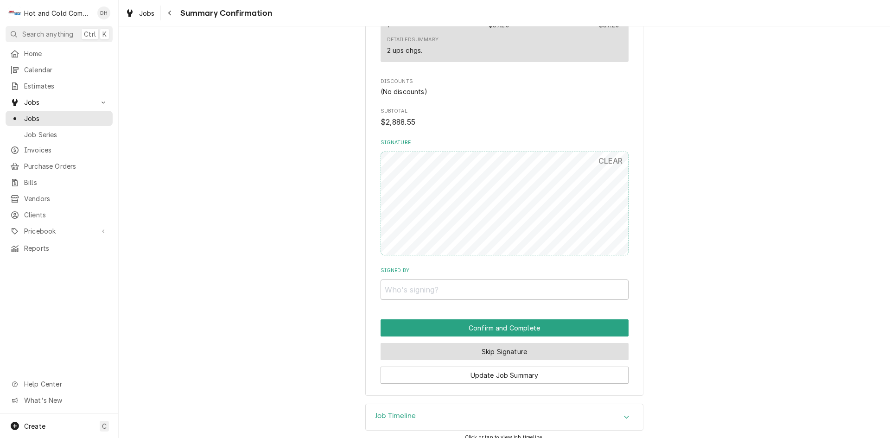
click at [530, 343] on button "Skip Signature" at bounding box center [504, 351] width 248 height 17
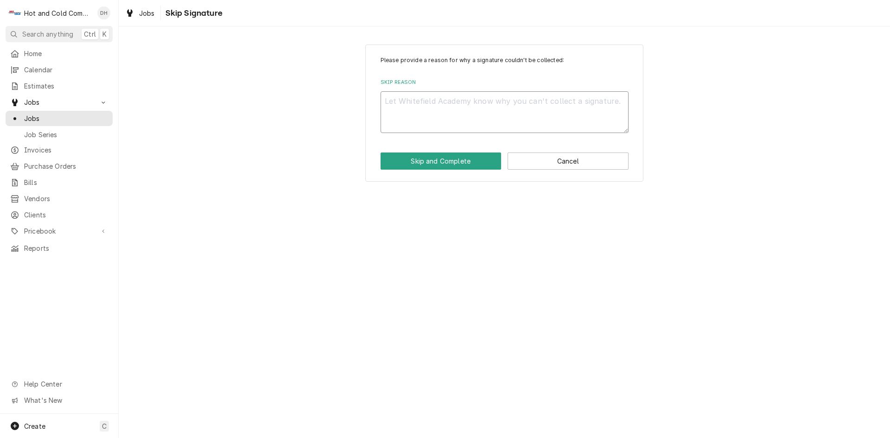
click at [411, 106] on textarea "Skip Reason" at bounding box center [504, 112] width 248 height 42
type textarea "x"
type textarea "e"
type textarea "x"
type textarea "em"
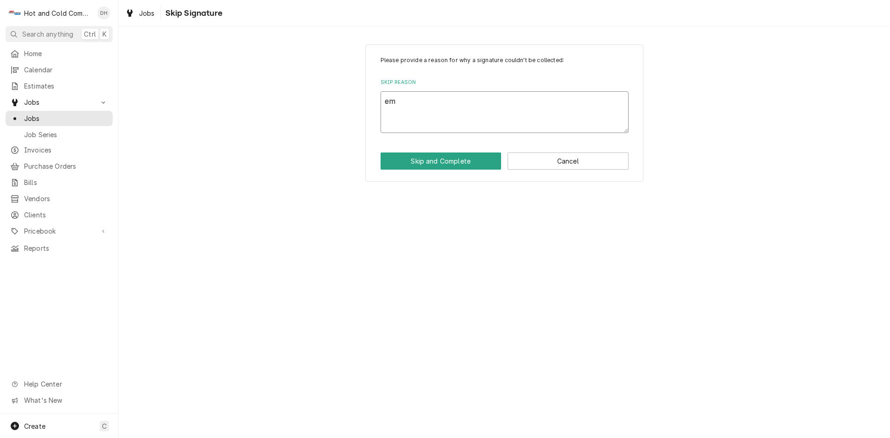
type textarea "x"
type textarea "ema"
type textarea "x"
type textarea "emai"
type textarea "x"
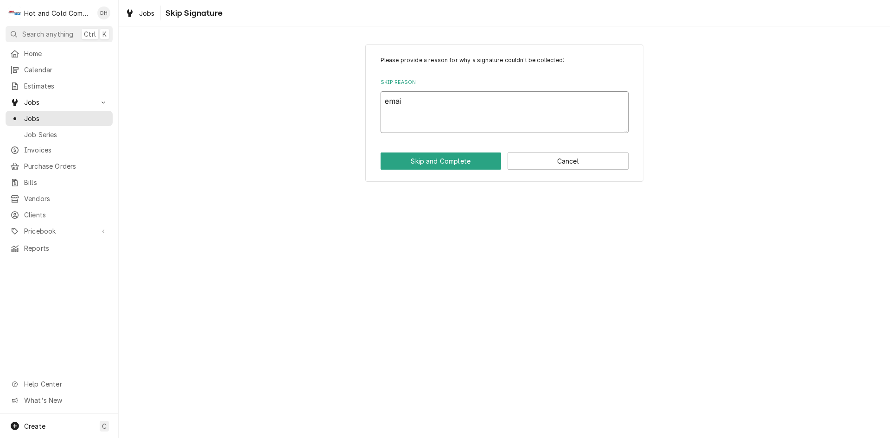
type textarea "email"
type textarea "x"
type textarea "emaile"
type textarea "x"
type textarea "emailed"
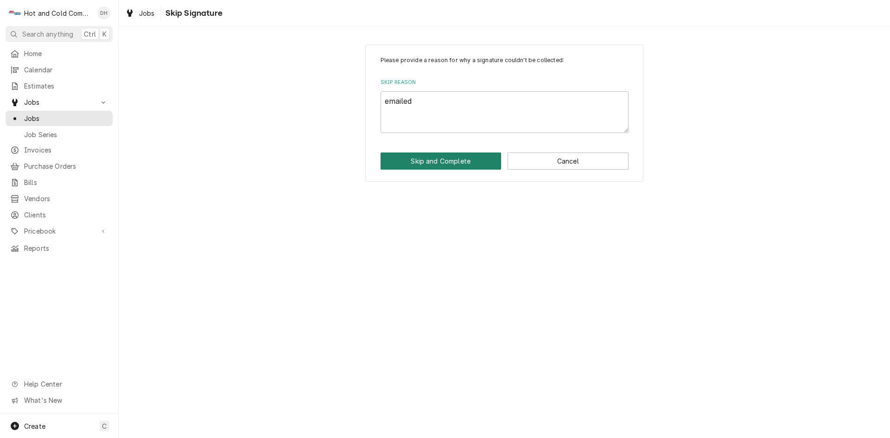
click at [462, 161] on button "Skip and Complete" at bounding box center [440, 160] width 121 height 17
type textarea "x"
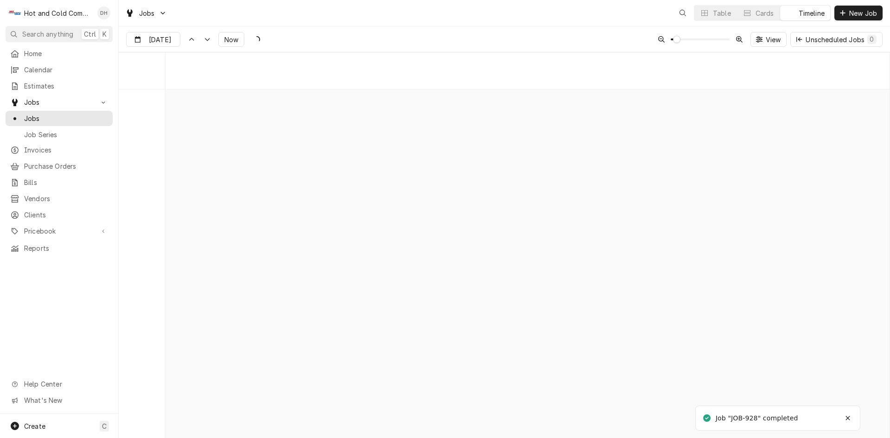
scroll to position [7267, 0]
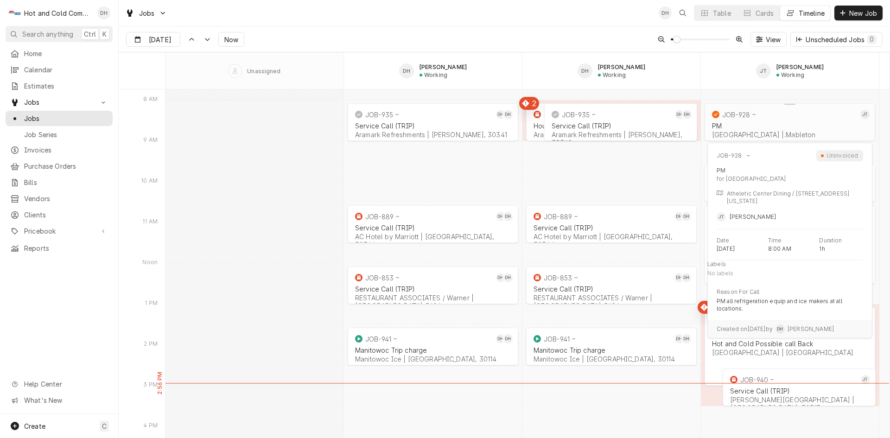
click at [794, 121] on div "8:00 AM 9:00 AM JOB-935 DH DH Service Call (TRIP) Aramark Refreshments | Chambl…" at bounding box center [527, 344] width 724 height 15045
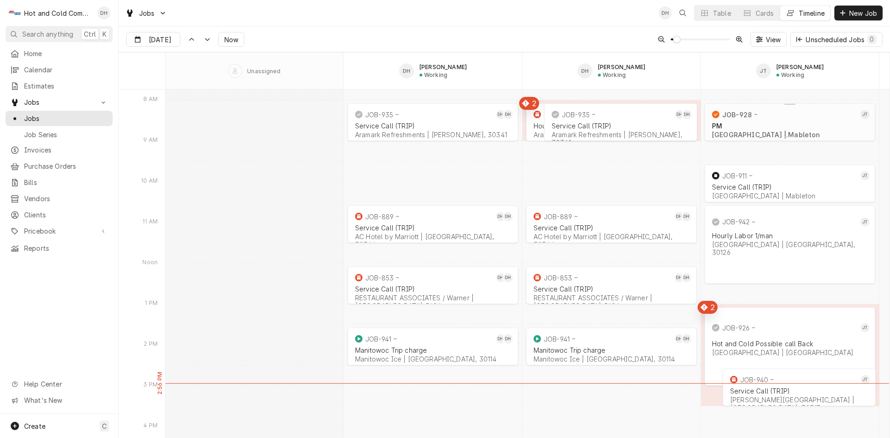
click at [764, 122] on div "PM" at bounding box center [790, 126] width 156 height 8
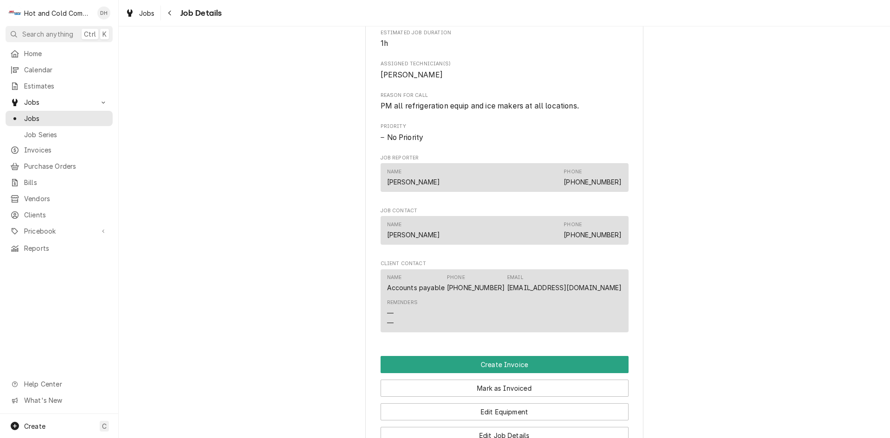
scroll to position [463, 0]
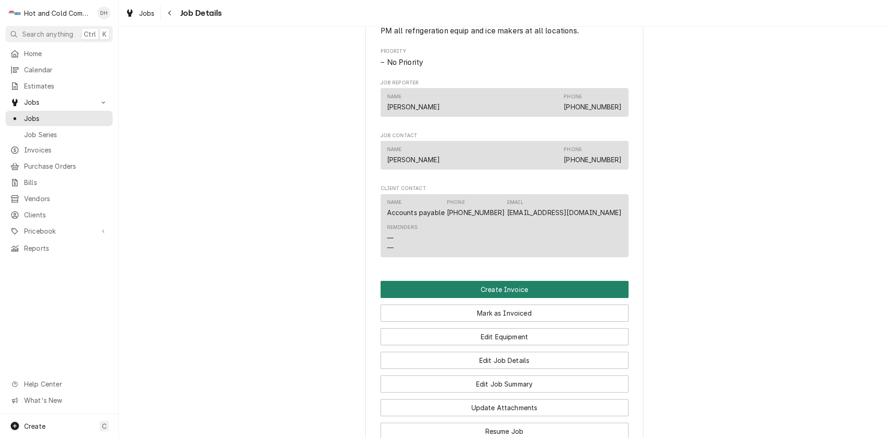
click at [511, 298] on button "Create Invoice" at bounding box center [504, 289] width 248 height 17
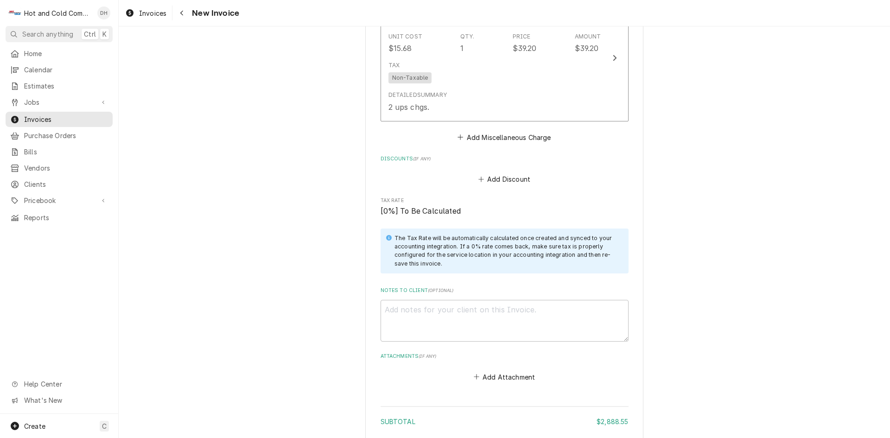
scroll to position [1978, 0]
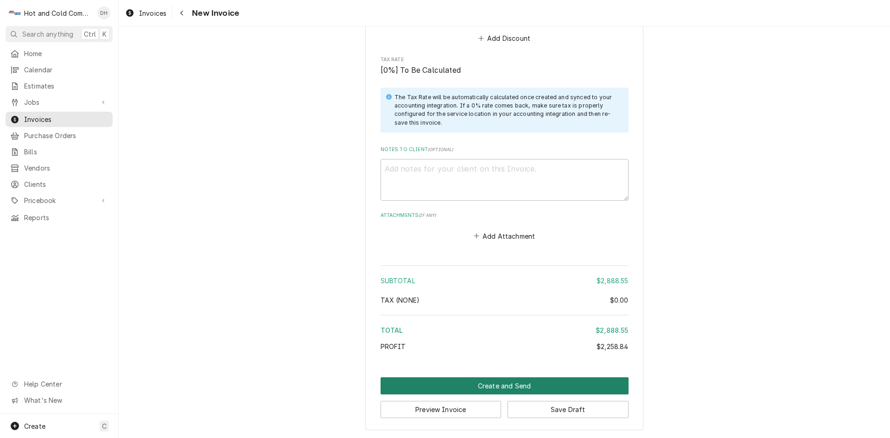
click at [499, 383] on button "Create and Send" at bounding box center [504, 385] width 248 height 17
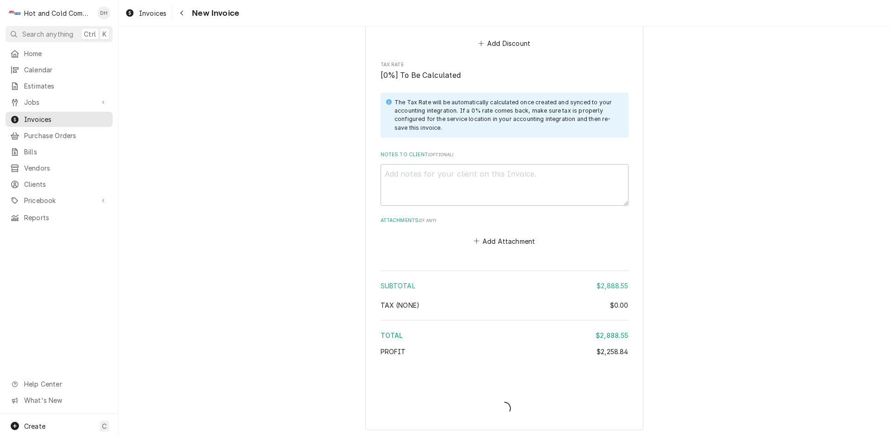
scroll to position [1973, 0]
type textarea "x"
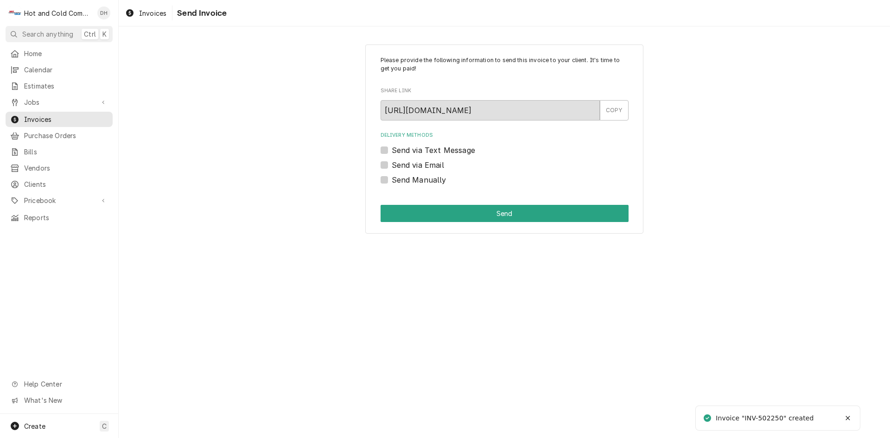
click at [392, 165] on label "Send via Email" at bounding box center [418, 164] width 52 height 11
click at [392, 165] on input "Send via Email" at bounding box center [516, 169] width 248 height 20
checkbox input "true"
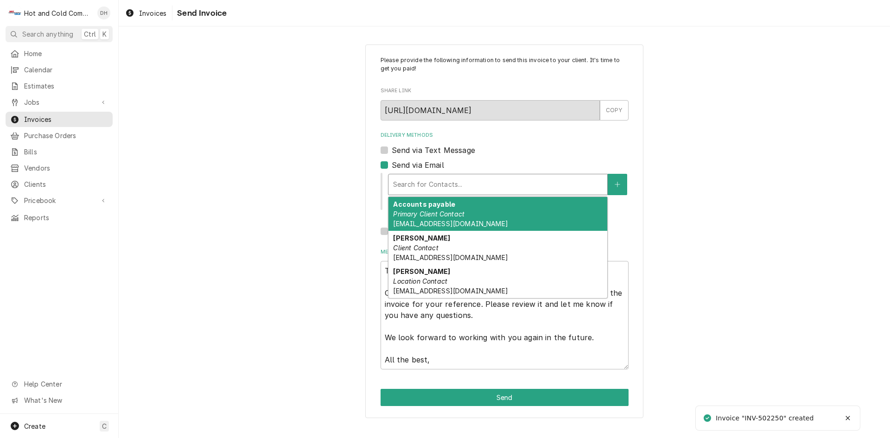
click at [483, 185] on div "Delivery Methods" at bounding box center [497, 184] width 209 height 17
click at [448, 212] on em "Primary Client Contact" at bounding box center [428, 214] width 71 height 8
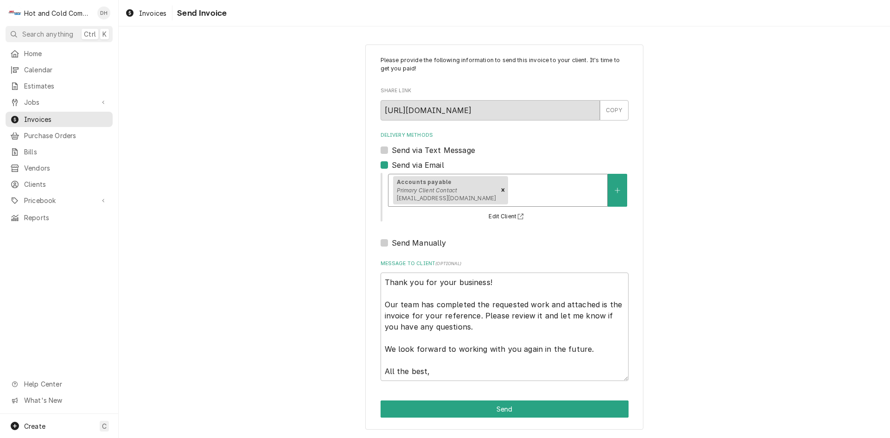
click at [573, 187] on div "Delivery Methods" at bounding box center [556, 190] width 93 height 17
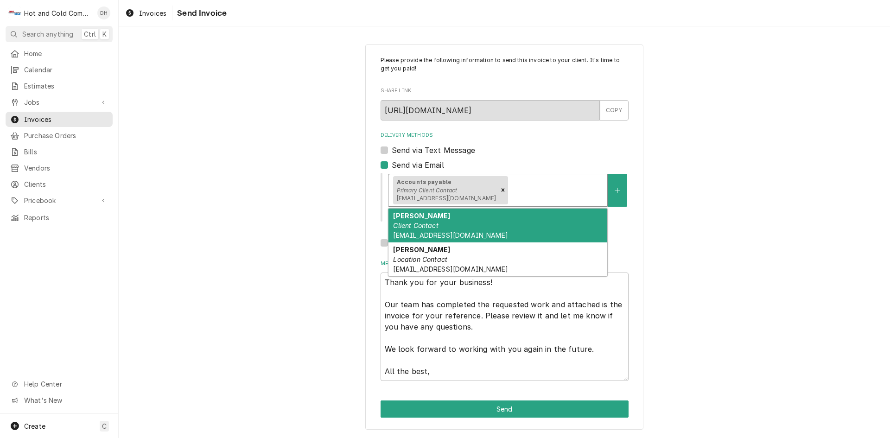
click at [707, 234] on div "Please provide the following information to send this invoice to your client. I…" at bounding box center [504, 236] width 771 height 401
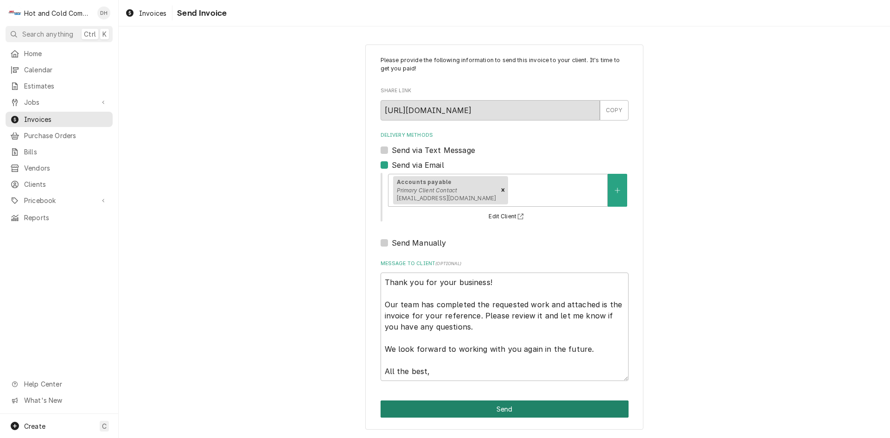
click at [508, 411] on button "Send" at bounding box center [504, 408] width 248 height 17
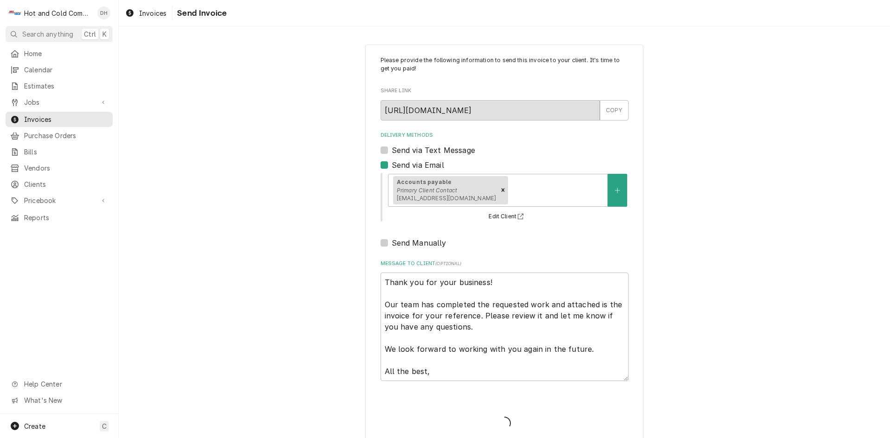
type textarea "x"
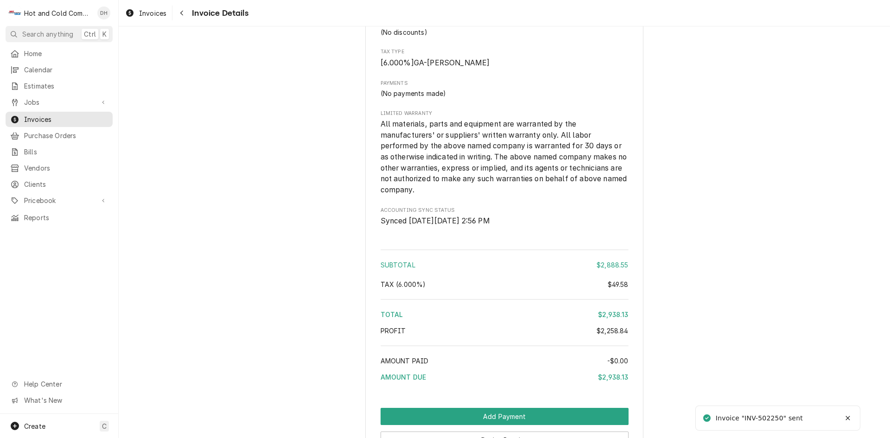
scroll to position [1634, 0]
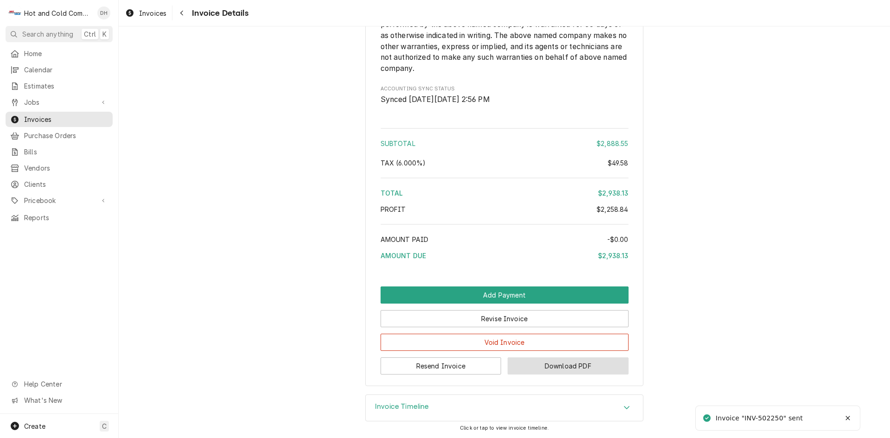
click at [568, 370] on button "Download PDF" at bounding box center [567, 365] width 121 height 17
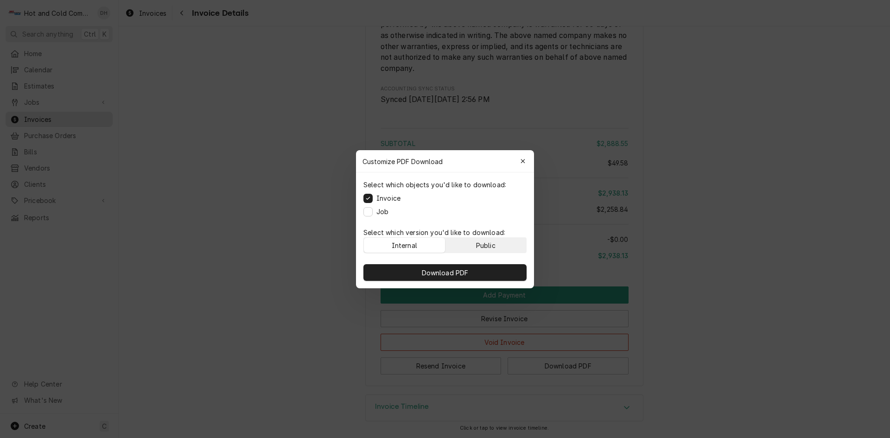
click at [491, 243] on div "Public" at bounding box center [485, 245] width 19 height 10
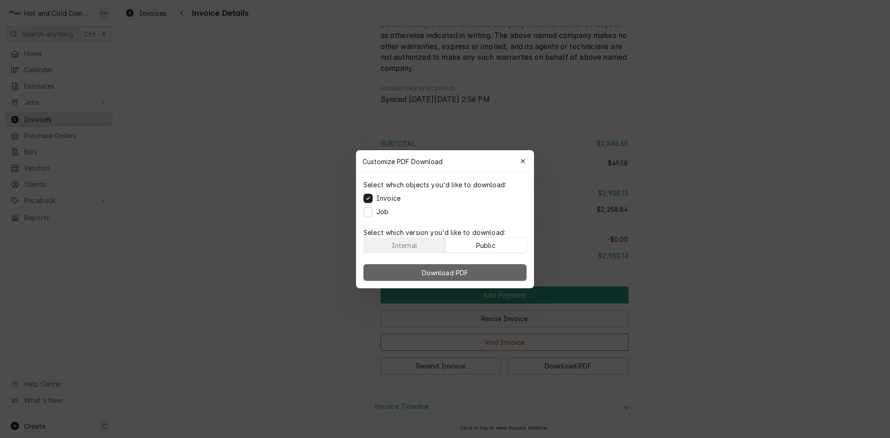
click at [483, 279] on button "Download PDF" at bounding box center [444, 272] width 163 height 17
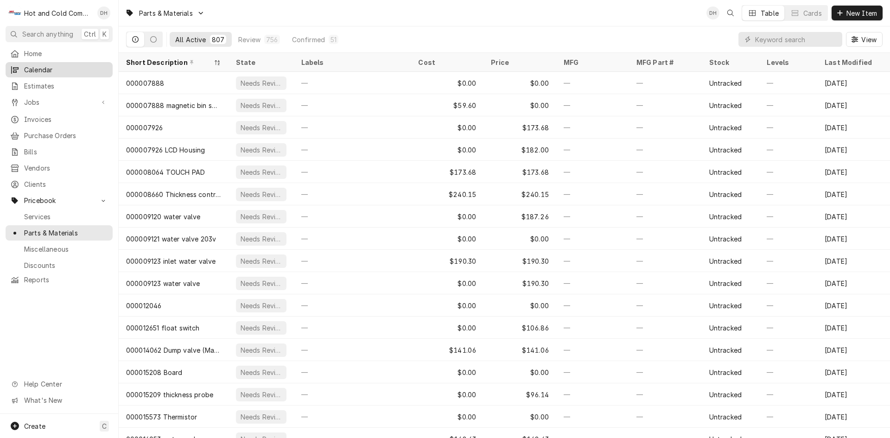
click at [41, 66] on span "Calendar" at bounding box center [66, 70] width 84 height 10
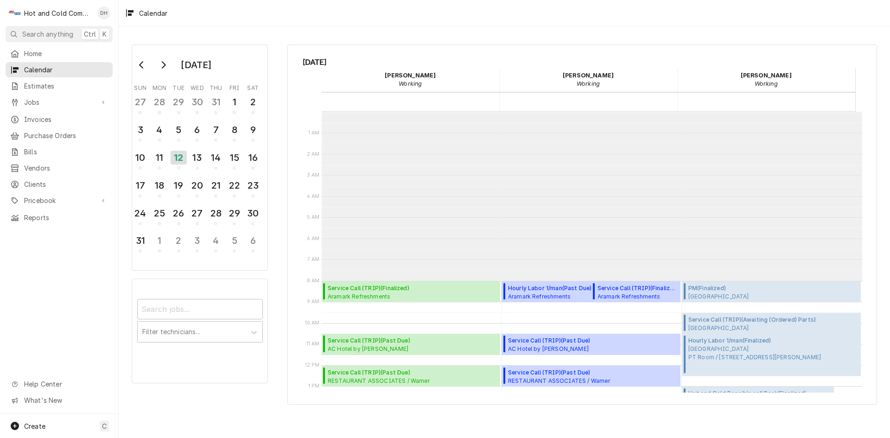
scroll to position [169, 0]
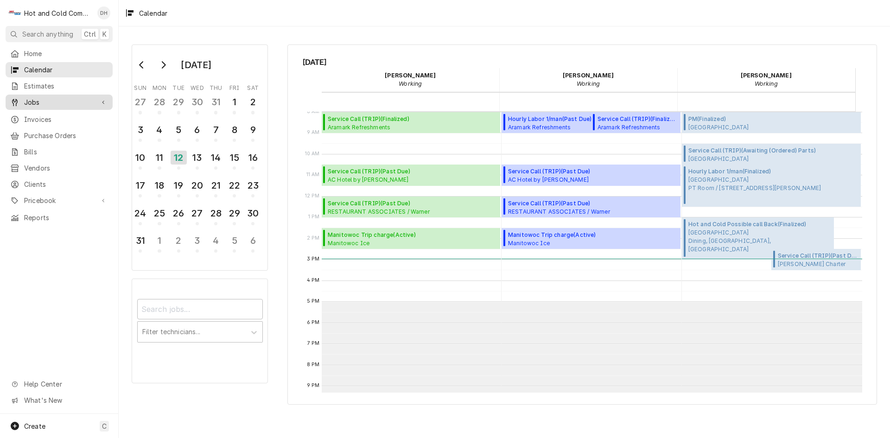
click at [45, 97] on span "Jobs" at bounding box center [59, 102] width 70 height 10
click at [46, 116] on span "Jobs" at bounding box center [66, 119] width 84 height 10
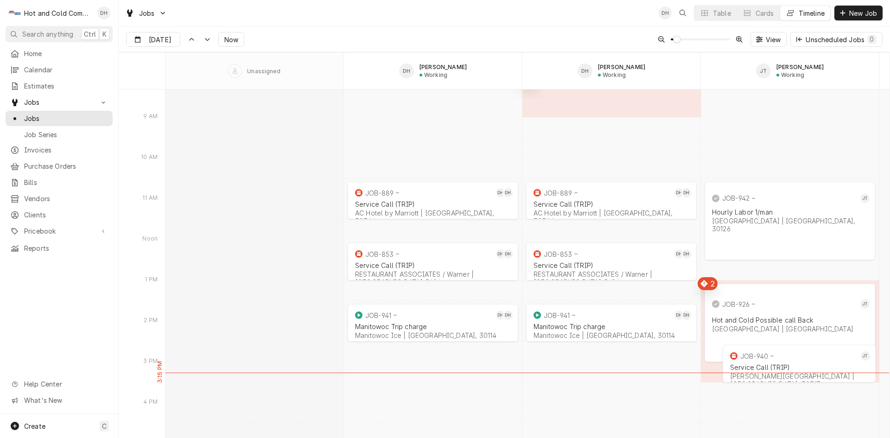
scroll to position [7267, 0]
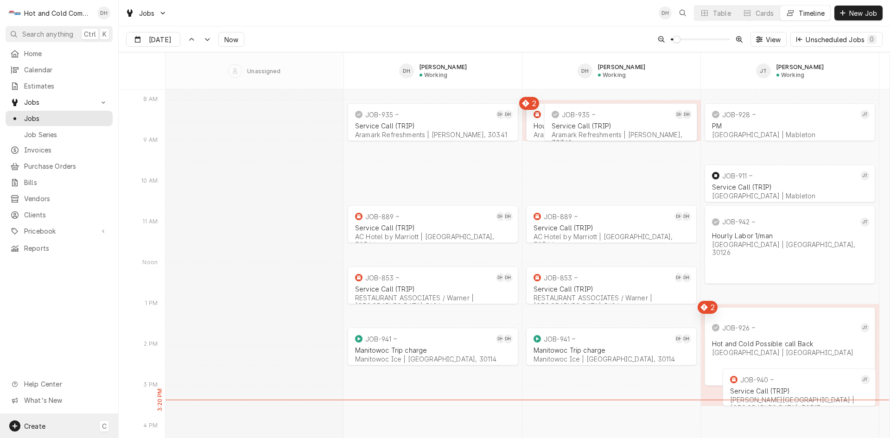
click at [36, 424] on span "Create" at bounding box center [34, 426] width 21 height 8
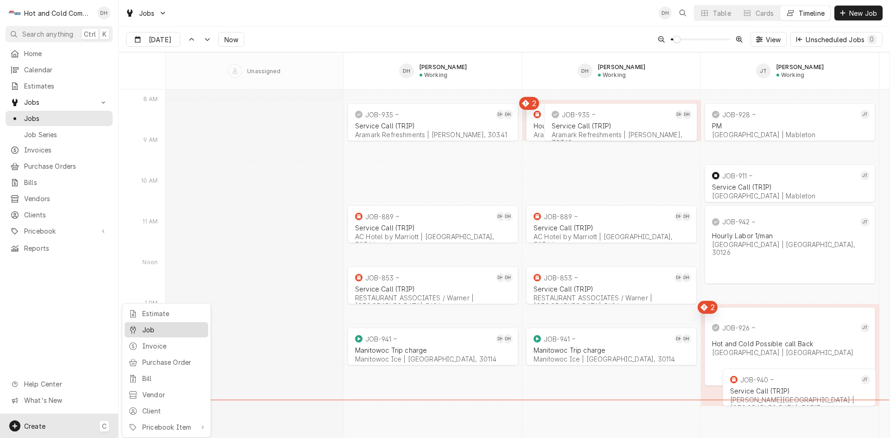
click at [161, 329] on div "Job" at bounding box center [173, 330] width 62 height 10
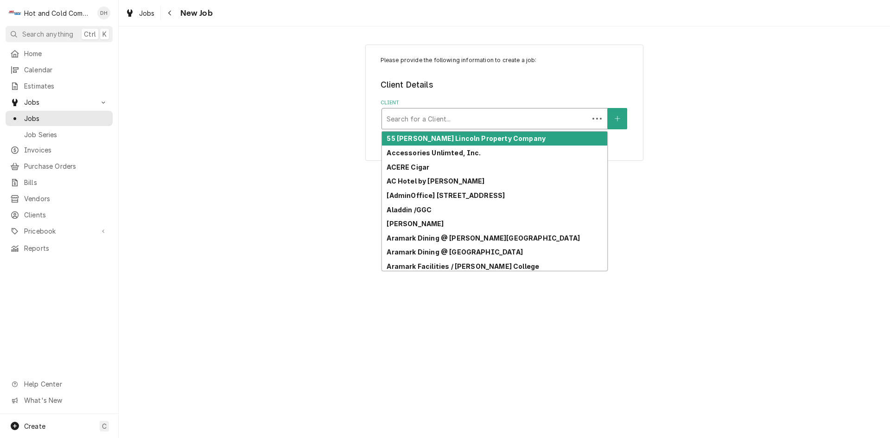
click at [480, 119] on div "Client" at bounding box center [484, 118] width 197 height 17
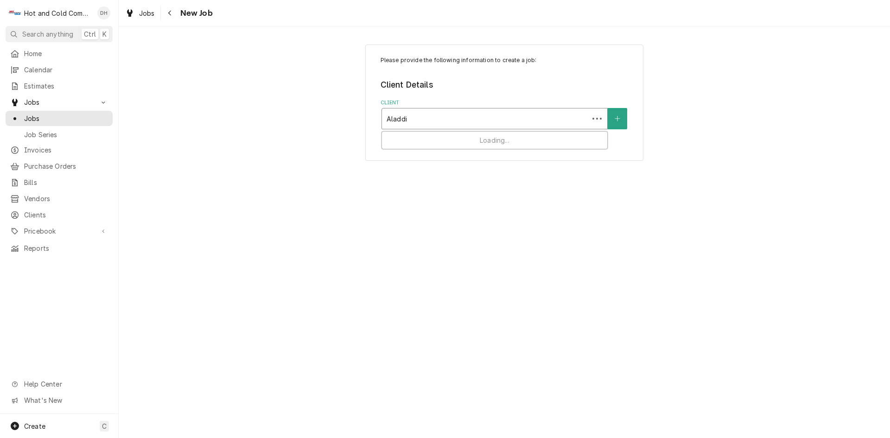
type input "Aladdin"
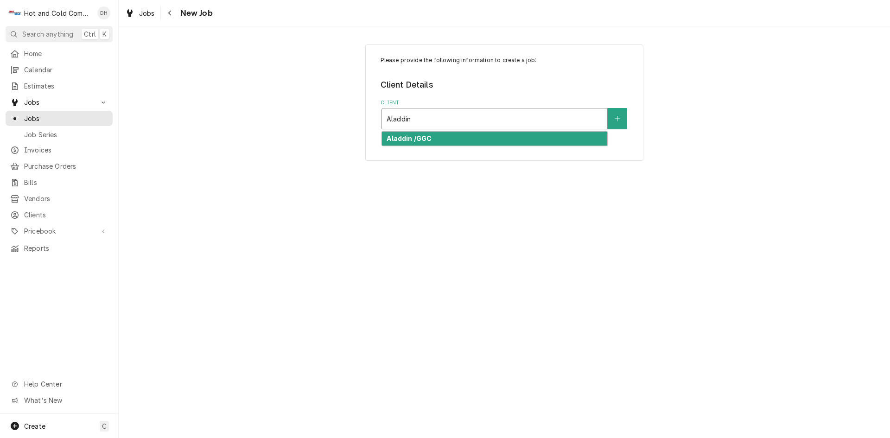
click at [443, 142] on div "Aladdin /GGC" at bounding box center [494, 139] width 225 height 14
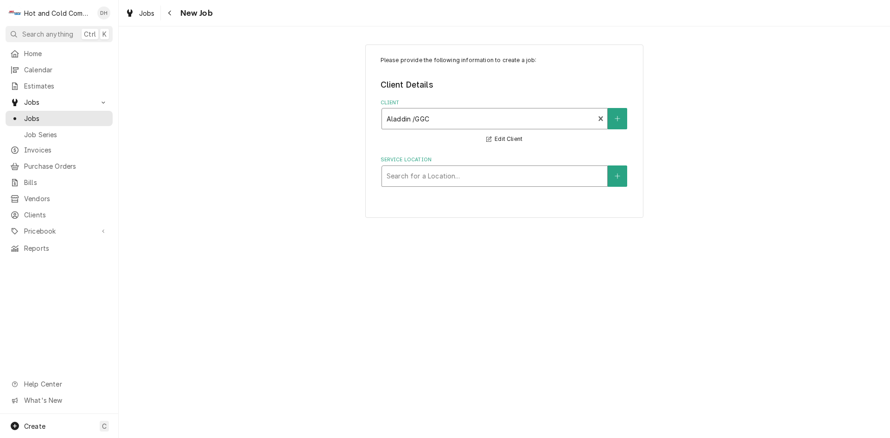
click at [460, 175] on div "Service Location" at bounding box center [494, 176] width 216 height 17
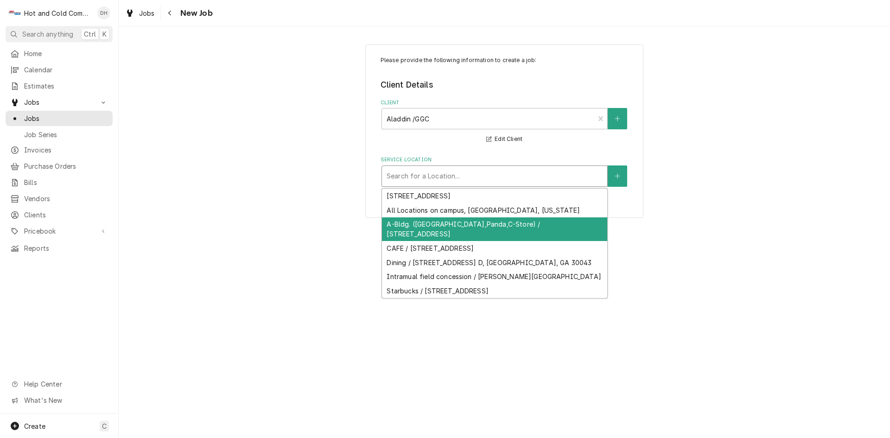
click at [430, 227] on div "A-Bldg. ([GEOGRAPHIC_DATA],Panda,C-Store) / [STREET_ADDRESS]" at bounding box center [494, 229] width 225 height 24
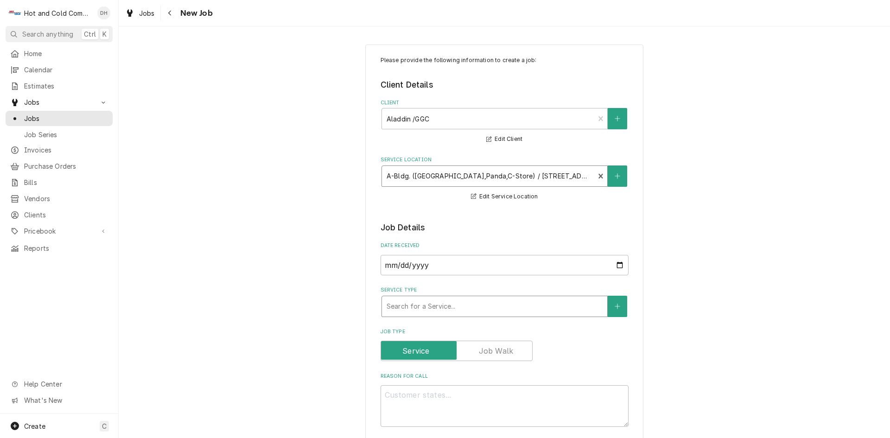
click at [438, 305] on div "Service Type" at bounding box center [494, 306] width 216 height 17
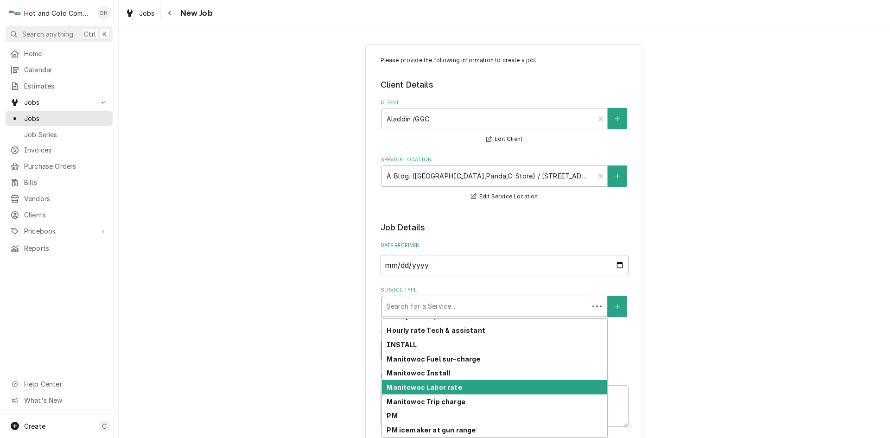
scroll to position [260, 0]
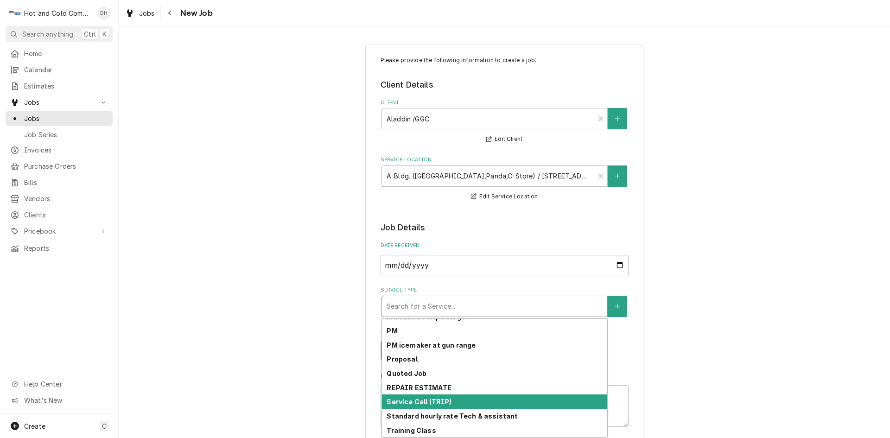
drag, startPoint x: 445, startPoint y: 402, endPoint x: 540, endPoint y: 357, distance: 105.5
click at [447, 402] on div "Service Call (TRIP)" at bounding box center [494, 401] width 225 height 14
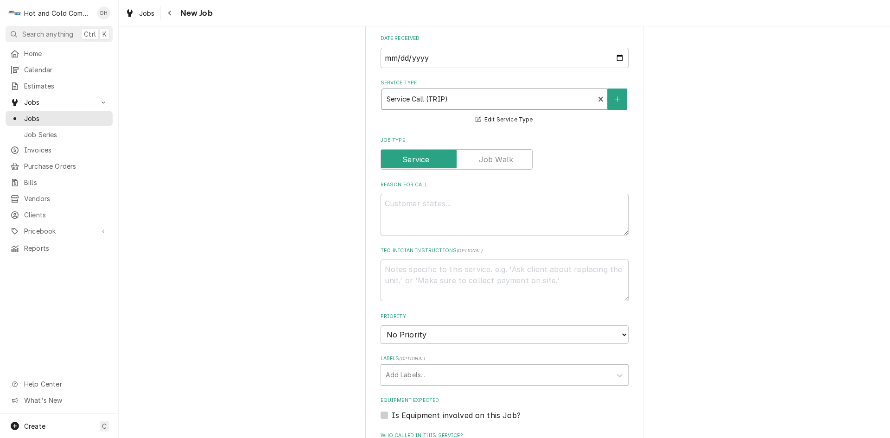
scroll to position [309, 0]
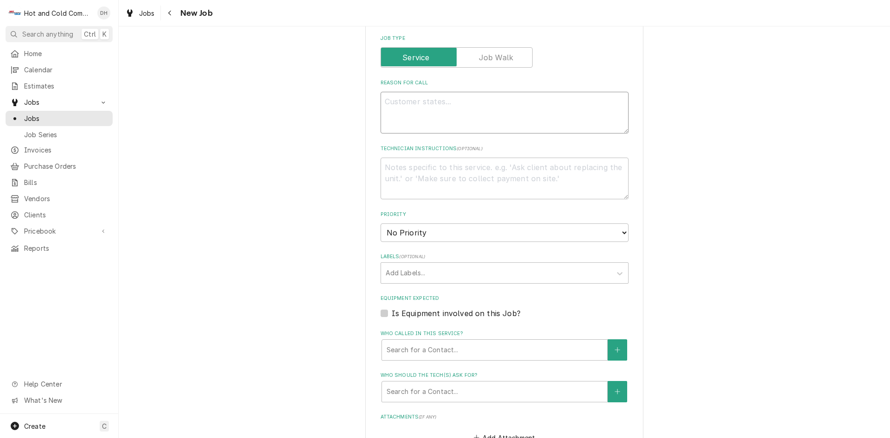
click at [452, 97] on textarea "Reason For Call" at bounding box center [504, 113] width 248 height 42
type textarea "x"
type textarea "F"
type textarea "x"
type textarea "Fr"
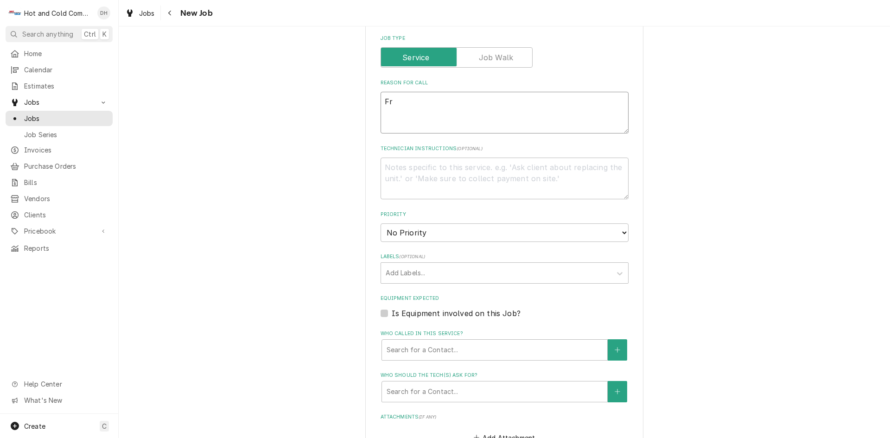
type textarea "x"
type textarea "Fry"
type textarea "x"
type textarea "[PERSON_NAME]"
type textarea "x"
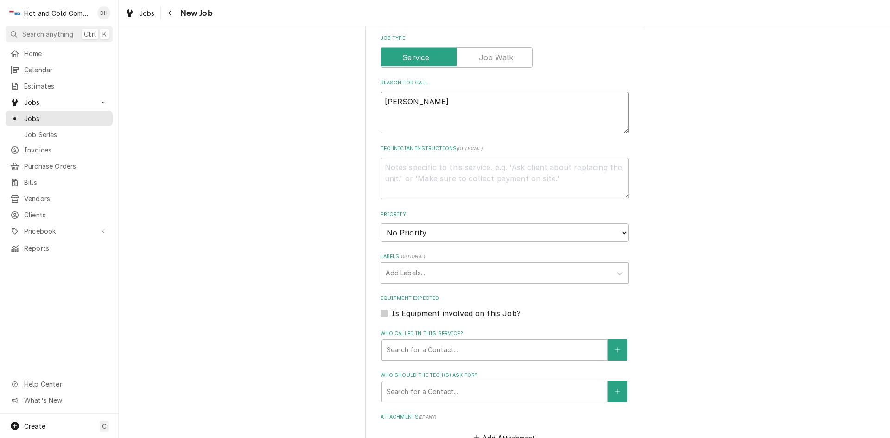
type textarea "Fryer"
type textarea "x"
type textarea "Fryers"
type textarea "x"
type textarea "Fryers"
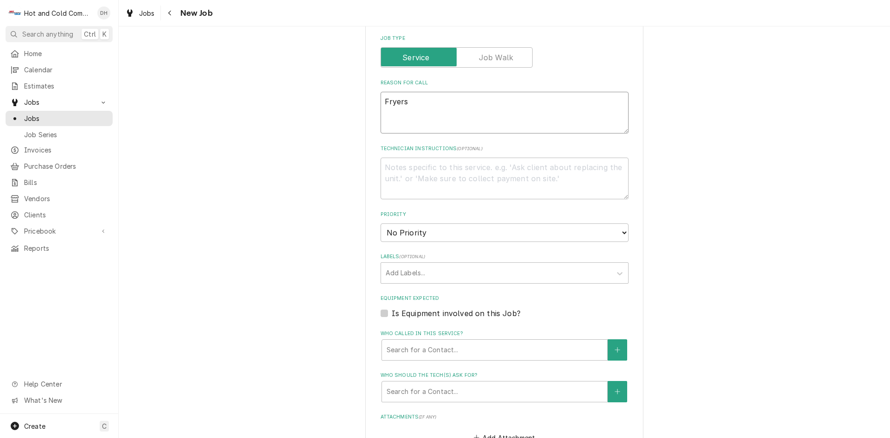
type textarea "x"
type textarea "Fryers i"
type textarea "x"
type textarea "Fryers in"
type textarea "x"
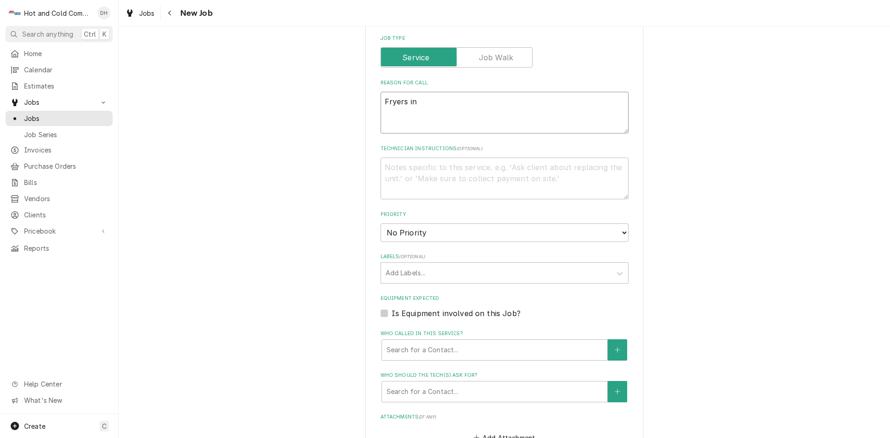
type textarea "Fryers in"
type textarea "x"
type textarea "Fryers in P"
type textarea "x"
type textarea "Fryers in Pa"
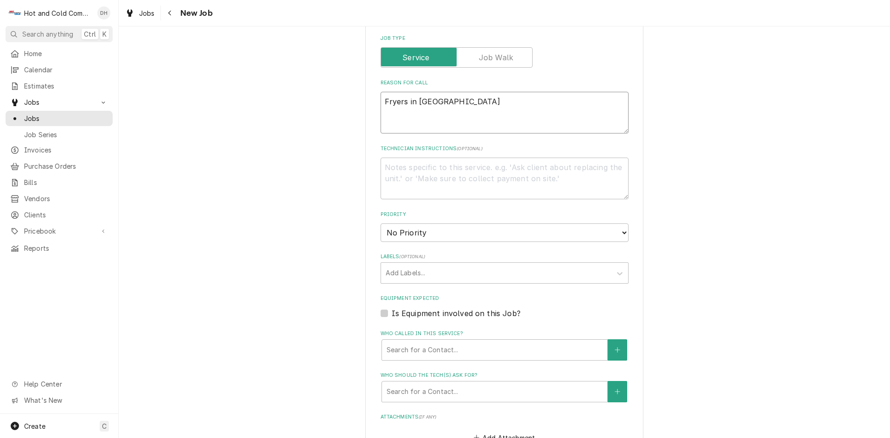
type textarea "x"
type textarea "Fryers in Pan"
type textarea "x"
type textarea "Fryers in Pand"
type textarea "x"
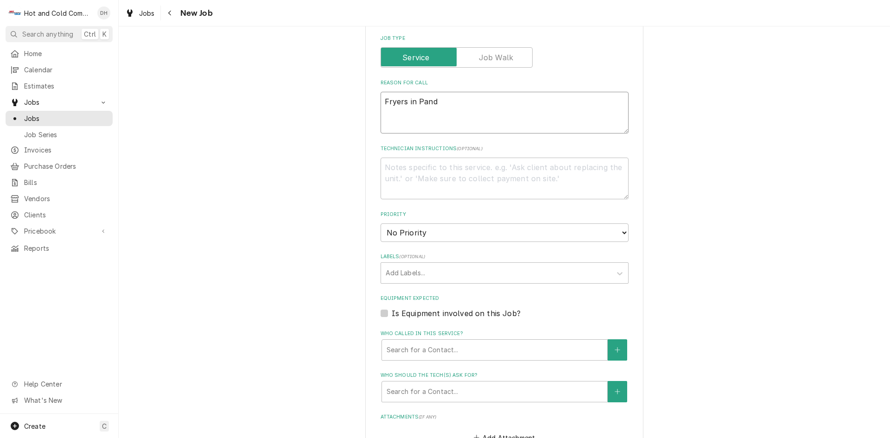
type textarea "Fryers in Panda"
type textarea "x"
type textarea "Fryers in Panda"
type textarea "x"
type textarea "Fryers in Panda n"
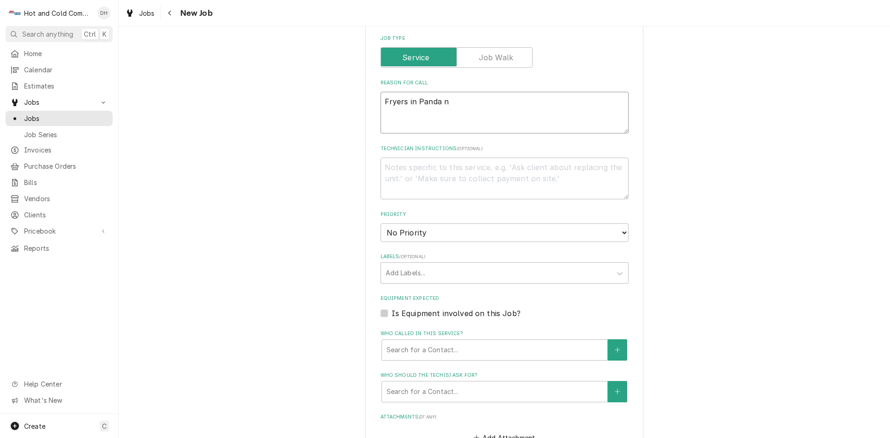
type textarea "x"
type textarea "Fryers in Panda no"
type textarea "x"
type textarea "Fryers in Panda not"
type textarea "x"
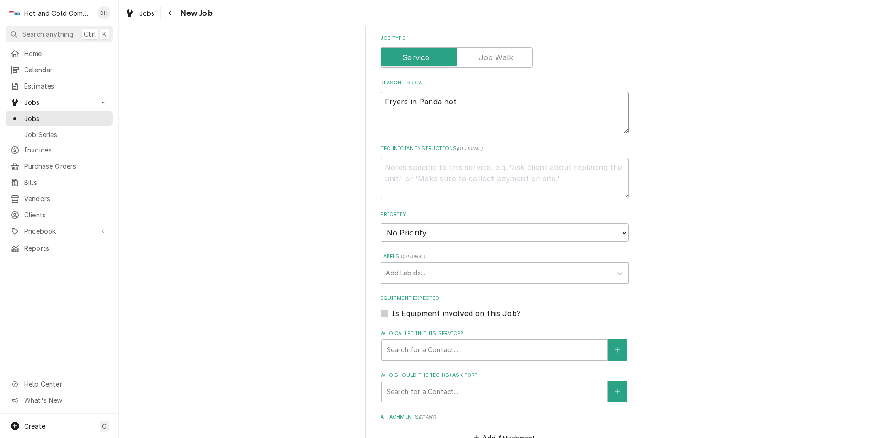
type textarea "Fryers in Panda not"
type textarea "x"
type textarea "Fryers in Panda not w"
type textarea "x"
type textarea "Fryers in Panda not wo"
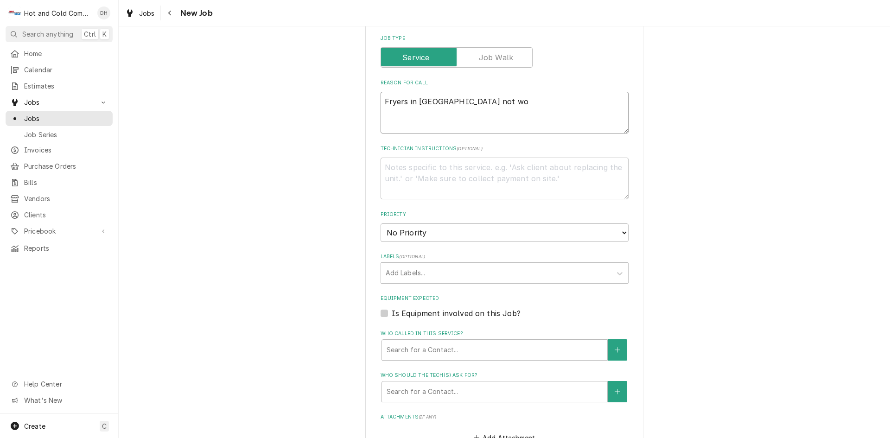
type textarea "x"
type textarea "Fryers in Panda not wor"
type textarea "x"
type textarea "Fryers in Panda not work"
type textarea "x"
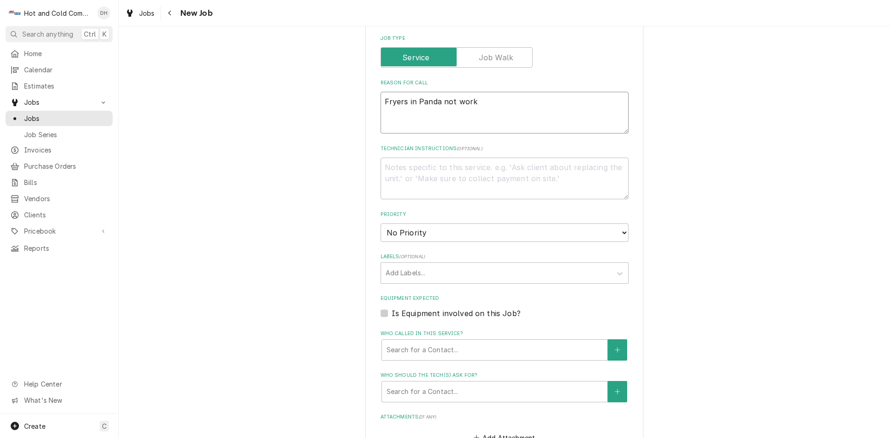
type textarea "Fryers in Panda not worki"
type textarea "x"
type textarea "Fryers in Panda not workin"
type textarea "x"
type textarea "Fryers in Panda not working"
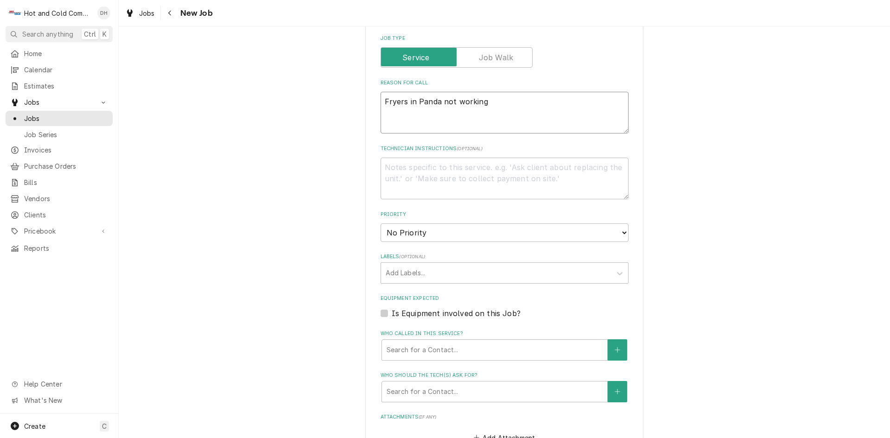
type textarea "x"
type textarea "Fryers in Panda not working"
type textarea "x"
type textarea "Fryers in Panda not working p"
type textarea "x"
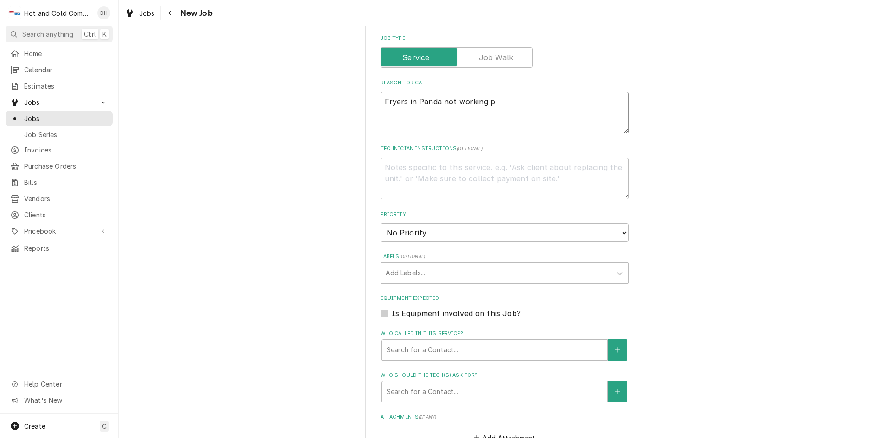
type textarea "Fryers in Panda not working pr"
type textarea "x"
type textarea "Fryers in Panda not working pro"
type textarea "x"
type textarea "Fryers in Panda not working prop"
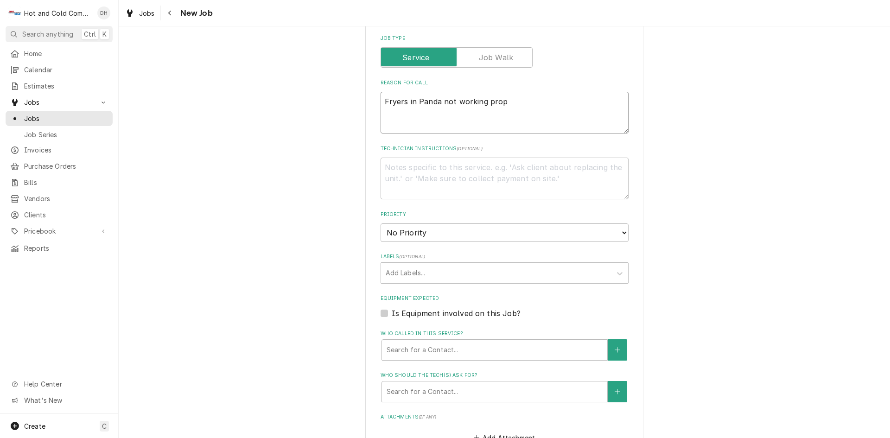
type textarea "x"
type textarea "Fryers in Panda not working prope"
type textarea "x"
type textarea "Fryers in Panda not working proper"
type textarea "x"
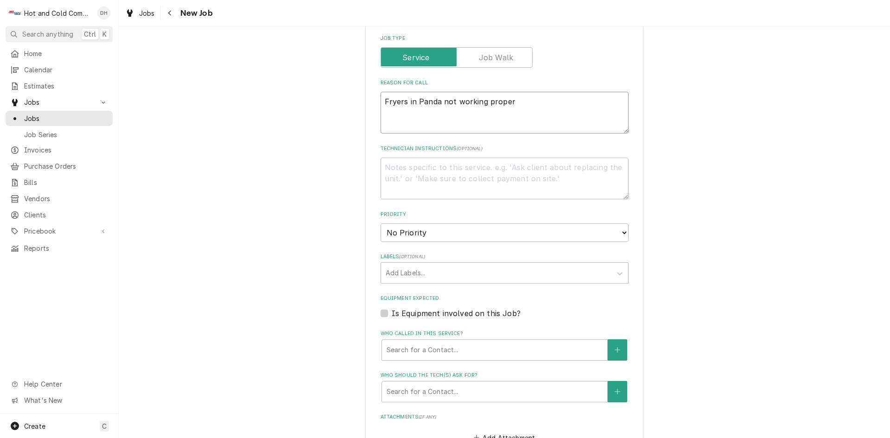
type textarea "Fryers in Panda not working properl"
type textarea "x"
type textarea "Fryers in Panda not working properly"
type textarea "x"
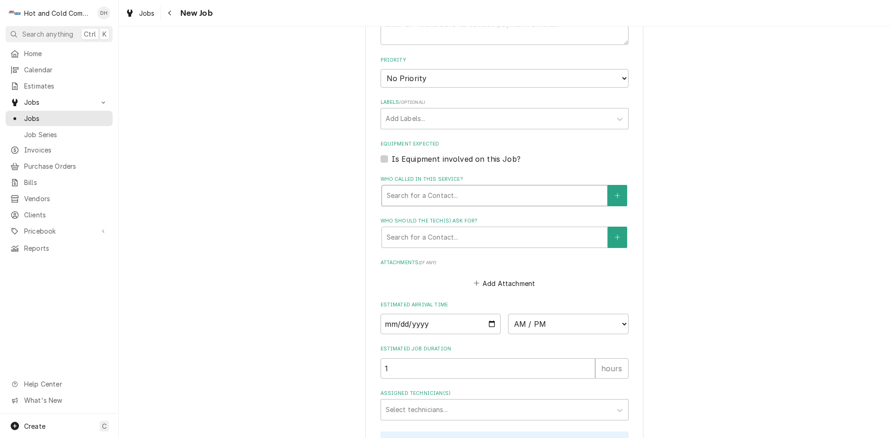
type textarea "Fryers in Panda not working properly"
click at [471, 193] on div "Who called in this service?" at bounding box center [494, 195] width 216 height 17
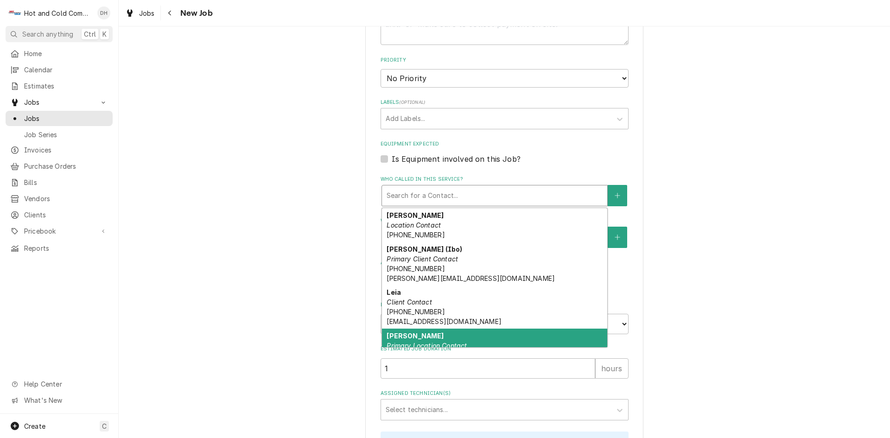
click at [437, 333] on div "Marisol Primary Location Contact (716) 812-8842" at bounding box center [494, 345] width 225 height 34
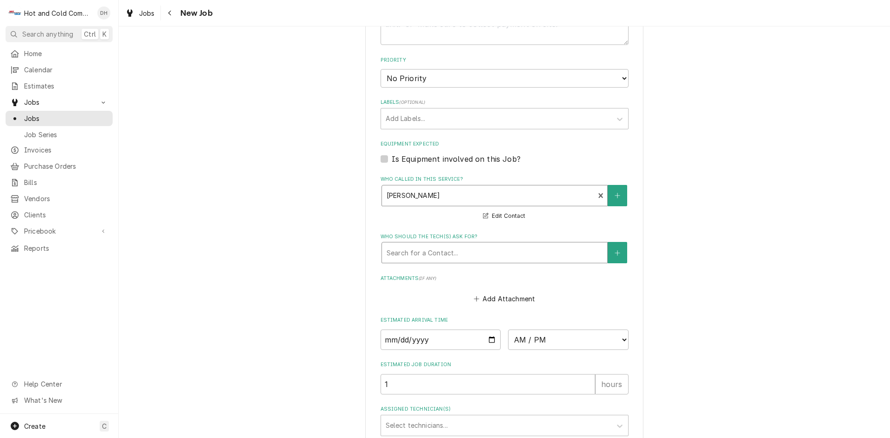
click at [480, 253] on div "Who should the tech(s) ask for?" at bounding box center [494, 252] width 216 height 17
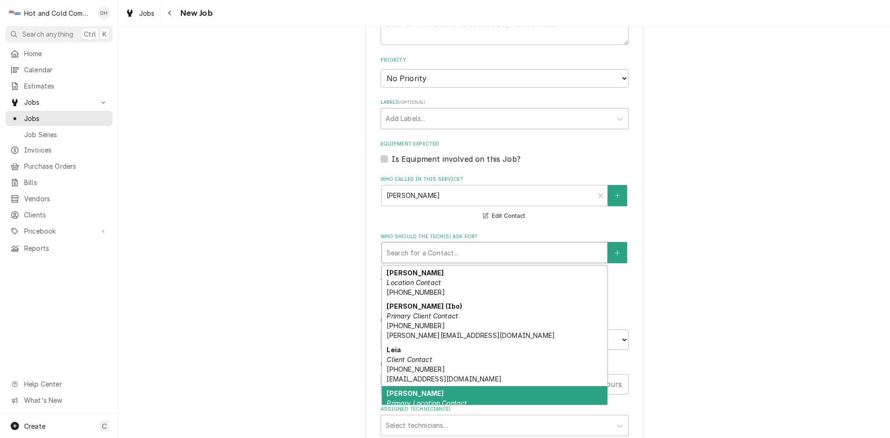
drag, startPoint x: 418, startPoint y: 395, endPoint x: 500, endPoint y: 299, distance: 126.8
click at [420, 393] on div "Marisol Primary Location Contact (716) 812-8842" at bounding box center [494, 403] width 225 height 34
type textarea "x"
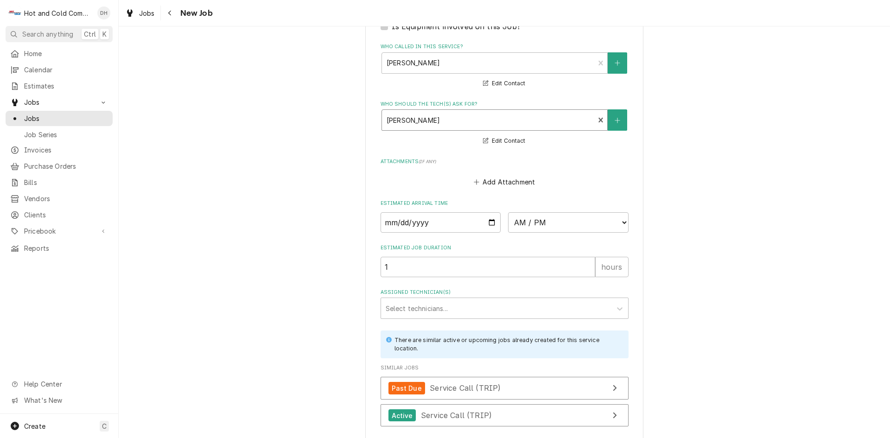
scroll to position [618, 0]
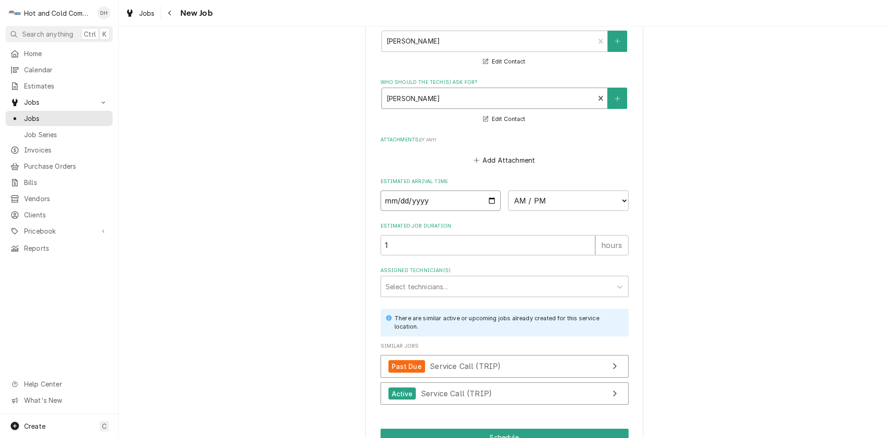
click at [489, 197] on input "Date" at bounding box center [440, 200] width 120 height 20
type input "2025-08-13"
type textarea "x"
click at [619, 201] on select "AM / PM 6:00 AM 6:15 AM 6:30 AM 6:45 AM 7:00 AM 7:15 AM 7:30 AM 7:45 AM 8:00 AM…" at bounding box center [568, 200] width 120 height 20
select select "08:00:00"
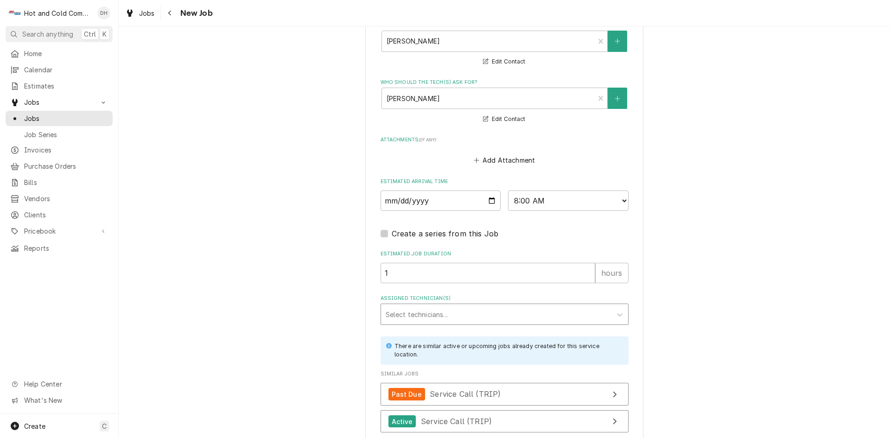
click at [437, 312] on div "Assigned Technician(s)" at bounding box center [495, 314] width 221 height 17
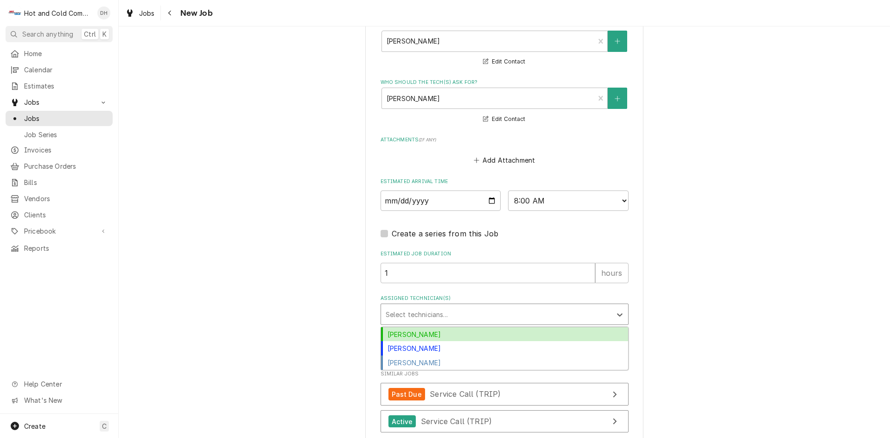
drag, startPoint x: 419, startPoint y: 336, endPoint x: 464, endPoint y: 333, distance: 45.1
click at [419, 336] on div "[PERSON_NAME]" at bounding box center [504, 334] width 247 height 14
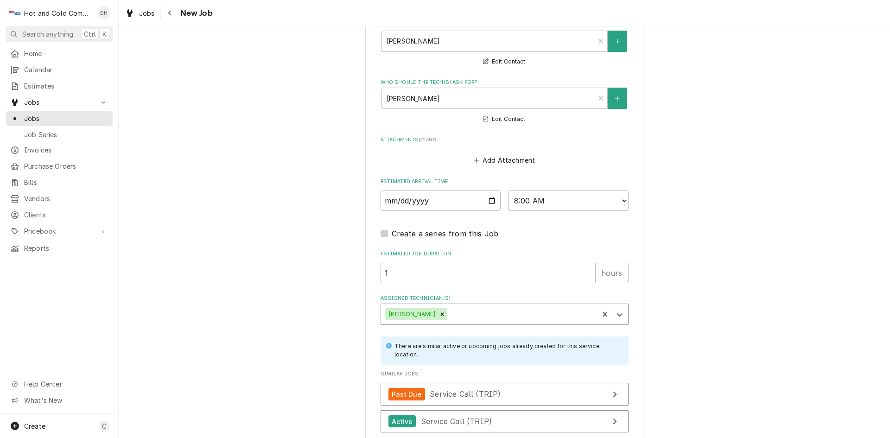
click at [480, 315] on div "Assigned Technician(s)" at bounding box center [521, 314] width 145 height 17
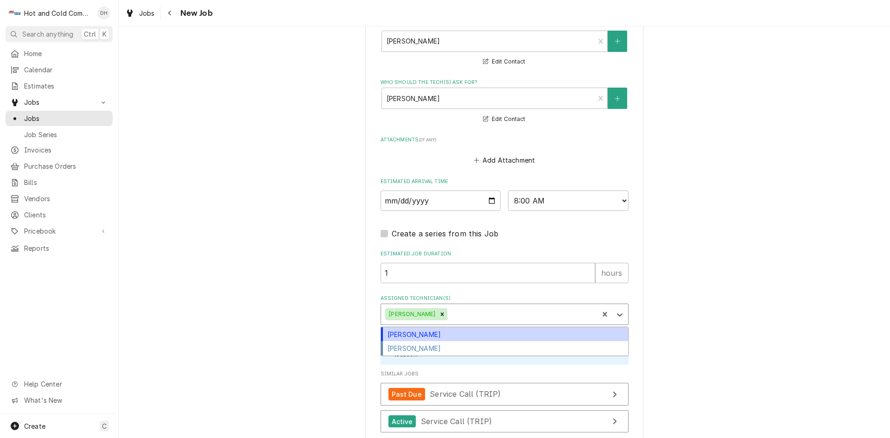
drag, startPoint x: 423, startPoint y: 333, endPoint x: 451, endPoint y: 333, distance: 27.8
click at [423, 332] on div "[PERSON_NAME]" at bounding box center [504, 334] width 247 height 14
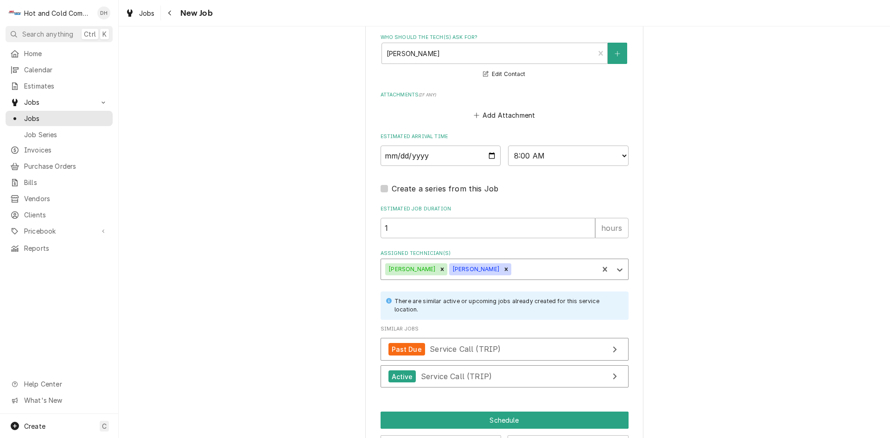
scroll to position [697, 0]
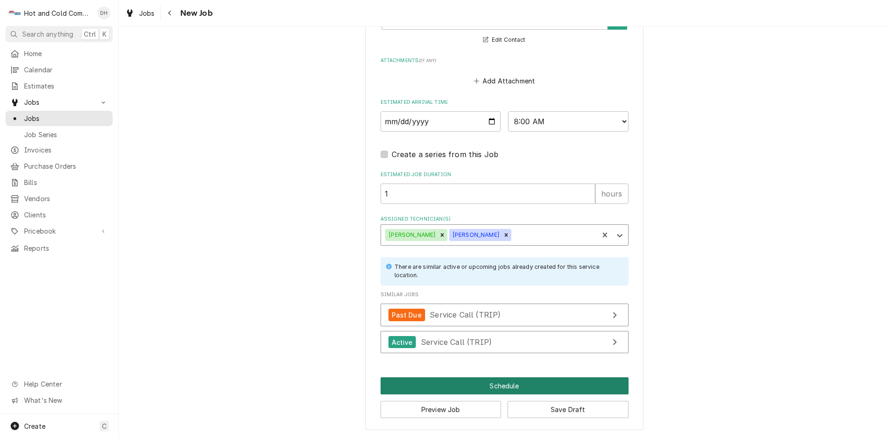
drag, startPoint x: 498, startPoint y: 389, endPoint x: 545, endPoint y: 357, distance: 57.1
click at [499, 388] on button "Schedule" at bounding box center [504, 385] width 248 height 17
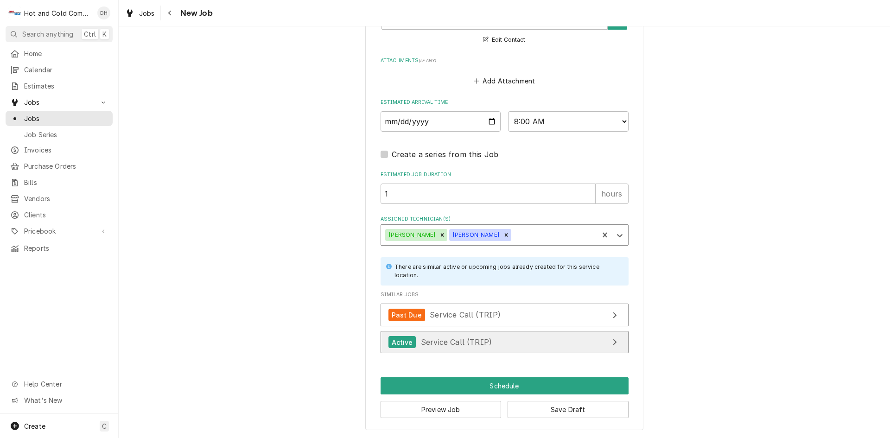
scroll to position [688, 0]
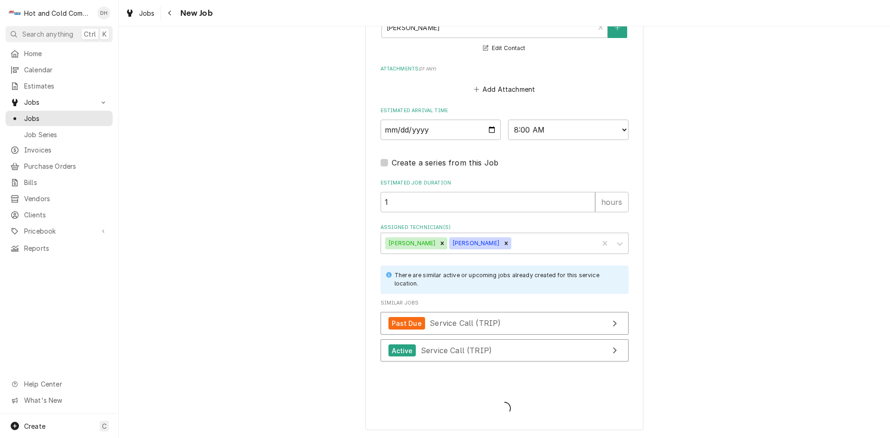
type textarea "x"
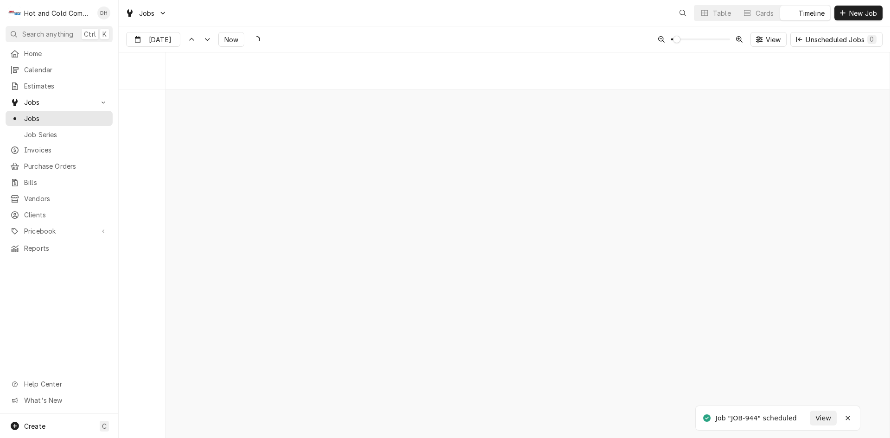
scroll to position [7267, 0]
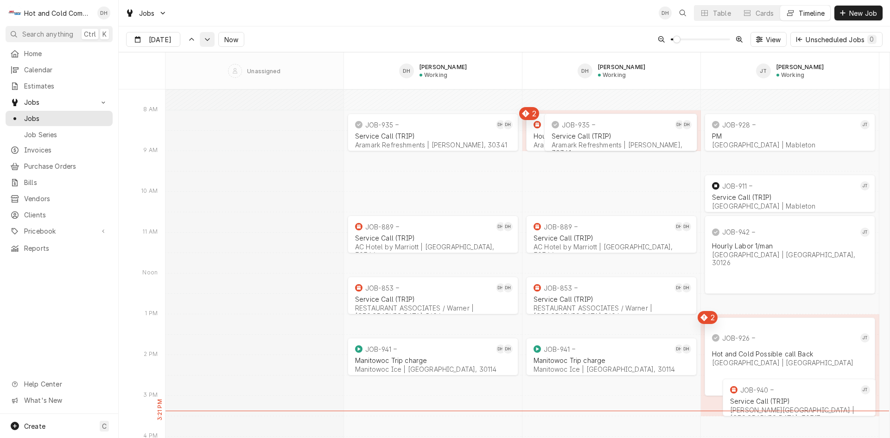
click at [209, 42] on div "Dynamic Content Wrapper" at bounding box center [206, 39] width 9 height 9
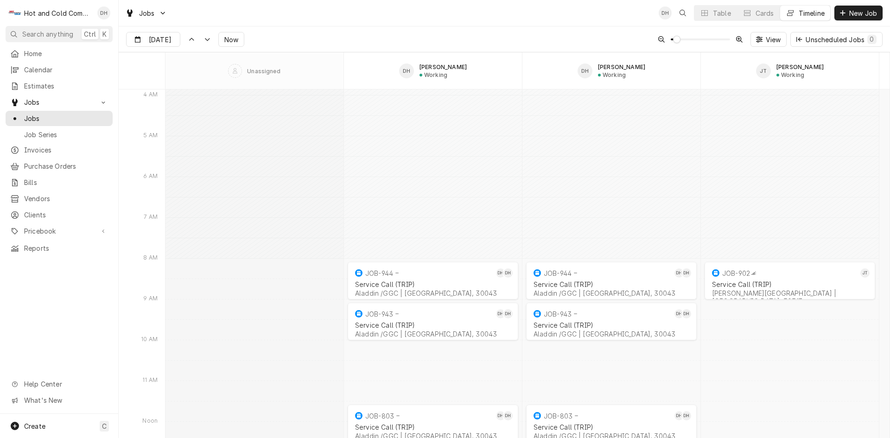
scroll to position [8252, 0]
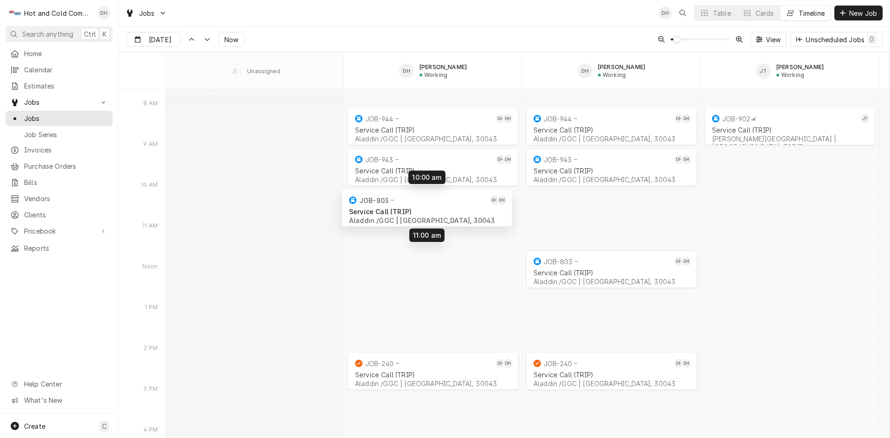
drag, startPoint x: 415, startPoint y: 264, endPoint x: 409, endPoint y: 206, distance: 57.8
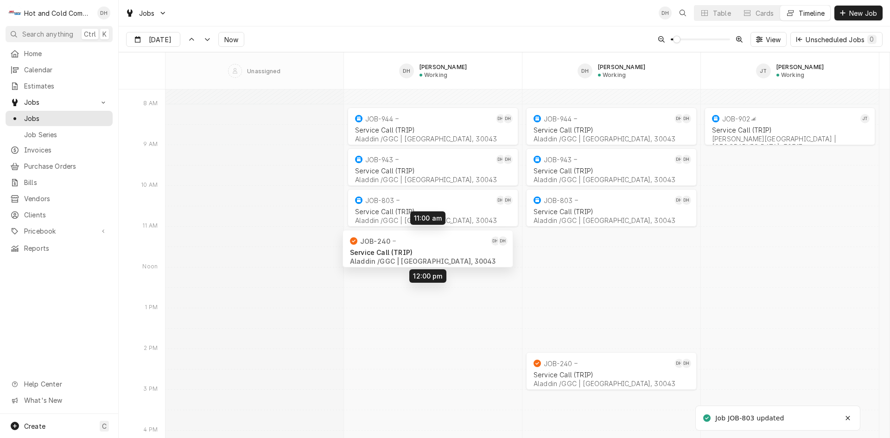
drag, startPoint x: 420, startPoint y: 371, endPoint x: 415, endPoint y: 251, distance: 120.1
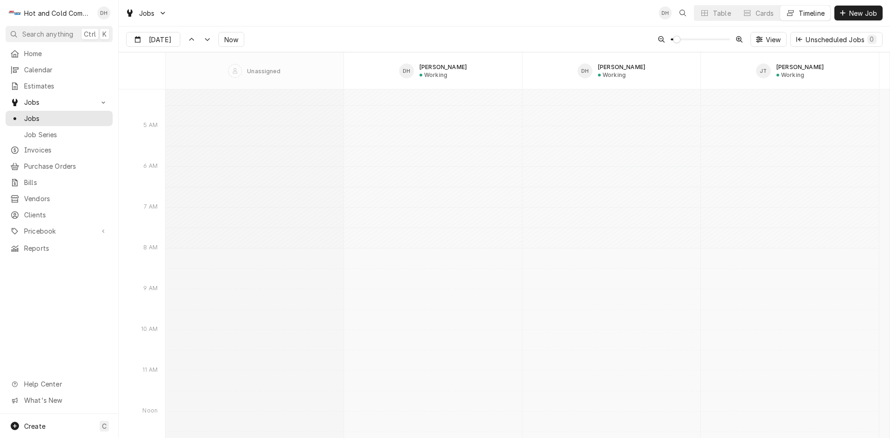
scroll to position [5163, 0]
click at [192, 39] on icon "Dynamic Content Wrapper" at bounding box center [191, 40] width 6 height 4
click at [148, 37] on input "Aug 9" at bounding box center [146, 41] width 40 height 18
click at [167, 130] on div "12" at bounding box center [168, 132] width 13 height 13
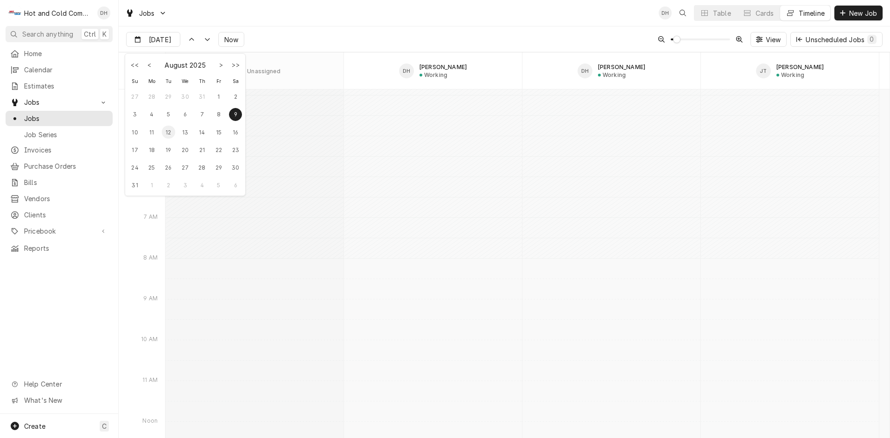
type input "Aug 12"
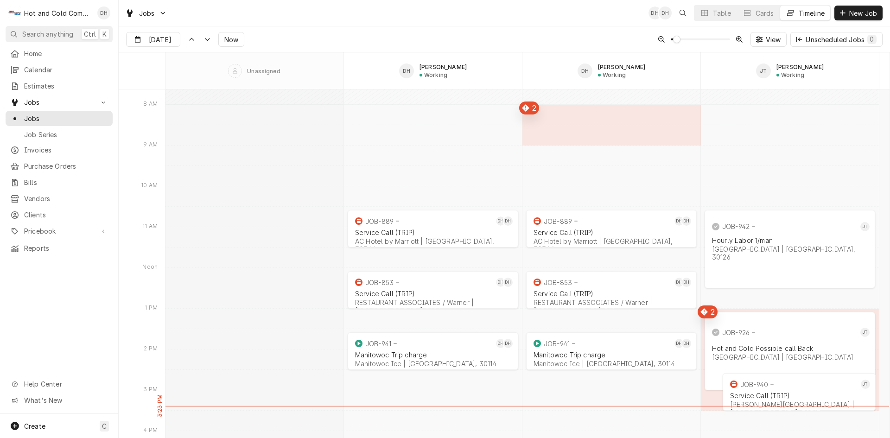
scroll to position [7264, 0]
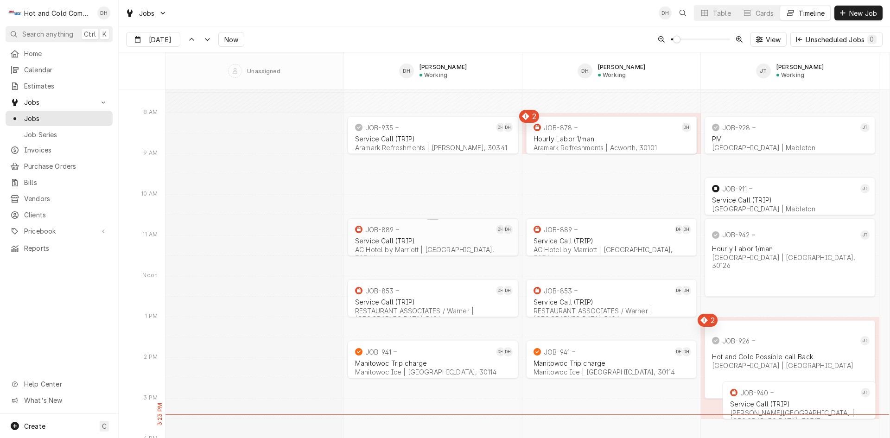
click at [385, 238] on div "Service Call (TRIP)" at bounding box center [433, 241] width 156 height 8
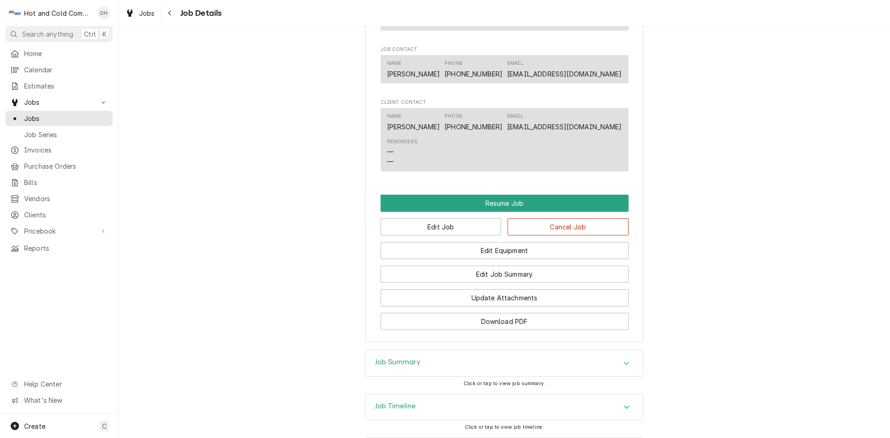
scroll to position [772, 0]
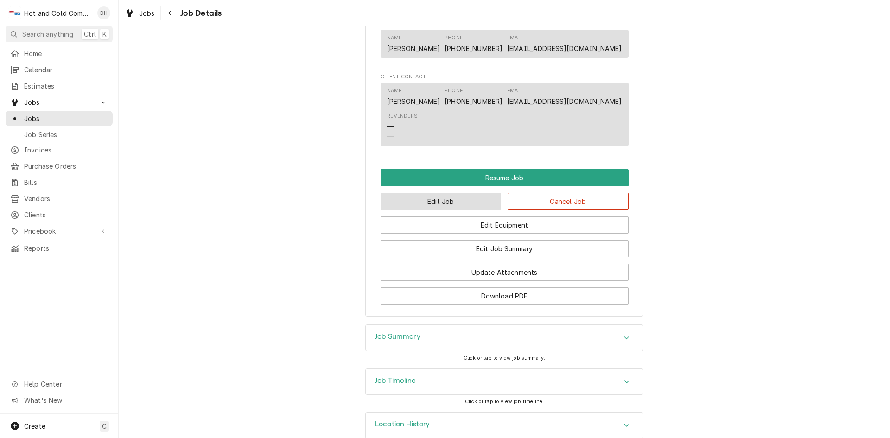
click at [457, 210] on button "Edit Job" at bounding box center [440, 201] width 121 height 17
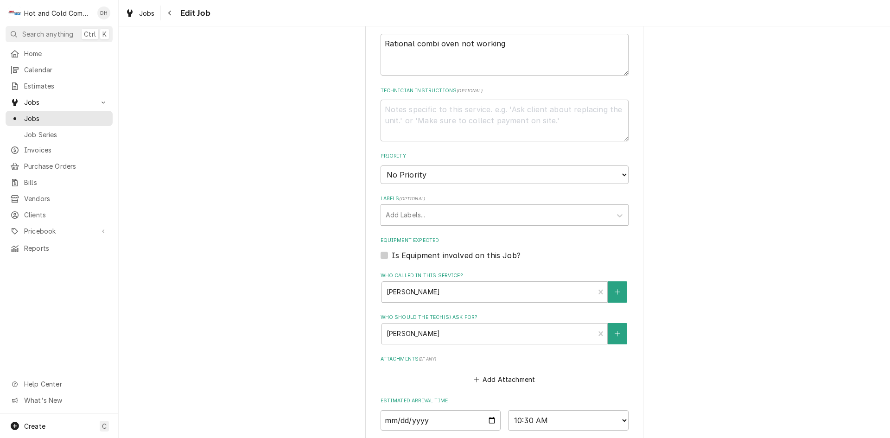
scroll to position [463, 0]
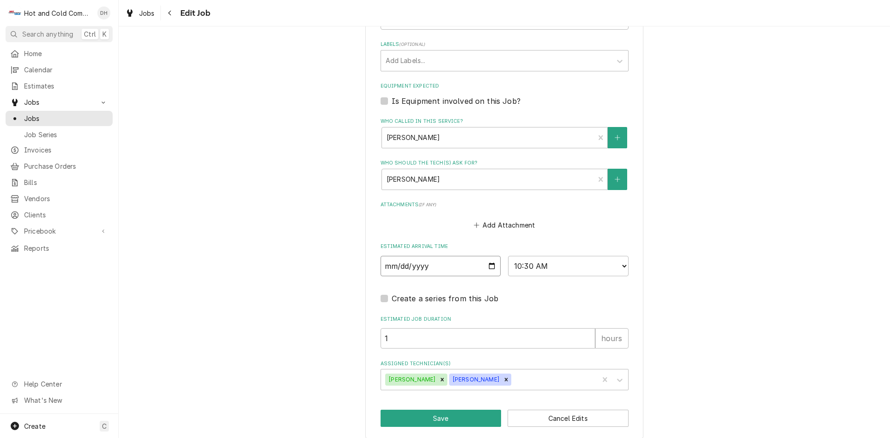
click at [489, 265] on input "[DATE]" at bounding box center [440, 266] width 120 height 20
type textarea "x"
type input "[DATE]"
type textarea "x"
click at [620, 265] on select "AM / PM 6:00 AM 6:15 AM 6:30 AM 6:45 AM 7:00 AM 7:15 AM 7:30 AM 7:45 AM 8:00 AM…" at bounding box center [568, 266] width 120 height 20
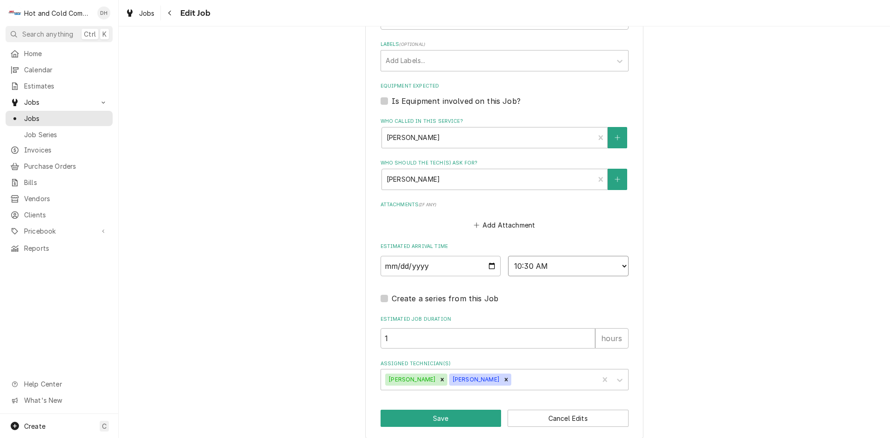
select select "14:15:00"
click at [508, 256] on select "AM / PM 6:00 AM 6:15 AM 6:30 AM 6:45 AM 7:00 AM 7:15 AM 7:30 AM 7:45 AM 8:00 AM…" at bounding box center [568, 266] width 120 height 20
click at [452, 421] on button "Save" at bounding box center [440, 418] width 121 height 17
type textarea "x"
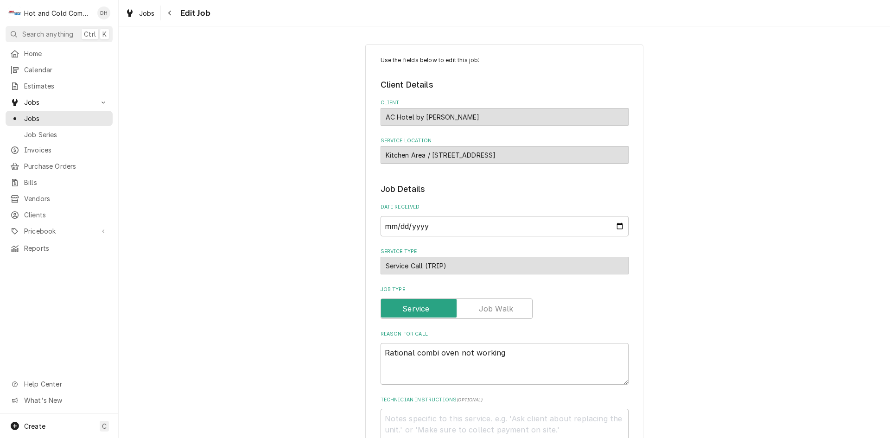
type textarea "x"
click at [63, 130] on span "Job Series" at bounding box center [66, 135] width 84 height 10
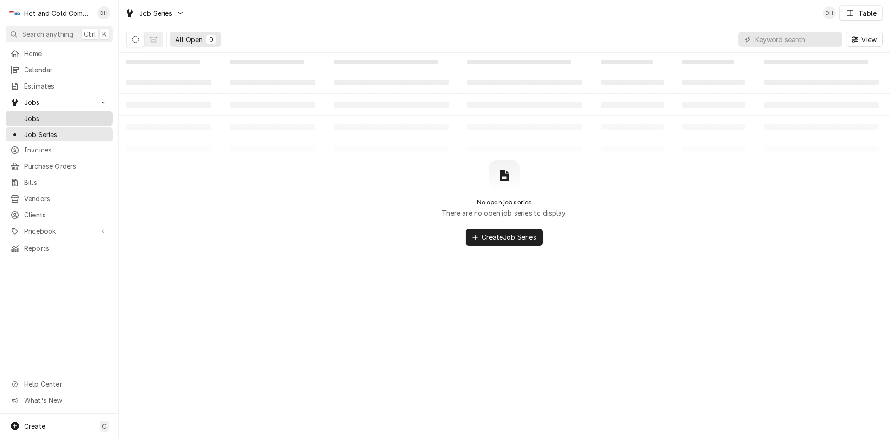
click at [30, 115] on span "Jobs" at bounding box center [66, 119] width 84 height 10
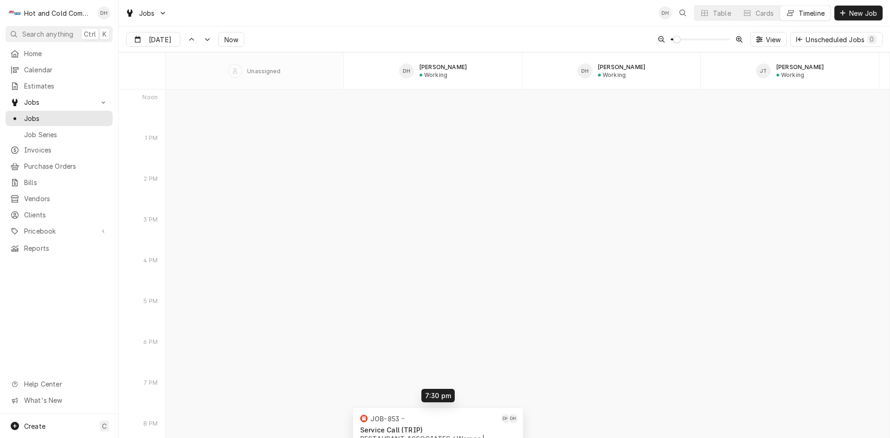
scroll to position [8433, 0]
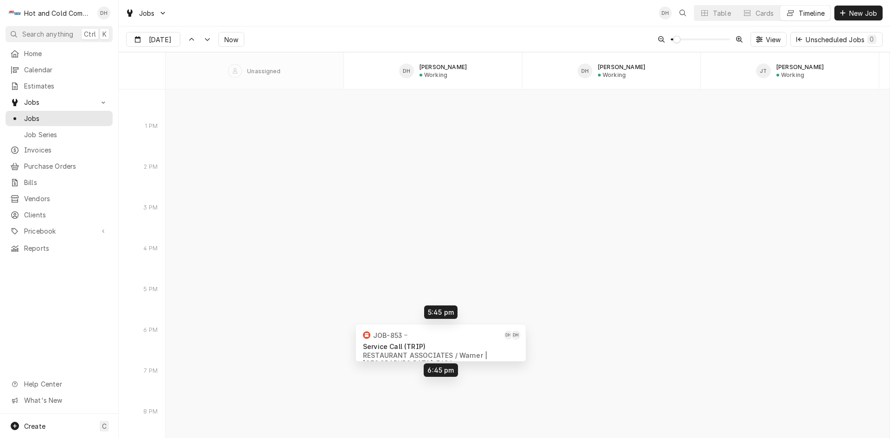
type input "Aug 13"
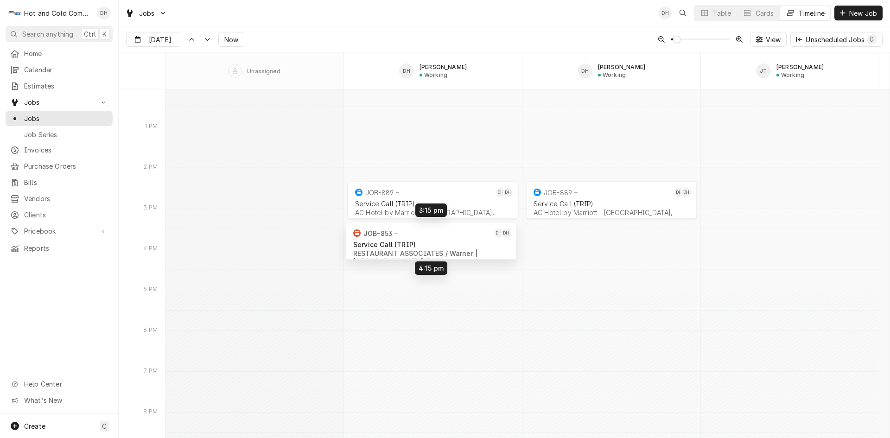
drag, startPoint x: 419, startPoint y: 292, endPoint x: 417, endPoint y: 234, distance: 58.4
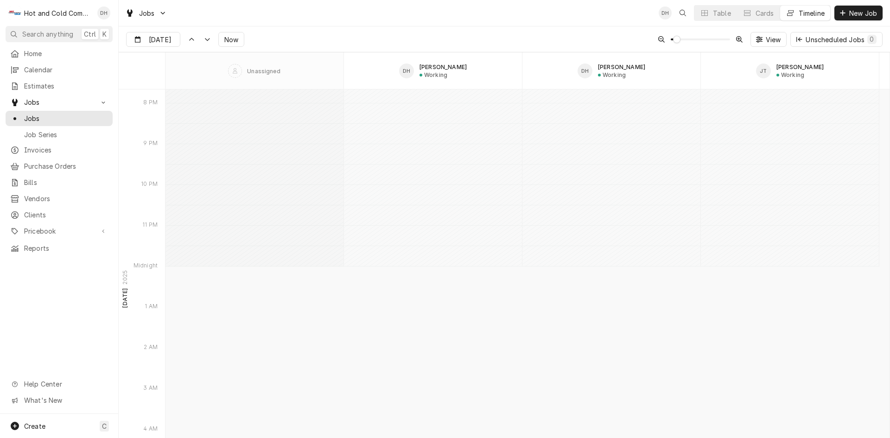
scroll to position [7724, 0]
type input "[DATE]"
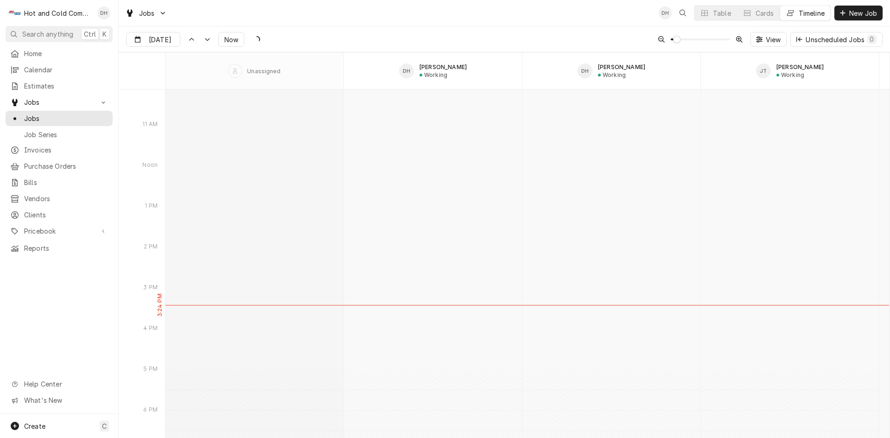
scroll to position [6180, 0]
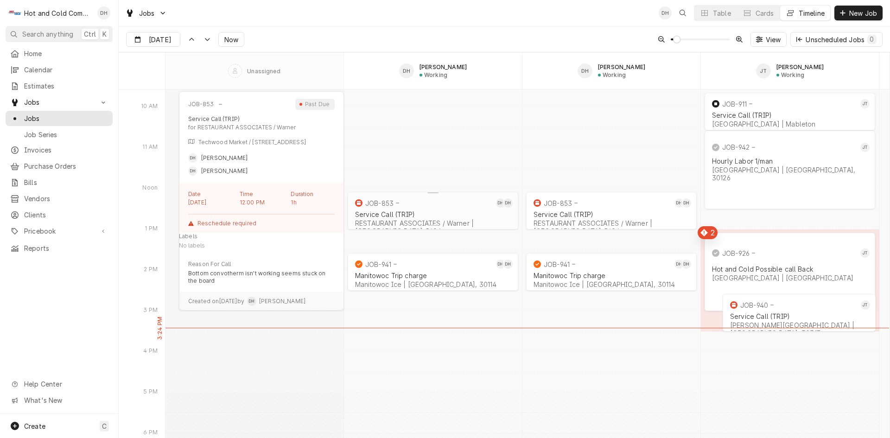
click at [430, 212] on div "Service Call (TRIP)" at bounding box center [433, 214] width 156 height 8
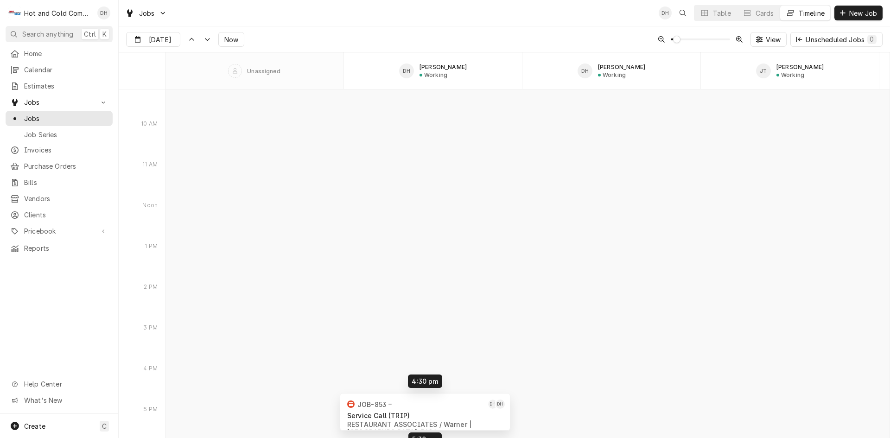
scroll to position [8225, 0]
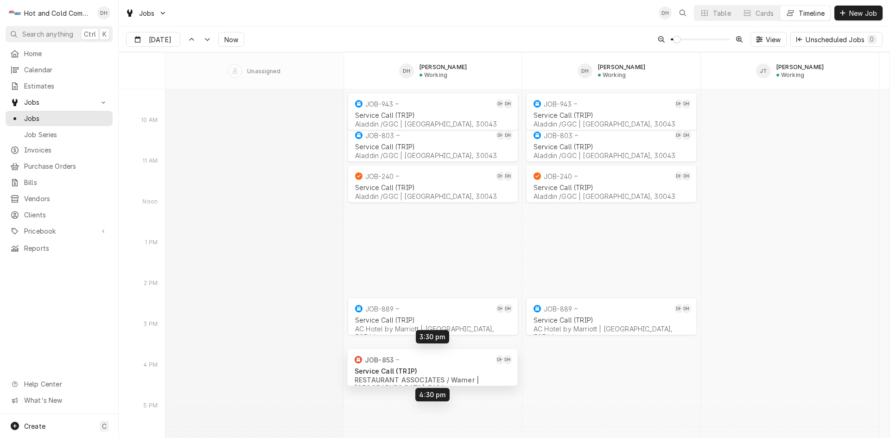
drag, startPoint x: 373, startPoint y: 214, endPoint x: 373, endPoint y: 369, distance: 154.8
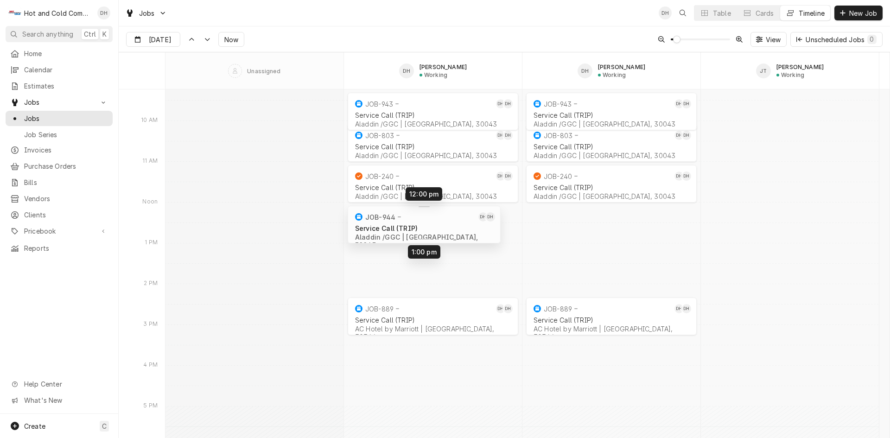
drag, startPoint x: 386, startPoint y: 366, endPoint x: 369, endPoint y: 226, distance: 141.4
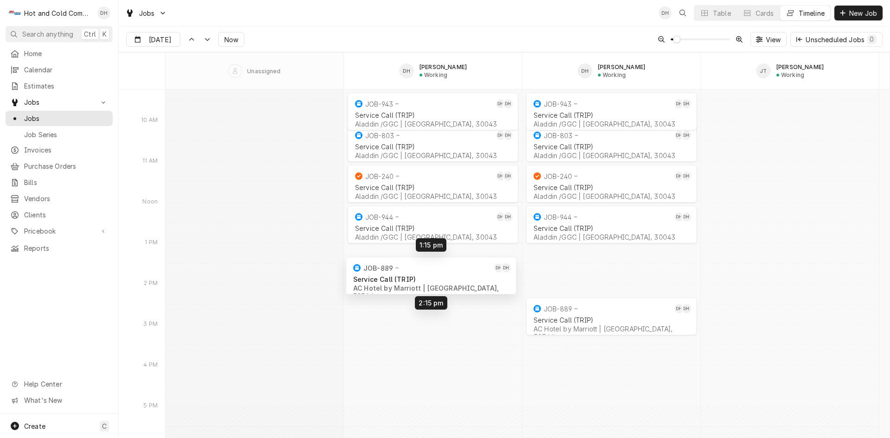
drag, startPoint x: 415, startPoint y: 316, endPoint x: 413, endPoint y: 272, distance: 43.1
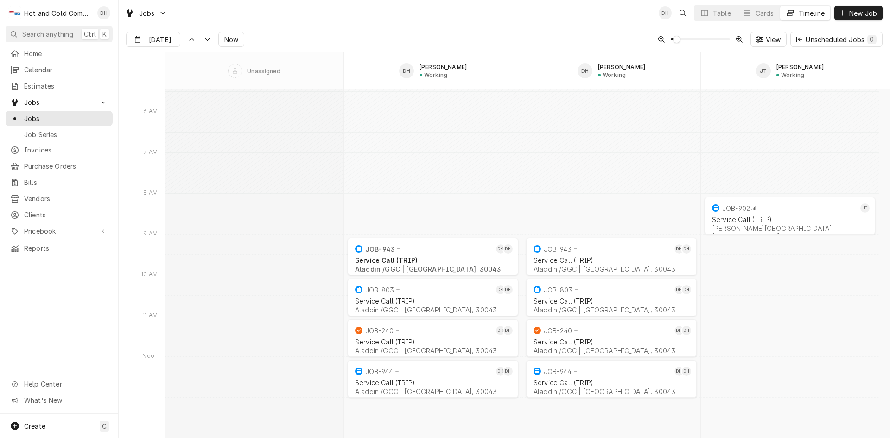
scroll to position [7916, 0]
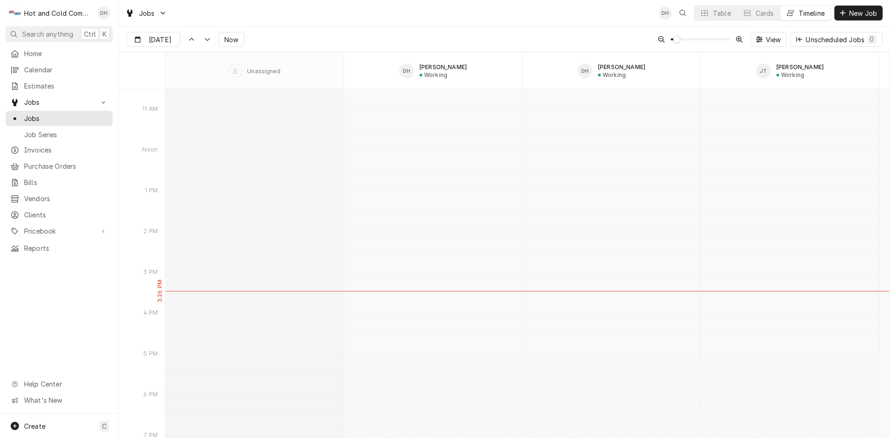
type input "[DATE]"
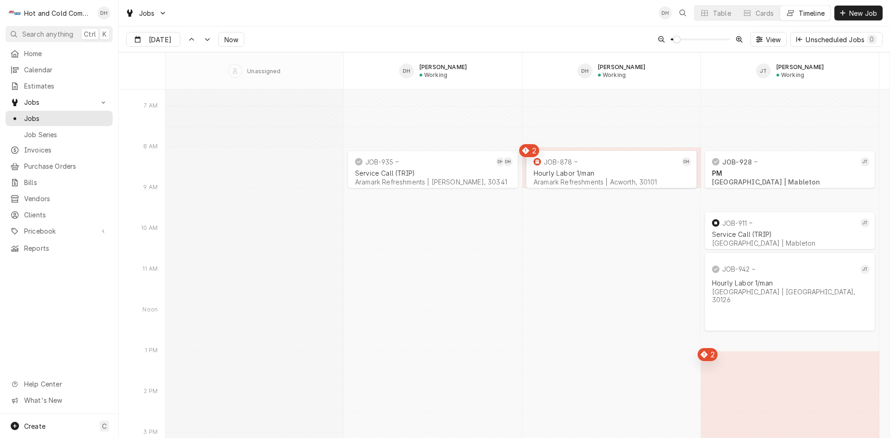
scroll to position [7144, 0]
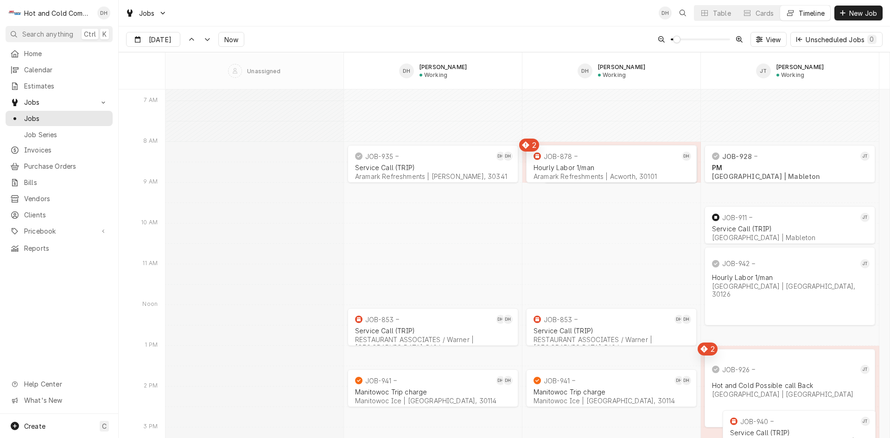
click at [408, 326] on div "Service Call (TRIP) RESTAURANT ASSOCIATES / Warner | Atlanta, 30318-5604" at bounding box center [432, 339] width 159 height 28
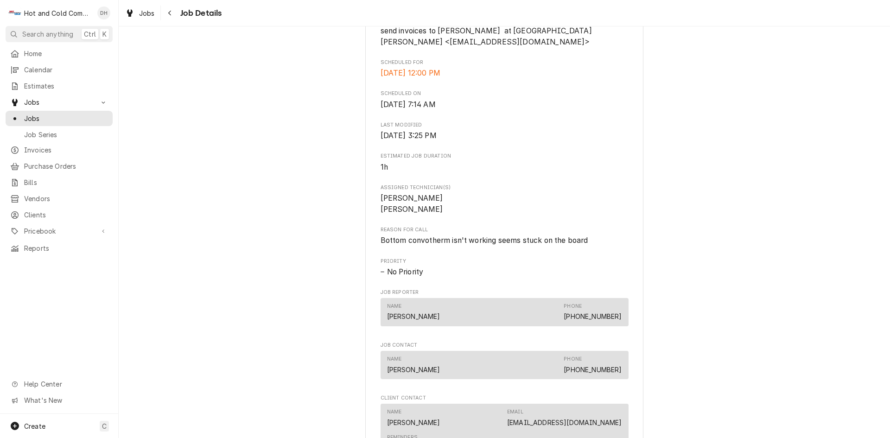
scroll to position [558, 0]
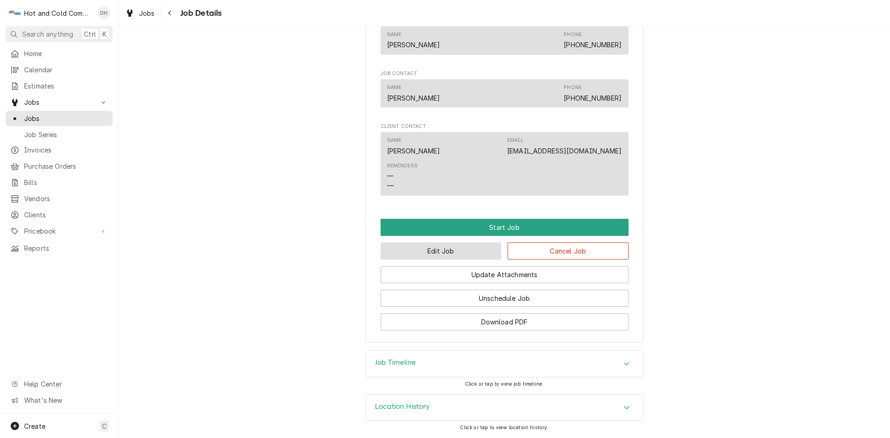
click at [439, 255] on button "Edit Job" at bounding box center [440, 250] width 121 height 17
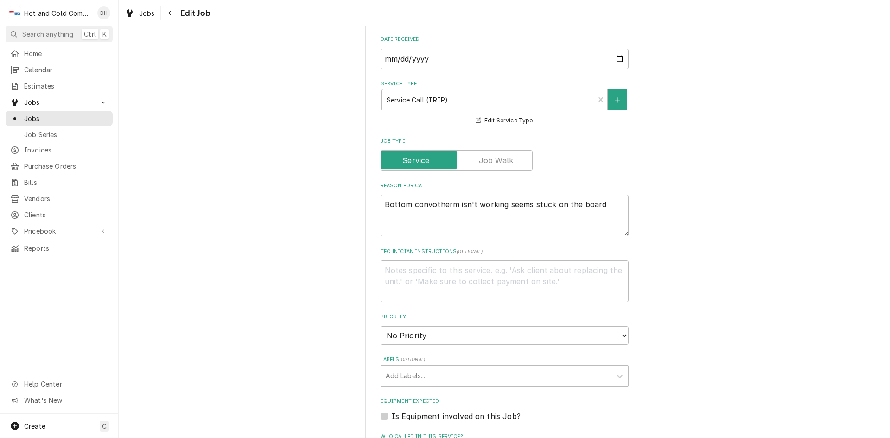
scroll to position [573, 0]
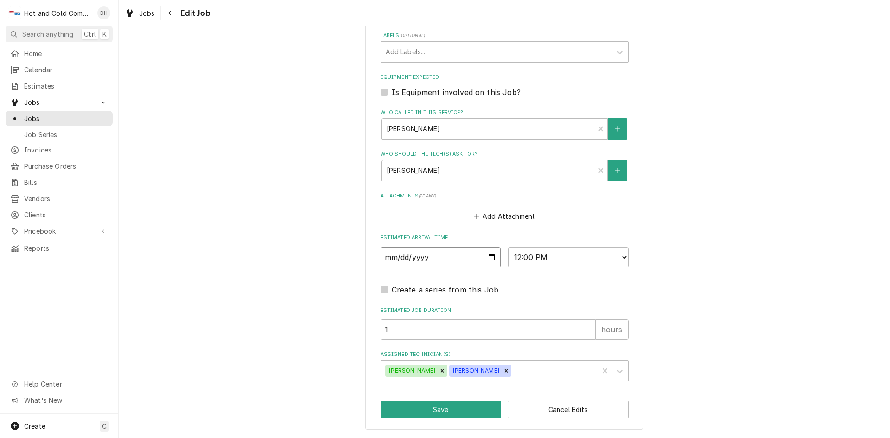
click at [491, 257] on input "[DATE]" at bounding box center [440, 257] width 120 height 20
type textarea "x"
type input "[DATE]"
type textarea "x"
click at [621, 259] on select "AM / PM 6:00 AM 6:15 AM 6:30 AM 6:45 AM 7:00 AM 7:15 AM 7:30 AM 7:45 AM 8:00 AM…" at bounding box center [568, 257] width 120 height 20
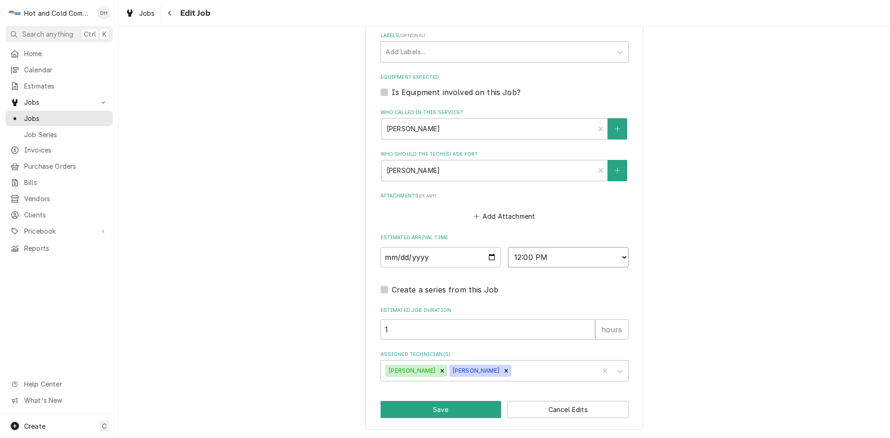
select select "15:30:00"
click at [508, 247] on select "AM / PM 6:00 AM 6:15 AM 6:30 AM 6:45 AM 7:00 AM 7:15 AM 7:30 AM 7:45 AM 8:00 AM…" at bounding box center [568, 257] width 120 height 20
click at [441, 412] on button "Save" at bounding box center [440, 409] width 121 height 17
type textarea "x"
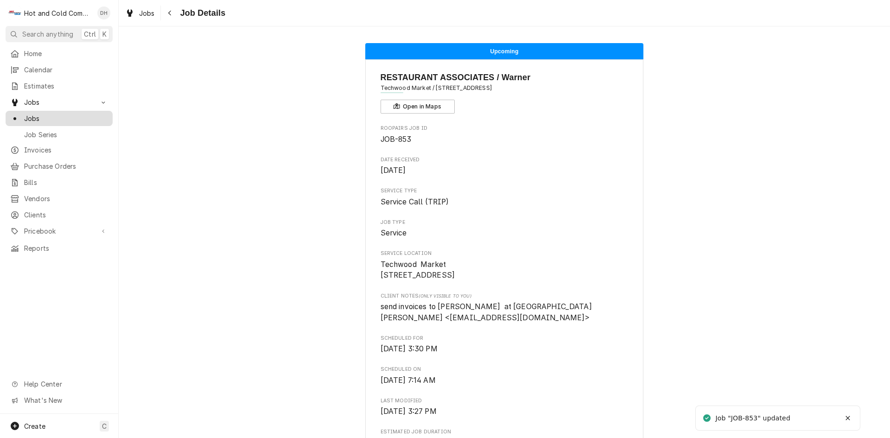
click at [51, 115] on span "Jobs" at bounding box center [66, 119] width 84 height 10
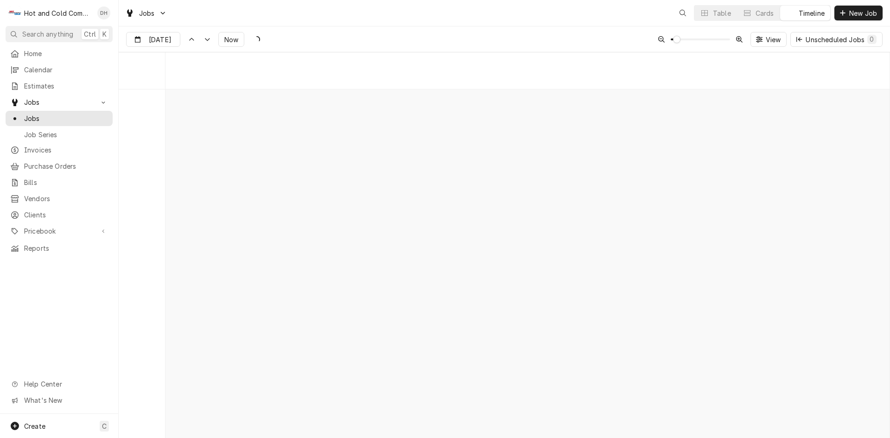
scroll to position [7266, 0]
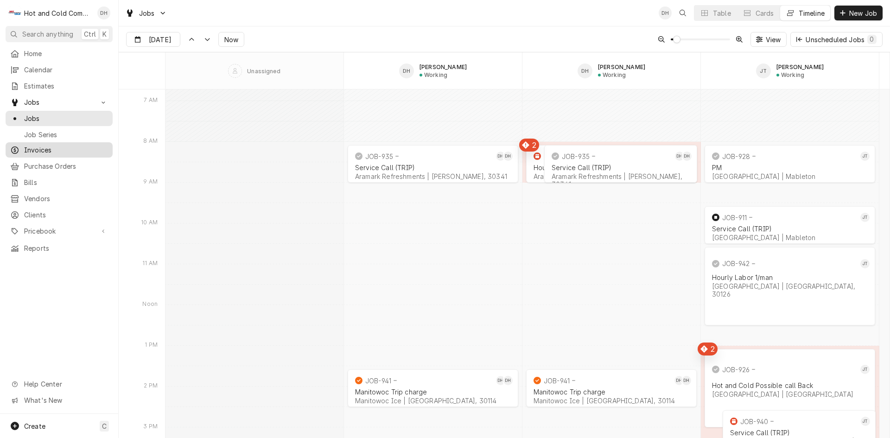
click at [35, 145] on span "Invoices" at bounding box center [66, 150] width 84 height 10
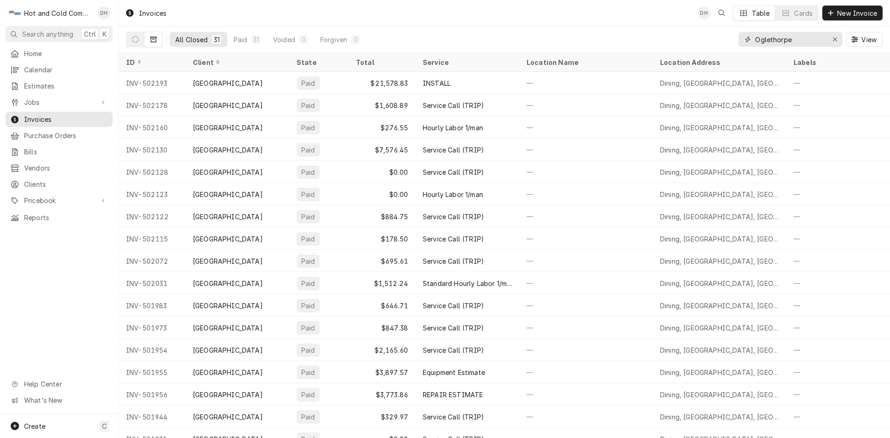
click at [838, 39] on div "Erase input" at bounding box center [834, 39] width 9 height 9
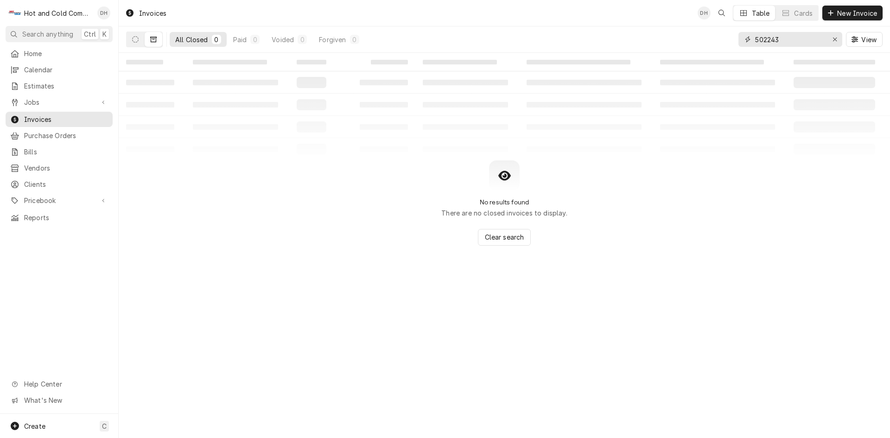
type input "502243"
click at [155, 41] on icon "Dynamic Content Wrapper" at bounding box center [153, 39] width 6 height 6
click at [139, 41] on button "Dynamic Content Wrapper" at bounding box center [135, 39] width 18 height 15
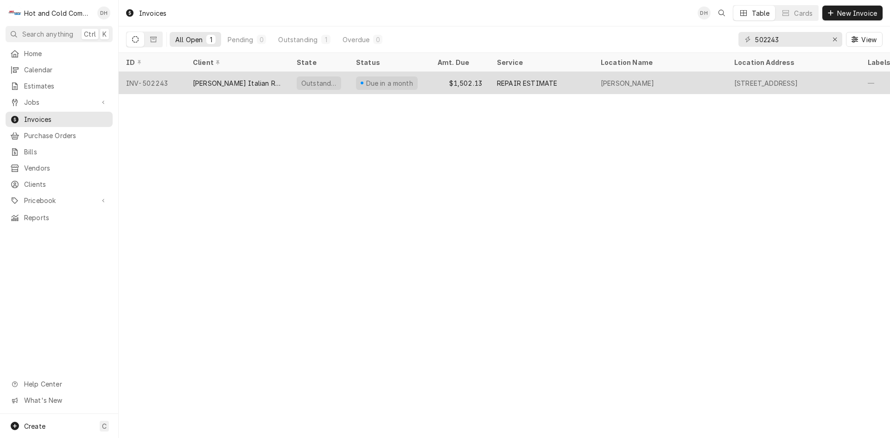
click at [431, 82] on div "$1,502.13" at bounding box center [459, 83] width 59 height 22
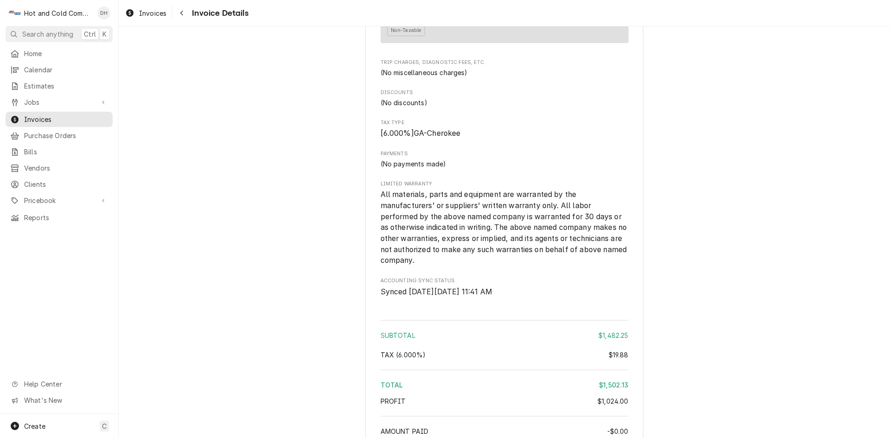
scroll to position [1670, 0]
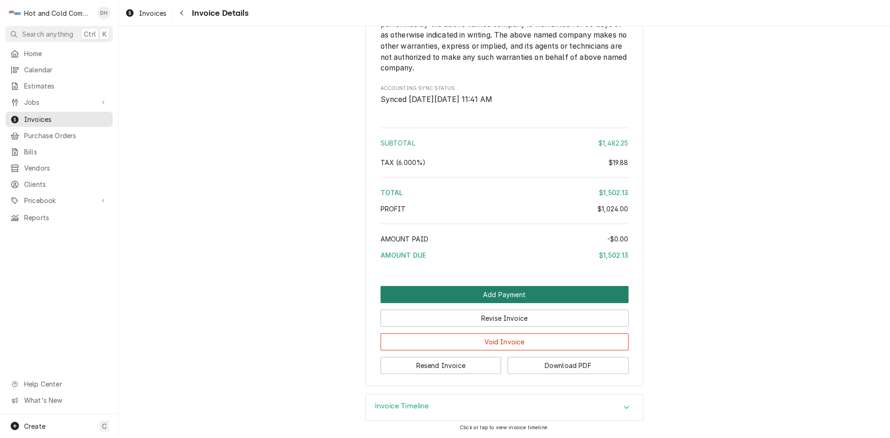
click at [490, 295] on button "Add Payment" at bounding box center [504, 294] width 248 height 17
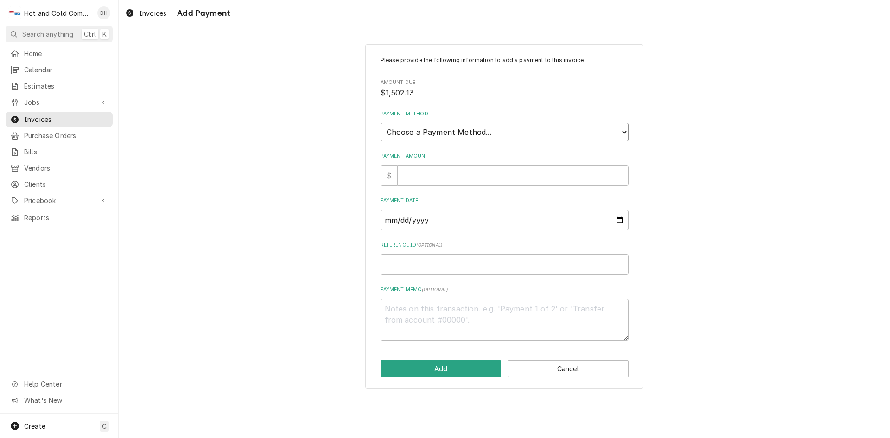
drag, startPoint x: 532, startPoint y: 130, endPoint x: 528, endPoint y: 130, distance: 4.7
click at [533, 130] on select "Choose a Payment Method... Cash Check Credit/Debit Card ACH/eCheck Other" at bounding box center [504, 132] width 248 height 19
select select "2"
click at [380, 123] on select "Choose a Payment Method... Cash Check Credit/Debit Card ACH/eCheck Other" at bounding box center [504, 132] width 248 height 19
click at [479, 179] on input "Payment Amount" at bounding box center [513, 175] width 231 height 20
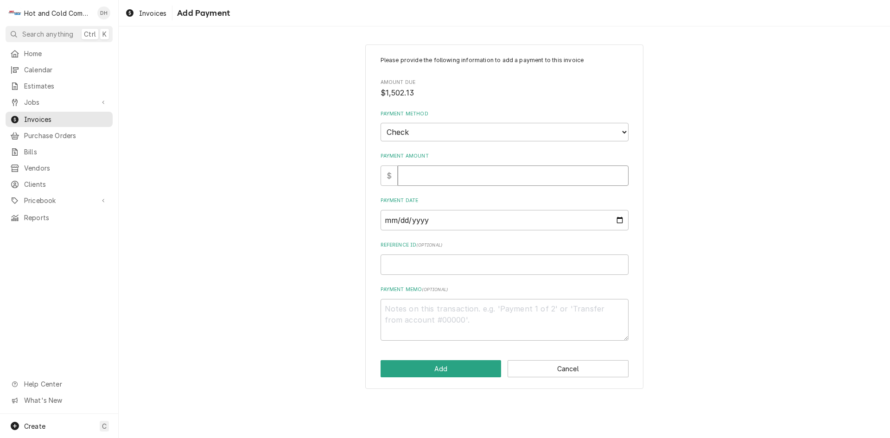
type textarea "x"
type input "1"
type textarea "x"
type input "15"
type textarea "x"
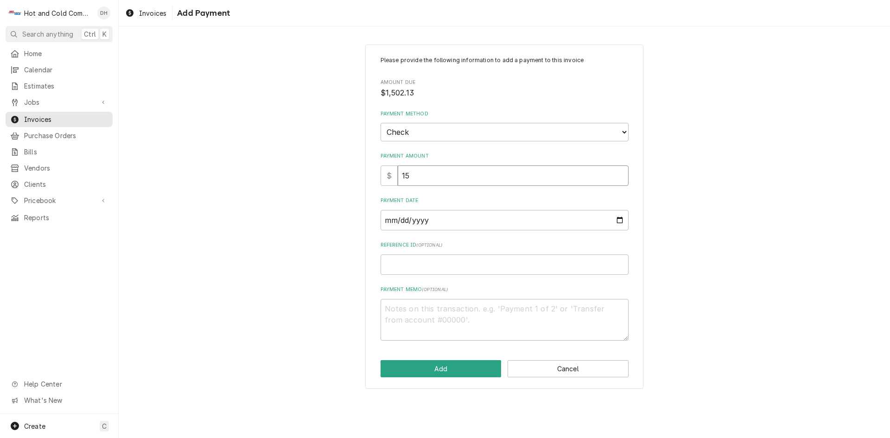
type input "150"
type textarea "x"
type input "1502"
type textarea "x"
type input "1502.1"
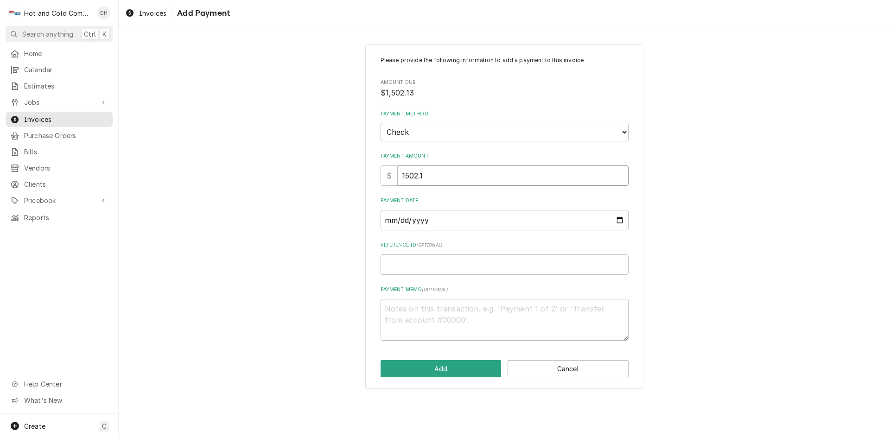
type textarea "x"
type input "1502.13"
click at [619, 217] on input "Payment Date" at bounding box center [504, 220] width 248 height 20
type input "2025-08-12"
type textarea "x"
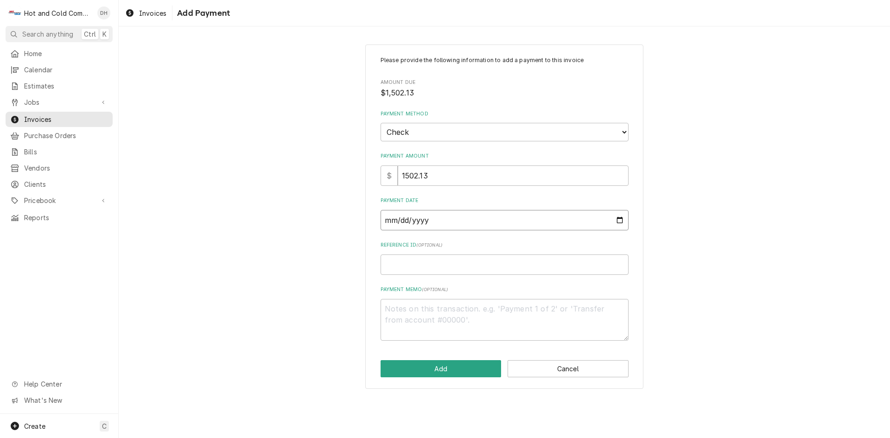
click at [621, 217] on input "2025-08-12" at bounding box center [504, 220] width 248 height 20
type input "2025-08-11"
click at [466, 265] on input "Reference ID ( optional )" at bounding box center [504, 264] width 248 height 20
type textarea "x"
type input "2"
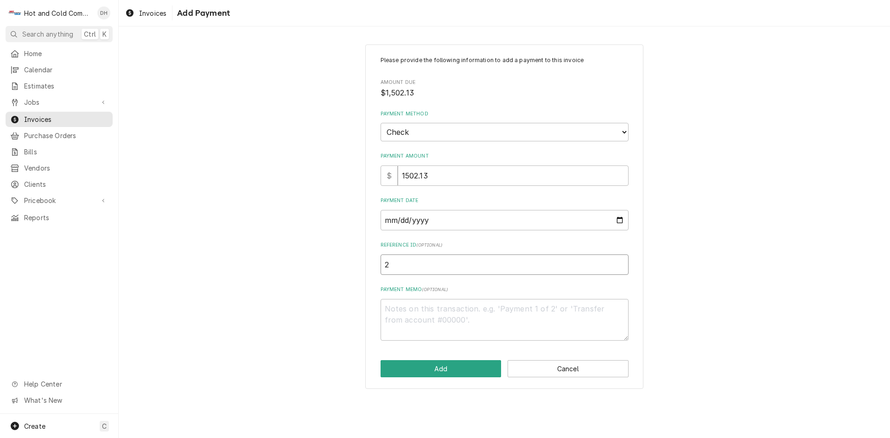
type textarea "x"
type input "21"
type textarea "x"
type input "217"
type textarea "x"
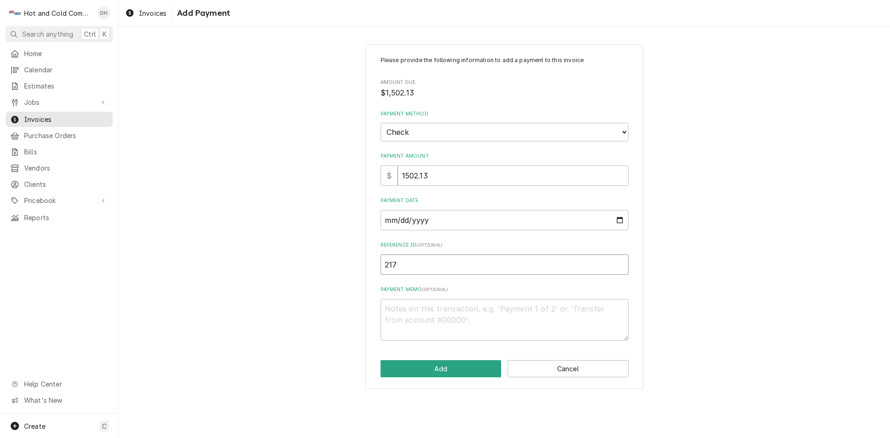
type input "2178"
type textarea "x"
type input "21782"
drag, startPoint x: 458, startPoint y: 368, endPoint x: 606, endPoint y: 366, distance: 148.7
click at [458, 368] on button "Add" at bounding box center [440, 368] width 121 height 17
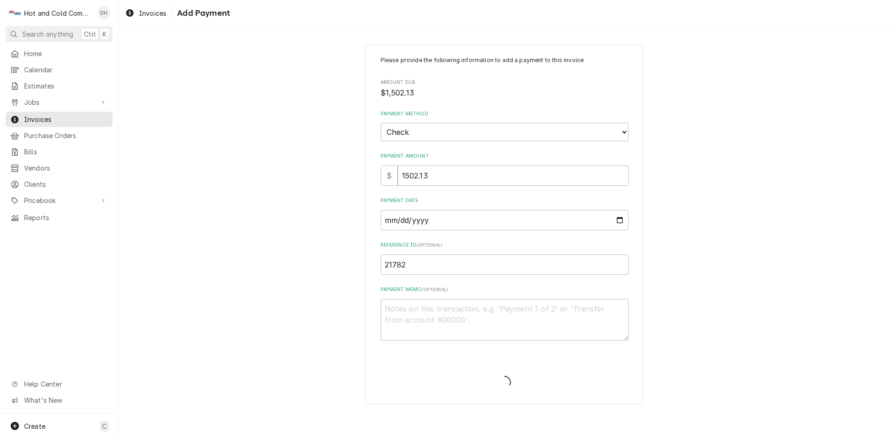
type textarea "x"
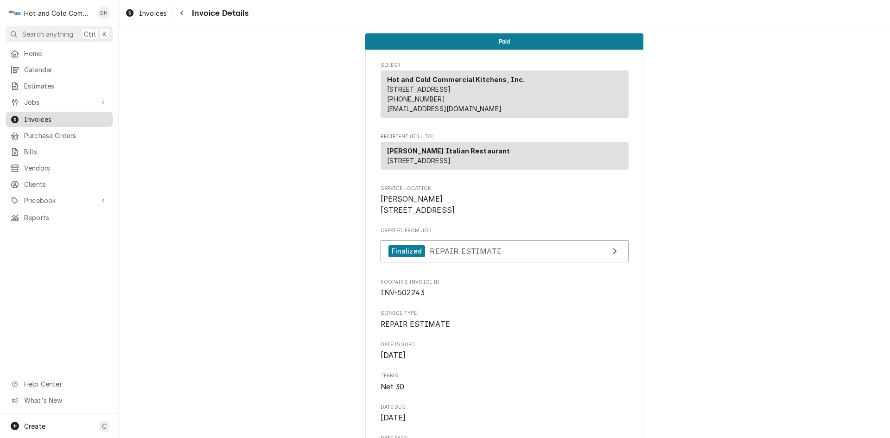
click at [51, 114] on span "Invoices" at bounding box center [66, 119] width 84 height 10
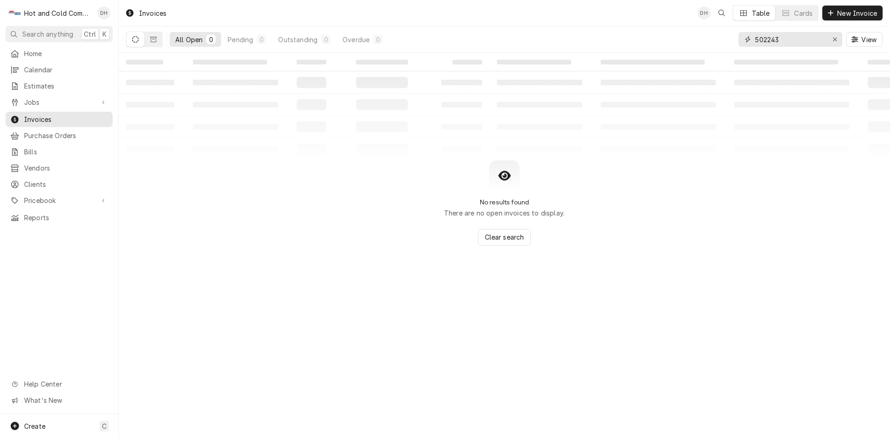
click at [785, 41] on input "502243" at bounding box center [789, 39] width 69 height 15
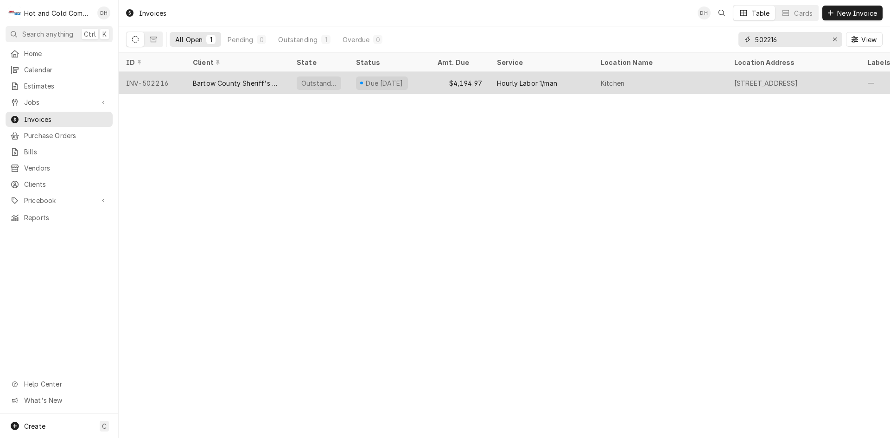
type input "502216"
click at [430, 82] on div "$4,194.97" at bounding box center [459, 83] width 59 height 22
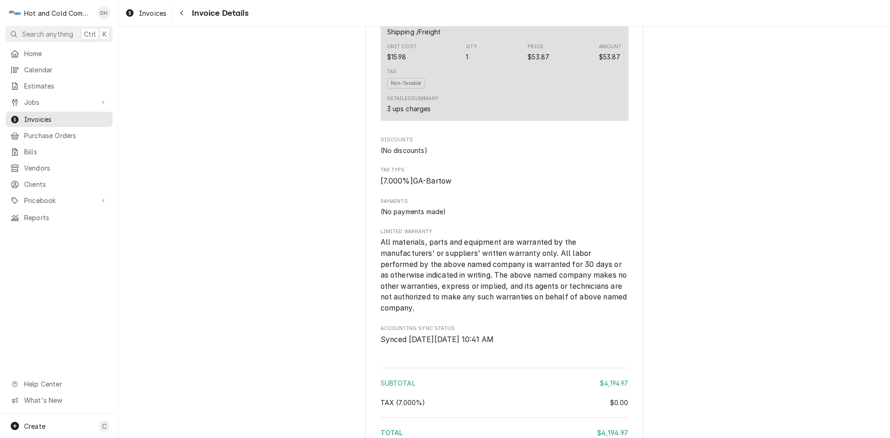
scroll to position [1917, 0]
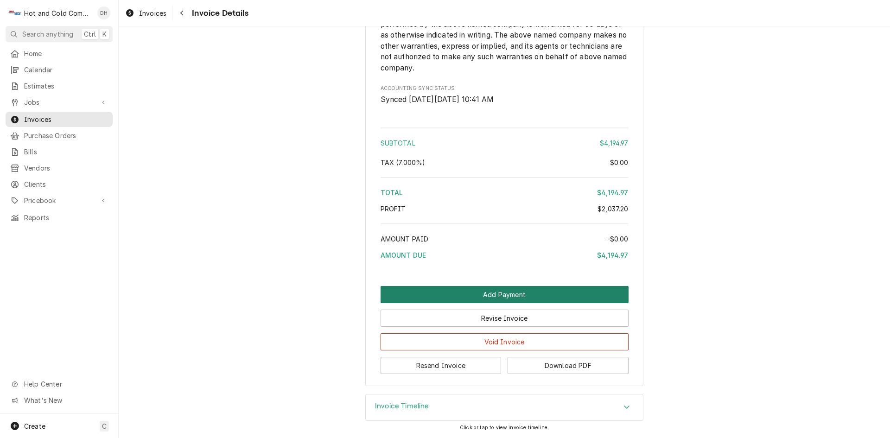
click at [509, 291] on button "Add Payment" at bounding box center [504, 294] width 248 height 17
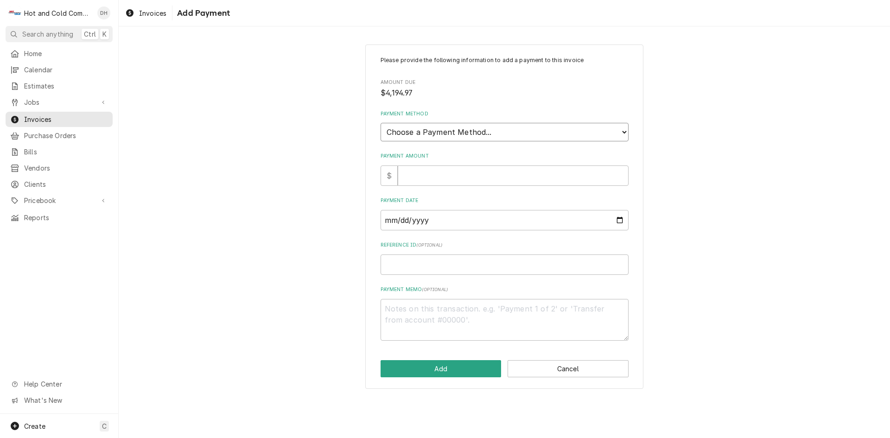
click at [453, 129] on select "Choose a Payment Method... Cash Check Credit/Debit Card ACH/eCheck Other" at bounding box center [504, 132] width 248 height 19
select select "2"
click at [380, 123] on select "Choose a Payment Method... Cash Check Credit/Debit Card ACH/eCheck Other" at bounding box center [504, 132] width 248 height 19
click at [435, 174] on input "Payment Amount" at bounding box center [513, 175] width 231 height 20
type textarea "x"
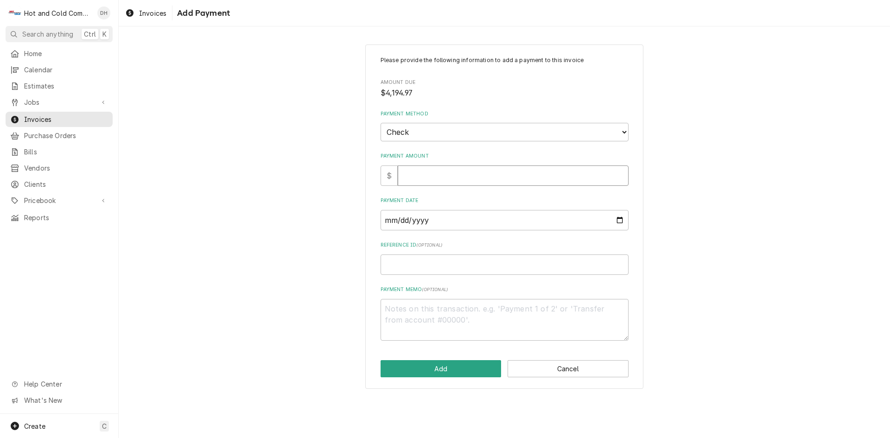
type input "4"
type textarea "x"
type input "41"
type textarea "x"
type input "419"
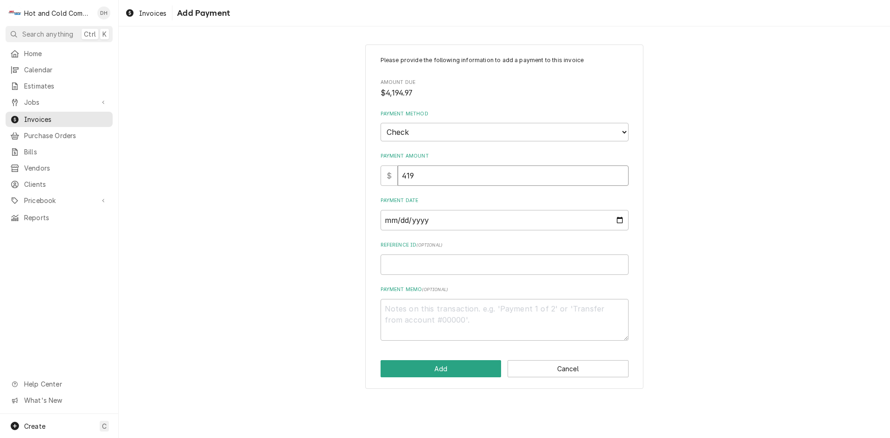
type textarea "x"
type input "4194"
type textarea "x"
type input "4194.9"
type textarea "x"
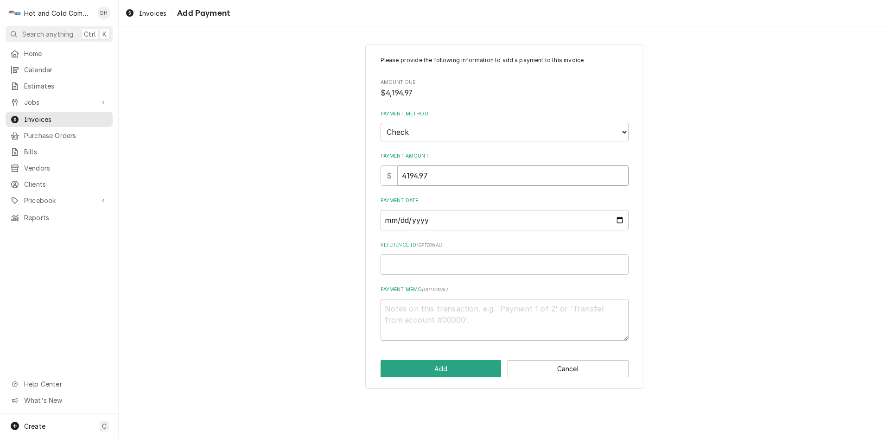
type input "4194.97"
click at [613, 216] on input "Payment Date" at bounding box center [504, 220] width 248 height 20
click at [621, 220] on input "Payment Date" at bounding box center [504, 220] width 248 height 20
type textarea "x"
type input "2025-08-07"
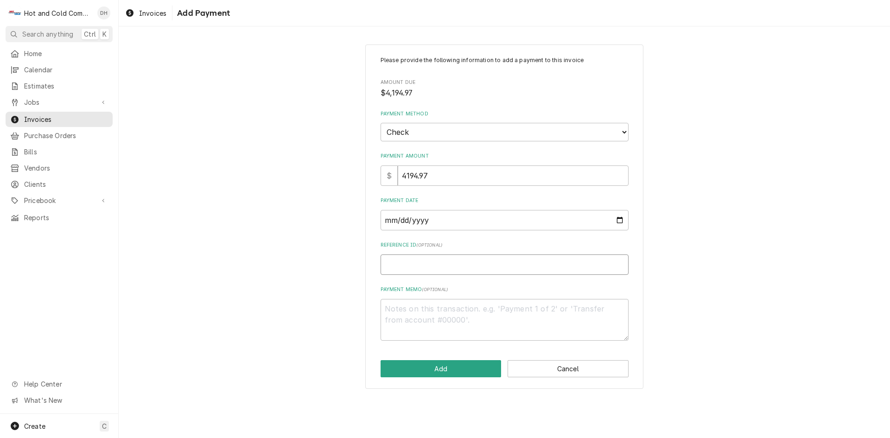
click at [451, 259] on input "Reference ID ( optional )" at bounding box center [504, 264] width 248 height 20
type textarea "x"
type input "5"
type textarea "x"
type input "51"
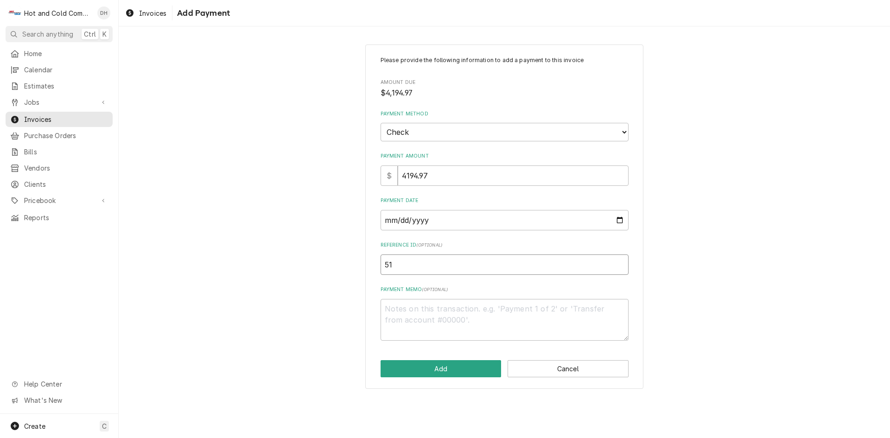
type textarea "x"
type input "514"
type textarea "x"
type input "5147"
type textarea "x"
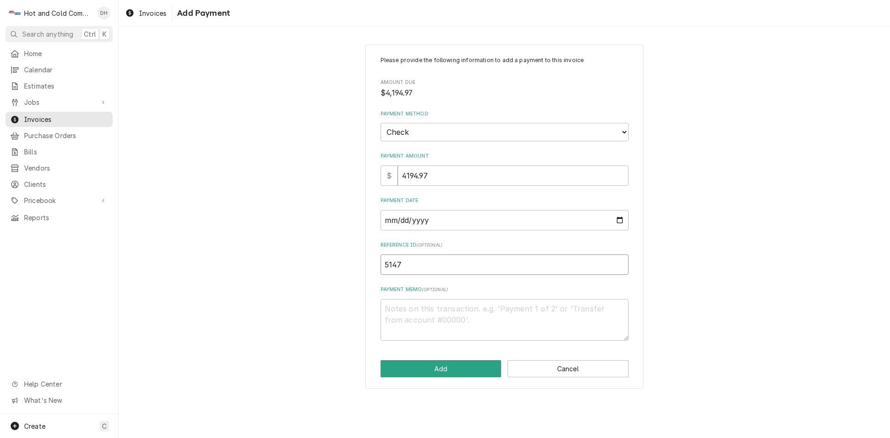
type input "51476"
type textarea "x"
type input "514767"
click at [446, 369] on button "Add" at bounding box center [440, 368] width 121 height 17
type textarea "x"
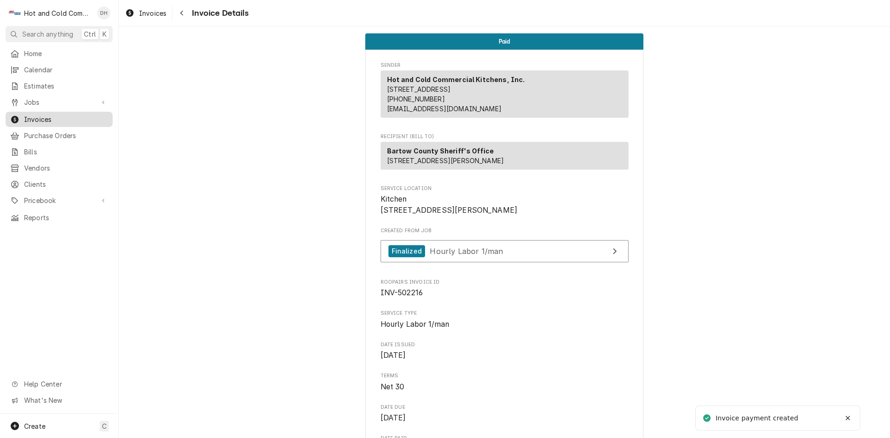
click at [53, 116] on span "Invoices" at bounding box center [66, 119] width 84 height 10
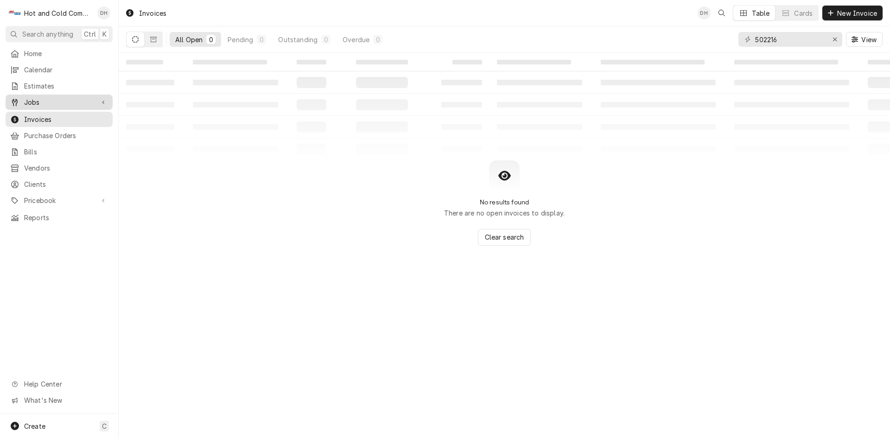
click at [48, 97] on span "Jobs" at bounding box center [59, 102] width 70 height 10
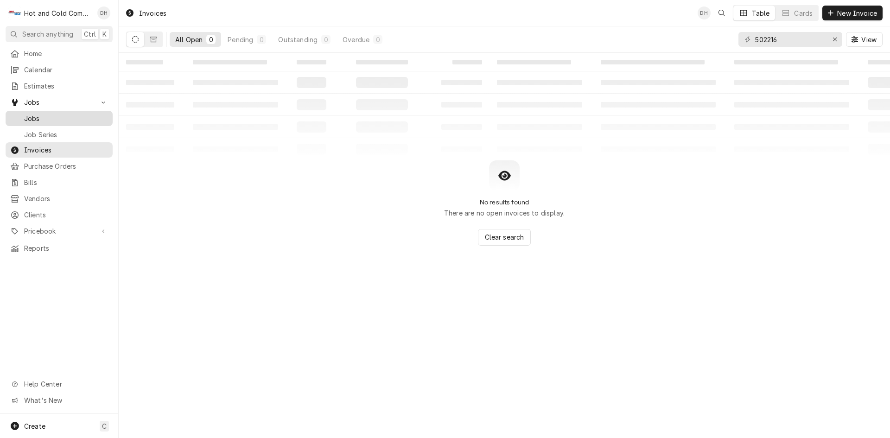
click at [35, 114] on span "Jobs" at bounding box center [66, 119] width 84 height 10
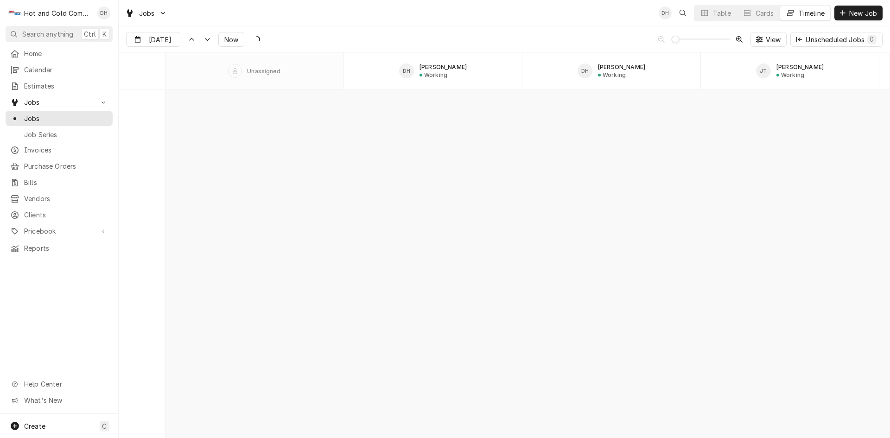
scroll to position [6590, 0]
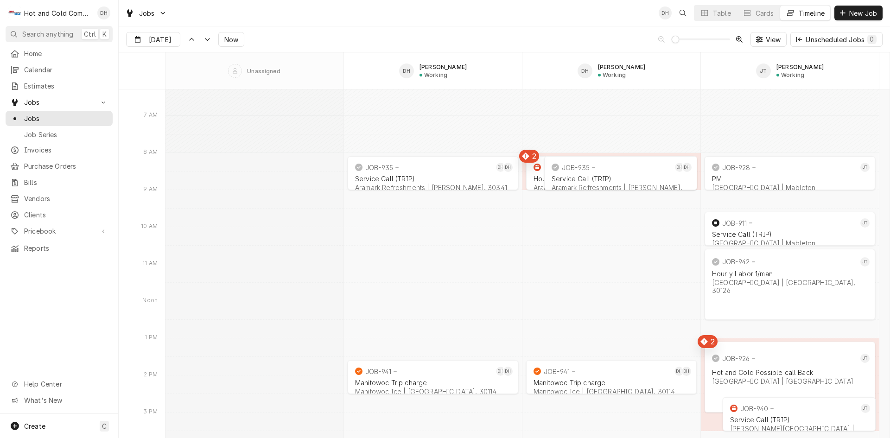
click at [671, 43] on span "Dynamic Content Wrapper" at bounding box center [674, 39] width 7 height 7
click at [44, 424] on span "Create" at bounding box center [34, 426] width 21 height 8
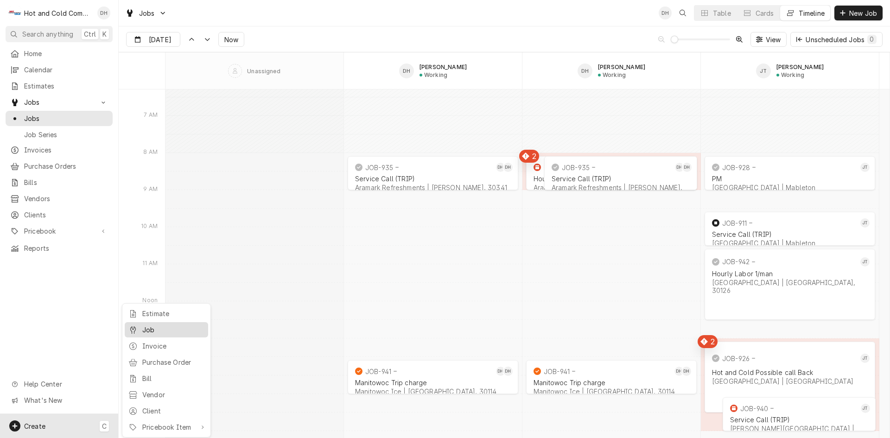
click at [159, 328] on div "Job" at bounding box center [173, 330] width 62 height 10
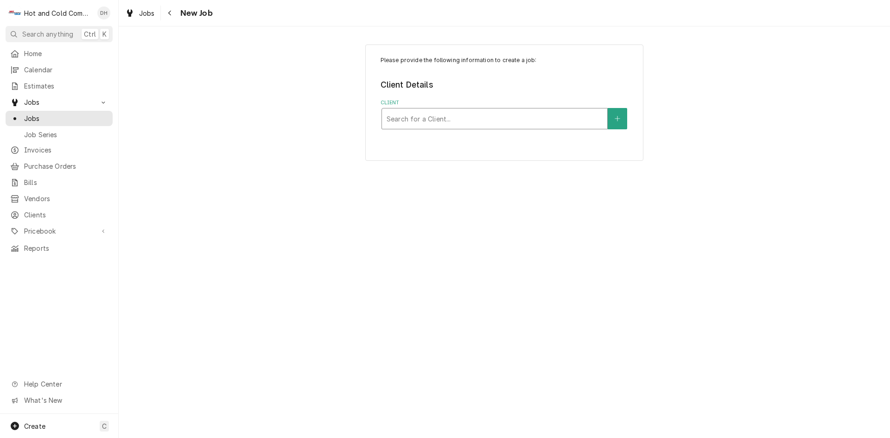
drag, startPoint x: 448, startPoint y: 117, endPoint x: 460, endPoint y: 125, distance: 13.4
click at [451, 118] on div "Client" at bounding box center [494, 118] width 216 height 17
type input "Aram"
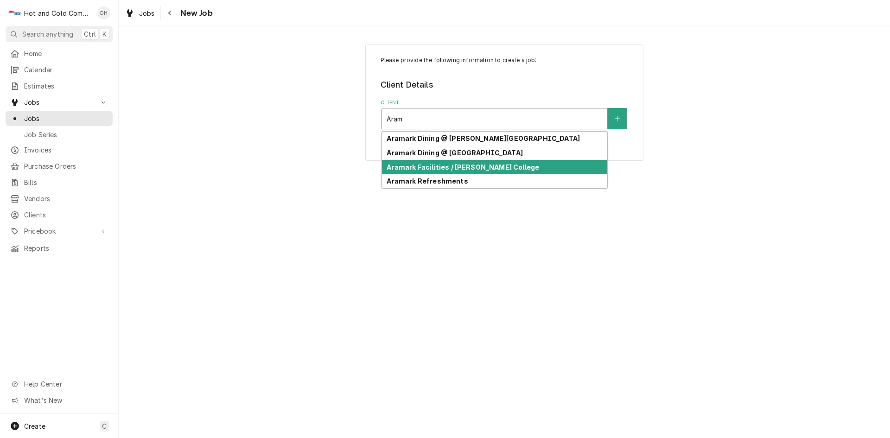
click at [472, 168] on strong "Aramark Facilities / [PERSON_NAME] College" at bounding box center [462, 167] width 152 height 8
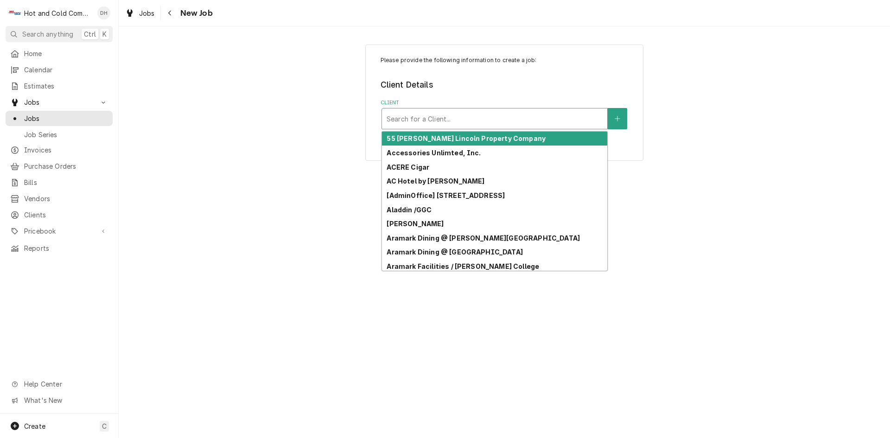
drag, startPoint x: 508, startPoint y: 119, endPoint x: 499, endPoint y: 118, distance: 8.4
click at [507, 119] on div "Client" at bounding box center [494, 118] width 216 height 17
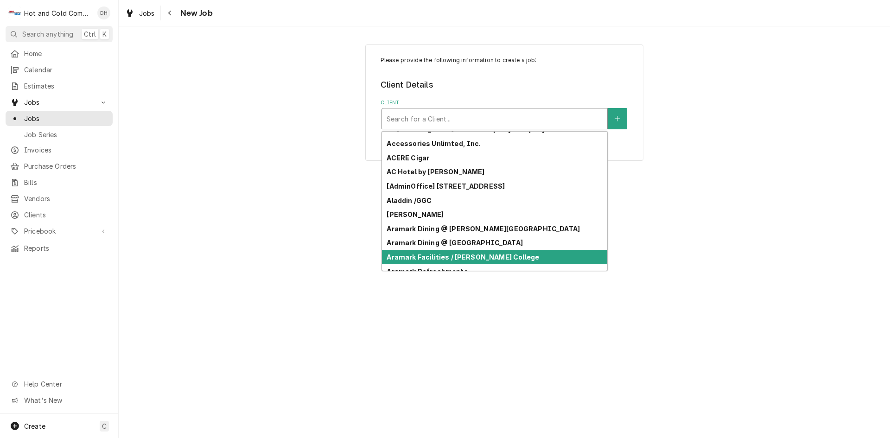
scroll to position [19, 0]
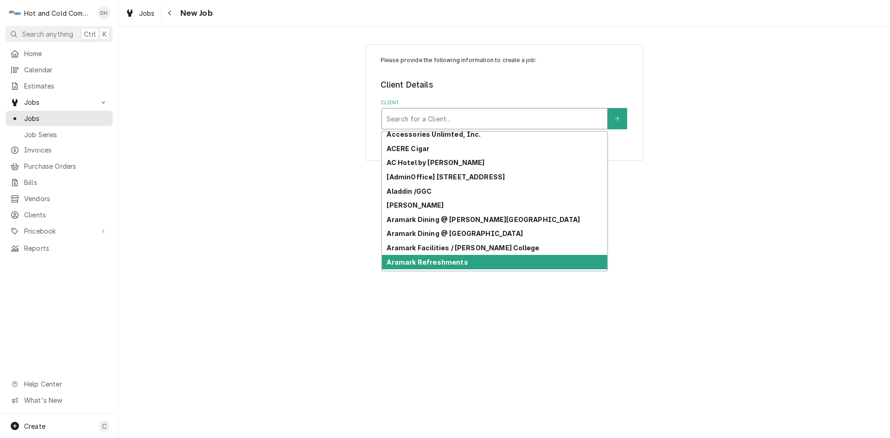
click at [565, 264] on div "Aramark Refreshments" at bounding box center [494, 262] width 225 height 14
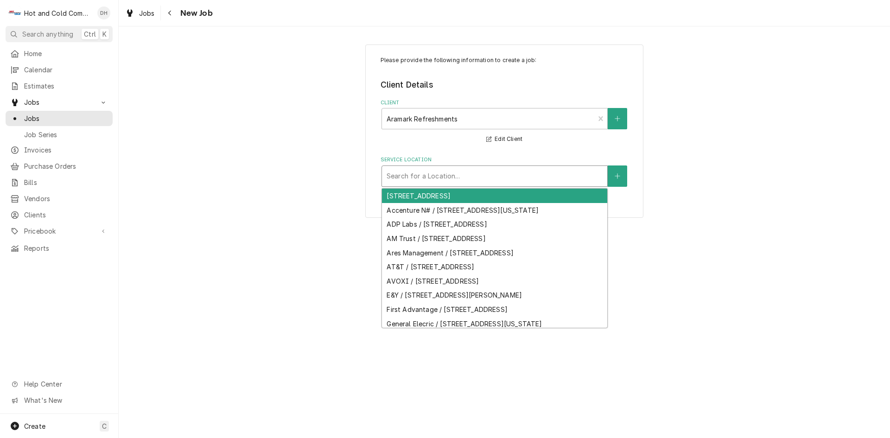
click at [474, 174] on div "Service Location" at bounding box center [494, 176] width 216 height 17
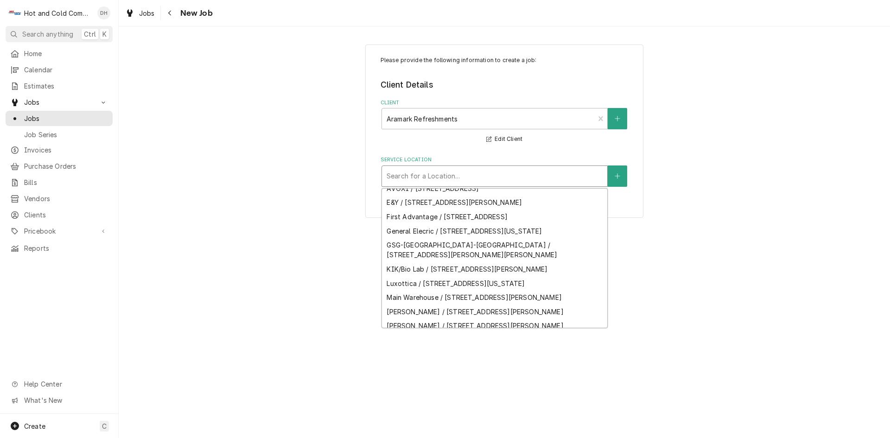
scroll to position [111, 0]
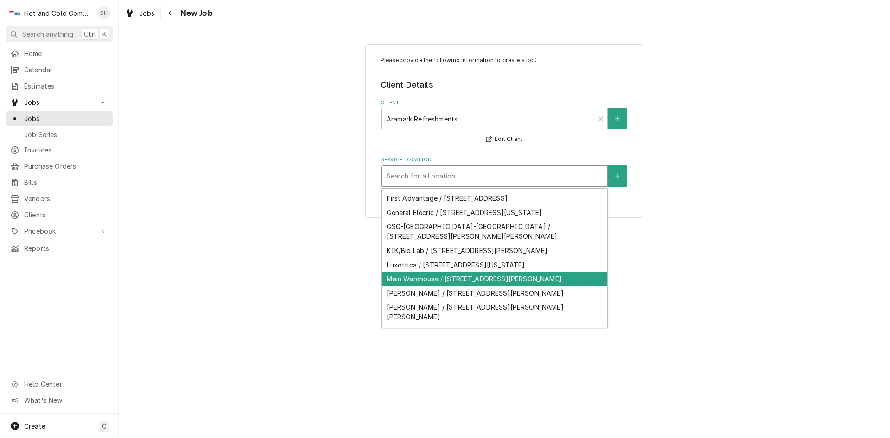
click at [553, 286] on div "Main Warehouse / 3334 Catalina Dr, Chamblee, GA 30341" at bounding box center [494, 279] width 225 height 14
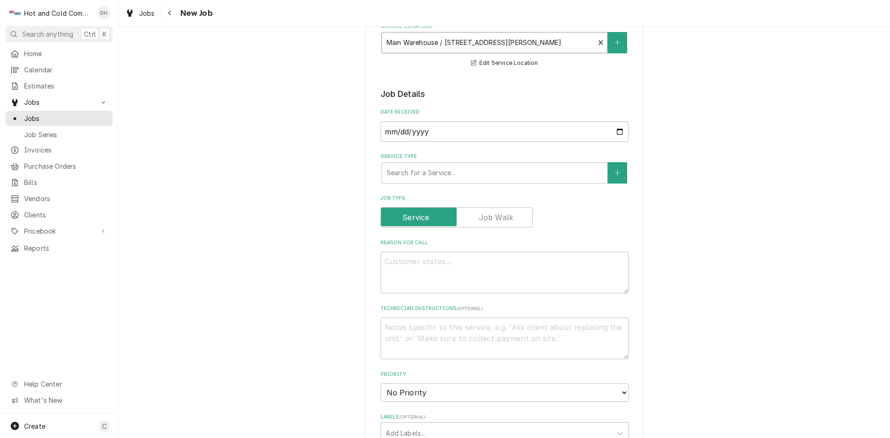
scroll to position [154, 0]
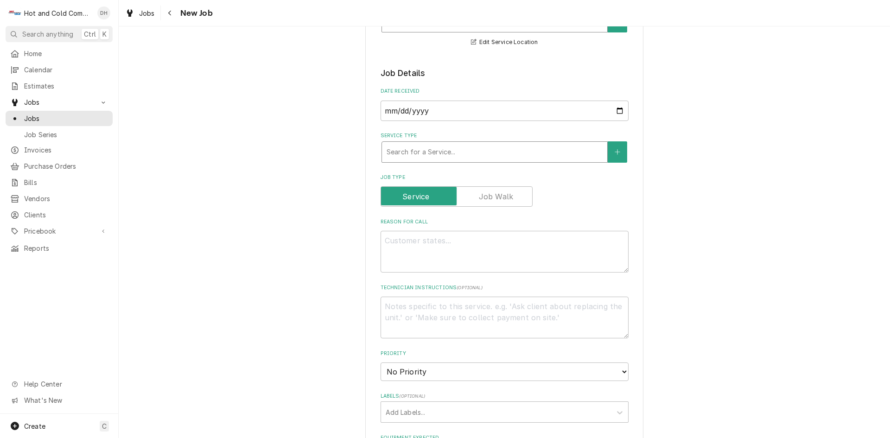
click at [453, 152] on div "Service Type" at bounding box center [494, 152] width 216 height 17
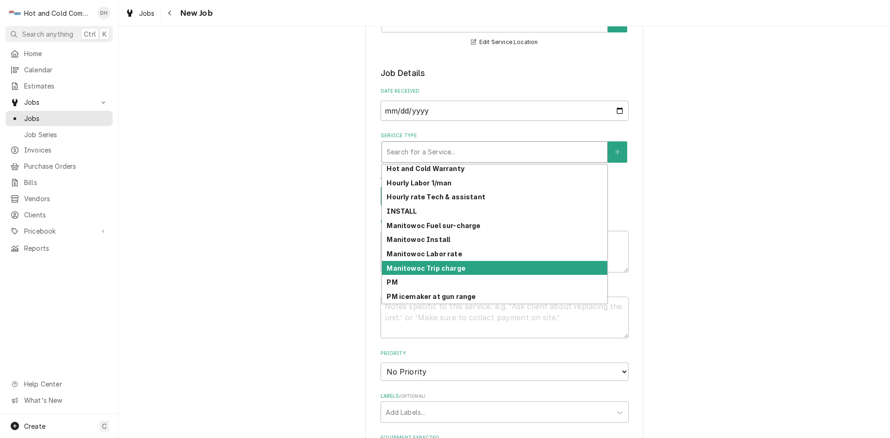
scroll to position [240, 0]
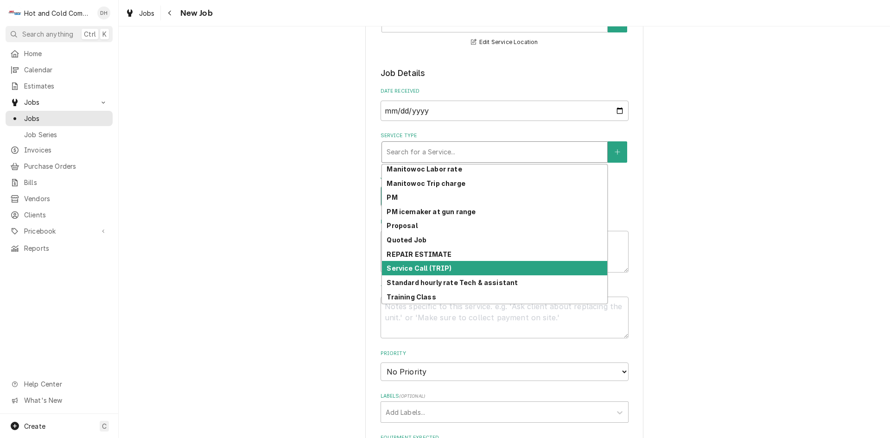
click at [457, 265] on div "Service Call (TRIP)" at bounding box center [494, 268] width 225 height 14
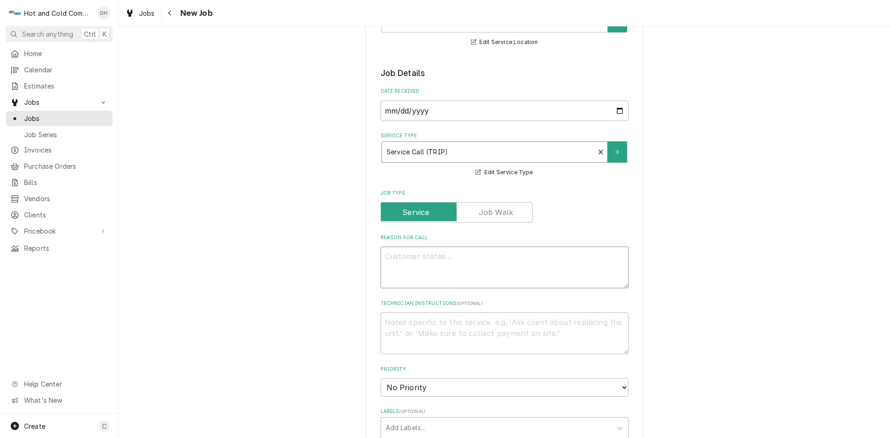
click at [459, 265] on textarea "Reason For Call" at bounding box center [504, 267] width 248 height 42
type textarea "x"
type textarea "C"
type textarea "x"
type textarea "Ch"
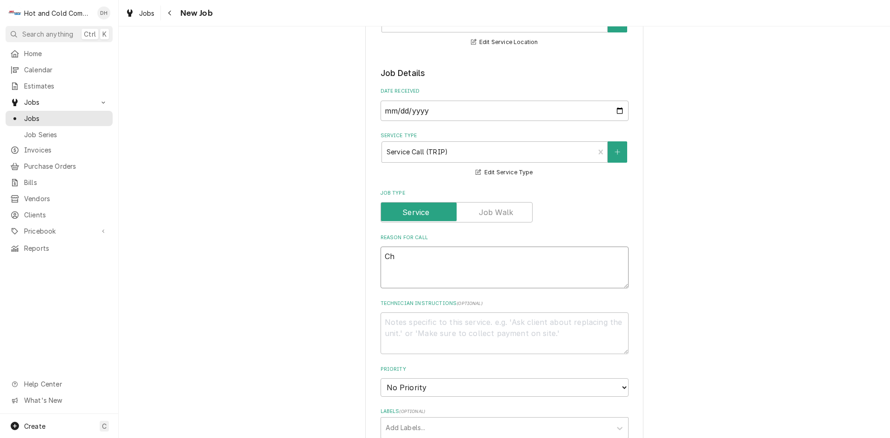
type textarea "x"
type textarea "Che"
type textarea "x"
type textarea "Chec"
type textarea "x"
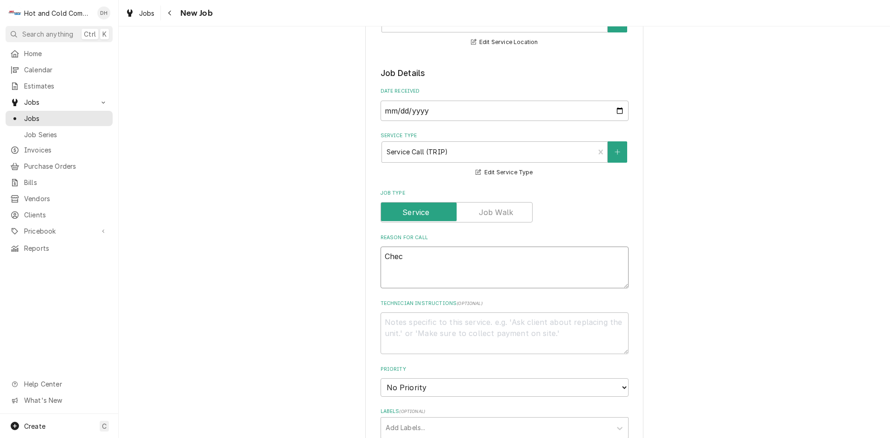
type textarea "Check"
type textarea "x"
type textarea "Checko"
type textarea "x"
type textarea "Checkou"
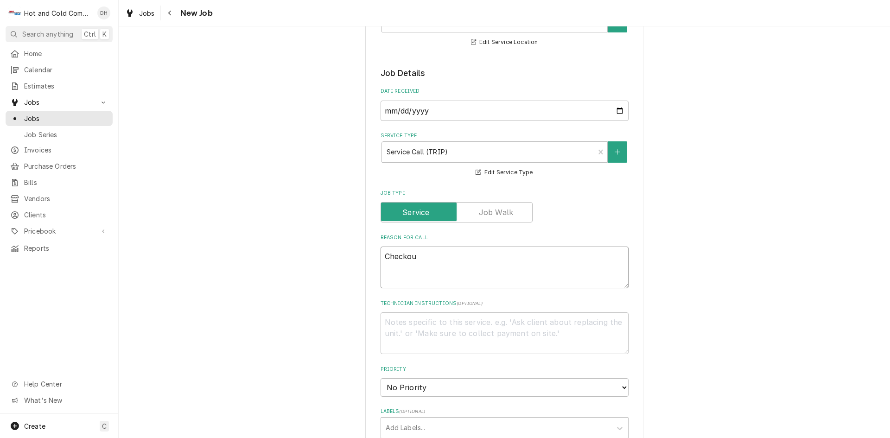
type textarea "x"
type textarea "Checkout"
type textarea "x"
type textarea "Checkout"
type textarea "x"
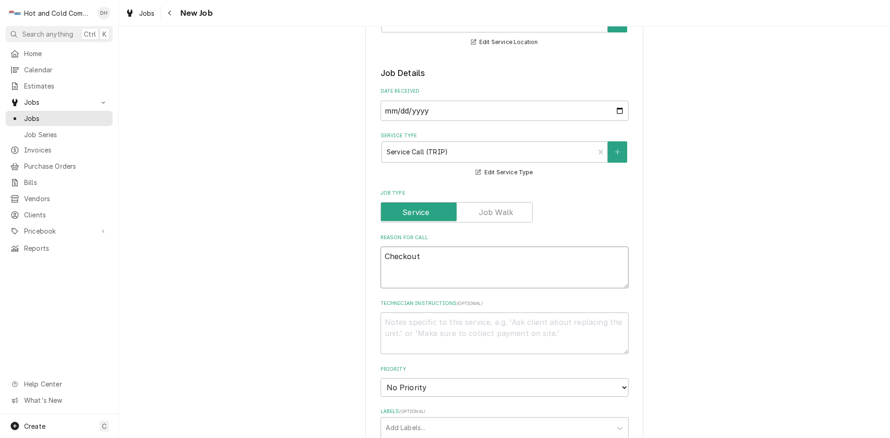
type textarea "Checkout w"
type textarea "x"
type textarea "Checkout wa"
type textarea "x"
type textarea "Checkout wal"
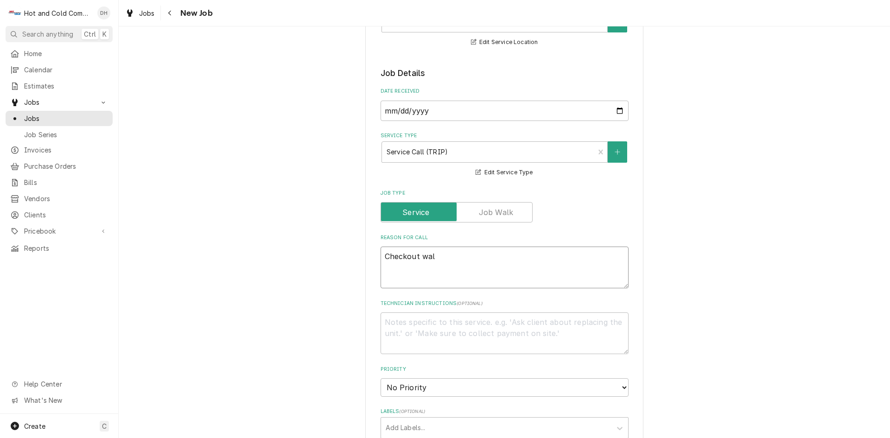
type textarea "x"
type textarea "Checkout walk"
type textarea "x"
type textarea "Checkout walk"
type textarea "x"
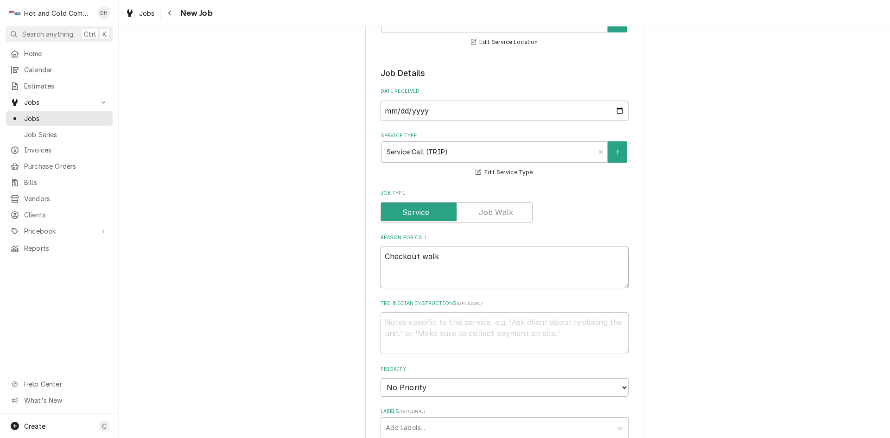
type textarea "Checkout walk i"
type textarea "x"
type textarea "Checkout walk in"
type textarea "x"
type textarea "Checkout walk in"
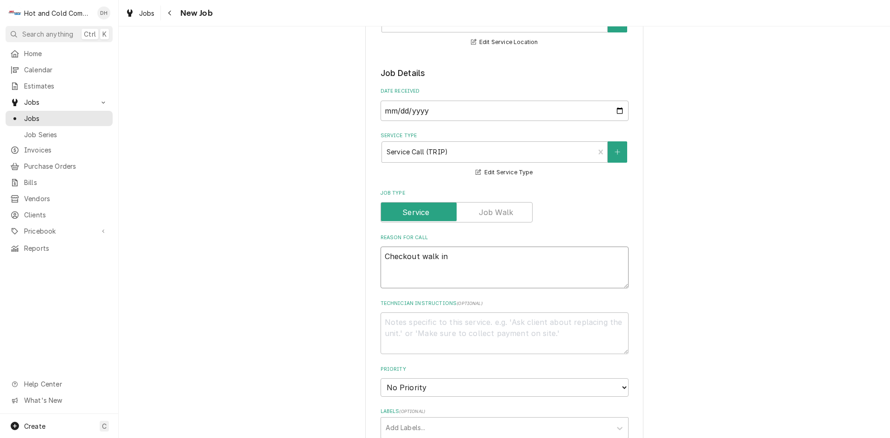
type textarea "x"
type textarea "Checkout walk in f"
type textarea "x"
type textarea "Checkout walk in fr"
type textarea "x"
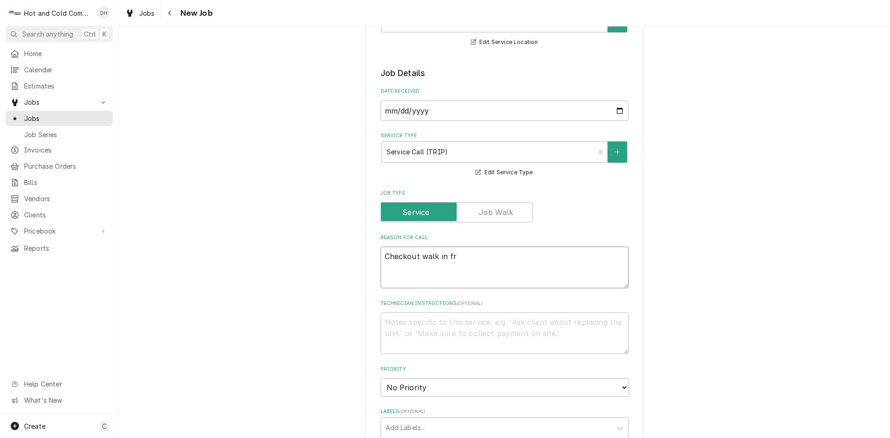
type textarea "Checkout walk in fre"
type textarea "x"
type textarea "Checkout walk in free"
type textarea "x"
type textarea "Checkout walk in freez"
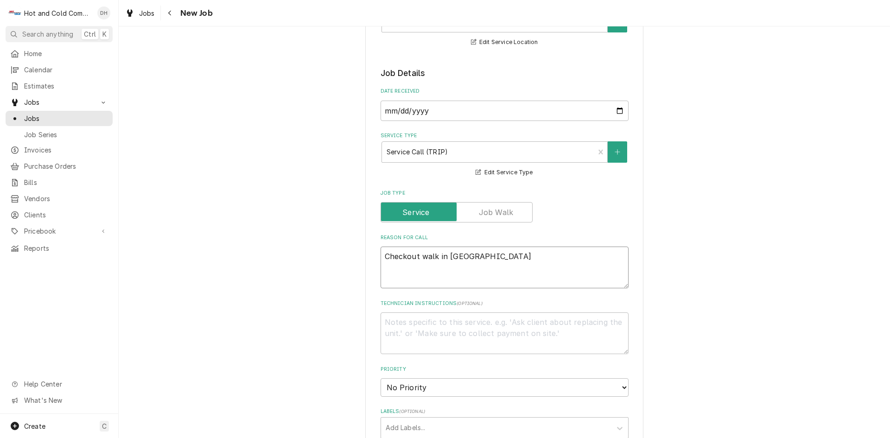
type textarea "x"
type textarea "Checkout walk in freeze"
type textarea "x"
type textarea "Checkout walk in freezer"
type textarea "x"
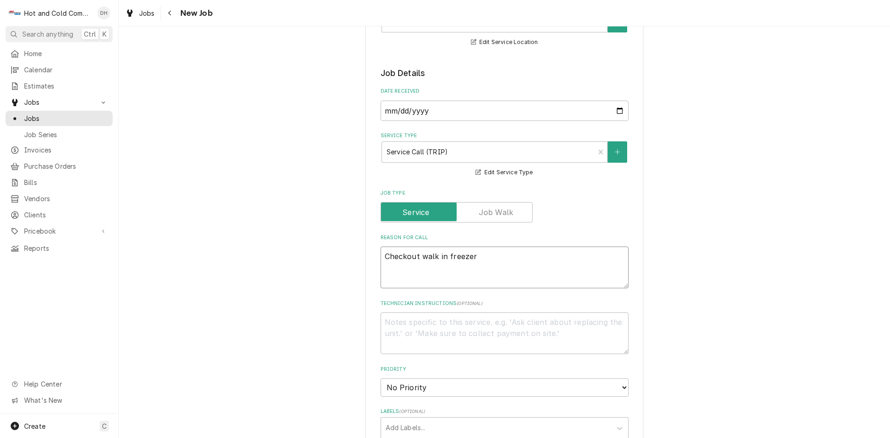
type textarea "Checkout walk in freezer"
type textarea "x"
type textarea "Checkout walk in freezer i"
type textarea "x"
type textarea "Checkout walk in freezer it"
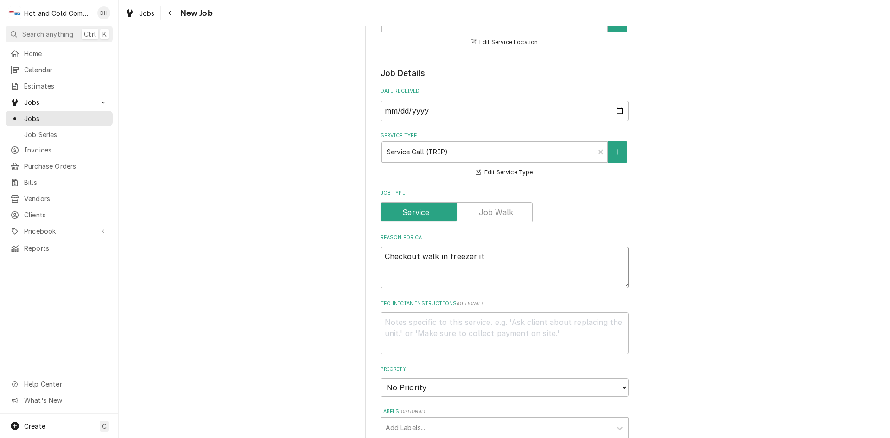
type textarea "x"
type textarea "Checkout walk in freezer it"
type textarea "x"
type textarea "Checkout walk in freezer it i"
type textarea "x"
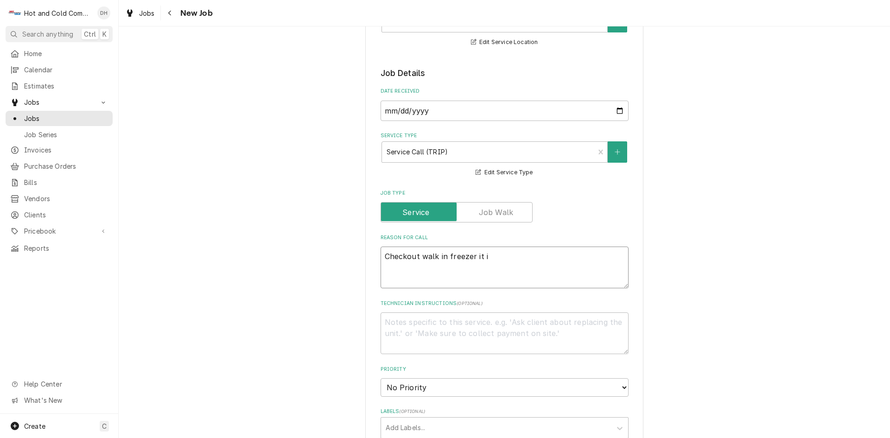
type textarea "Checkout walk in freezer it is"
type textarea "x"
type textarea "Checkout walk in freezer it is"
type textarea "x"
type textarea "Checkout walk in freezer it is b"
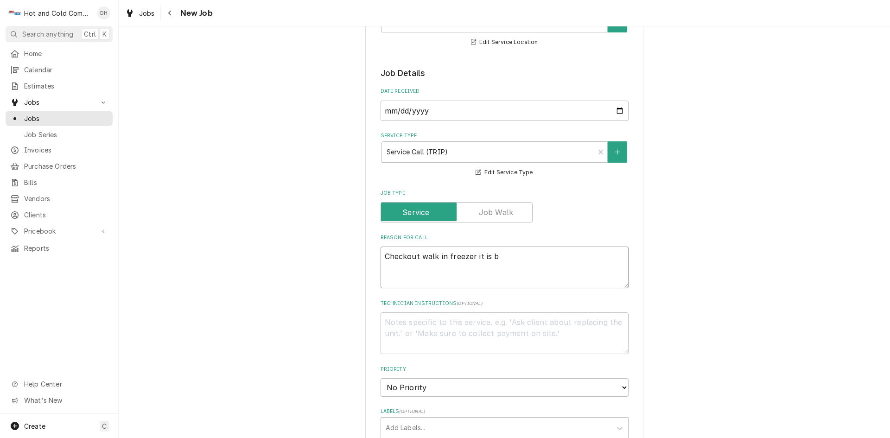
type textarea "x"
type textarea "Checkout walk in freezer it is bl"
type textarea "x"
type textarea "Checkout walk in freezer it is blo"
type textarea "x"
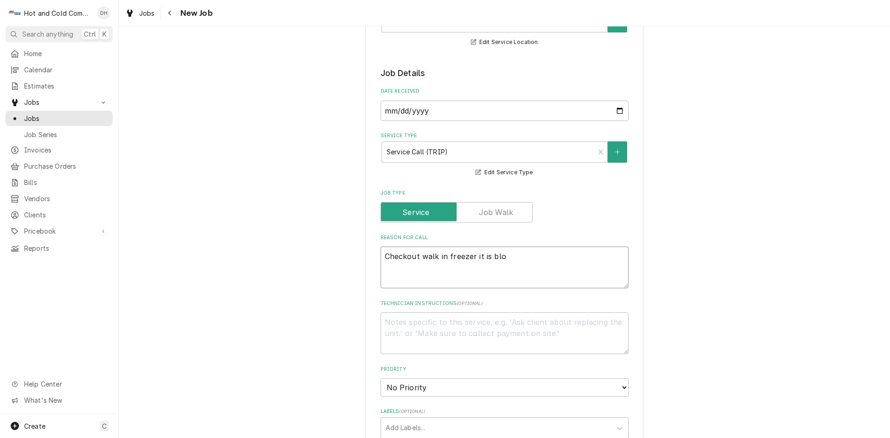
type textarea "Checkout walk in freezer it is blow"
type textarea "x"
type textarea "Checkout walk in freezer it is blowi"
type textarea "x"
type textarea "Checkout walk in freezer it is blowin"
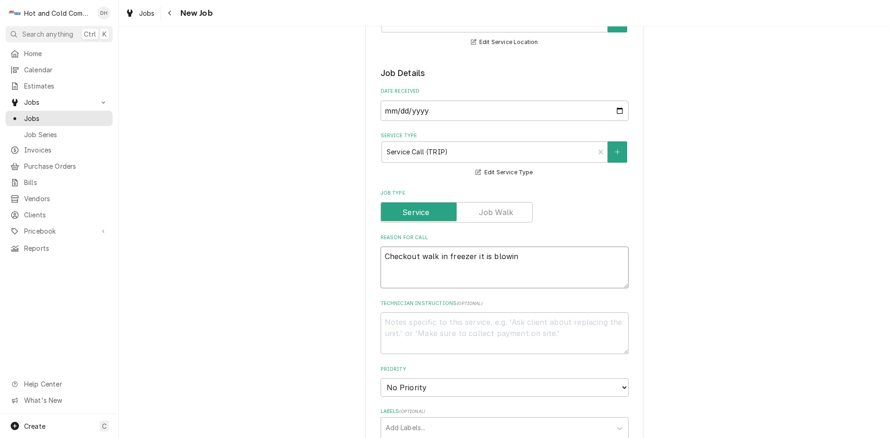
type textarea "x"
type textarea "Checkout walk in freezer it is blowing"
type textarea "x"
type textarea "Checkout walk in freezer it is blowing"
type textarea "x"
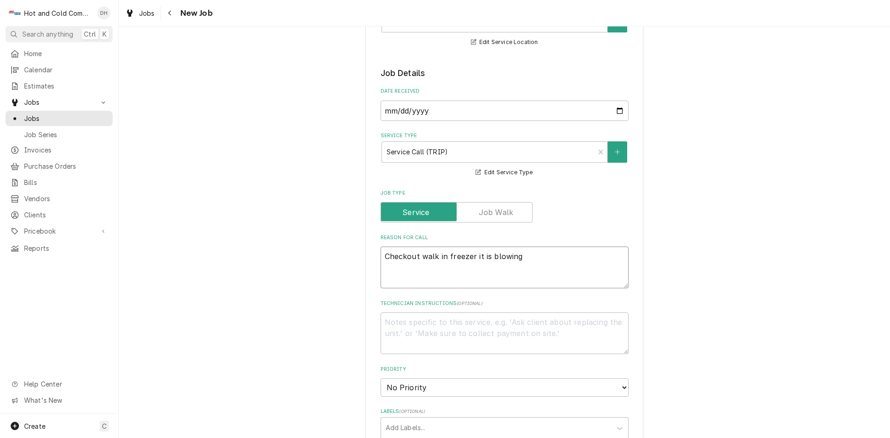
type textarea "Checkout walk in freezer it is blowing s"
type textarea "x"
type textarea "Checkout walk in freezer it is blowing sn"
type textarea "x"
type textarea "Checkout walk in freezer it is blowing sno"
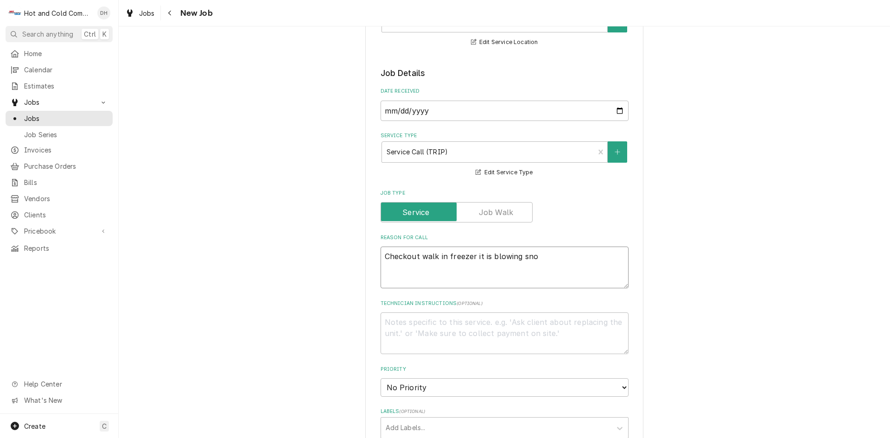
type textarea "x"
type textarea "Checkout walk in freezer it is blowing snow"
type textarea "x"
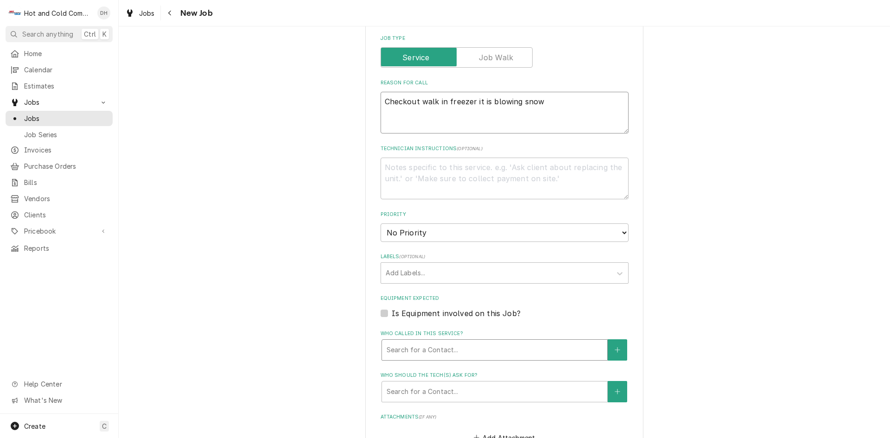
type textarea "Checkout walk in freezer it is blowing snow"
click at [426, 347] on div "Who called in this service?" at bounding box center [494, 349] width 216 height 17
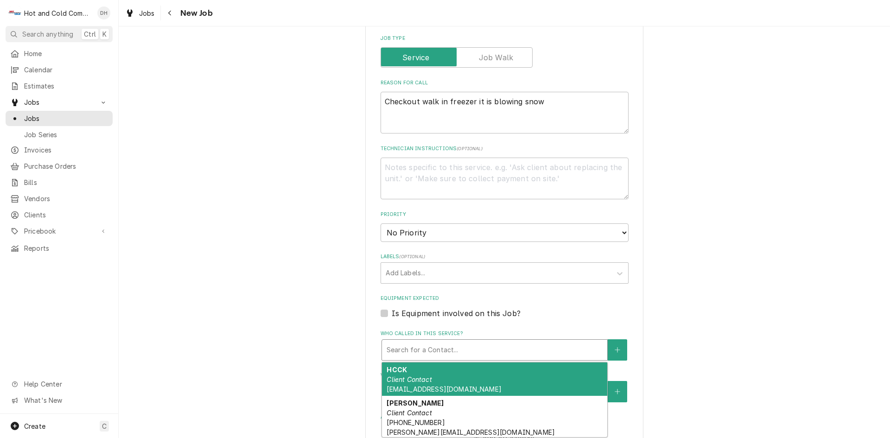
scroll to position [200, 0]
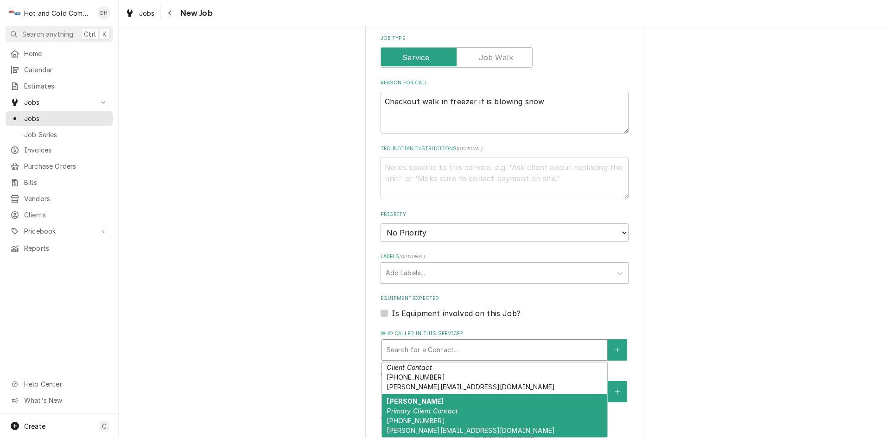
click at [452, 403] on div "Perry Poe Primary Client Contact (404) 353-4032 Poe-Perry@aramark.com" at bounding box center [494, 416] width 225 height 44
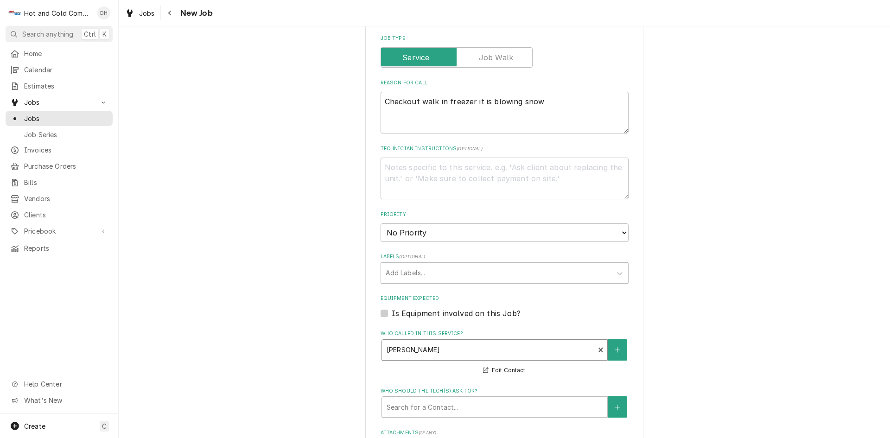
scroll to position [463, 0]
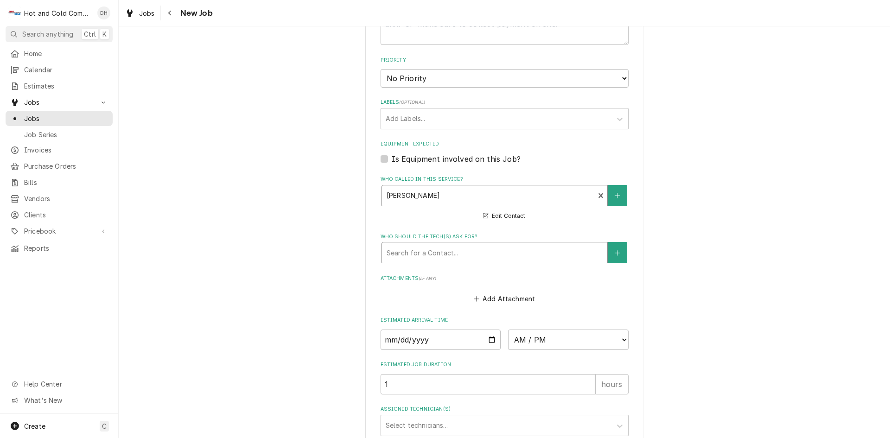
click at [405, 248] on div "Who should the tech(s) ask for?" at bounding box center [494, 252] width 216 height 17
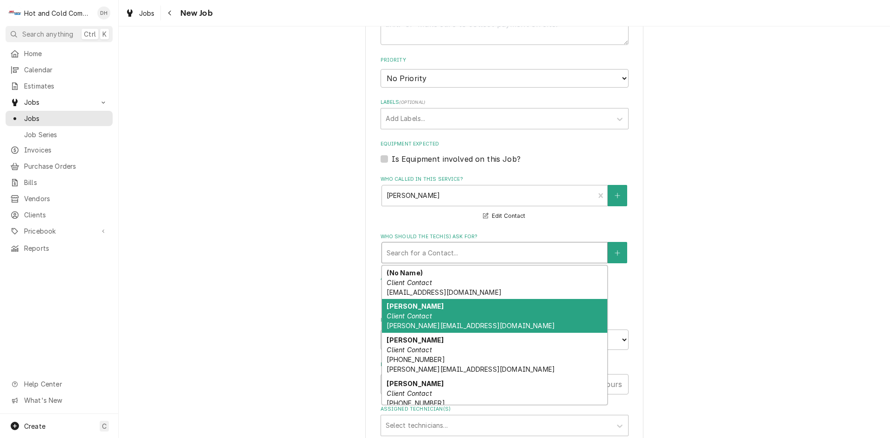
scroll to position [135, 0]
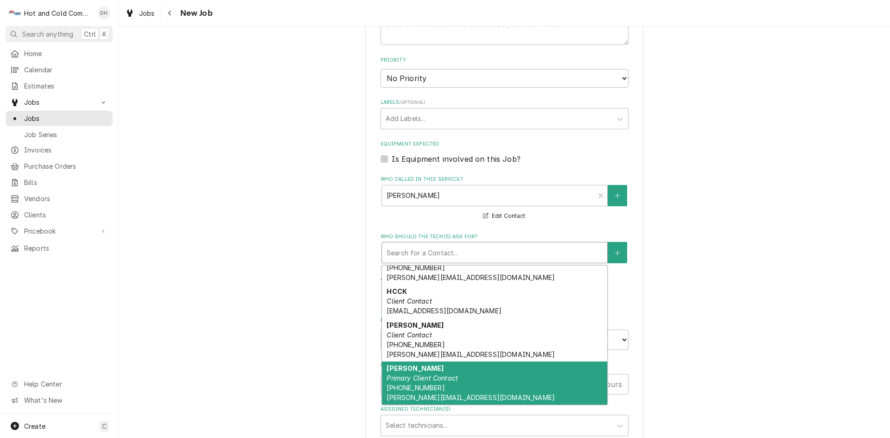
click at [423, 380] on em "Primary Client Contact" at bounding box center [421, 378] width 71 height 8
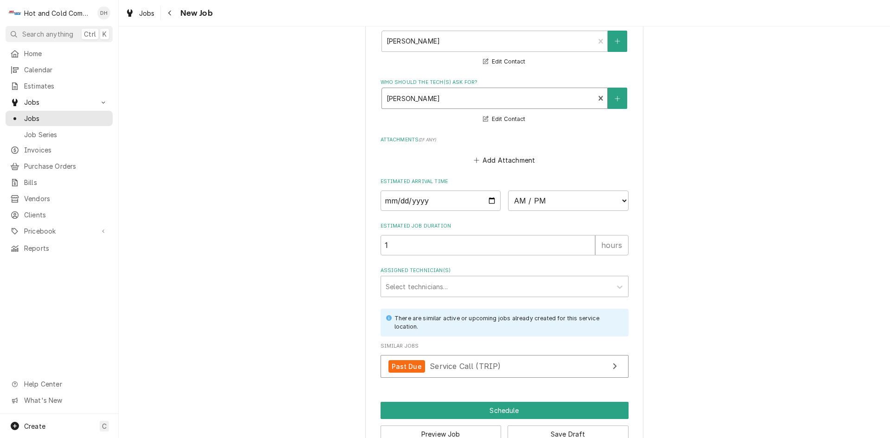
scroll to position [642, 0]
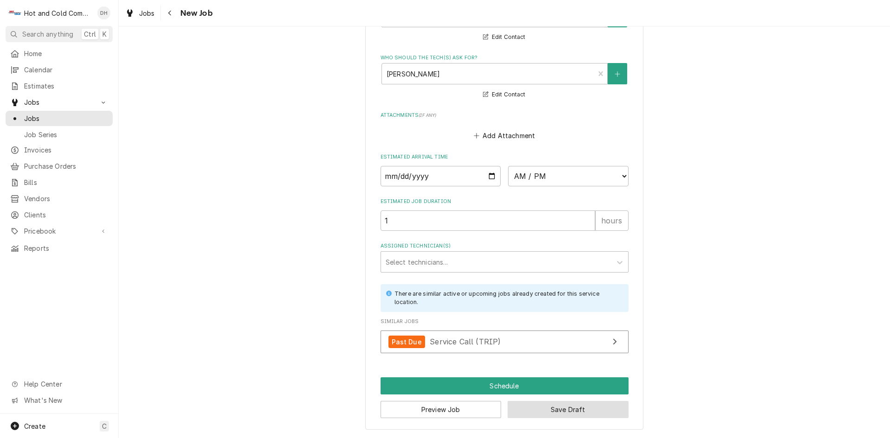
click at [560, 410] on button "Save Draft" at bounding box center [567, 409] width 121 height 17
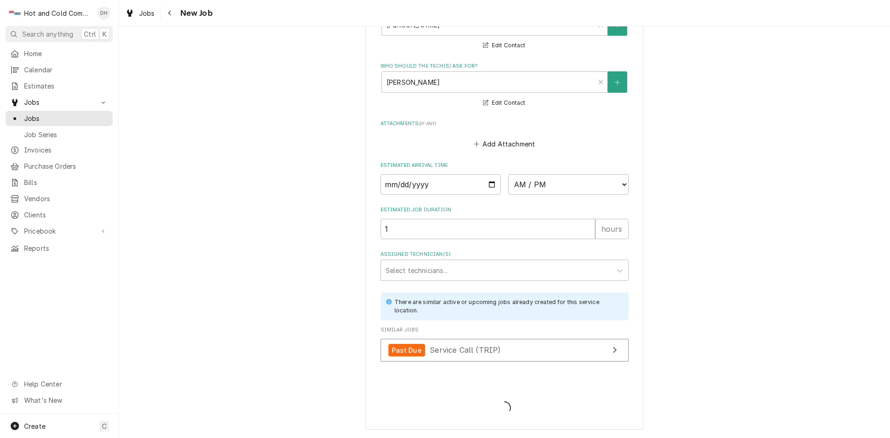
type textarea "x"
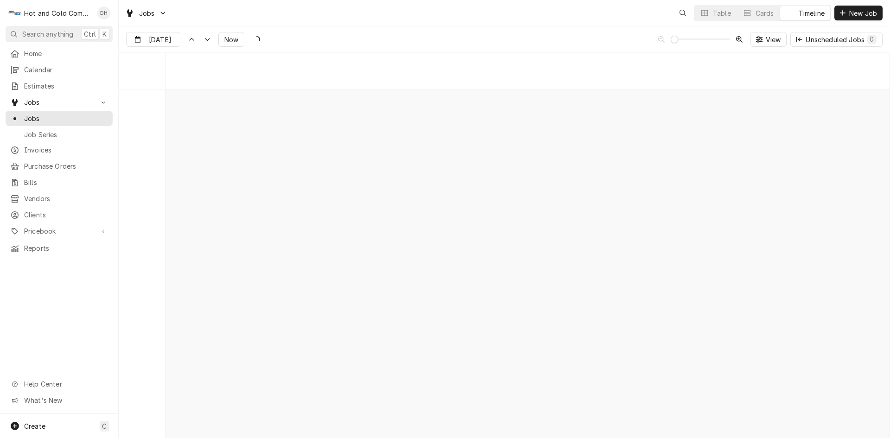
scroll to position [7257, 0]
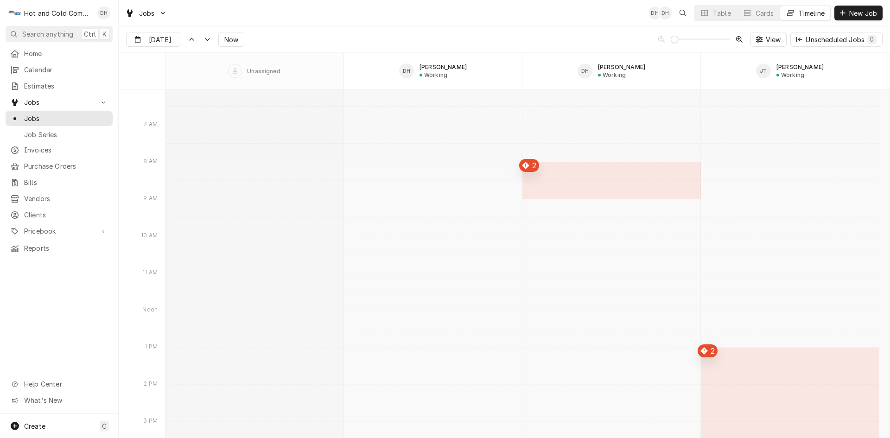
type input "[DATE]"
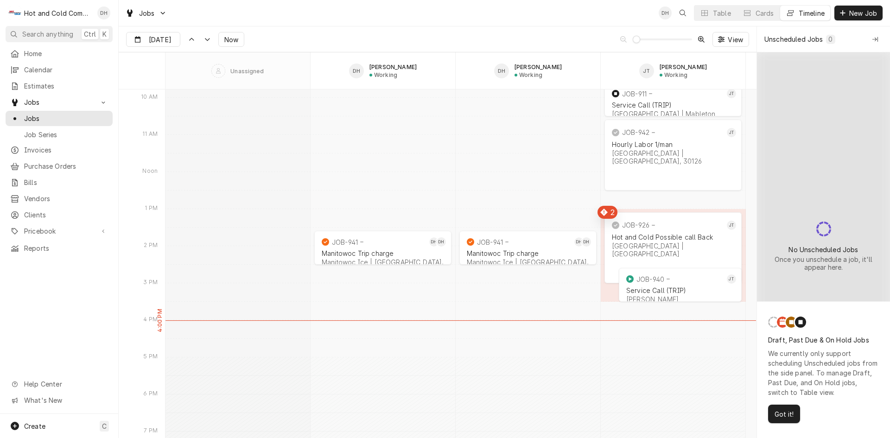
scroll to position [7411, 0]
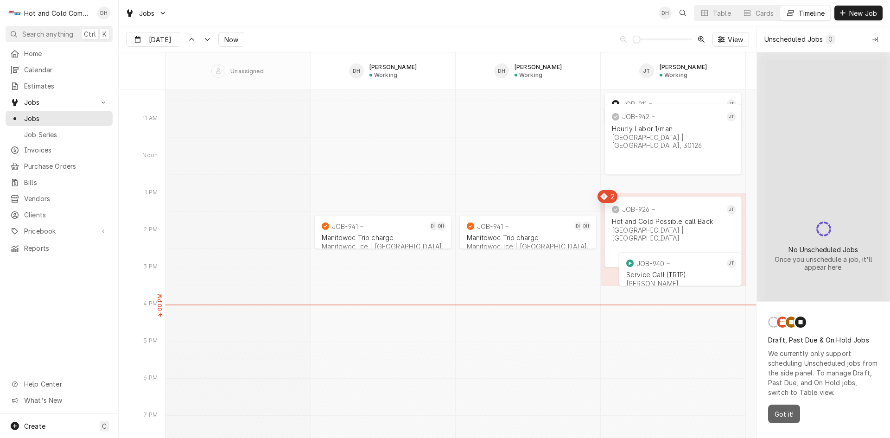
click at [790, 412] on span "Got it!" at bounding box center [783, 414] width 23 height 10
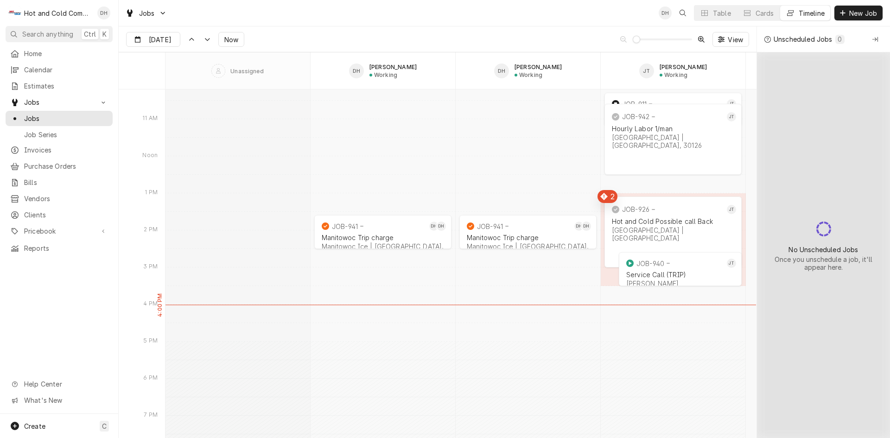
click at [829, 224] on div "No Unscheduled Jobs Once you unschedule a job, it'll appear here." at bounding box center [823, 244] width 133 height 385
click at [829, 264] on div "No Unscheduled Jobs Once you unschedule a job, it'll appear here." at bounding box center [823, 244] width 133 height 385
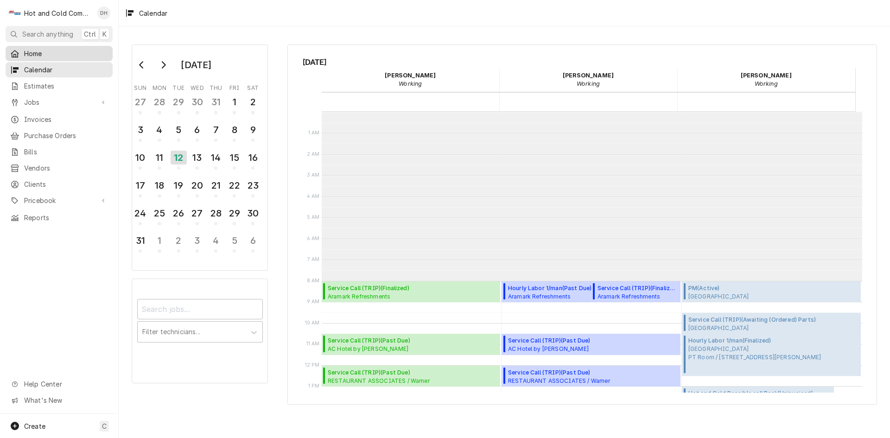
scroll to position [169, 0]
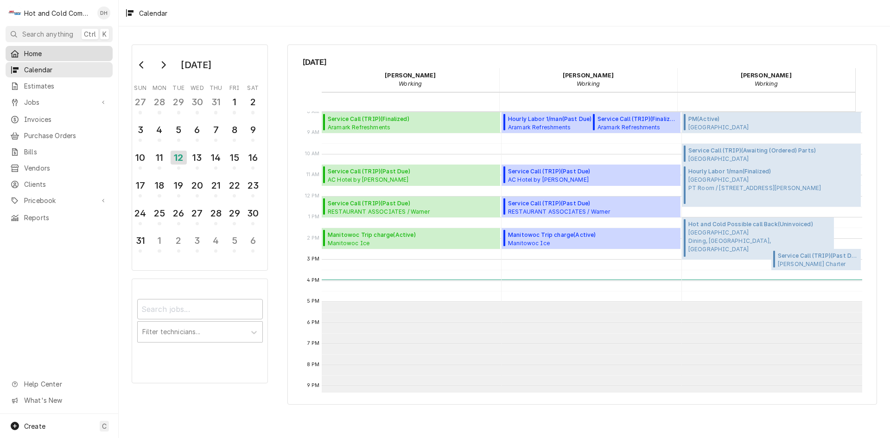
click at [41, 51] on span "Home" at bounding box center [66, 54] width 84 height 10
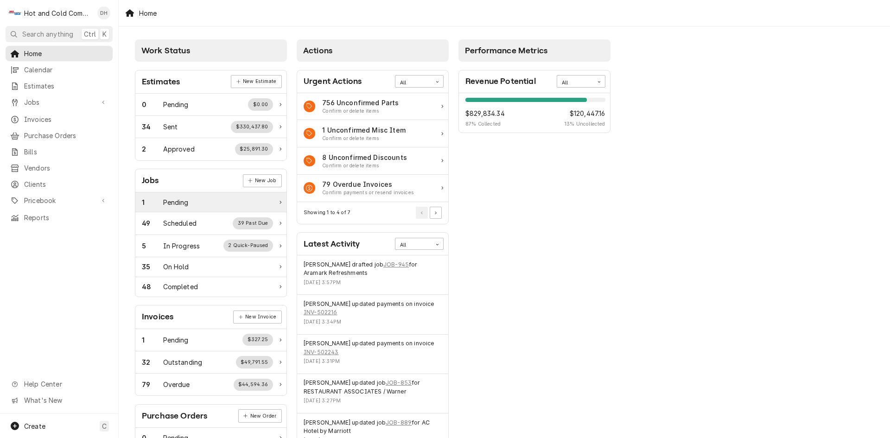
click at [197, 202] on div "1 Pending" at bounding box center [207, 202] width 131 height 10
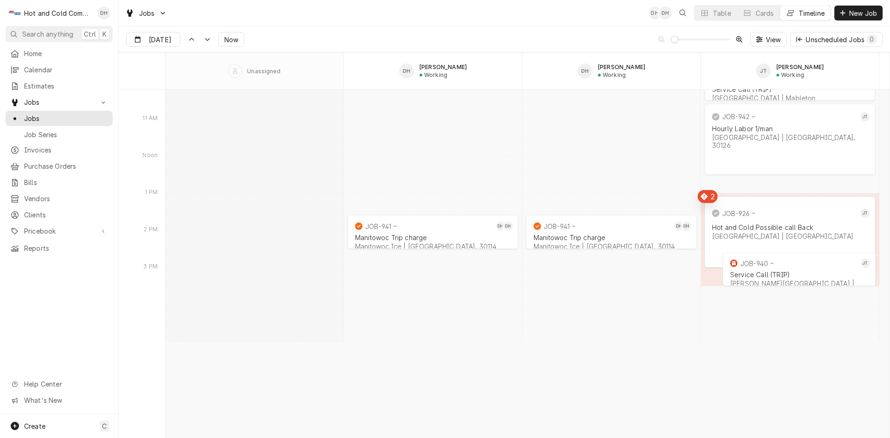
scroll to position [7257, 0]
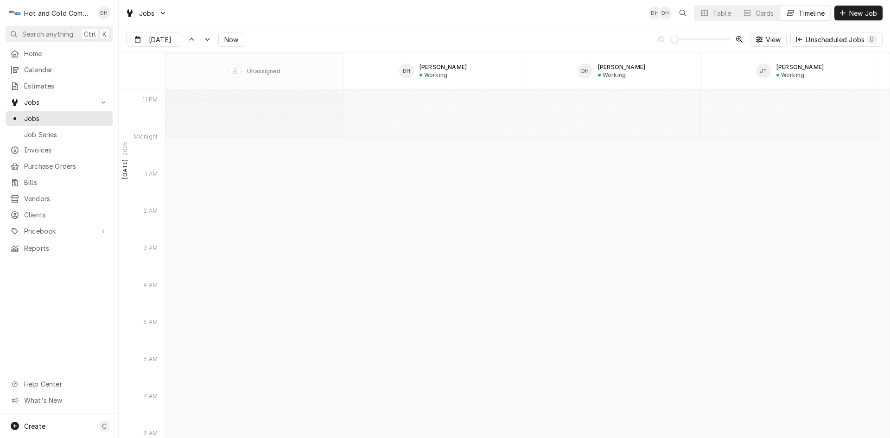
type input "[DATE]"
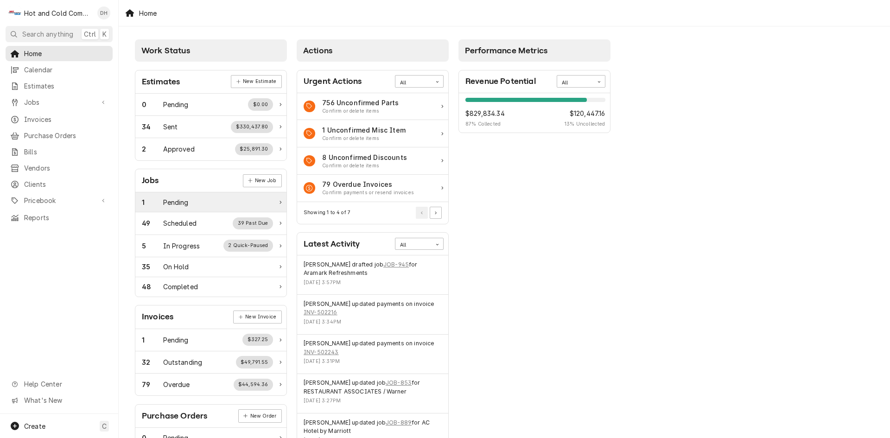
click at [165, 201] on div "Pending" at bounding box center [175, 202] width 25 height 10
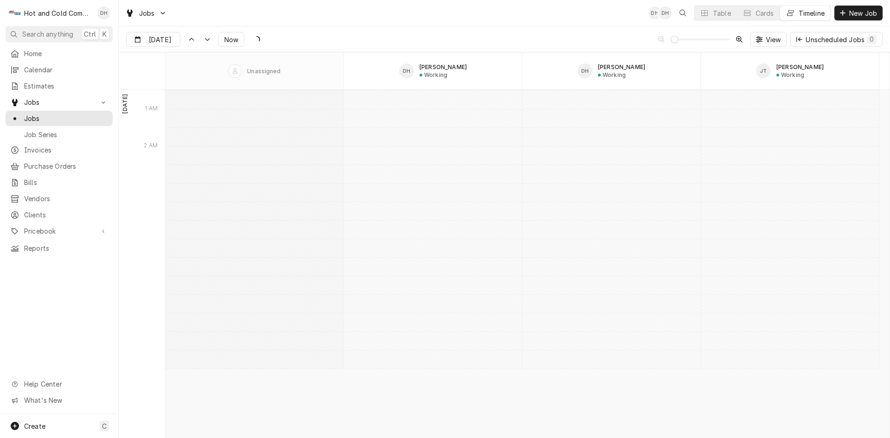
scroll to position [7251, 0]
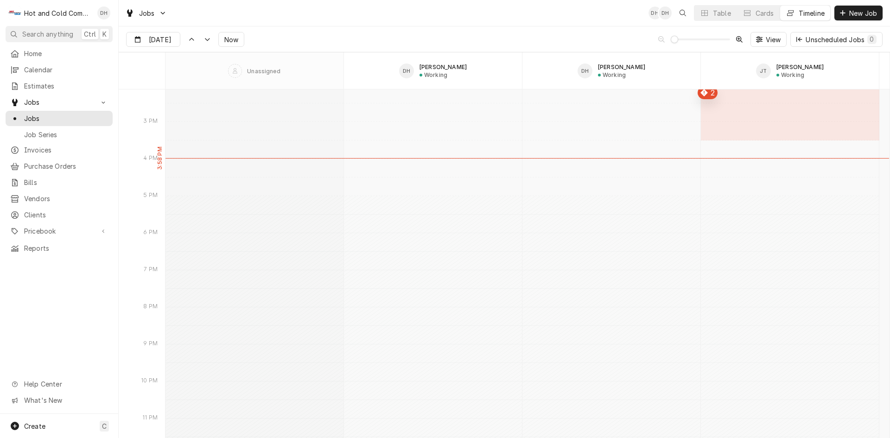
type input "Aug 12"
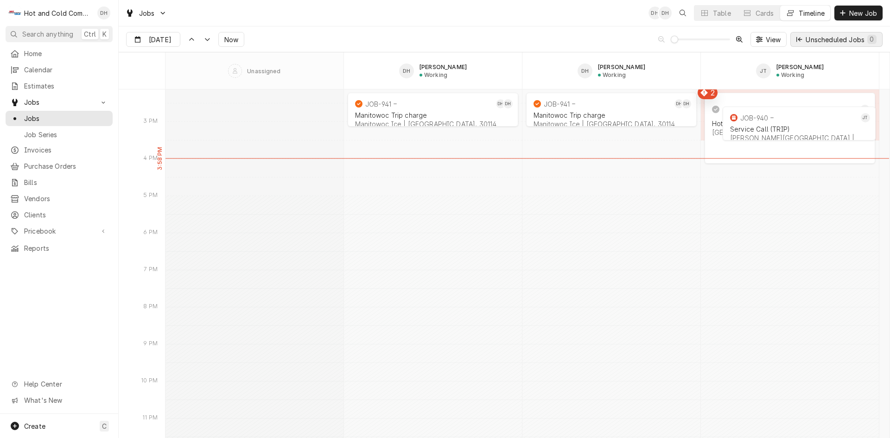
click at [840, 41] on div "Unscheduled Jobs 0" at bounding box center [840, 40] width 71 height 10
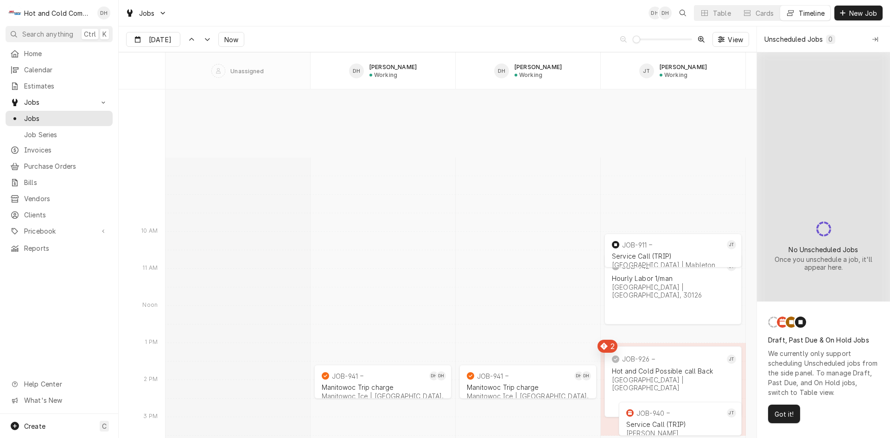
scroll to position [6942, 0]
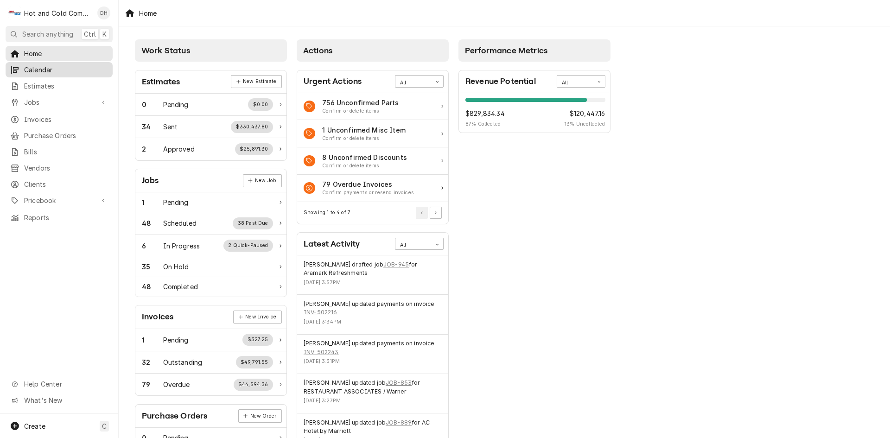
click at [59, 67] on span "Calendar" at bounding box center [66, 70] width 84 height 10
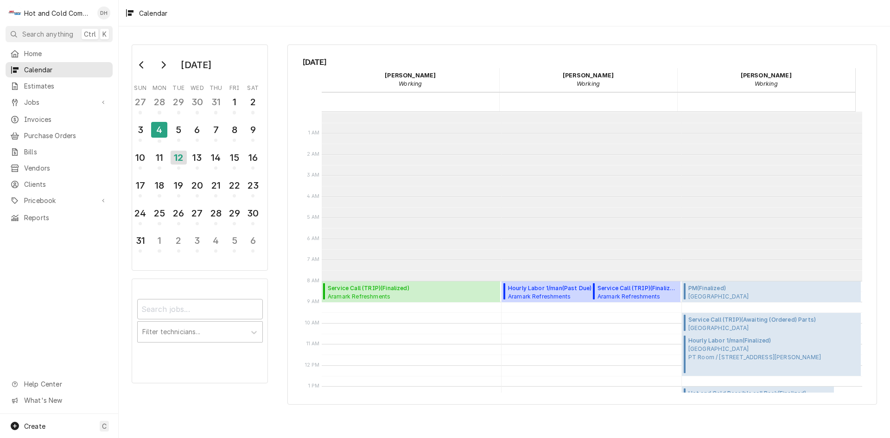
scroll to position [169, 0]
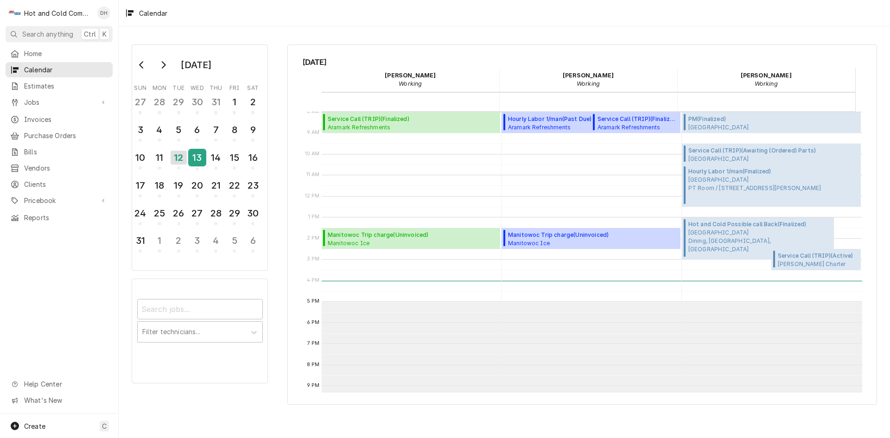
click at [199, 158] on div "13" at bounding box center [197, 158] width 16 height 16
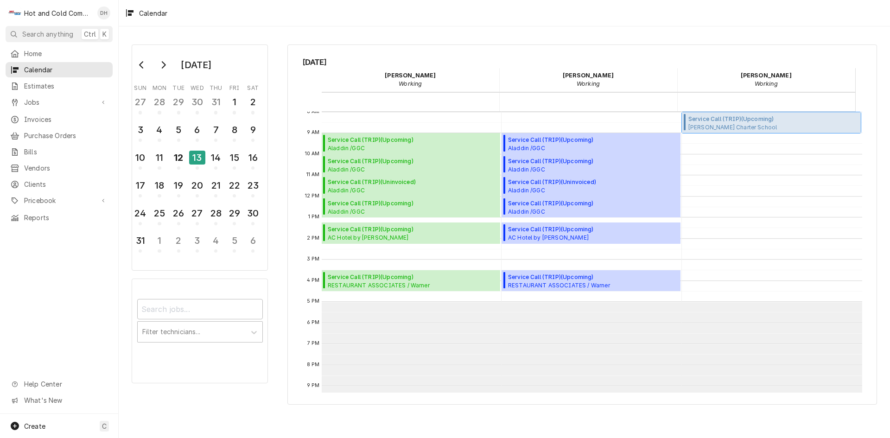
click at [743, 124] on span "Charles Drew Charter School High School / 300 Eva Davis Way SE, Atlanta, GA 303…" at bounding box center [758, 126] width 140 height 7
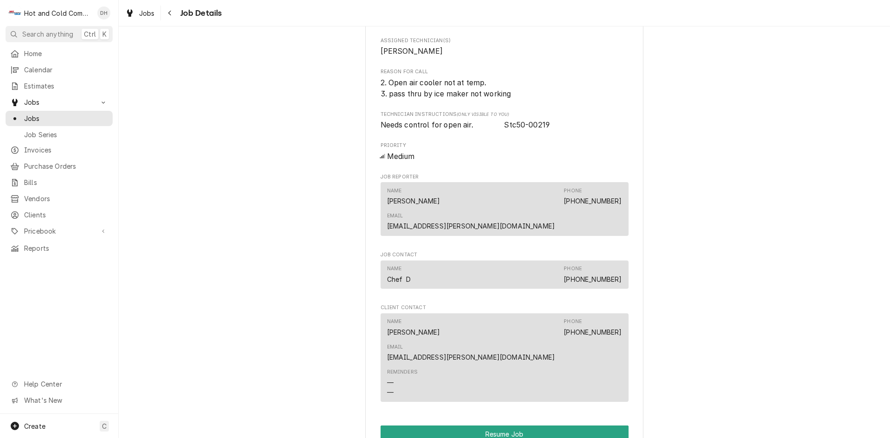
scroll to position [772, 0]
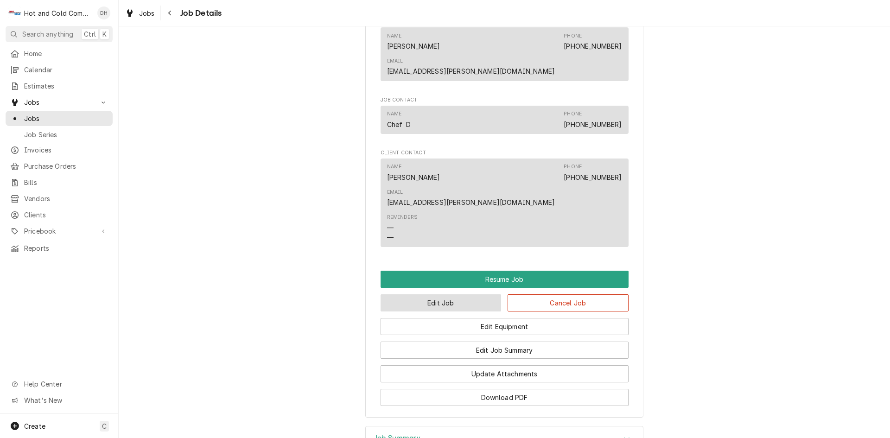
click at [473, 294] on button "Edit Job" at bounding box center [440, 302] width 121 height 17
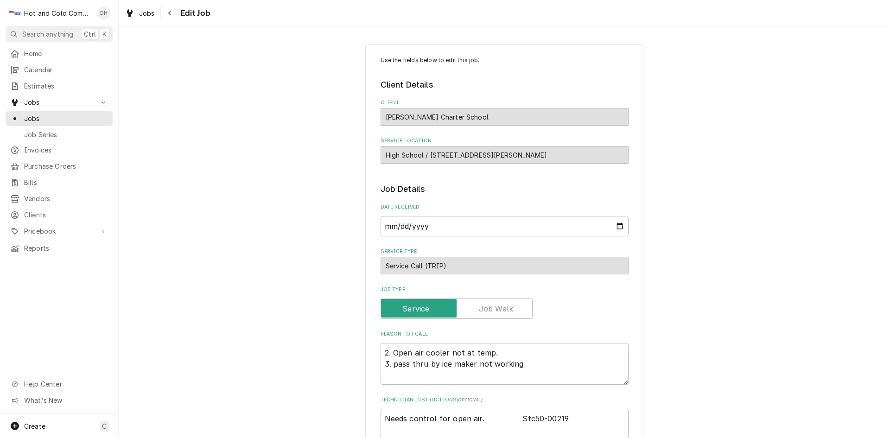
type textarea "x"
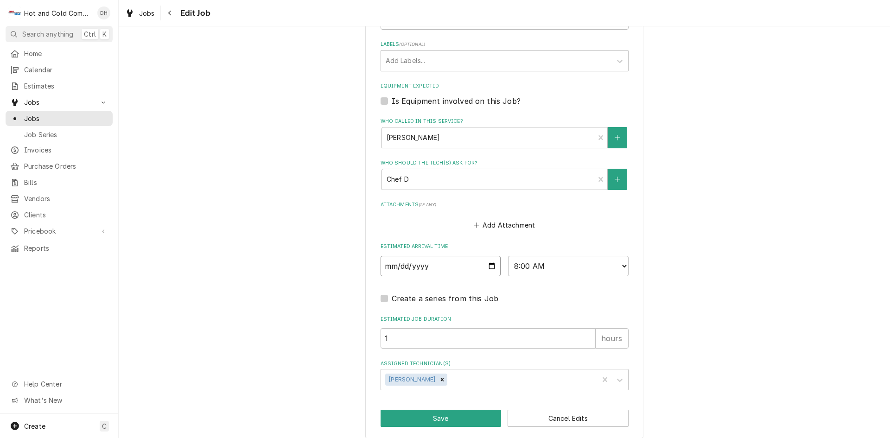
click at [491, 265] on input "2025-08-13" at bounding box center [440, 266] width 120 height 20
type input "2025-08-15"
drag, startPoint x: 461, startPoint y: 417, endPoint x: 464, endPoint y: 409, distance: 8.4
click at [462, 413] on button "Save" at bounding box center [440, 418] width 121 height 17
type textarea "x"
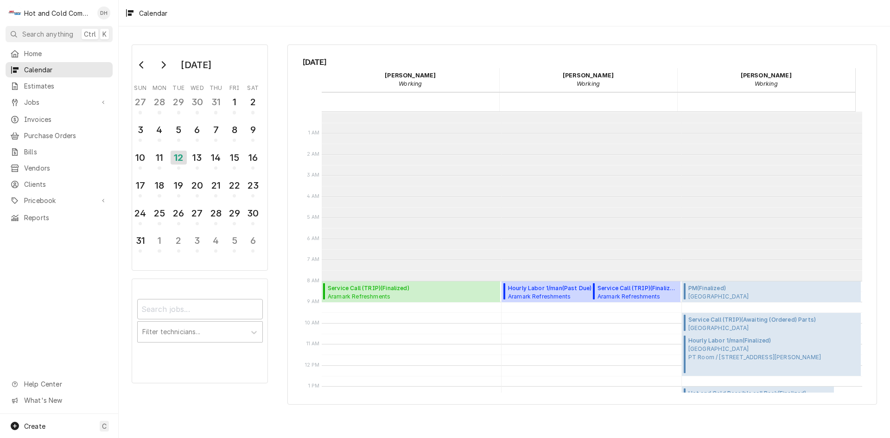
scroll to position [169, 0]
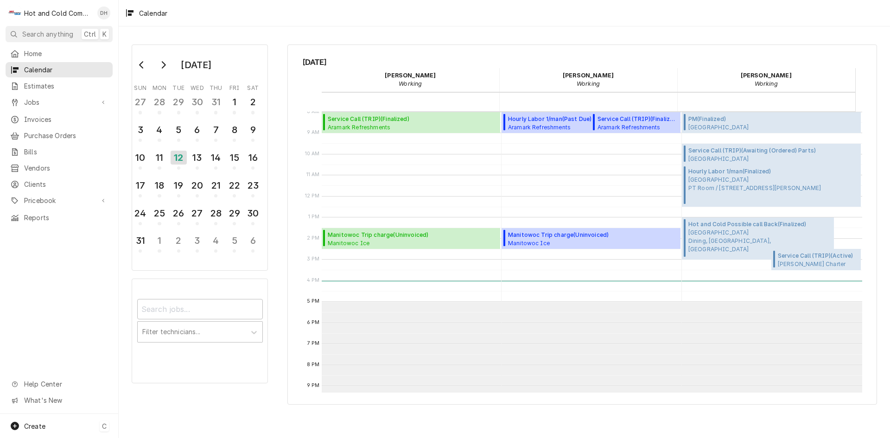
drag, startPoint x: 38, startPoint y: 425, endPoint x: 46, endPoint y: 425, distance: 7.4
click at [38, 425] on span "Create" at bounding box center [34, 426] width 21 height 8
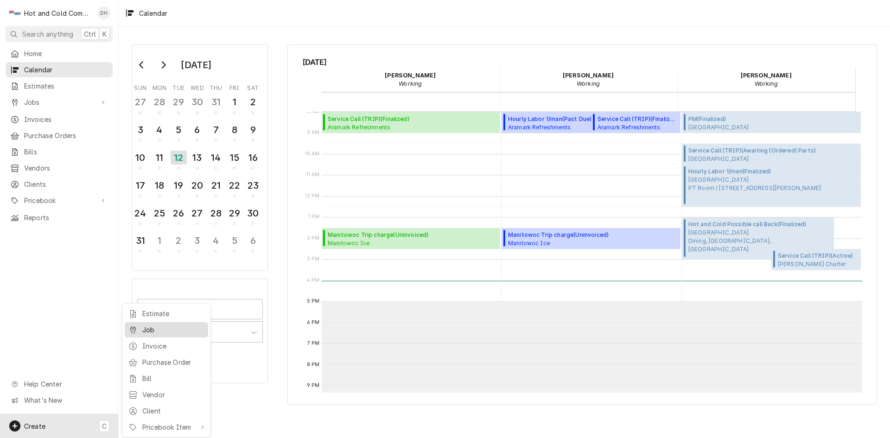
click at [152, 329] on div "Job" at bounding box center [173, 330] width 62 height 10
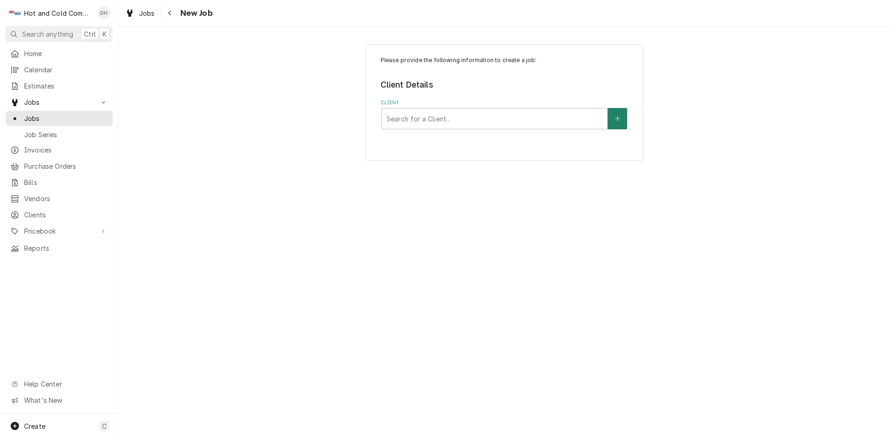
click at [623, 122] on button "Client" at bounding box center [616, 118] width 19 height 21
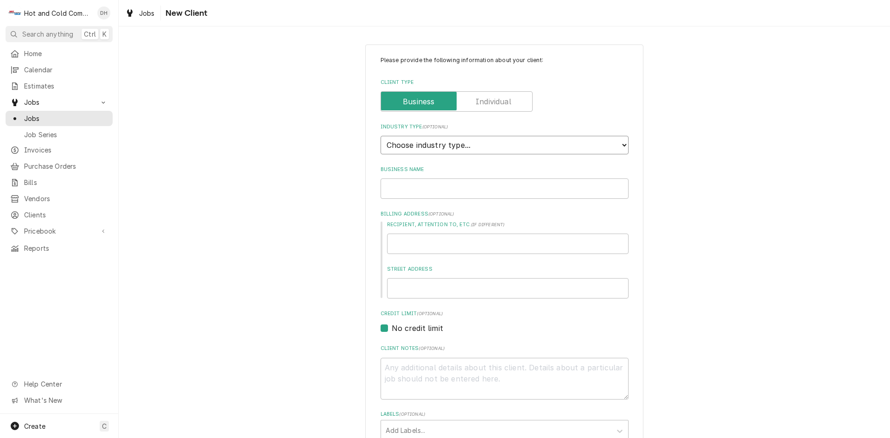
click at [507, 140] on select "Choose industry type... Residential Commercial Industrial Government" at bounding box center [504, 145] width 248 height 19
select select "2"
click at [380, 136] on select "Choose industry type... Residential Commercial Industrial Government" at bounding box center [504, 145] width 248 height 19
click at [457, 186] on input "Business Name" at bounding box center [504, 188] width 248 height 20
type textarea "x"
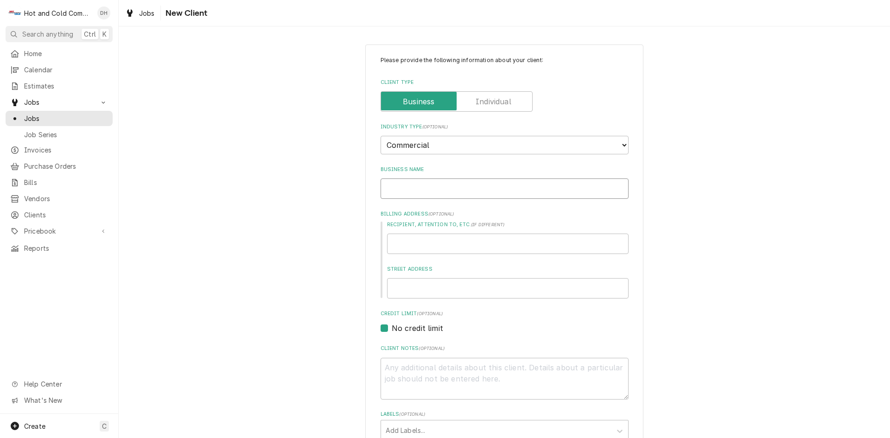
type input "L"
type textarea "x"
type input "Li"
type textarea "x"
type input "Lig"
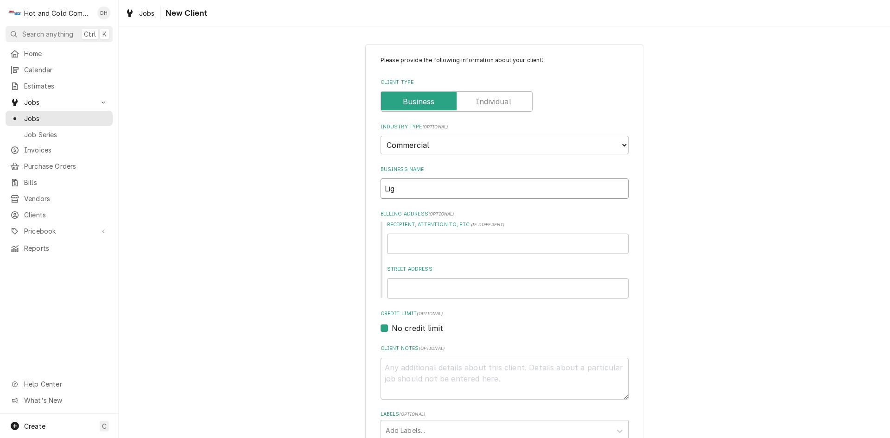
type textarea "x"
type input "Ligh"
type textarea "x"
type input "Light"
type textarea "x"
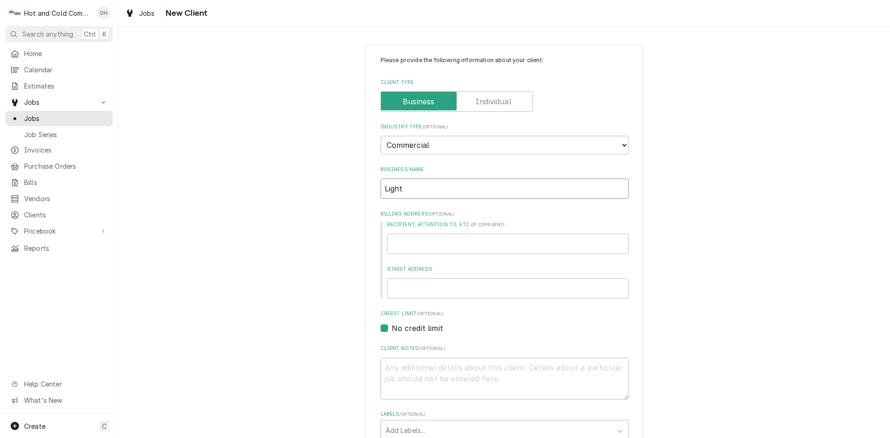
type input "Light"
type textarea "x"
type input "Light i"
type textarea "x"
type input "Light it"
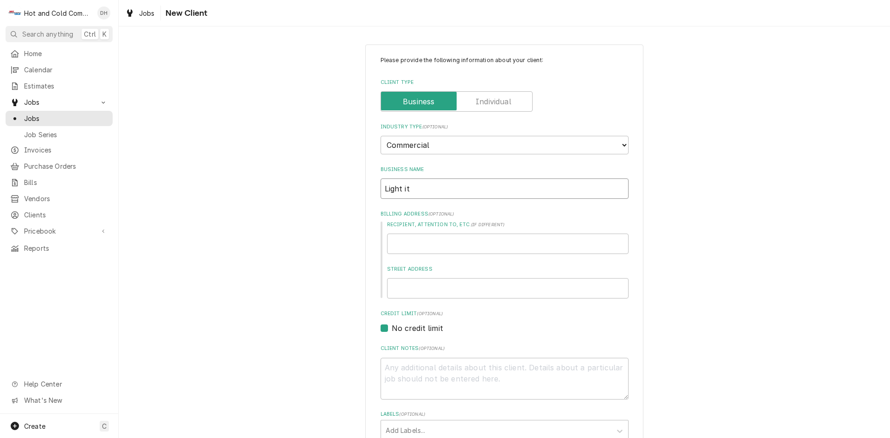
type textarea "x"
type input "Light it"
type textarea "x"
type input "Light it u"
type textarea "x"
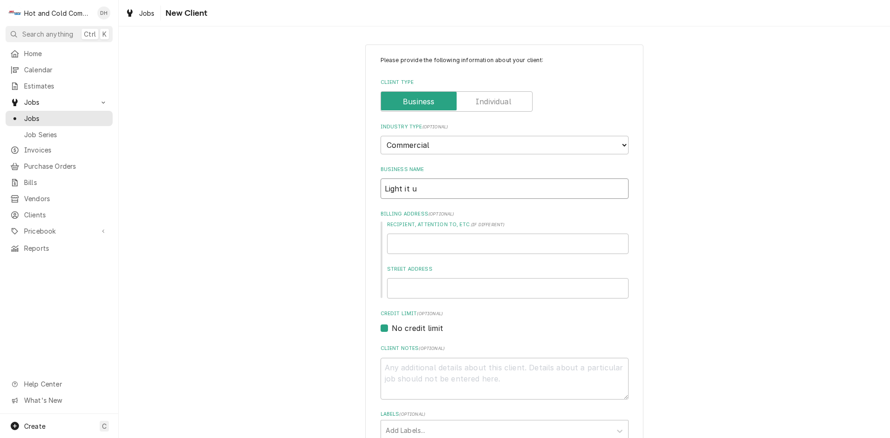
type input "Light it up"
type textarea "x"
type input "Light it up"
click at [432, 248] on input "Recipient, Attention To, etc. ( if different )" at bounding box center [507, 244] width 241 height 20
type textarea "x"
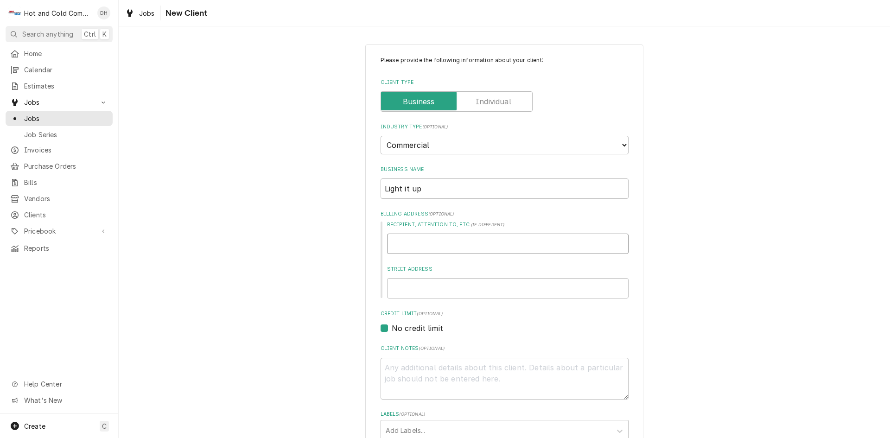
type input "N"
type textarea "x"
type input "Na"
type textarea "x"
type input "Nar"
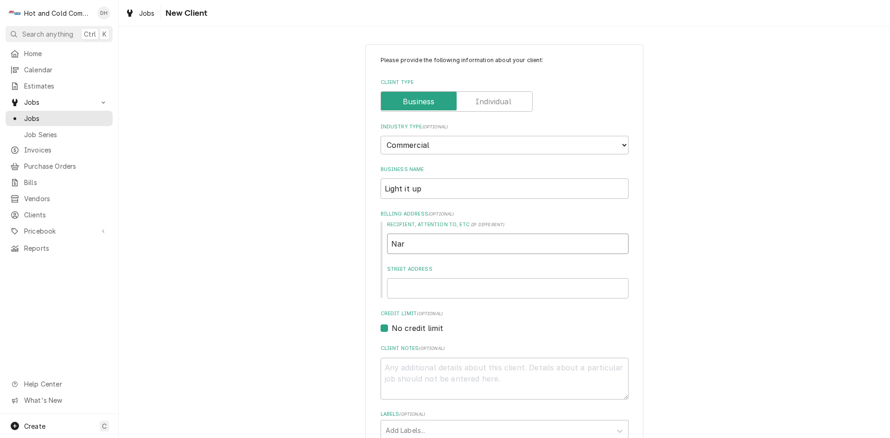
type textarea "x"
type input "Narg"
type textarea "x"
type input "[PERSON_NAME]"
type textarea "x"
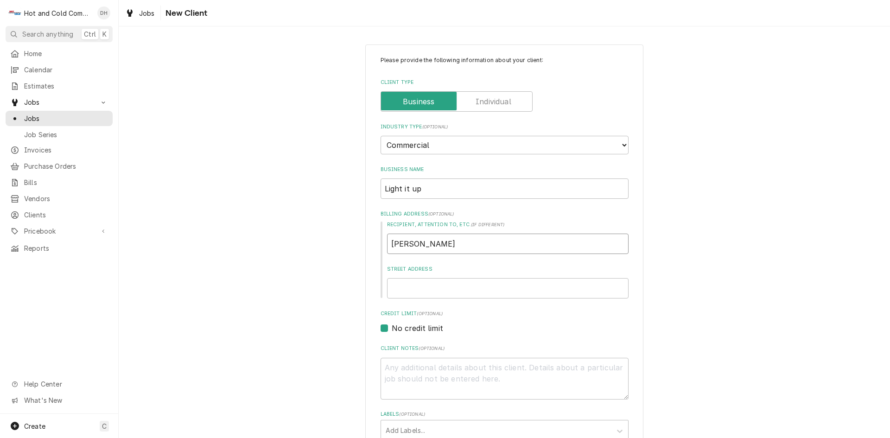
type input "Nargis"
type textarea "x"
type input "Nargis"
type textarea "x"
type input "6"
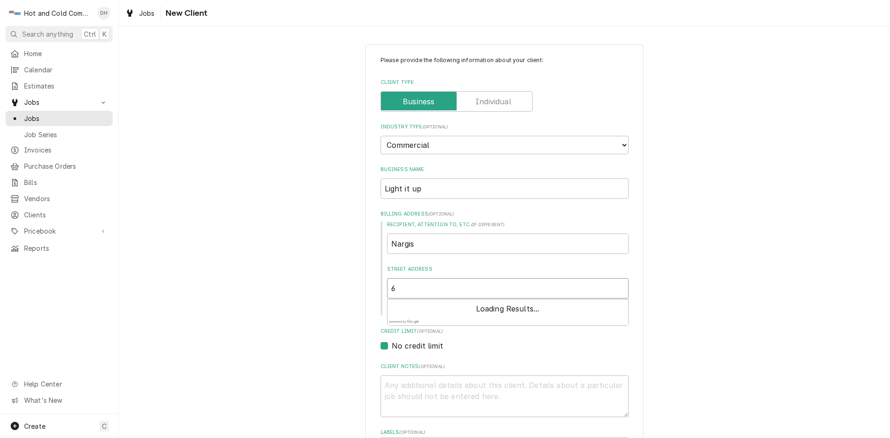
type textarea "x"
type input "60"
type textarea "x"
type input "609"
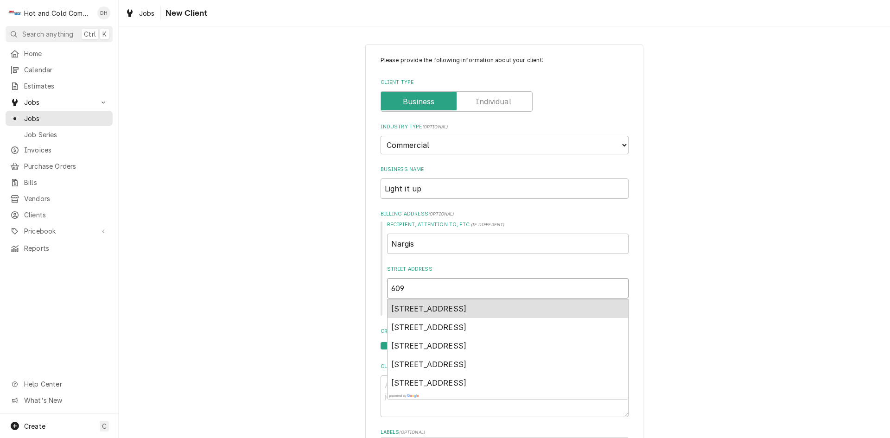
type textarea "x"
type input "6093"
type textarea "x"
type input "6093"
